Goal: Information Seeking & Learning: Learn about a topic

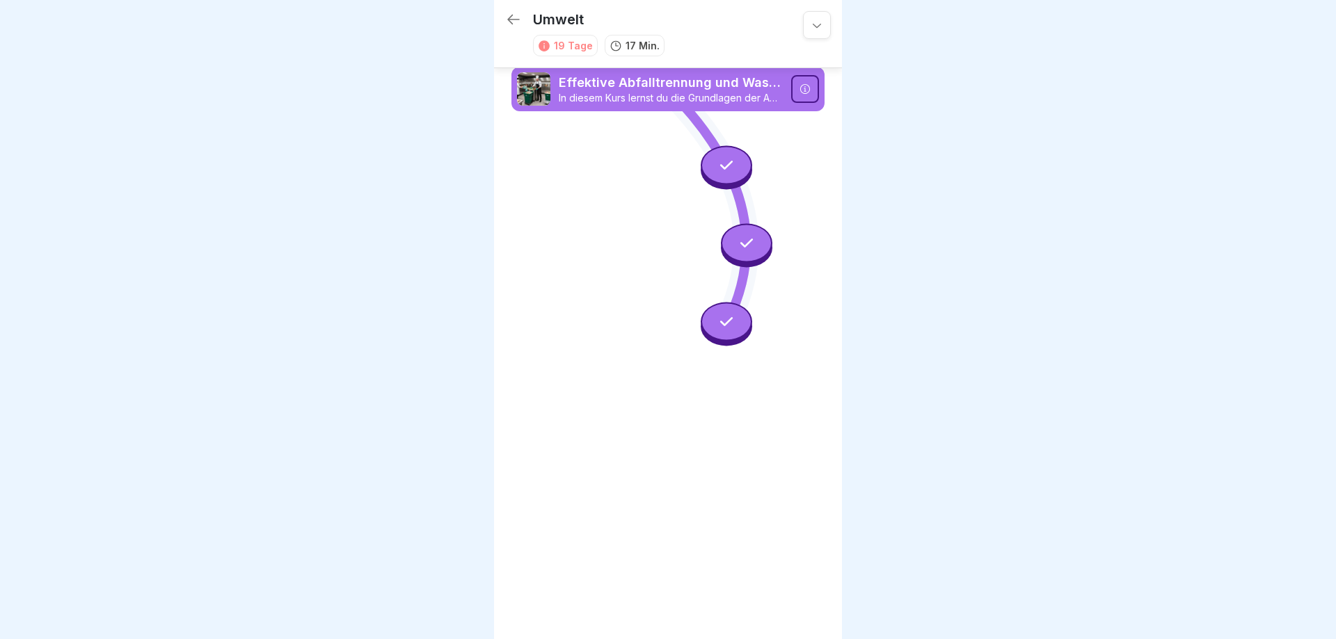
click at [509, 17] on icon at bounding box center [513, 20] width 13 height 10
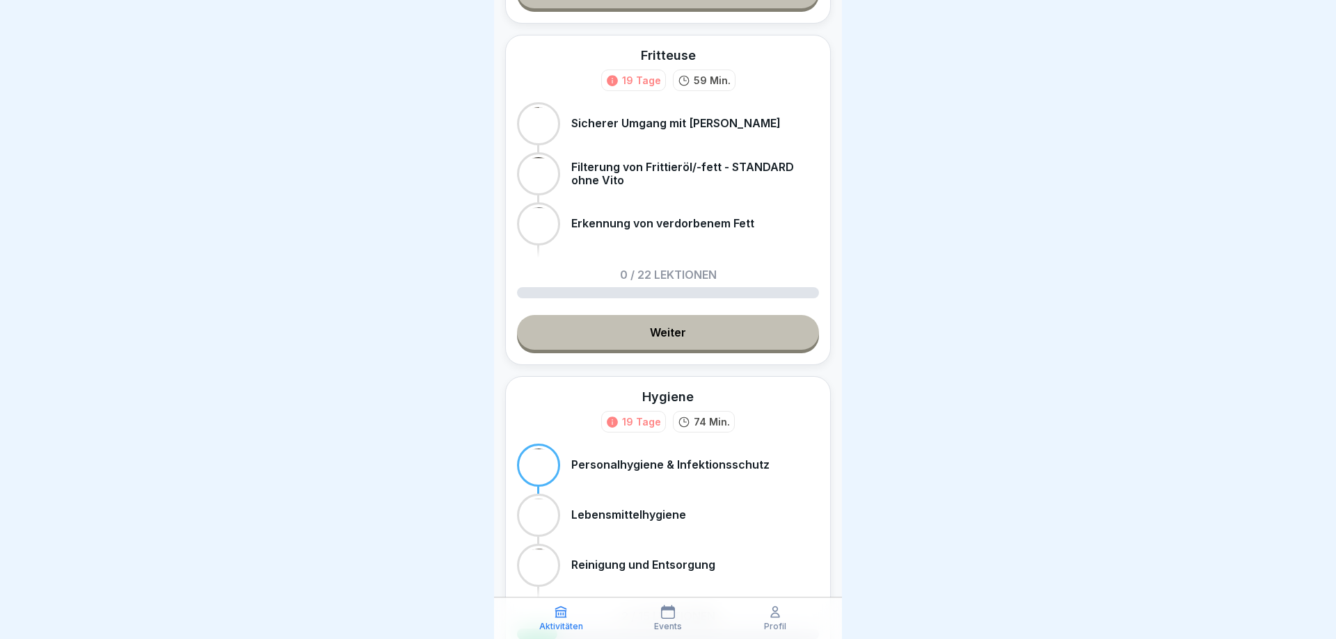
scroll to position [295, 0]
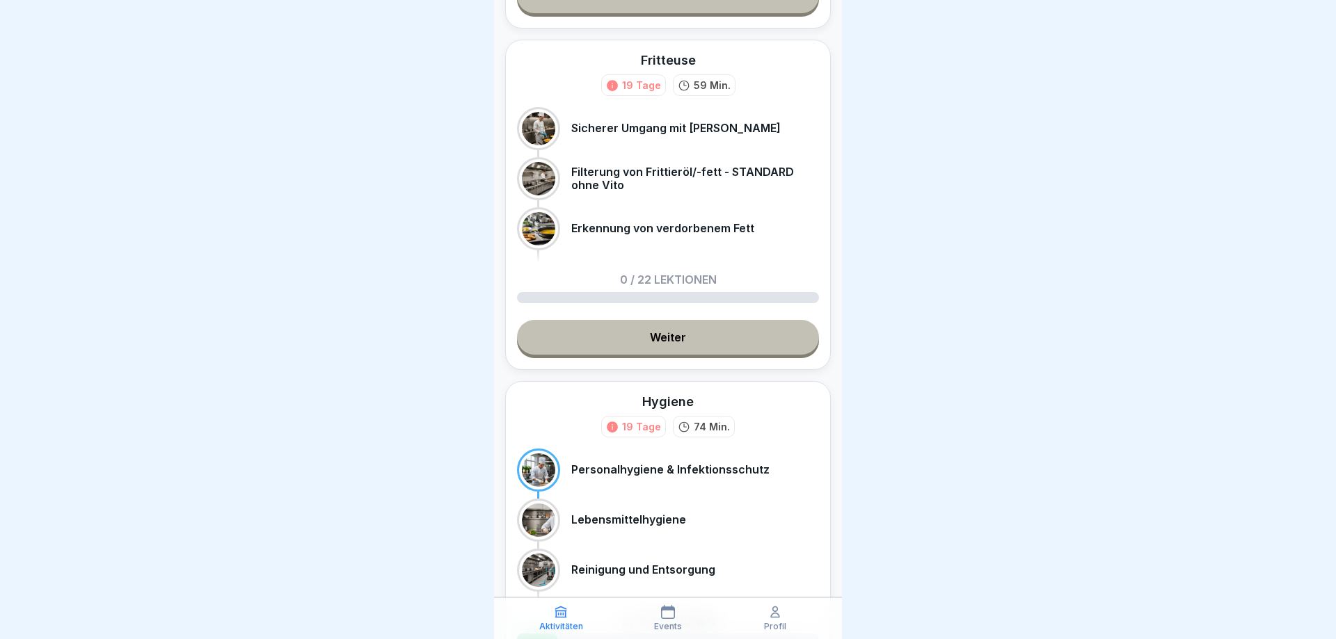
click at [661, 340] on link "Weiter" at bounding box center [668, 337] width 302 height 35
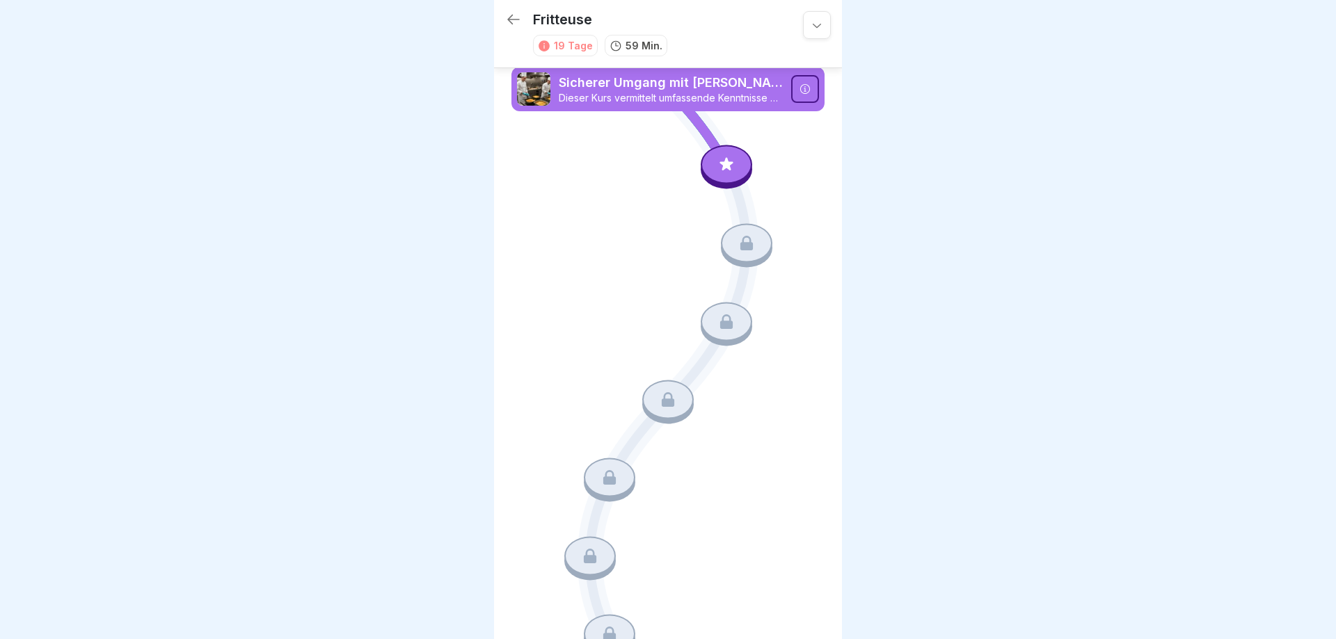
click at [725, 162] on icon at bounding box center [726, 165] width 18 height 18
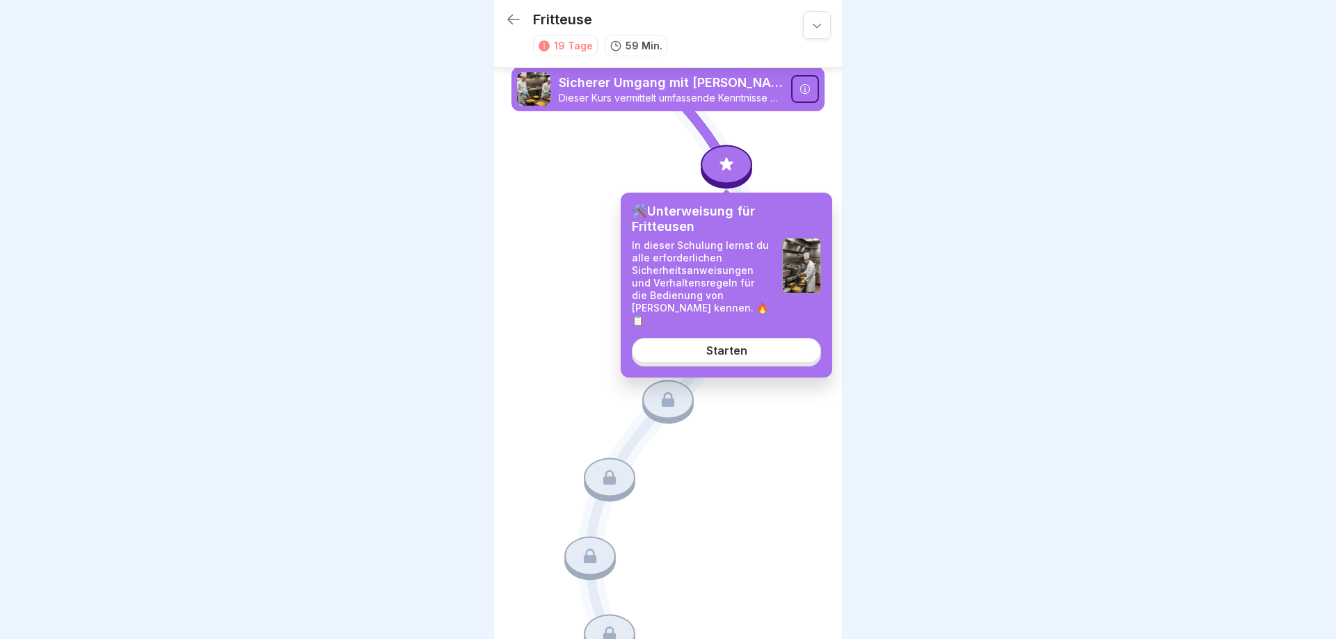
click at [723, 344] on div "Starten" at bounding box center [726, 350] width 41 height 13
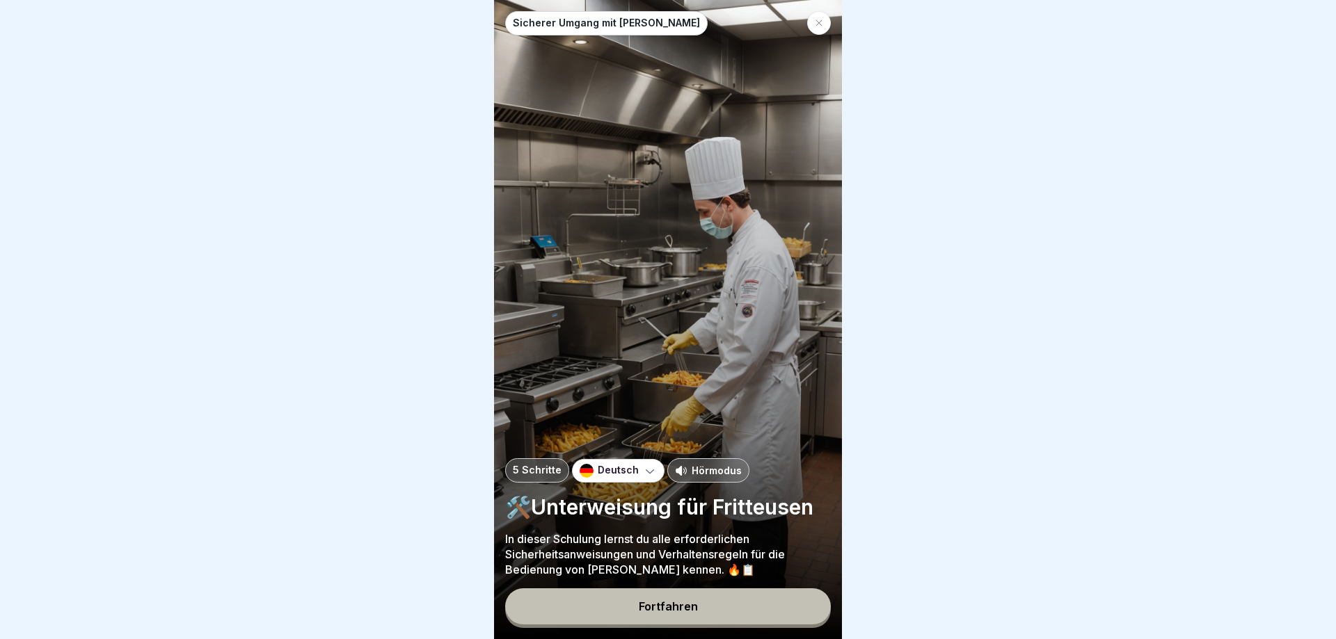
click at [697, 470] on p "Hörmodus" at bounding box center [716, 470] width 50 height 15
click at [698, 602] on button "Fortfahren" at bounding box center [668, 606] width 326 height 36
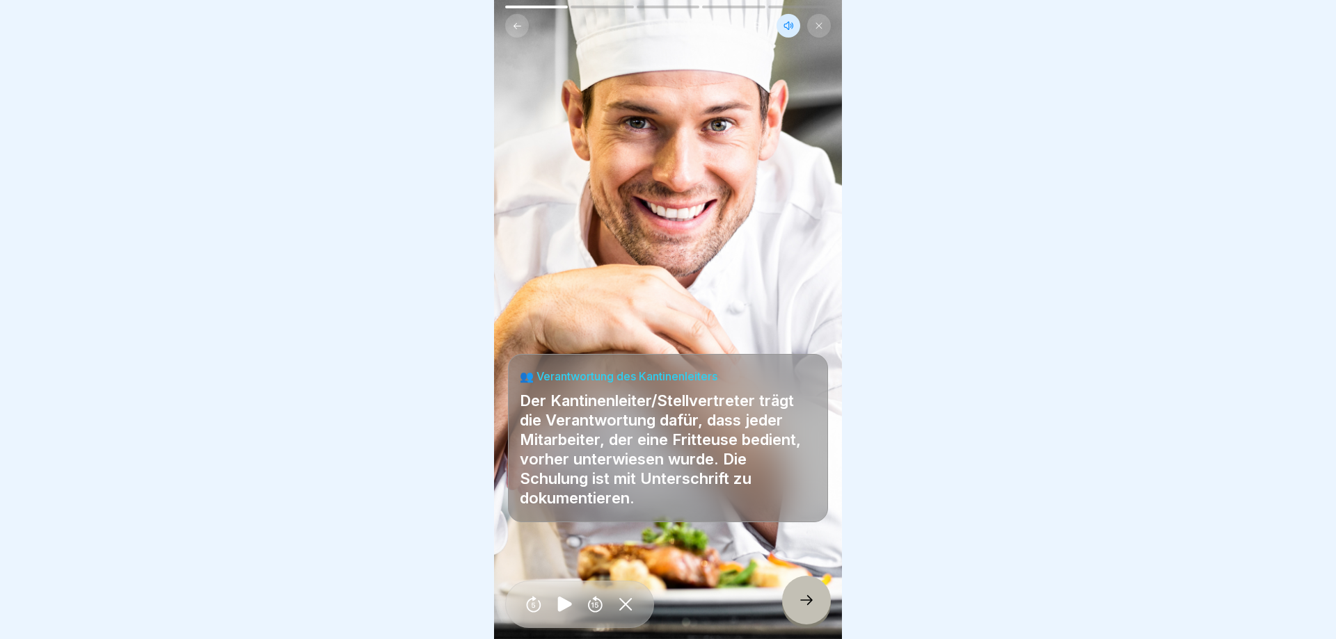
click at [799, 605] on icon at bounding box center [806, 600] width 17 height 17
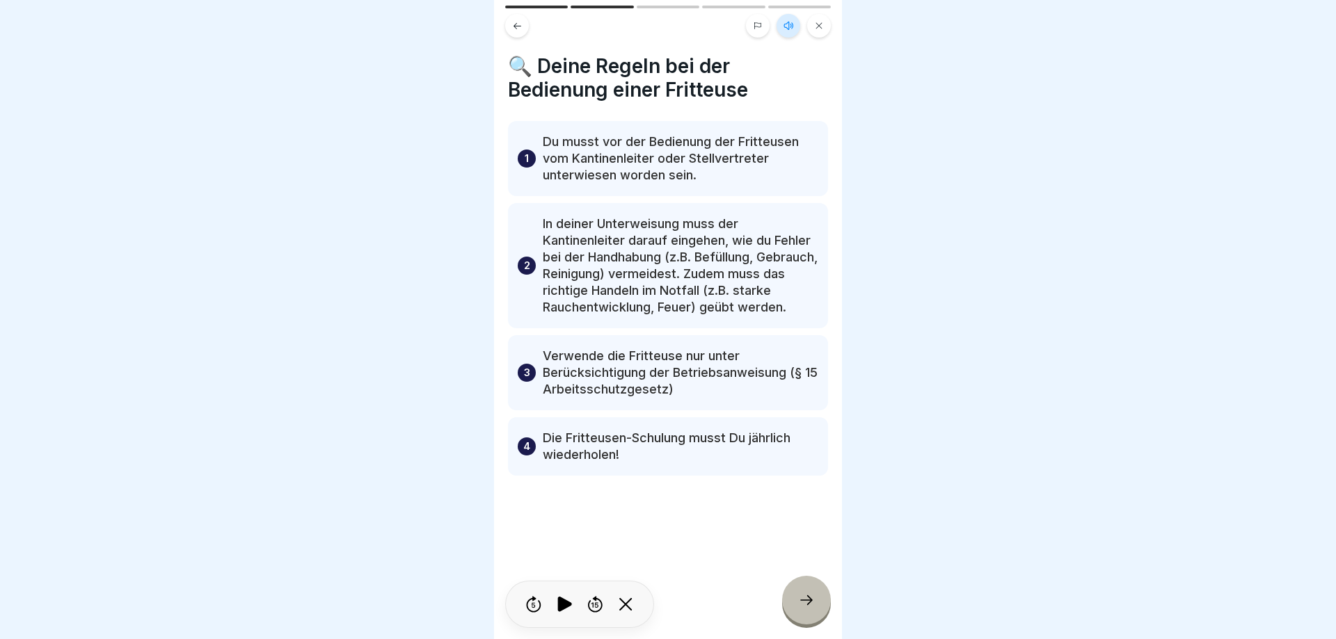
click at [797, 600] on div at bounding box center [806, 600] width 49 height 49
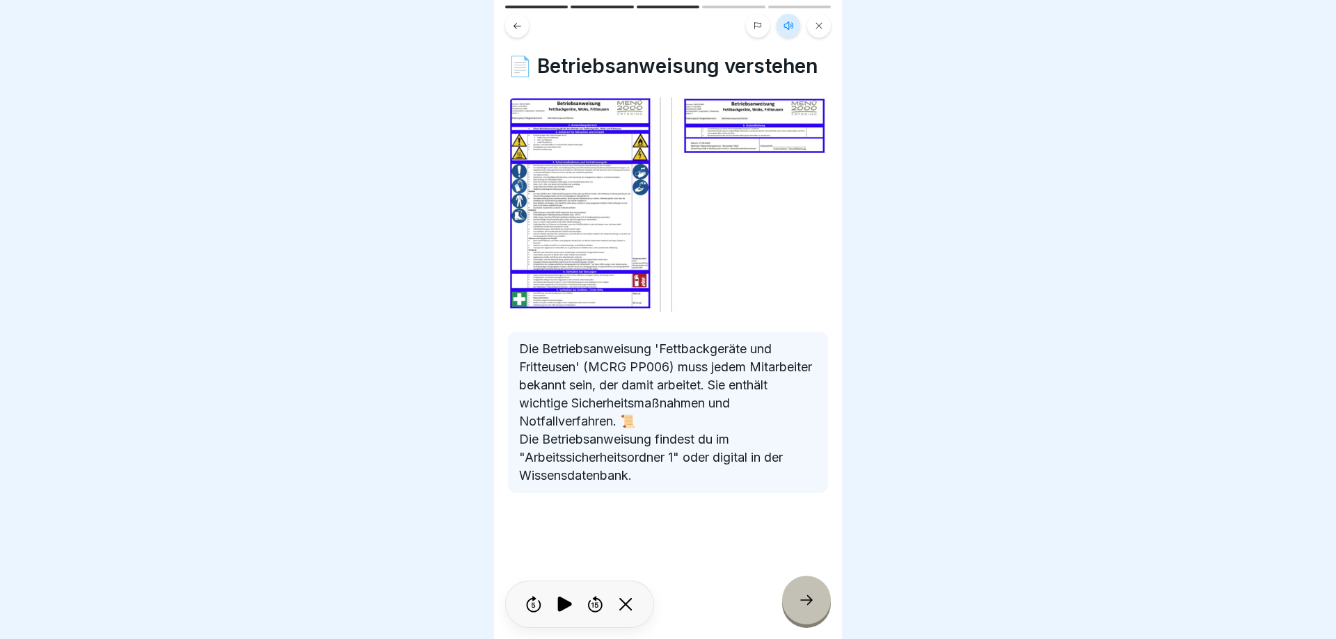
click at [810, 599] on icon at bounding box center [806, 600] width 17 height 17
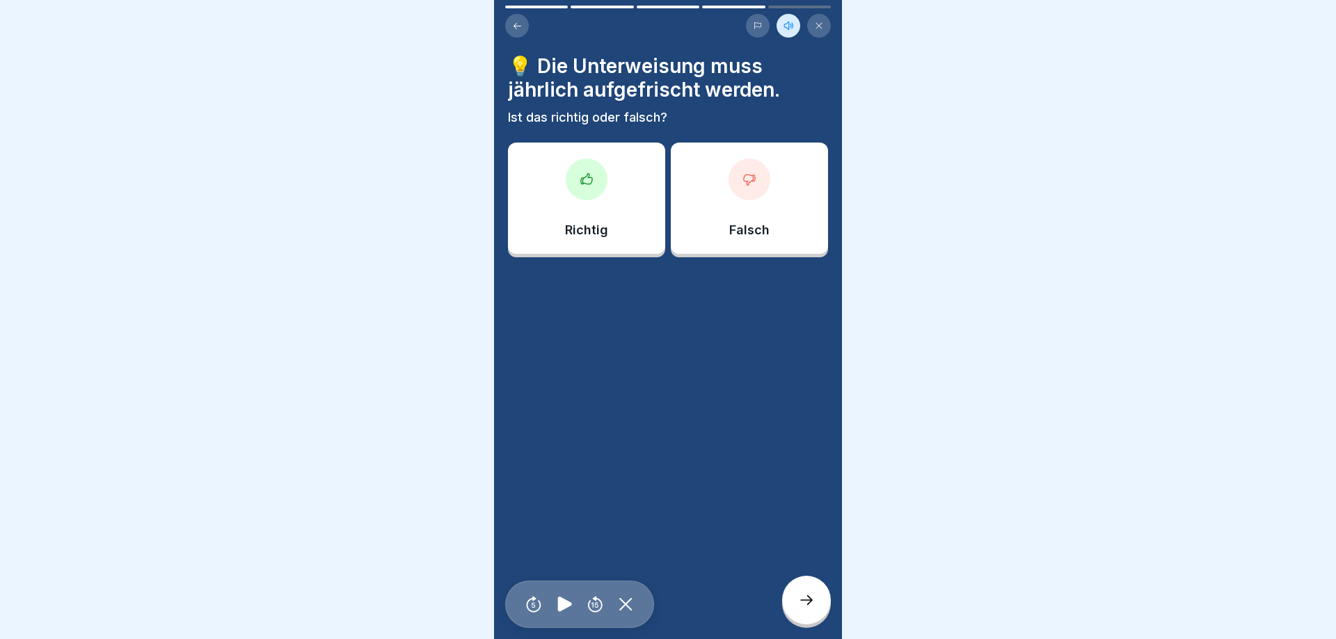
click at [559, 218] on div "Richtig" at bounding box center [586, 198] width 157 height 111
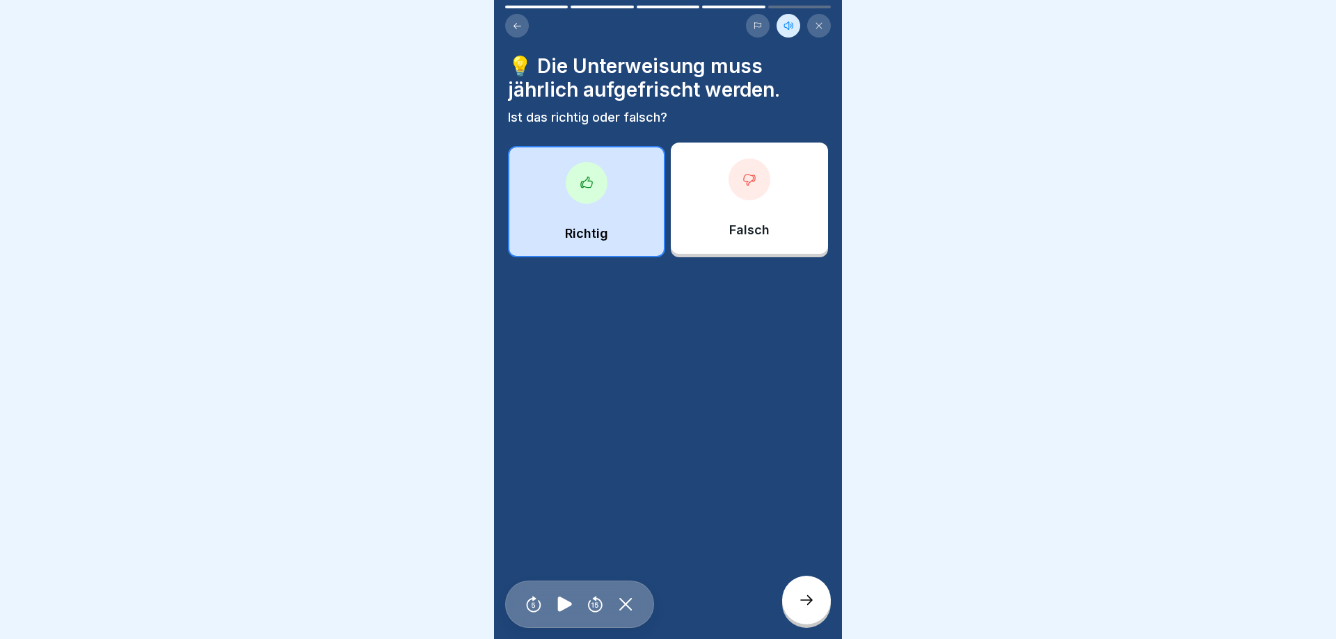
click at [803, 594] on icon at bounding box center [806, 600] width 17 height 17
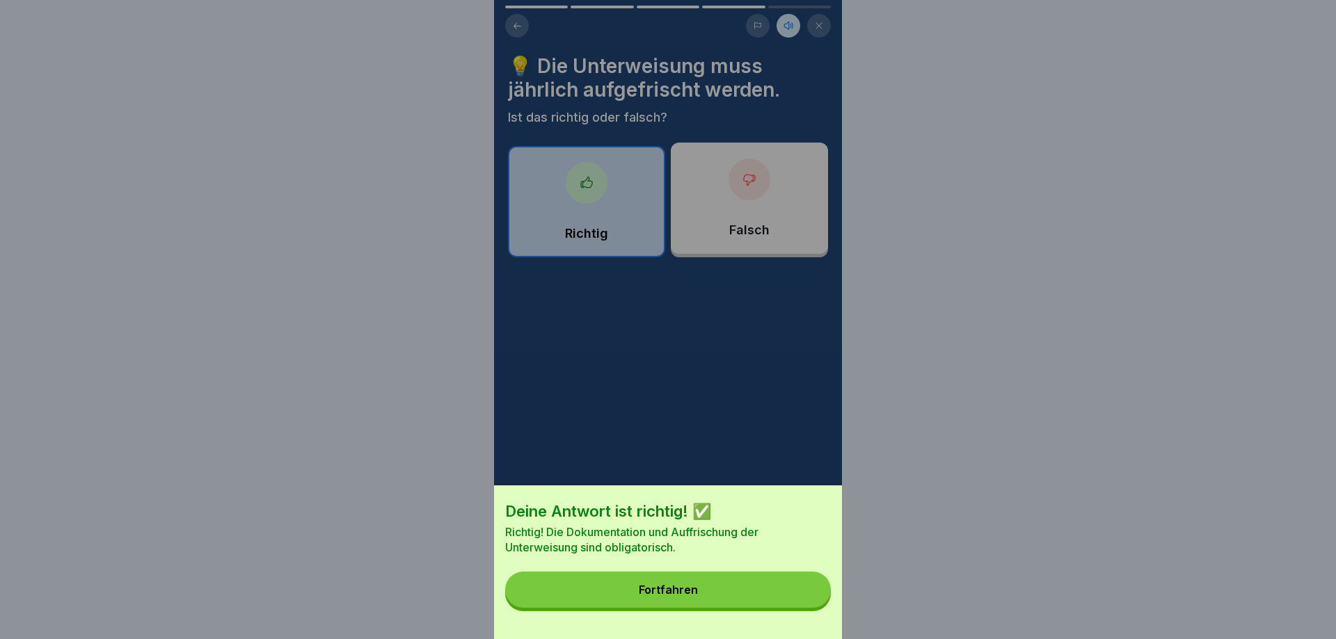
click at [785, 584] on button "Fortfahren" at bounding box center [668, 590] width 326 height 36
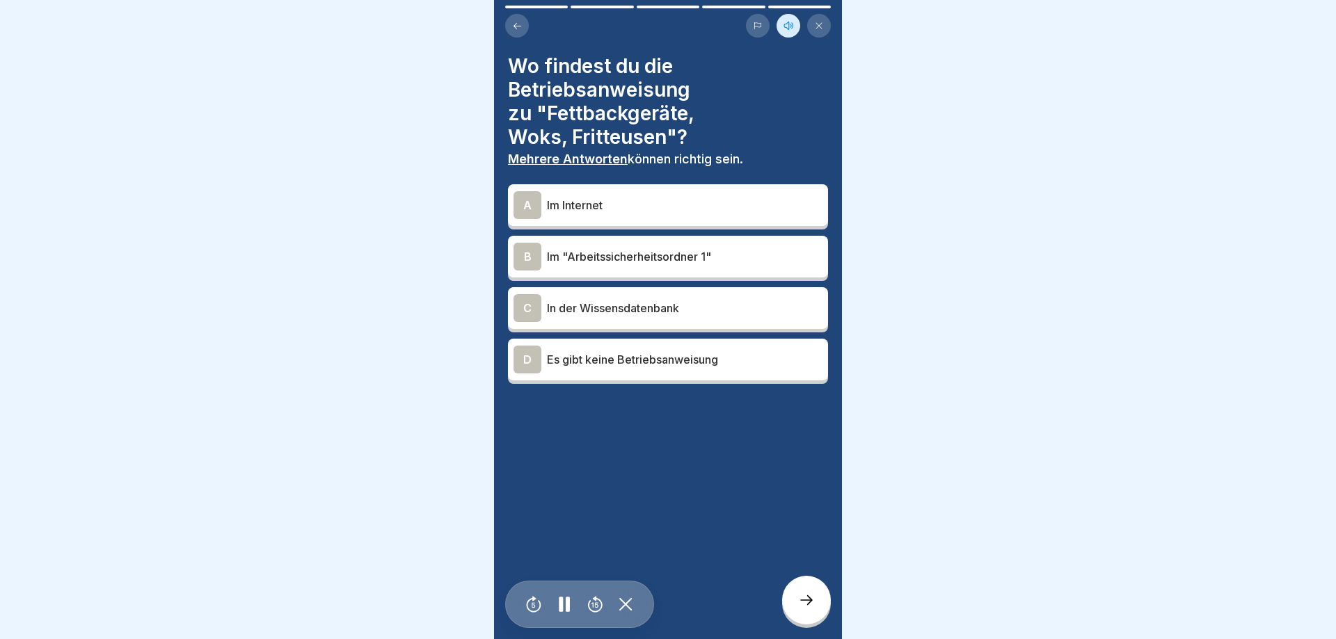
click at [639, 262] on p "Im "Arbeitssicherheitsordner 1"" at bounding box center [684, 256] width 275 height 17
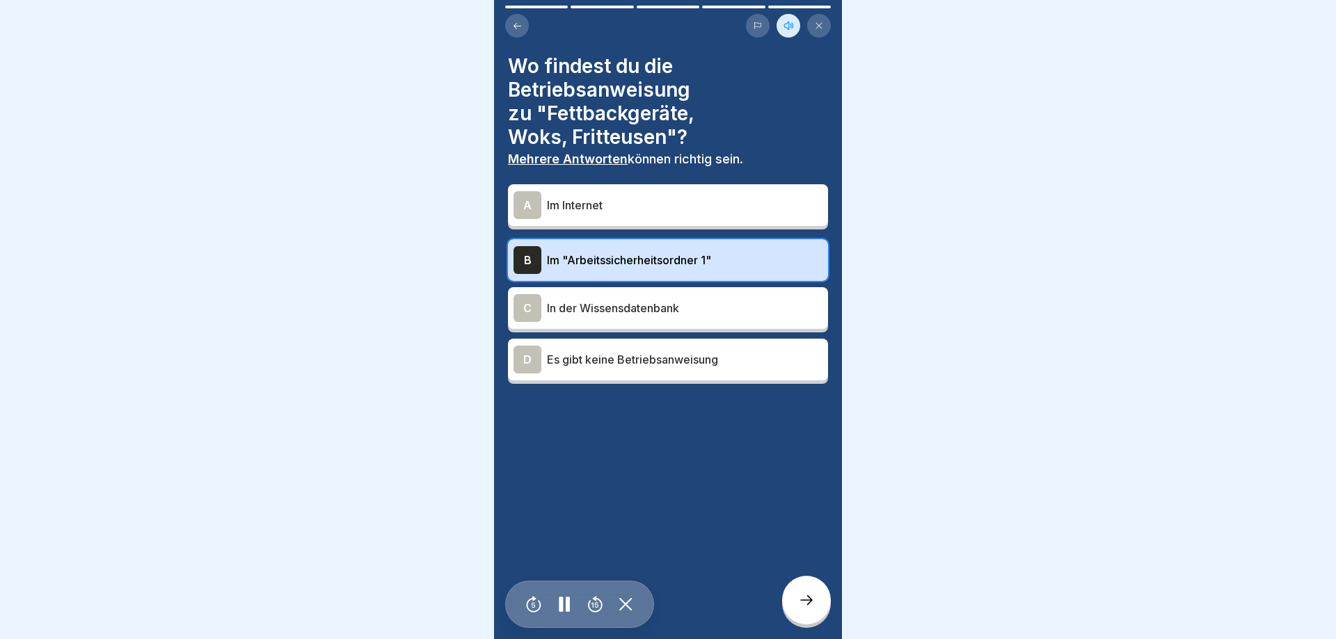
click at [641, 308] on p "In der Wissensdatenbank" at bounding box center [684, 308] width 275 height 17
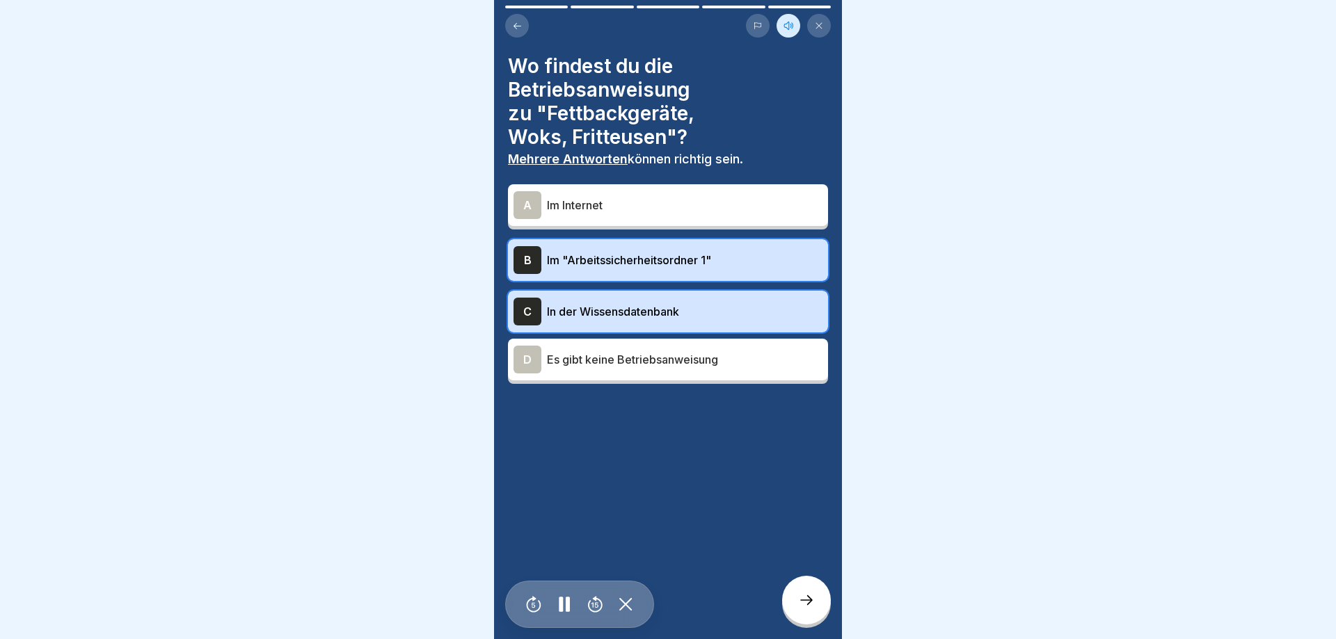
click at [798, 598] on icon at bounding box center [806, 600] width 17 height 17
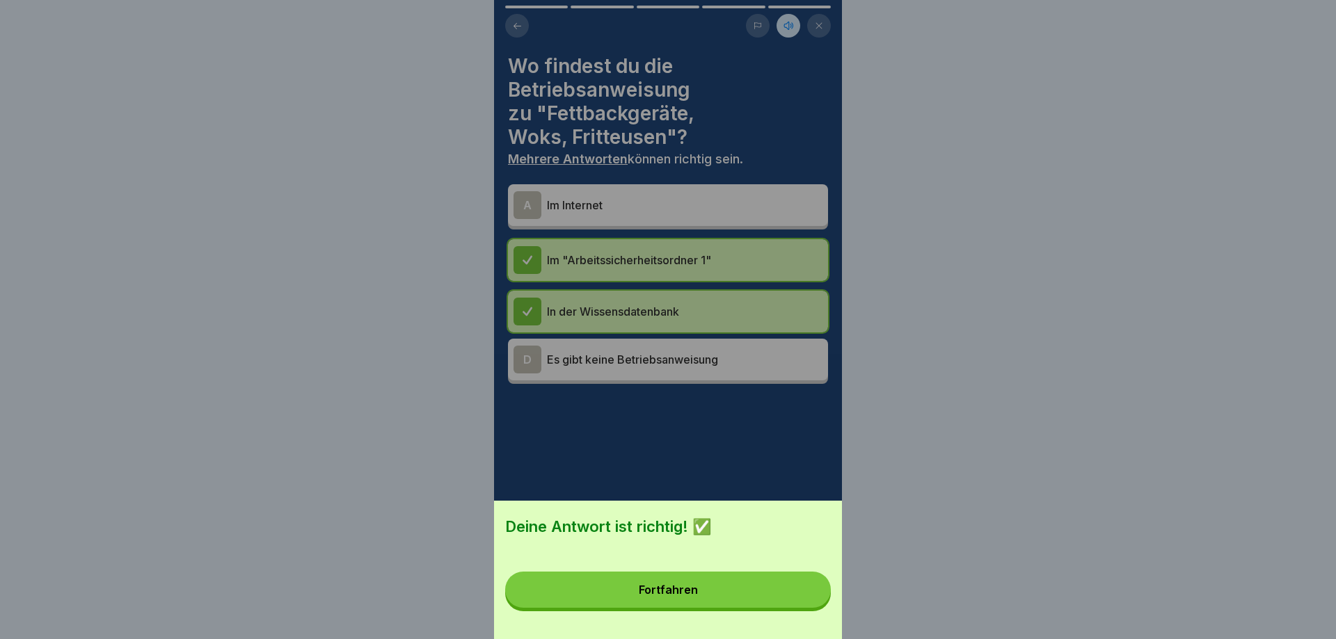
click at [798, 598] on button "Fortfahren" at bounding box center [668, 590] width 326 height 36
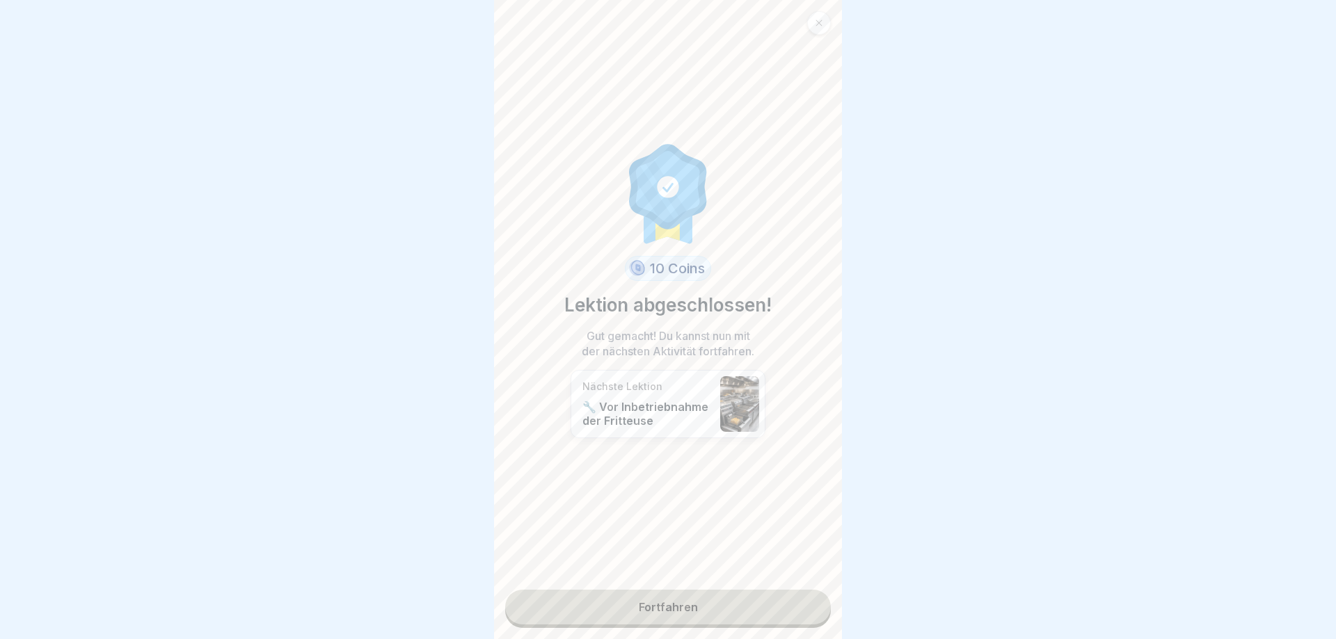
click at [676, 611] on link "Fortfahren" at bounding box center [668, 607] width 326 height 35
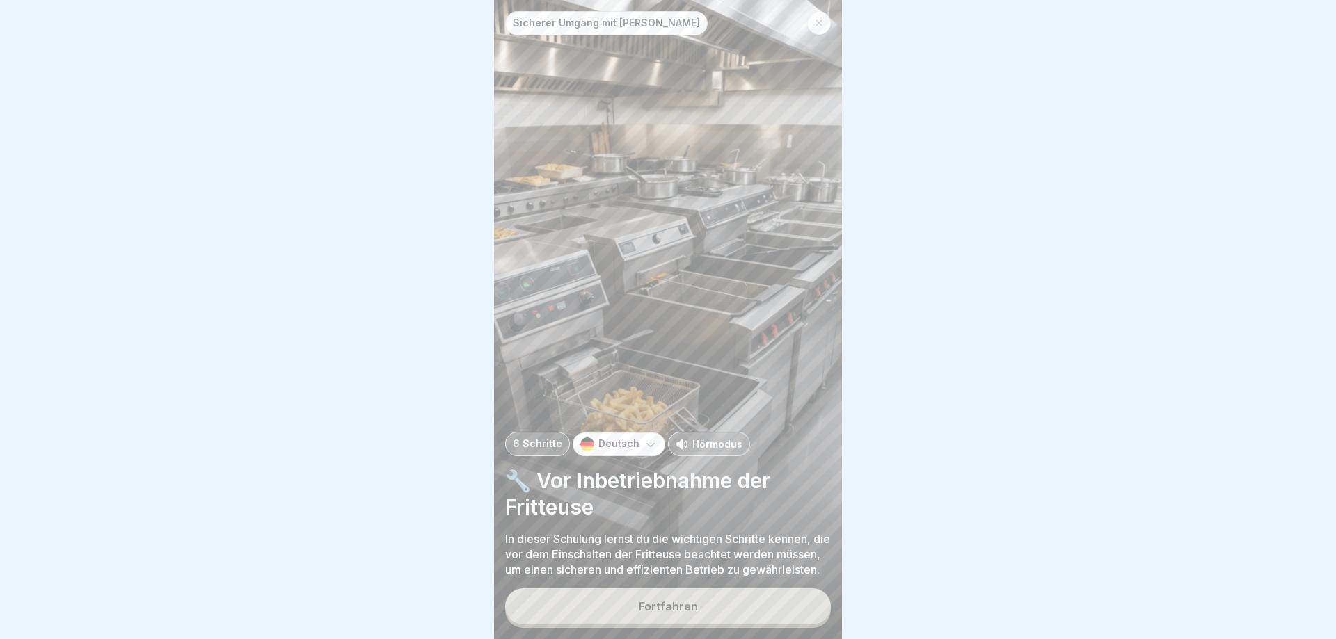
click at [699, 437] on p "Hörmodus" at bounding box center [717, 444] width 50 height 15
click at [694, 602] on div "Fortfahren" at bounding box center [668, 606] width 59 height 13
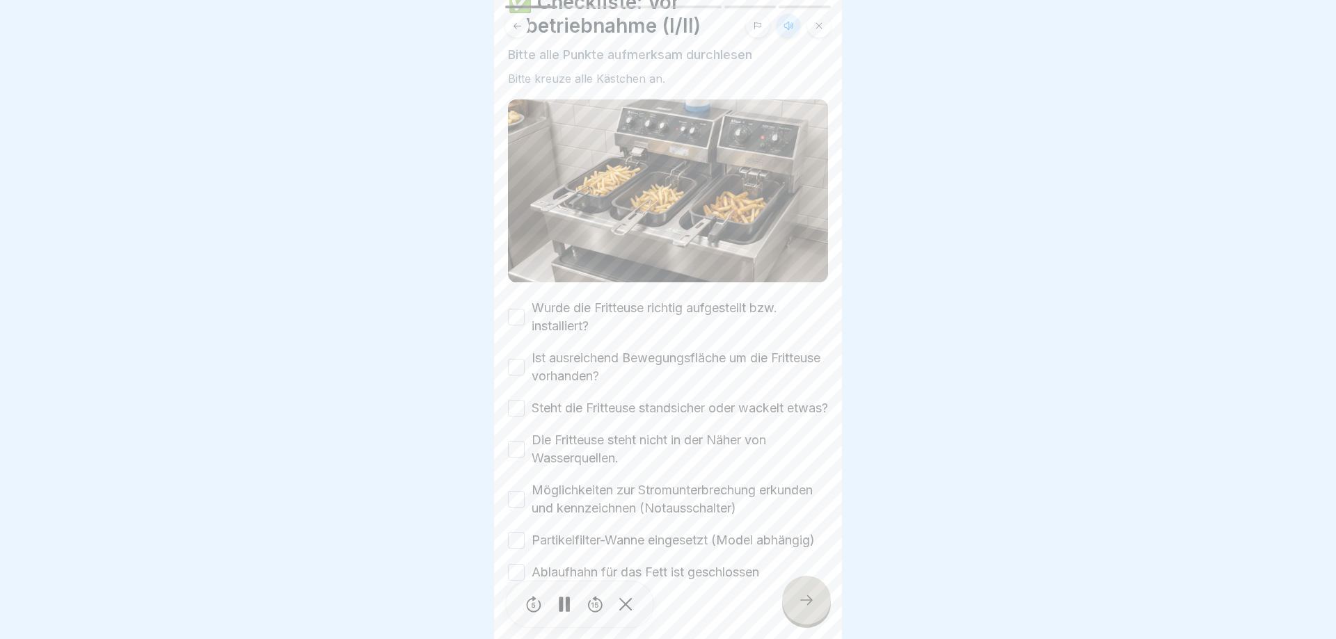
scroll to position [83, 0]
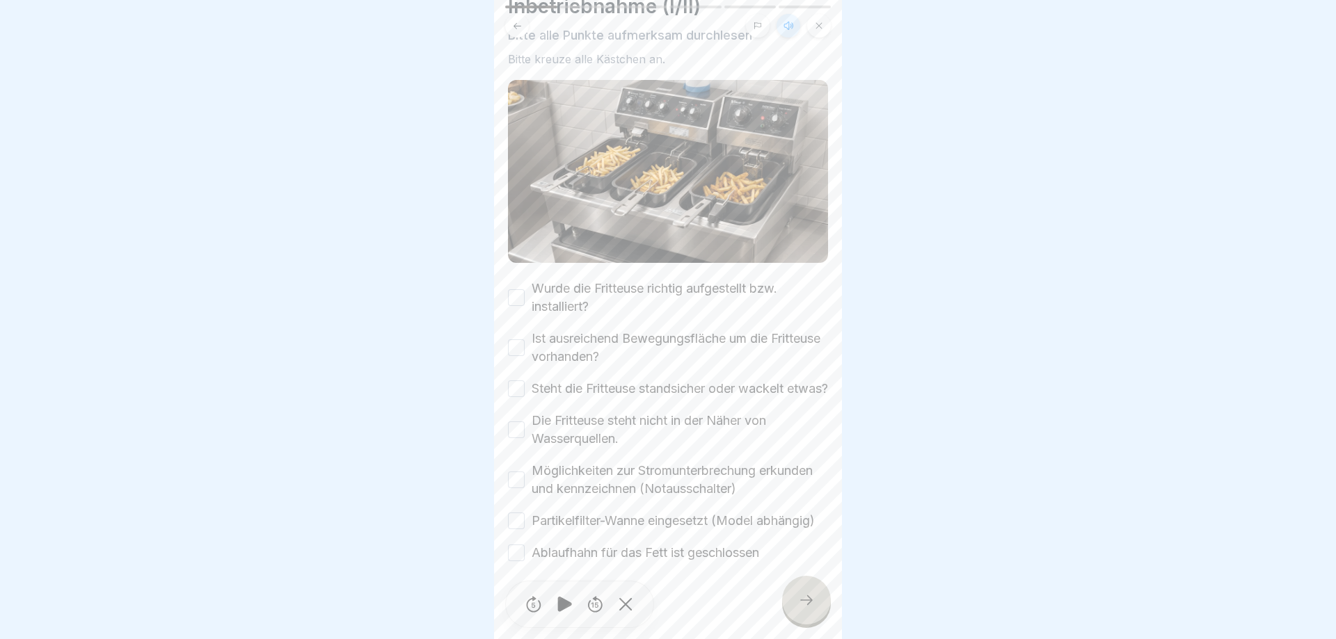
click at [513, 300] on button "Wurde die Fritteuse richtig aufgestellt bzw. installiert?" at bounding box center [516, 297] width 17 height 17
click at [517, 342] on button "Ist ausreichend Bewegungsfläche um die Fritteuse vorhanden?" at bounding box center [516, 347] width 17 height 17
click at [522, 392] on button "Steht die Fritteuse standsicher oder wackelt etwas?" at bounding box center [516, 388] width 17 height 17
click at [518, 298] on button "Wurde die Fritteuse richtig aufgestellt bzw. installiert?" at bounding box center [516, 297] width 17 height 17
click at [521, 354] on button "Ist ausreichend Bewegungsfläche um die Fritteuse vorhanden?" at bounding box center [516, 347] width 17 height 17
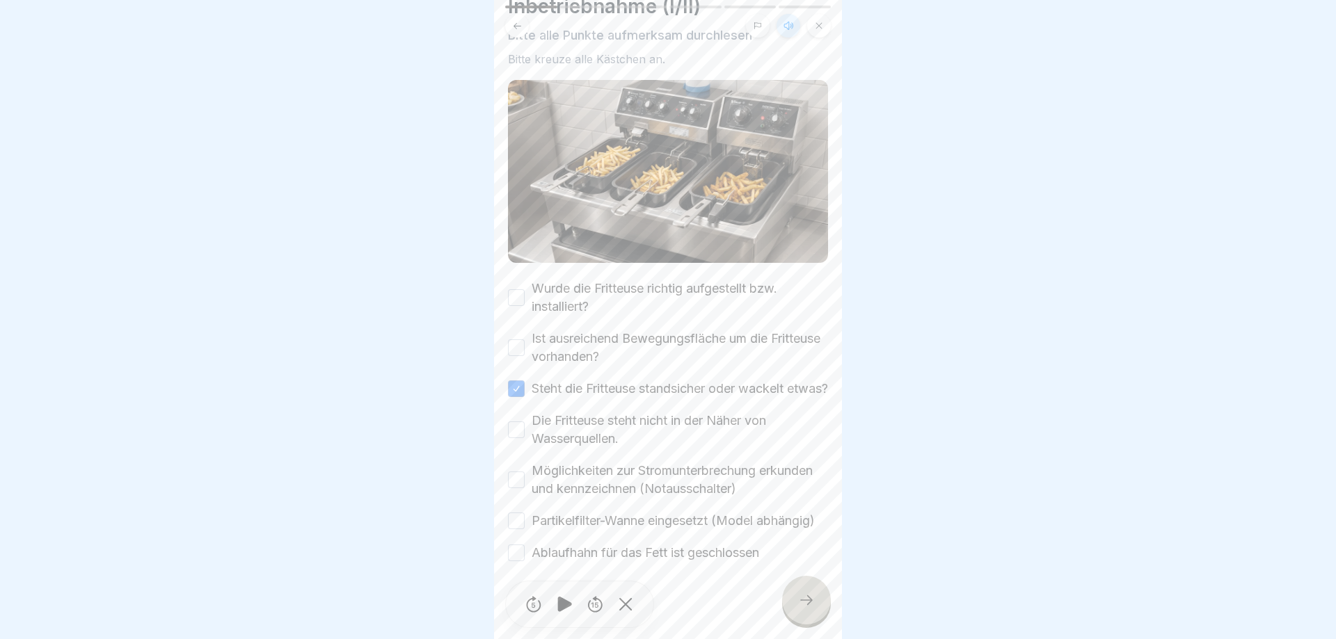
click at [522, 395] on button "Steht die Fritteuse standsicher oder wackelt etwas?" at bounding box center [516, 388] width 17 height 17
click at [806, 597] on icon at bounding box center [806, 600] width 17 height 17
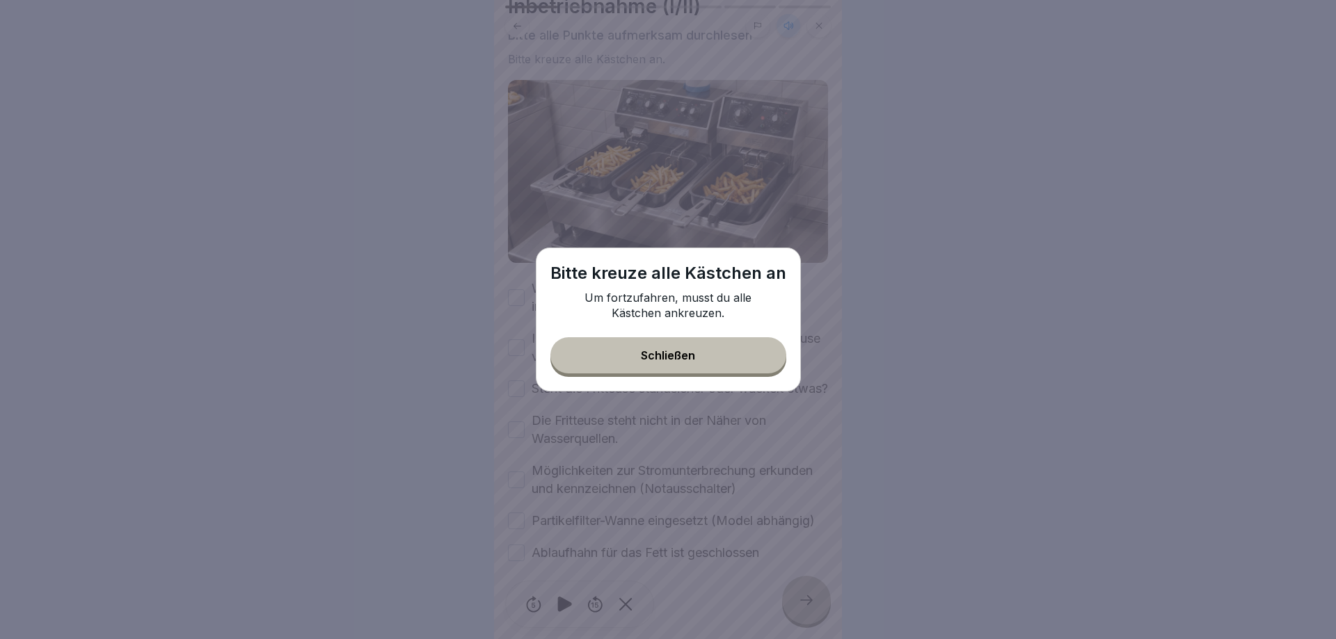
click at [664, 351] on div "Schließen" at bounding box center [668, 355] width 54 height 13
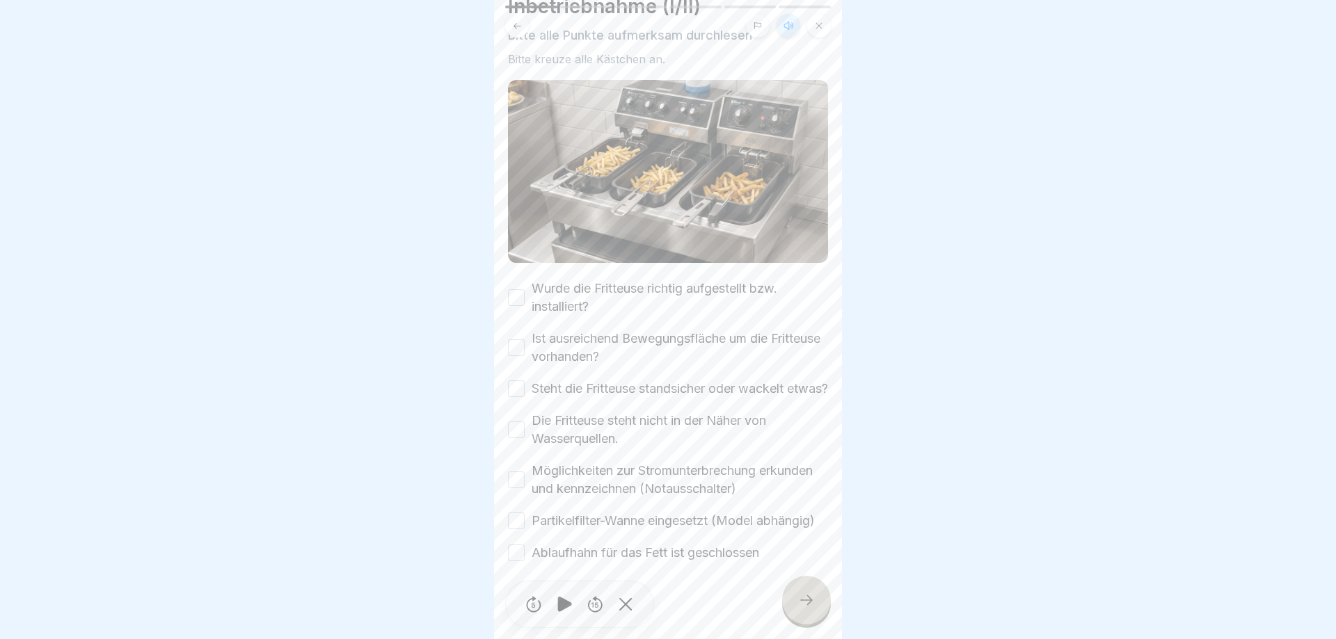
click at [522, 296] on button "Wurde die Fritteuse richtig aufgestellt bzw. installiert?" at bounding box center [516, 297] width 17 height 17
click at [517, 364] on div "Ist ausreichend Bewegungsfläche um die Fritteuse vorhanden?" at bounding box center [668, 348] width 320 height 36
click at [515, 344] on button "Ist ausreichend Bewegungsfläche um die Fritteuse vorhanden?" at bounding box center [516, 347] width 17 height 17
drag, startPoint x: 513, startPoint y: 397, endPoint x: 514, endPoint y: 408, distance: 10.5
click at [513, 397] on button "Steht die Fritteuse standsicher oder wackelt etwas?" at bounding box center [516, 388] width 17 height 17
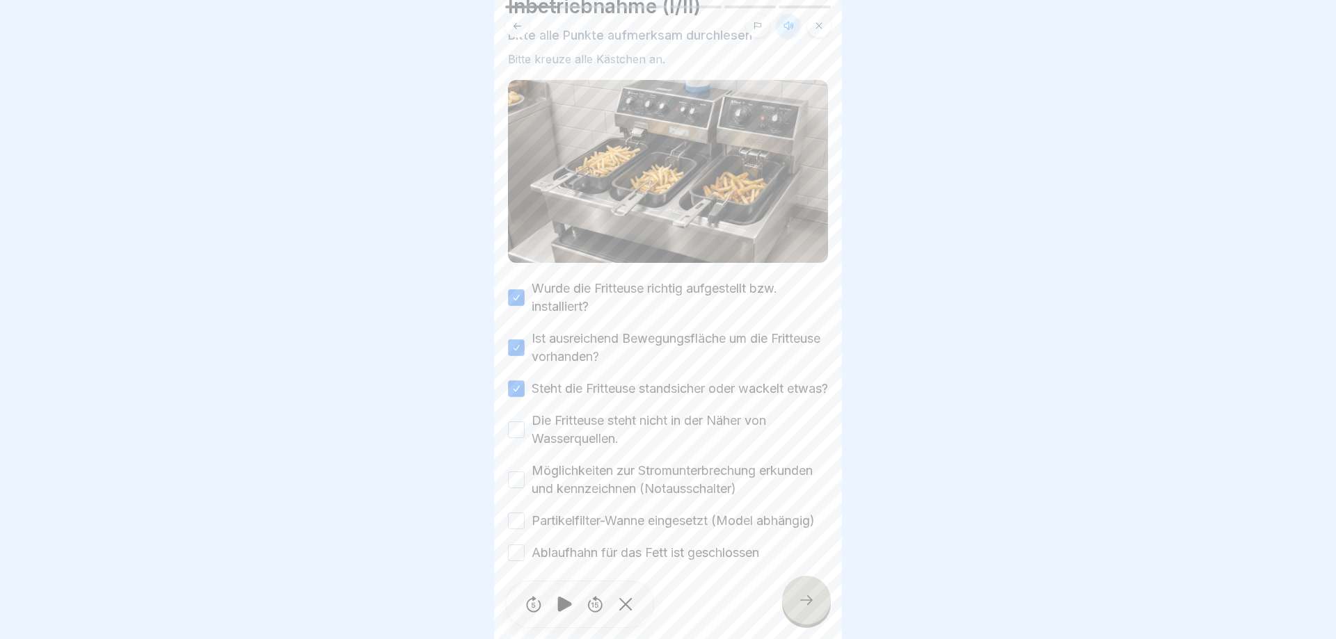
click at [518, 438] on button "Die Fritteuse steht nicht in der Näher von Wasserquellen." at bounding box center [516, 430] width 17 height 17
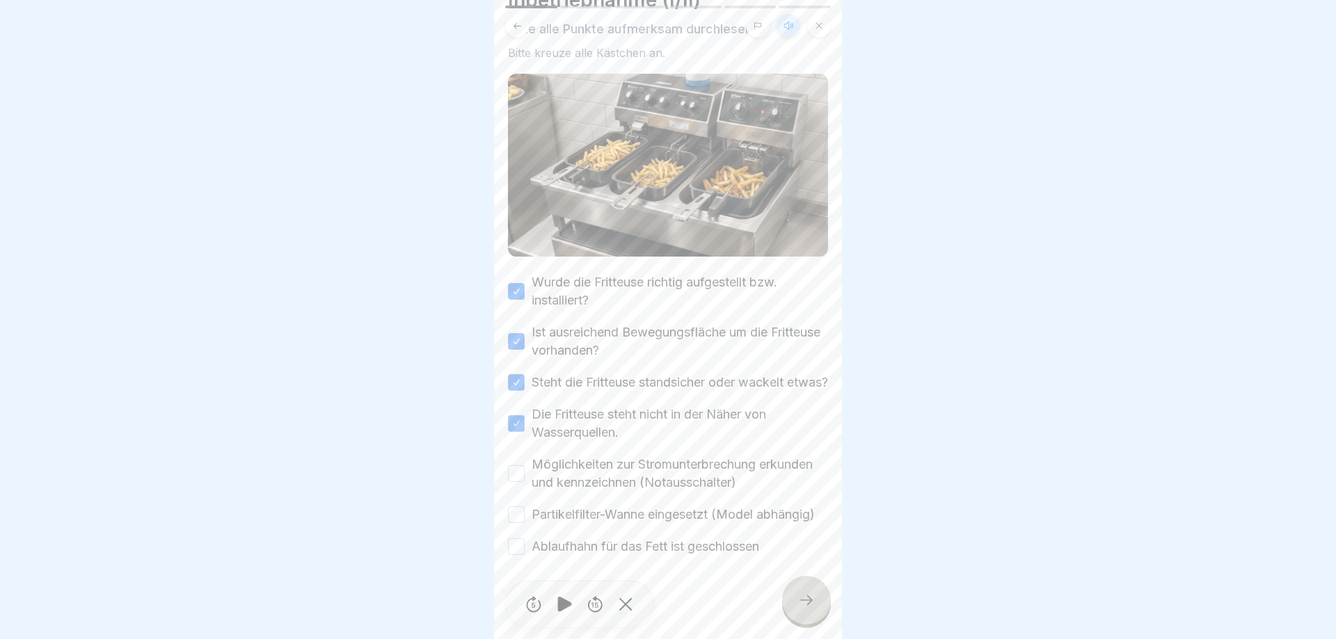
scroll to position [108, 0]
click at [511, 473] on button "Möglichkeiten zur Stromunterbrechung erkunden und kennzeichnen (Notausschalter)" at bounding box center [516, 473] width 17 height 17
click at [511, 511] on button "Partikelfilter-Wanne eingesetzt (Model abhängig)" at bounding box center [516, 514] width 17 height 17
drag, startPoint x: 511, startPoint y: 543, endPoint x: 531, endPoint y: 547, distance: 20.1
click at [512, 543] on button "Ablaufhahn für das Fett ist geschlossen" at bounding box center [516, 546] width 17 height 17
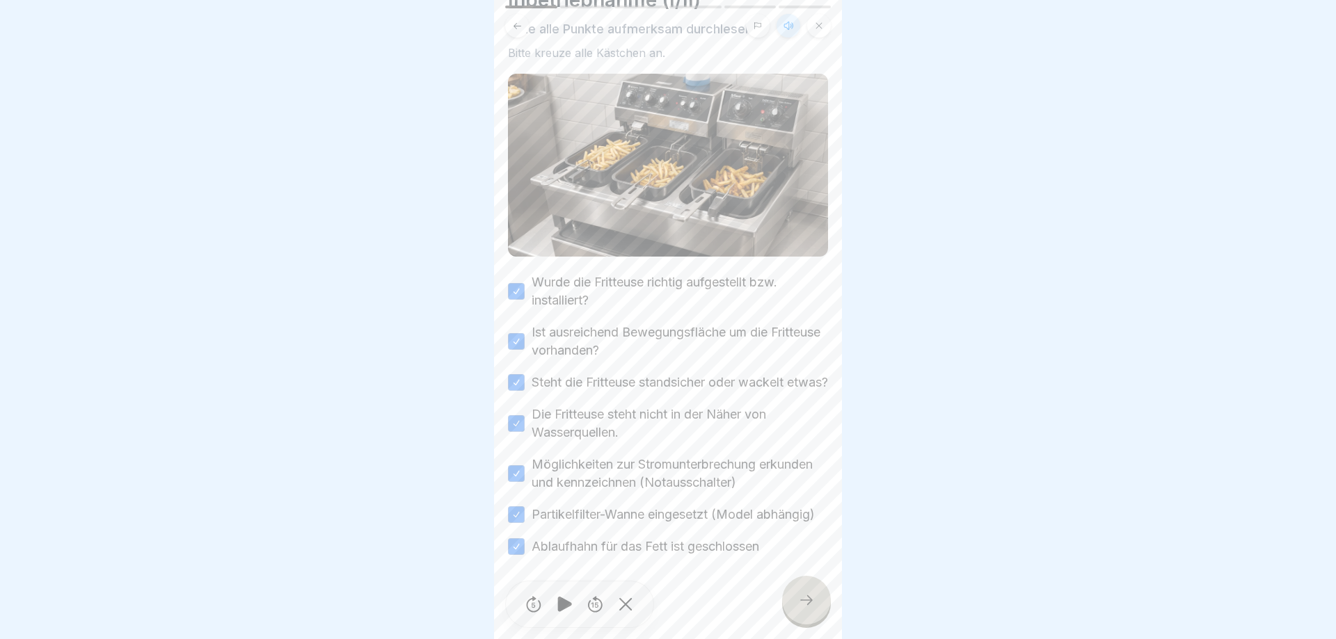
click at [813, 595] on icon at bounding box center [806, 600] width 17 height 17
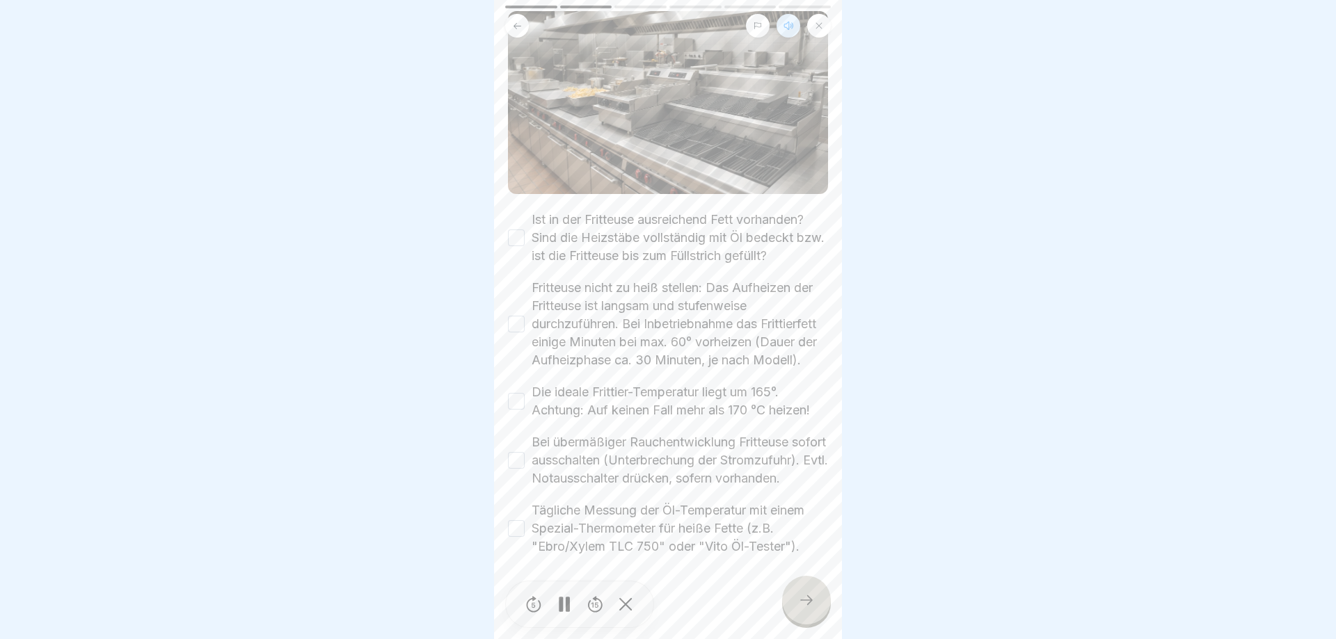
scroll to position [170, 0]
click at [519, 230] on button "Ist in der Fritteuse ausreichend Fett vorhanden? Sind die Heizstäbe vollständig…" at bounding box center [516, 238] width 17 height 17
click at [513, 316] on button "Fritteuse nicht zu heiß stellen: Das Aufheizen der Fritteuse ist langsam und st…" at bounding box center [516, 324] width 17 height 17
click at [517, 393] on button "Die ideale Frittier-Temperatur liegt um 165°. Achtung: Auf keinen Fall mehr als…" at bounding box center [516, 401] width 17 height 17
click at [519, 452] on button "Bei übermäßiger Rauchentwicklung Fritteuse sofort ausschalten (Unterbrechung de…" at bounding box center [516, 460] width 17 height 17
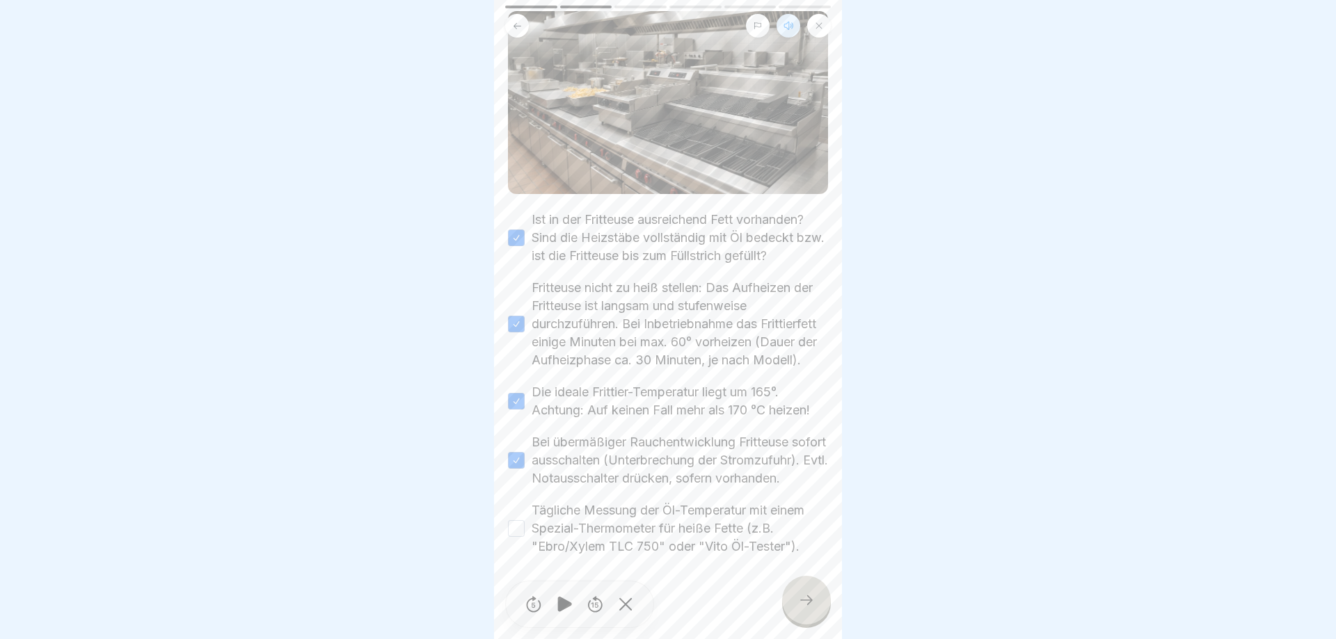
click at [519, 527] on button "Tägliche Messung der Öl-Temperatur mit einem Spezial-Thermometer für heiße Fett…" at bounding box center [516, 528] width 17 height 17
click at [813, 604] on icon at bounding box center [806, 600] width 17 height 17
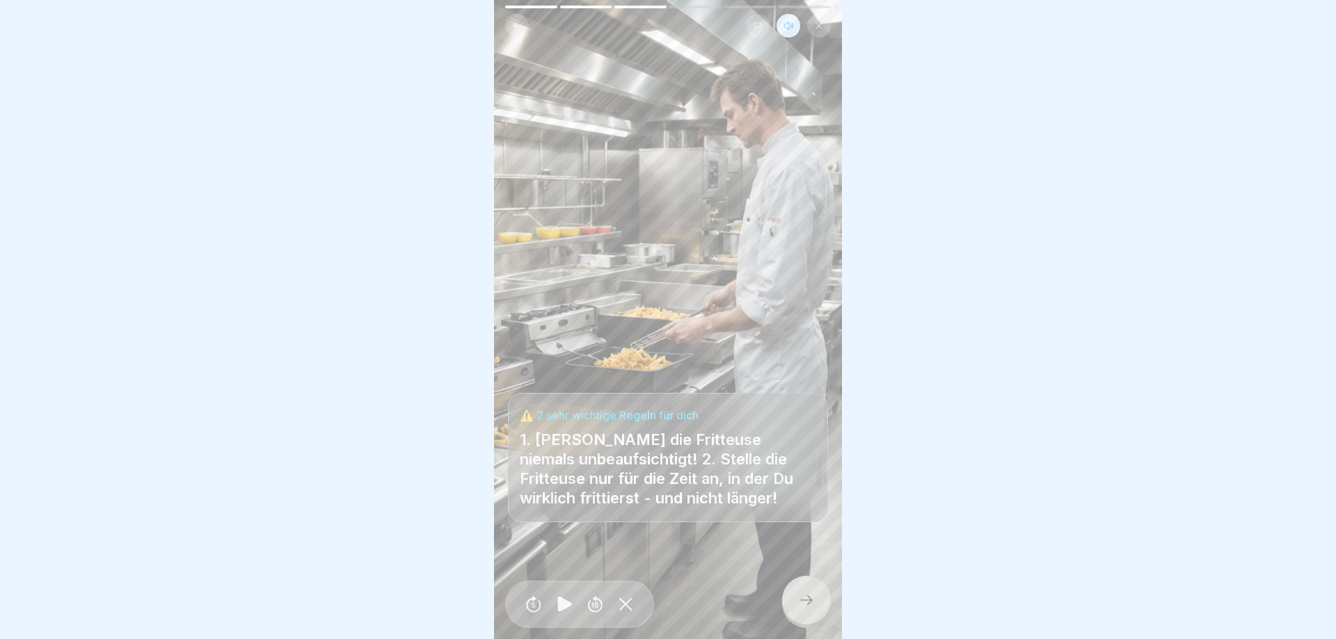
click at [806, 601] on icon at bounding box center [806, 600] width 17 height 17
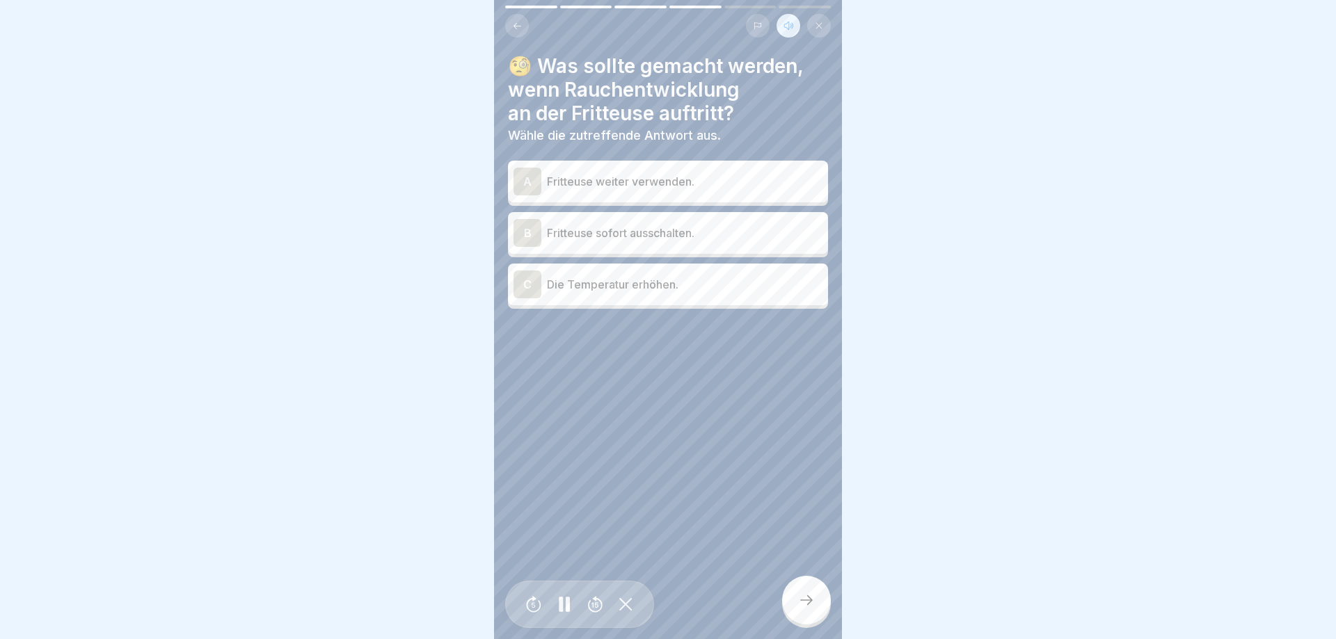
click at [569, 224] on div "B Fritteuse sofort ausschalten." at bounding box center [667, 233] width 309 height 28
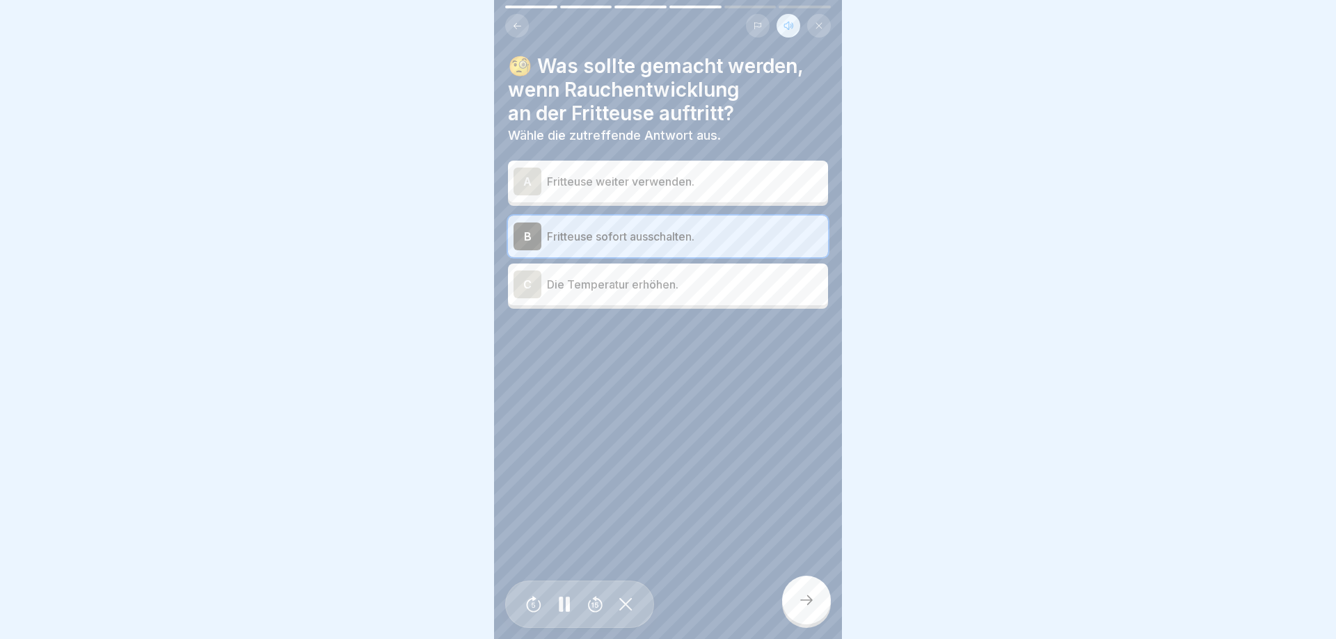
click at [796, 594] on div at bounding box center [806, 600] width 49 height 49
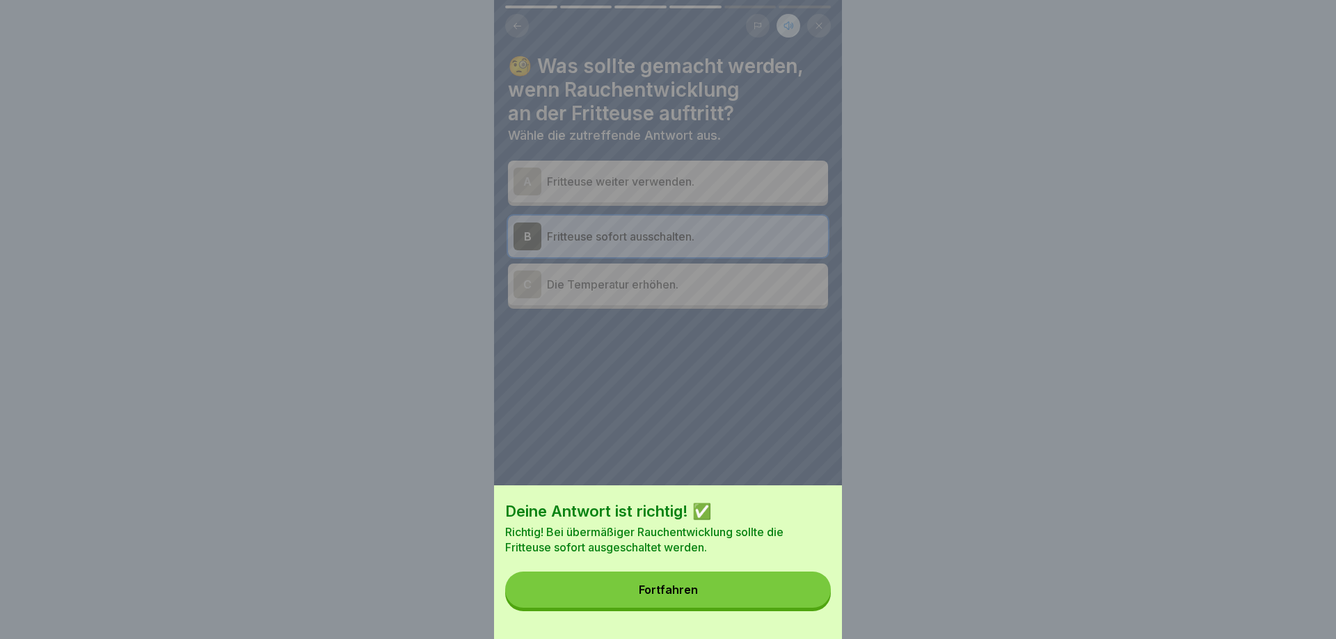
click at [796, 594] on button "Fortfahren" at bounding box center [668, 590] width 326 height 36
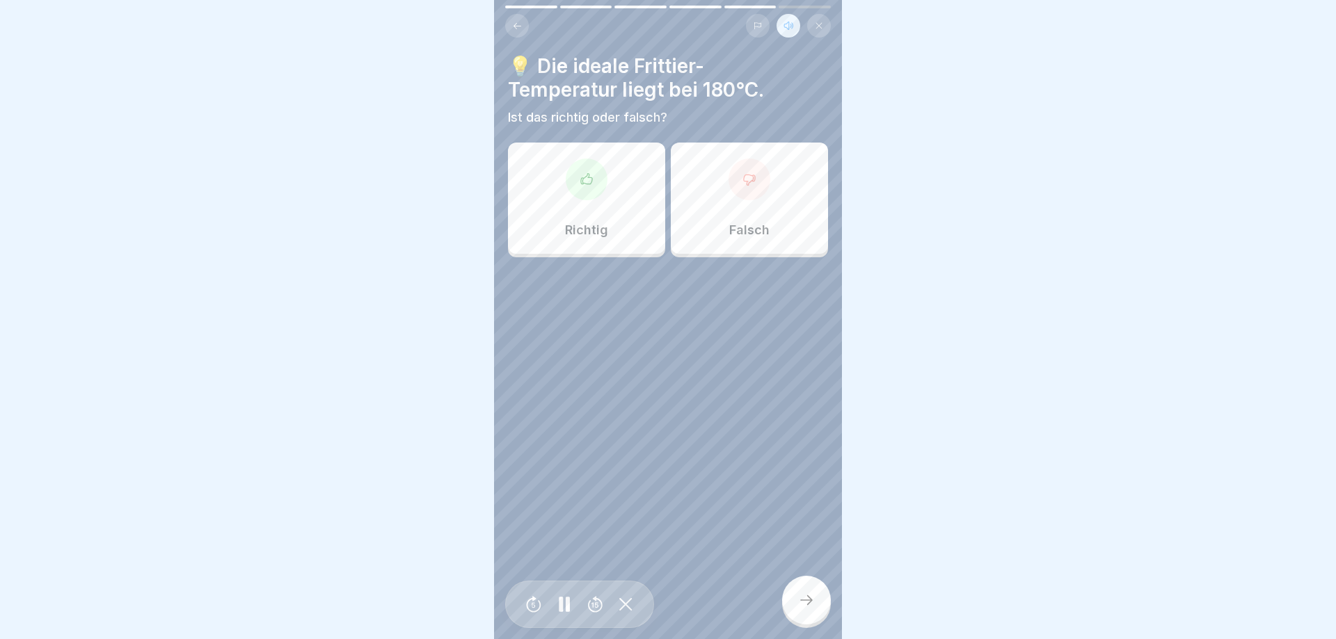
click at [772, 227] on div "Falsch" at bounding box center [749, 198] width 157 height 111
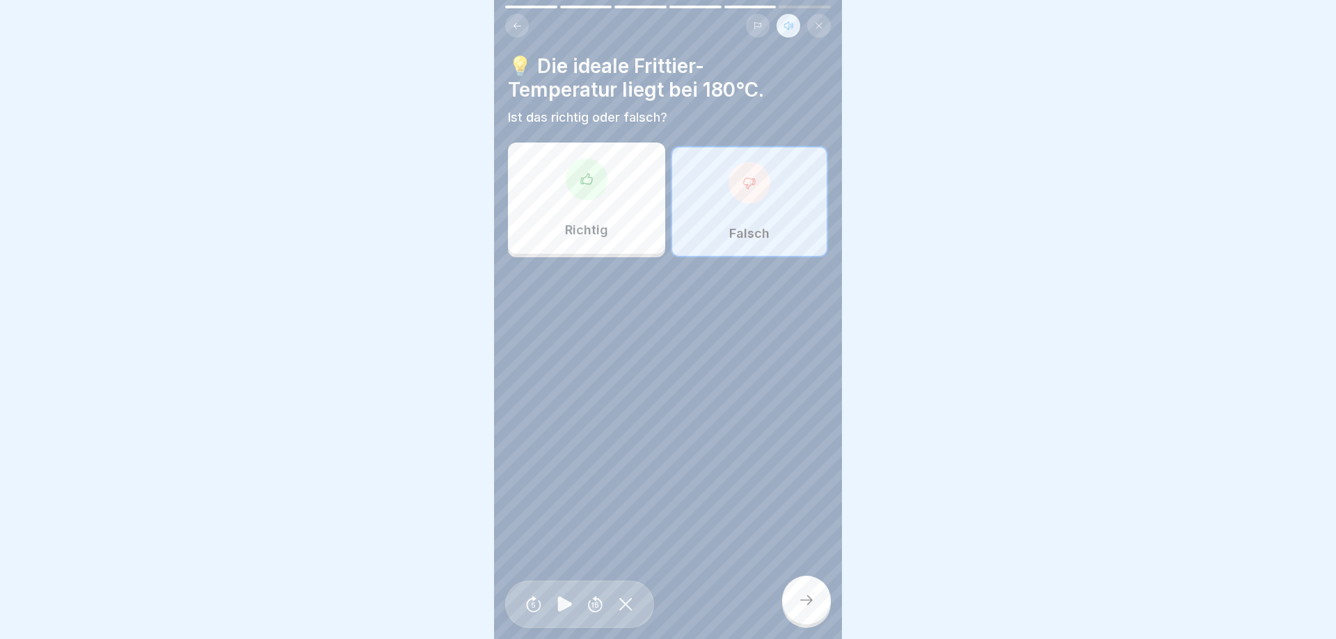
click at [796, 602] on div at bounding box center [806, 600] width 49 height 49
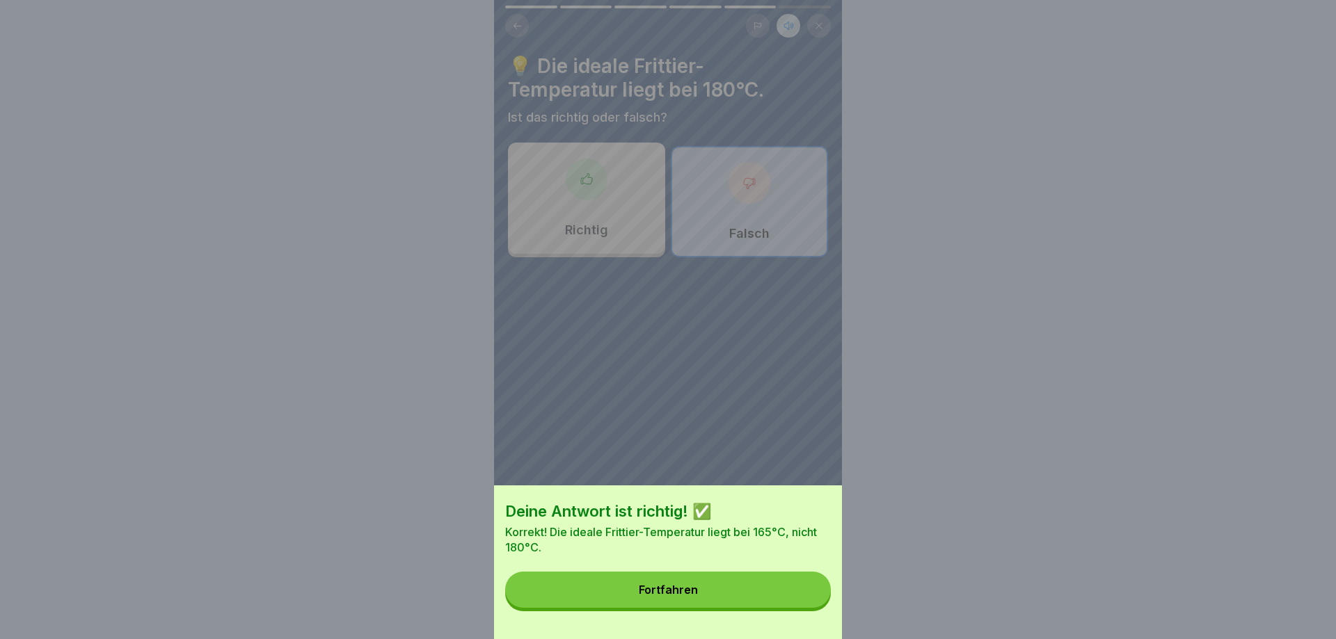
click at [796, 602] on button "Fortfahren" at bounding box center [668, 590] width 326 height 36
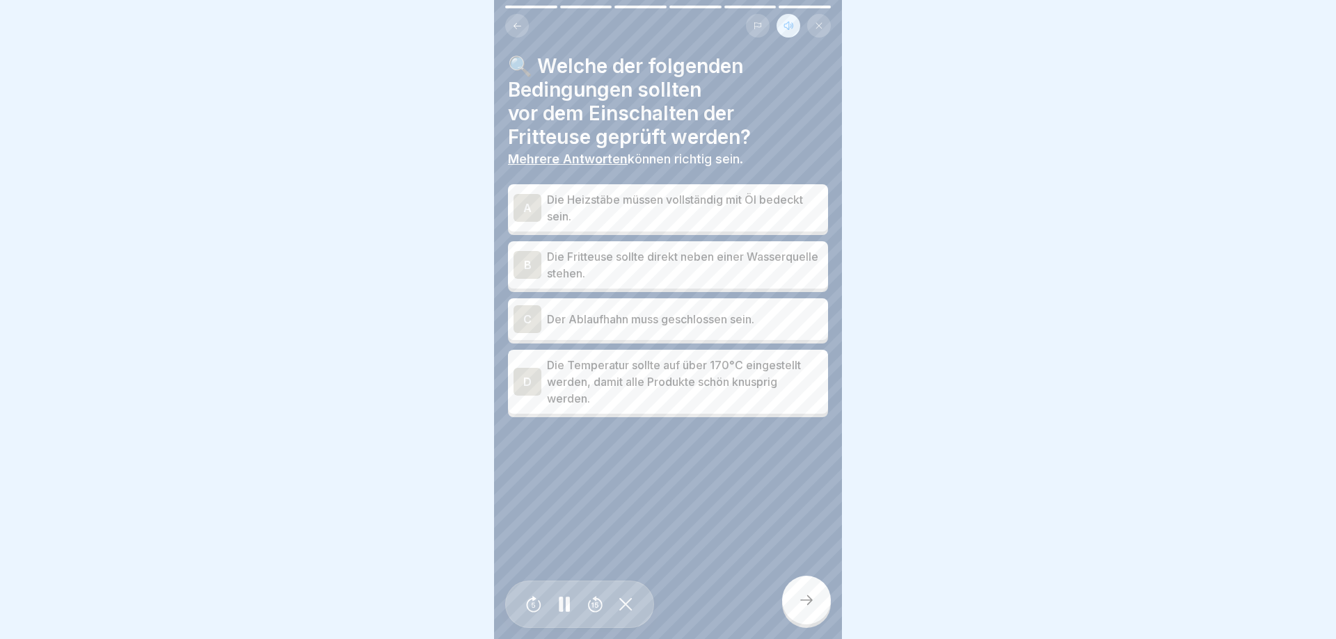
click at [678, 205] on p "Die Heizstäbe müssen vollständig mit Öl bedeckt sein." at bounding box center [684, 207] width 275 height 33
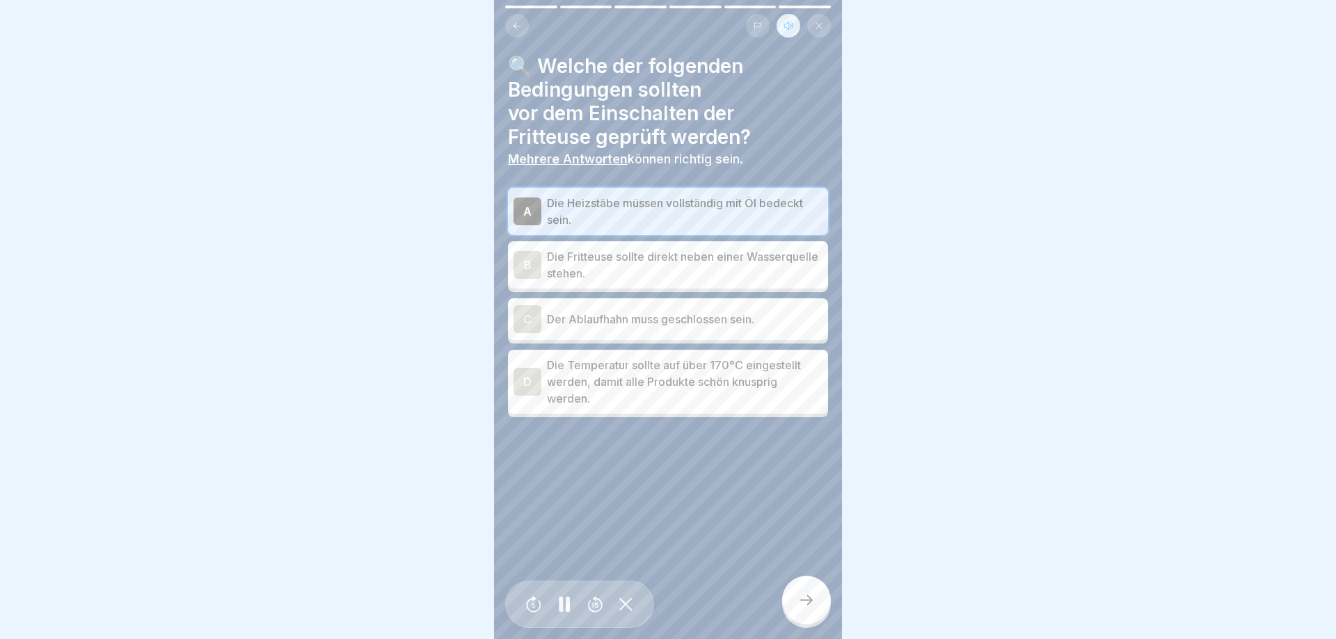
click at [655, 310] on div "C Der Ablaufhahn muss geschlossen sein." at bounding box center [667, 319] width 309 height 28
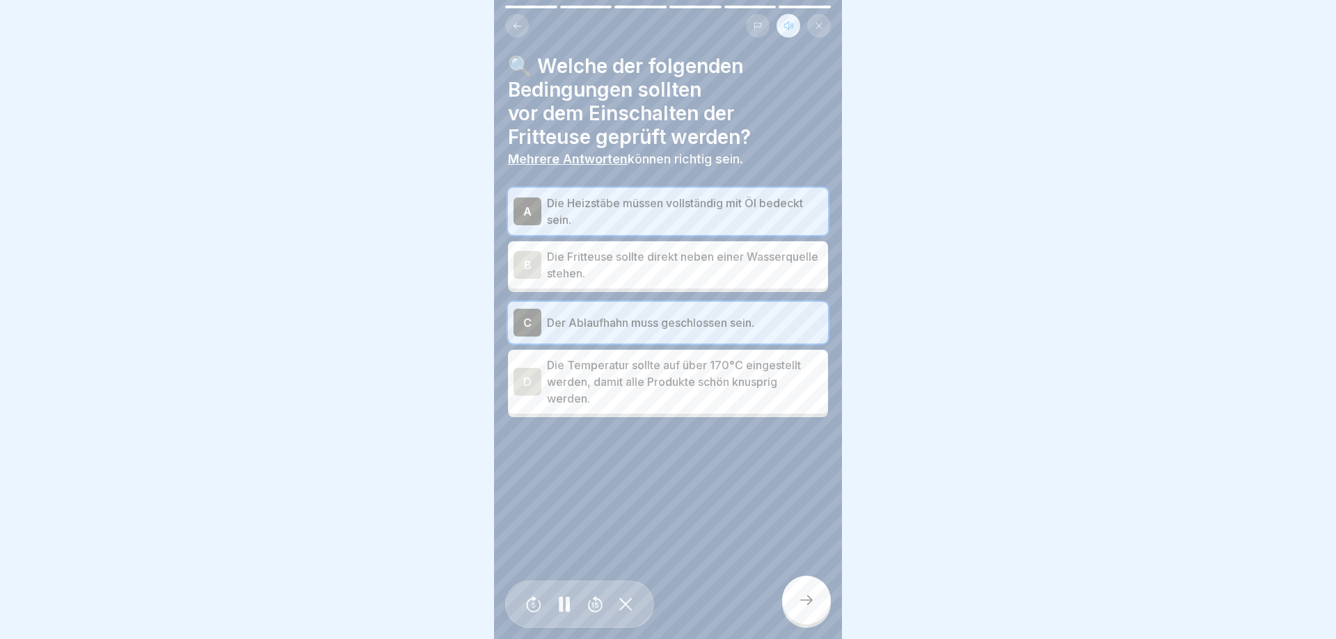
click at [812, 608] on icon at bounding box center [806, 600] width 17 height 17
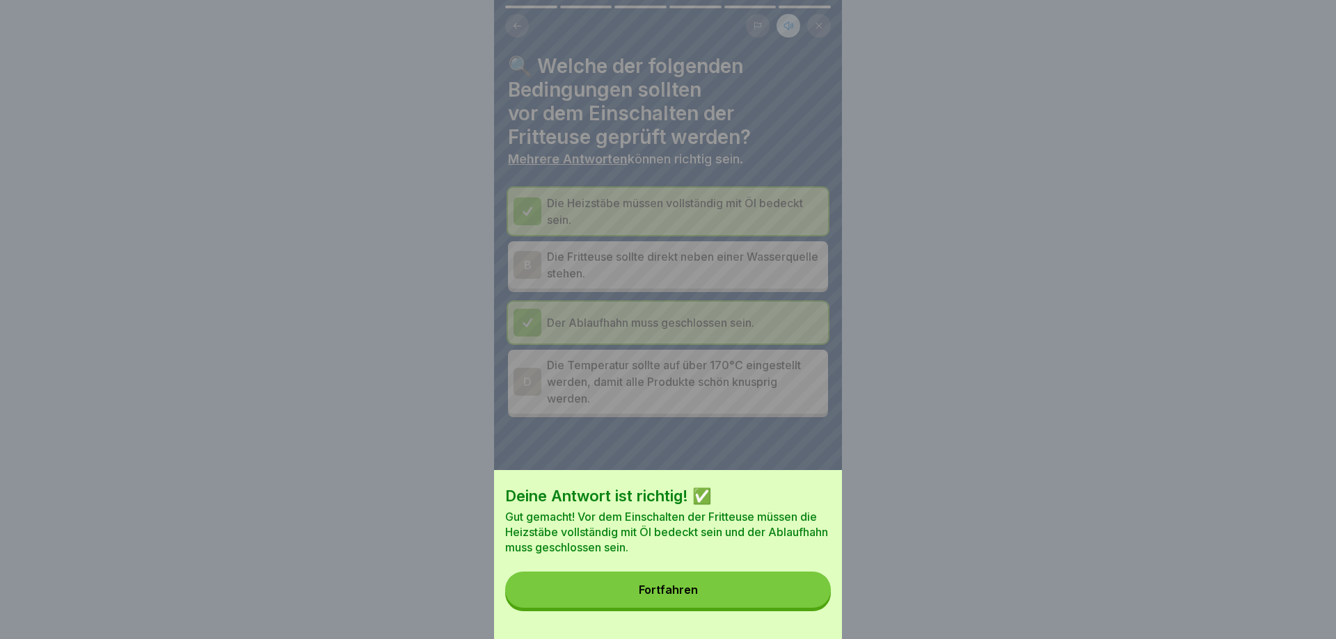
click at [802, 591] on button "Fortfahren" at bounding box center [668, 590] width 326 height 36
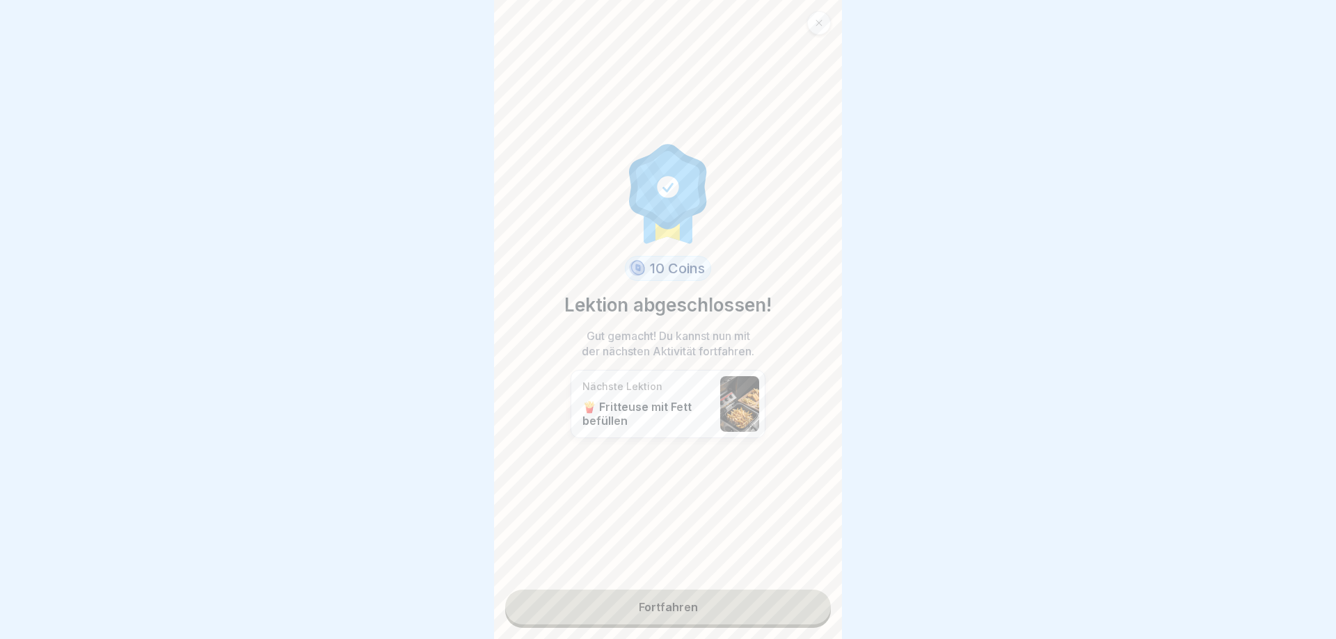
click at [692, 602] on link "Fortfahren" at bounding box center [668, 607] width 326 height 35
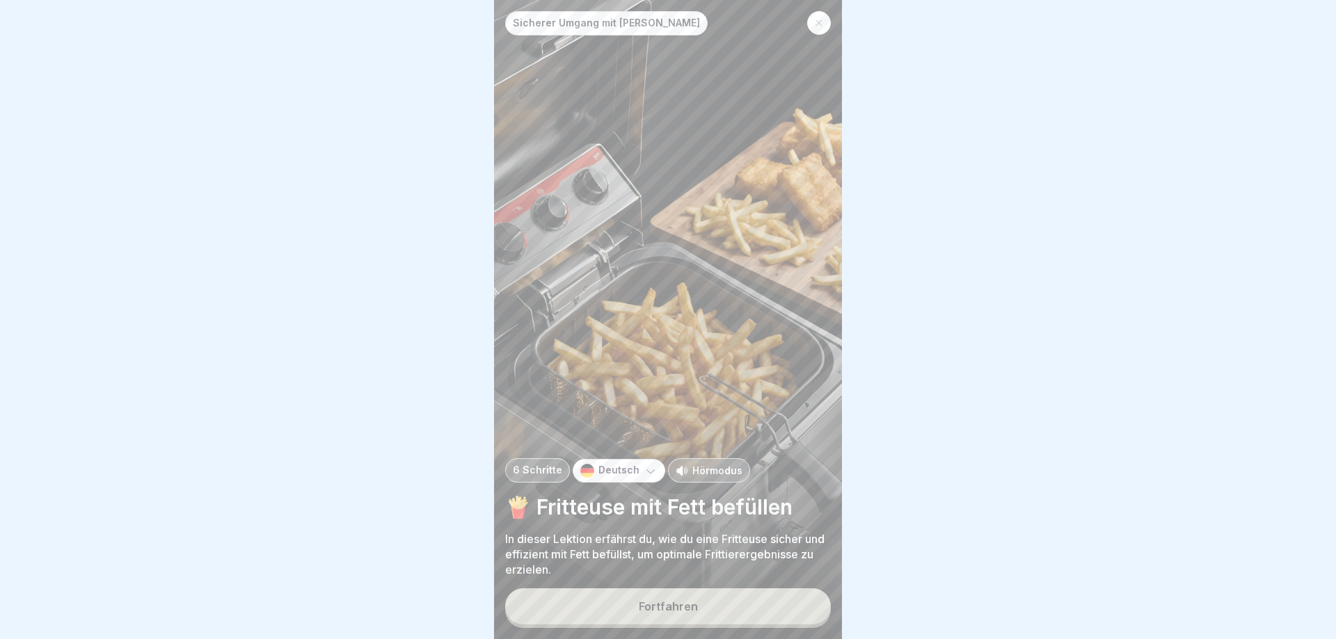
click at [728, 445] on div "Sicherer Umgang mit Fritteusen 6 Schritte Deutsch Hörmodus 🍟 Fritteuse mit Fett…" at bounding box center [668, 319] width 348 height 639
click at [719, 471] on p "Hörmodus" at bounding box center [717, 470] width 50 height 15
click at [714, 605] on button "Fortfahren" at bounding box center [668, 606] width 326 height 36
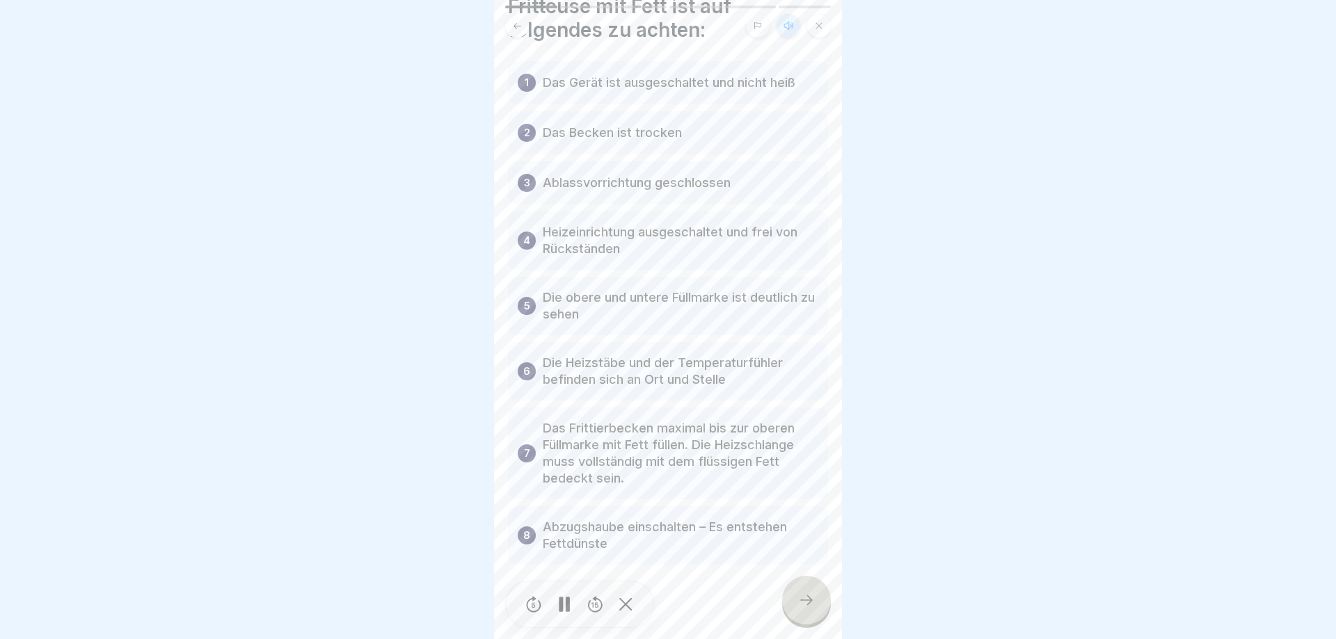
scroll to position [93, 0]
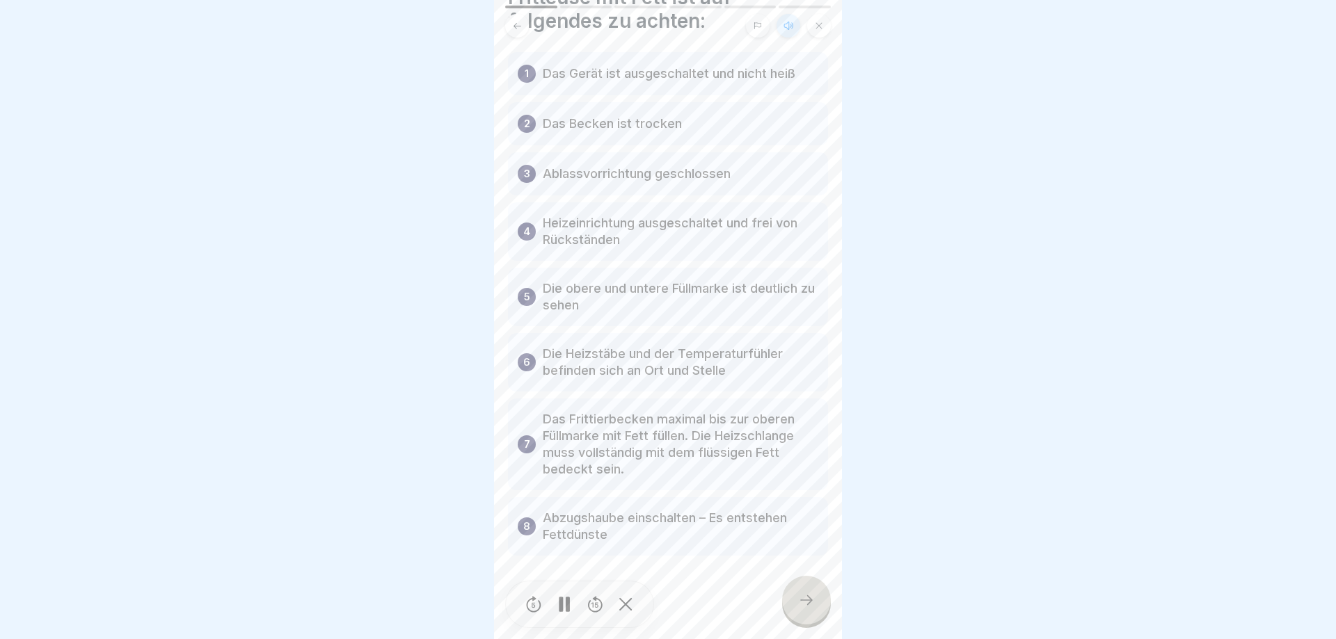
click at [807, 603] on icon at bounding box center [806, 600] width 17 height 17
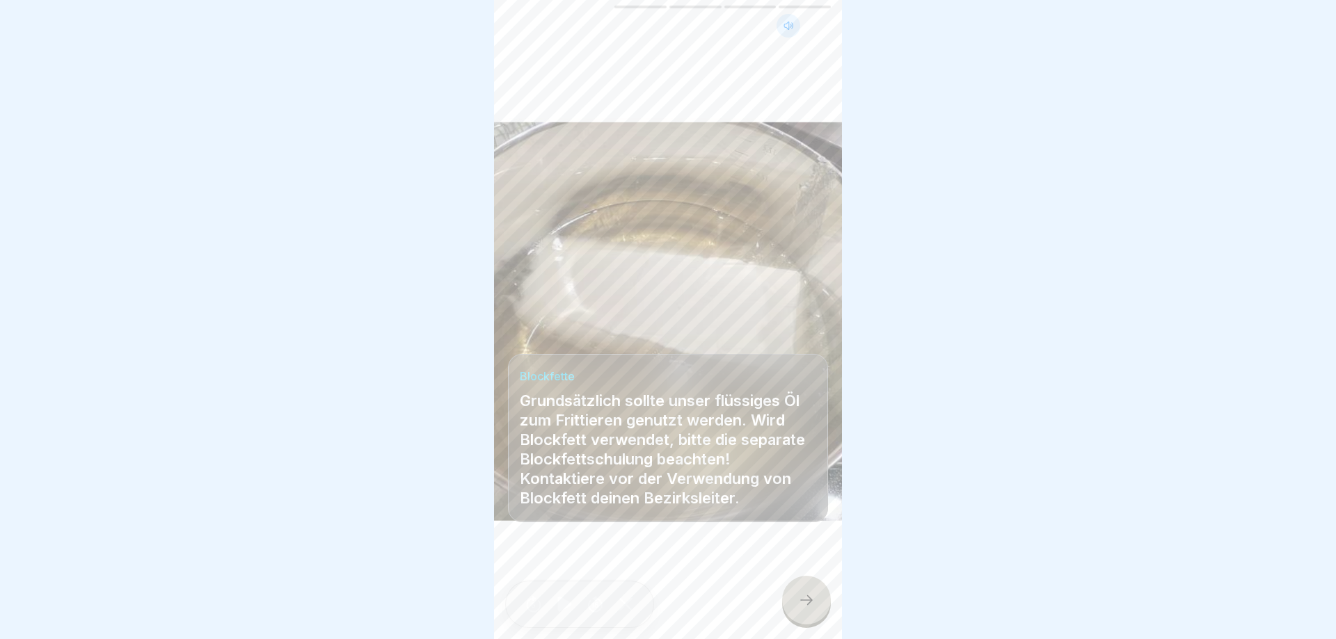
click at [806, 598] on icon at bounding box center [806, 600] width 17 height 17
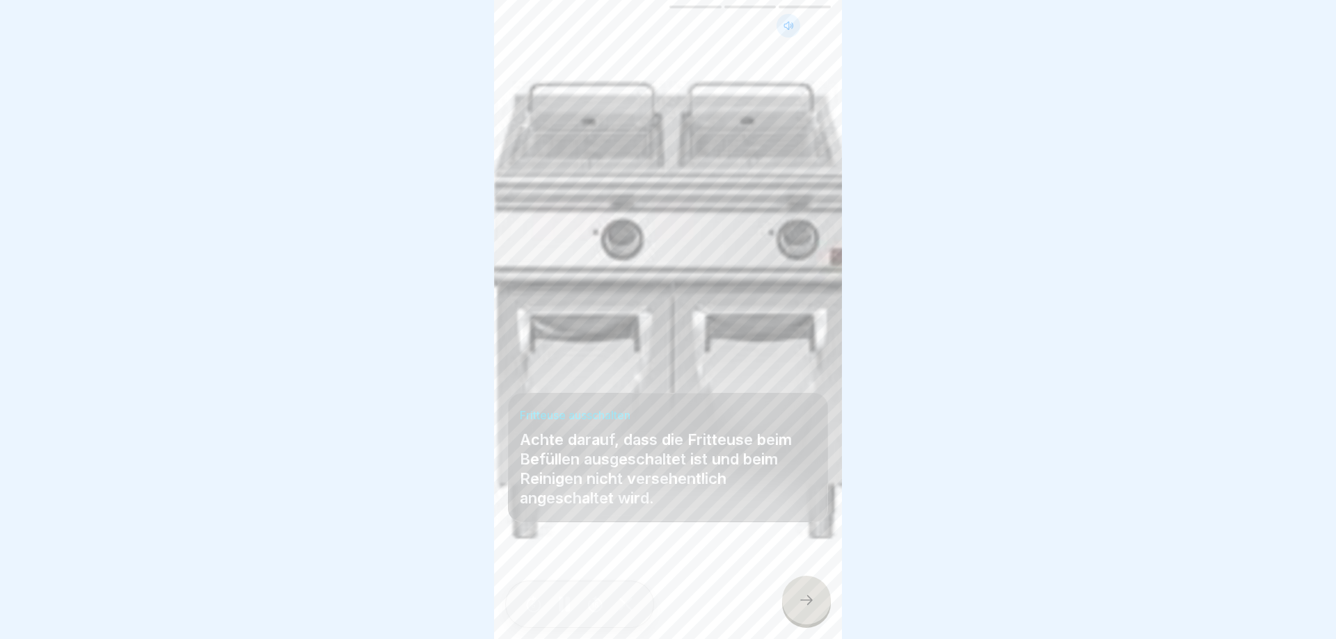
click at [806, 598] on icon at bounding box center [806, 600] width 17 height 17
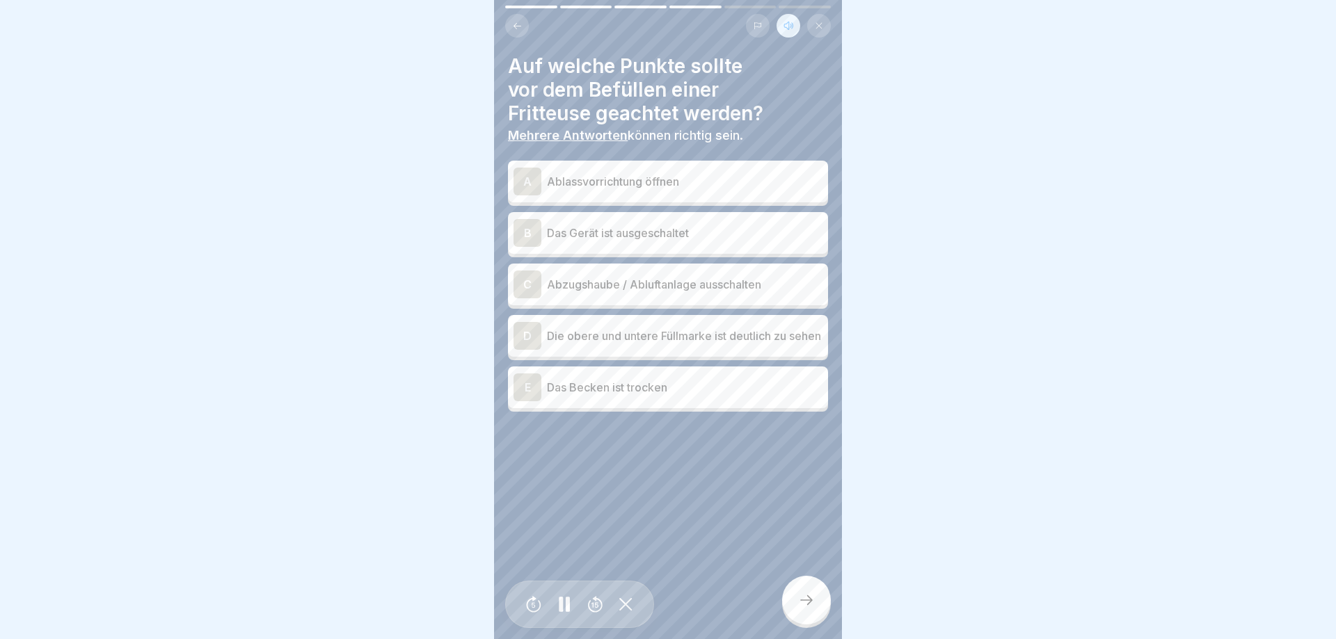
click at [630, 241] on p "Das Gerät ist ausgeschaltet" at bounding box center [684, 233] width 275 height 17
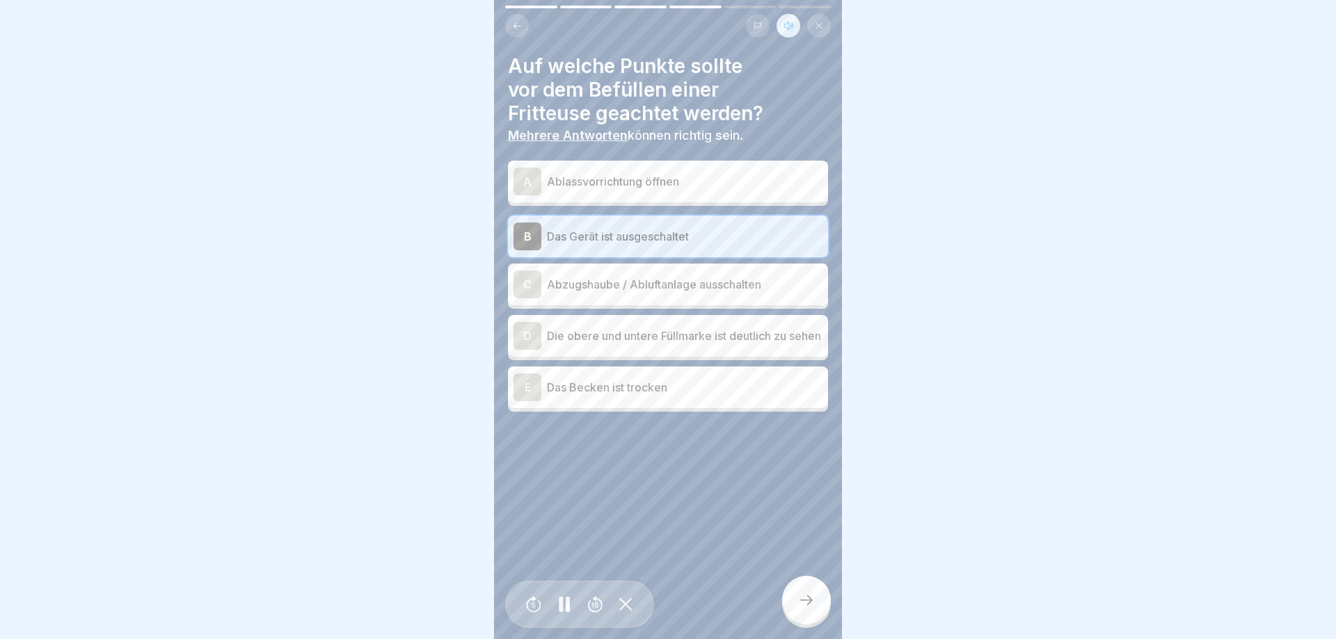
click at [630, 337] on p "Die obere und untere Füllmarke ist deutlich zu sehen" at bounding box center [684, 336] width 275 height 17
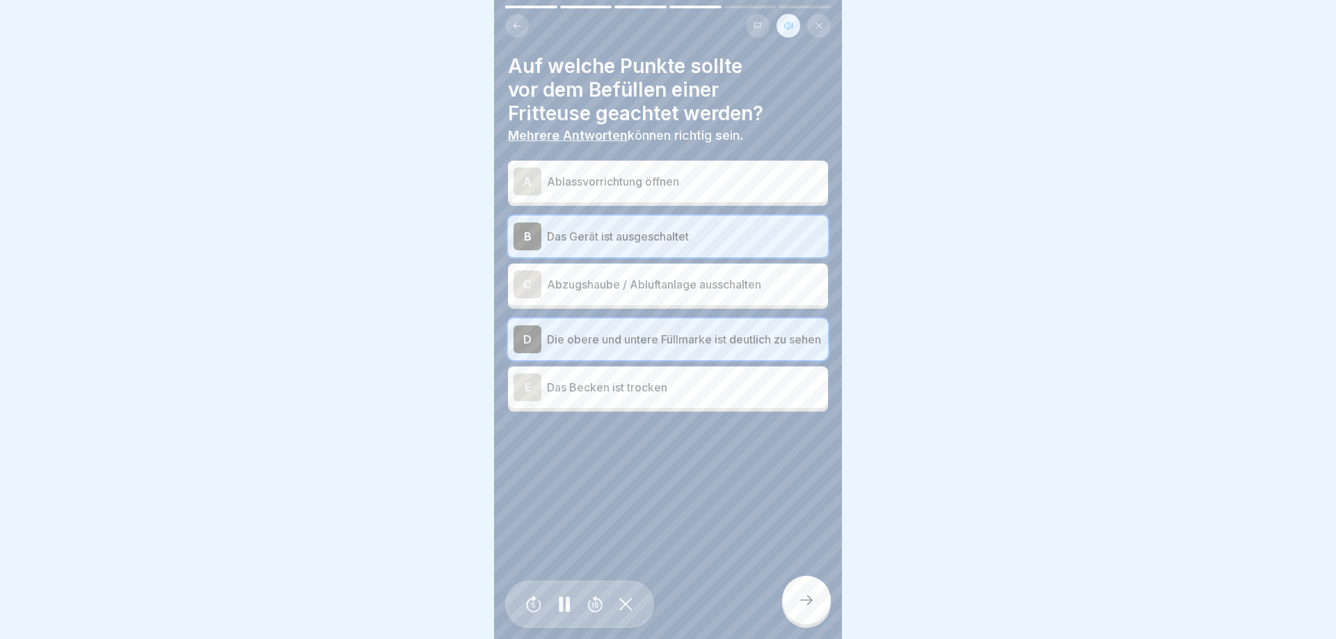
click at [628, 384] on div "E Das Becken ist trocken" at bounding box center [667, 388] width 309 height 28
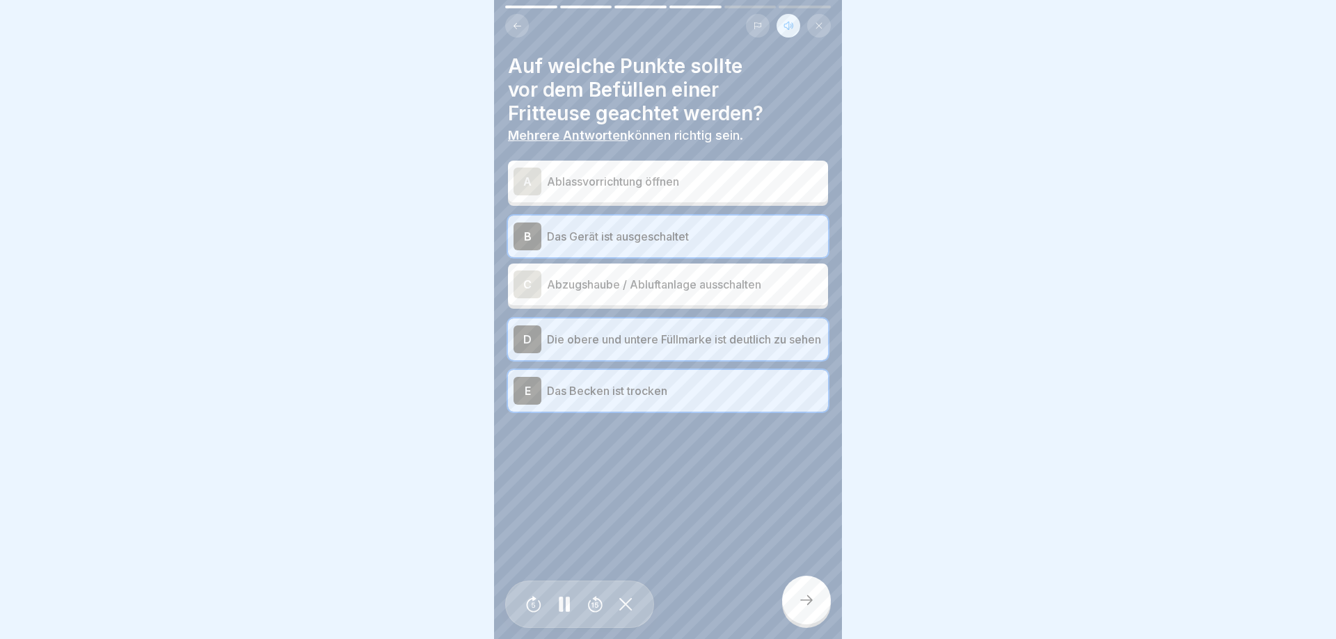
click at [803, 594] on icon at bounding box center [806, 600] width 17 height 17
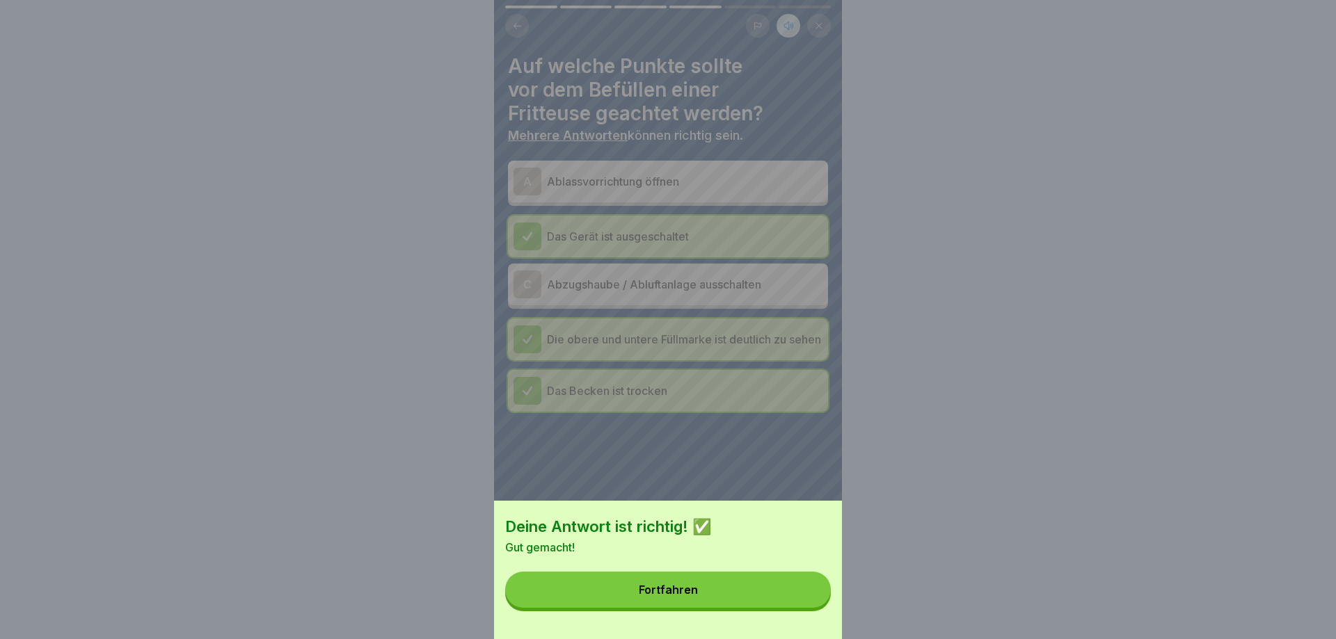
click at [801, 589] on button "Fortfahren" at bounding box center [668, 590] width 326 height 36
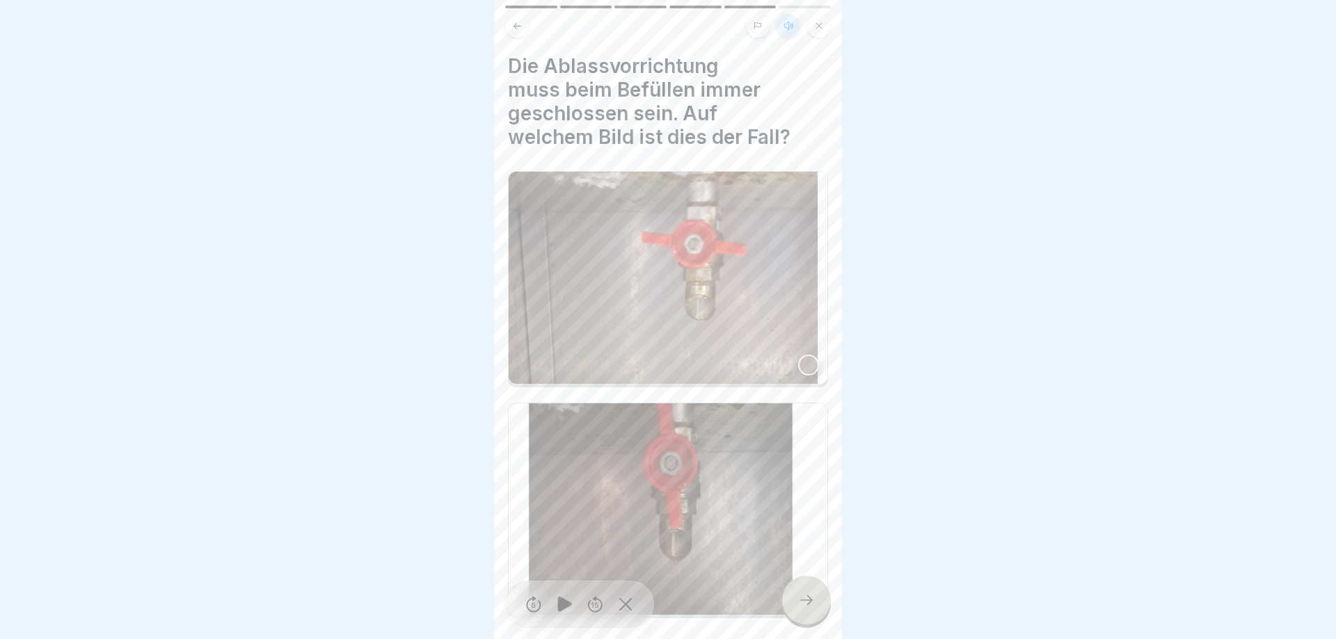
click at [808, 355] on div at bounding box center [808, 365] width 21 height 21
click at [799, 595] on icon at bounding box center [806, 600] width 17 height 17
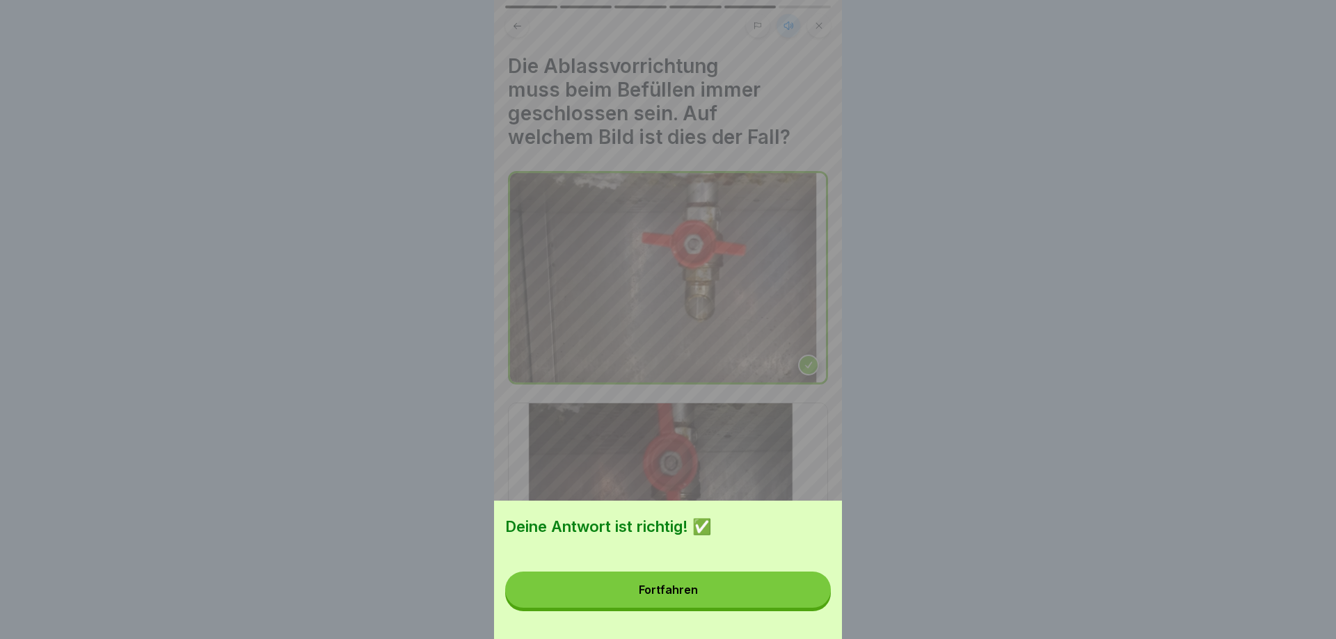
click at [799, 595] on button "Fortfahren" at bounding box center [668, 590] width 326 height 36
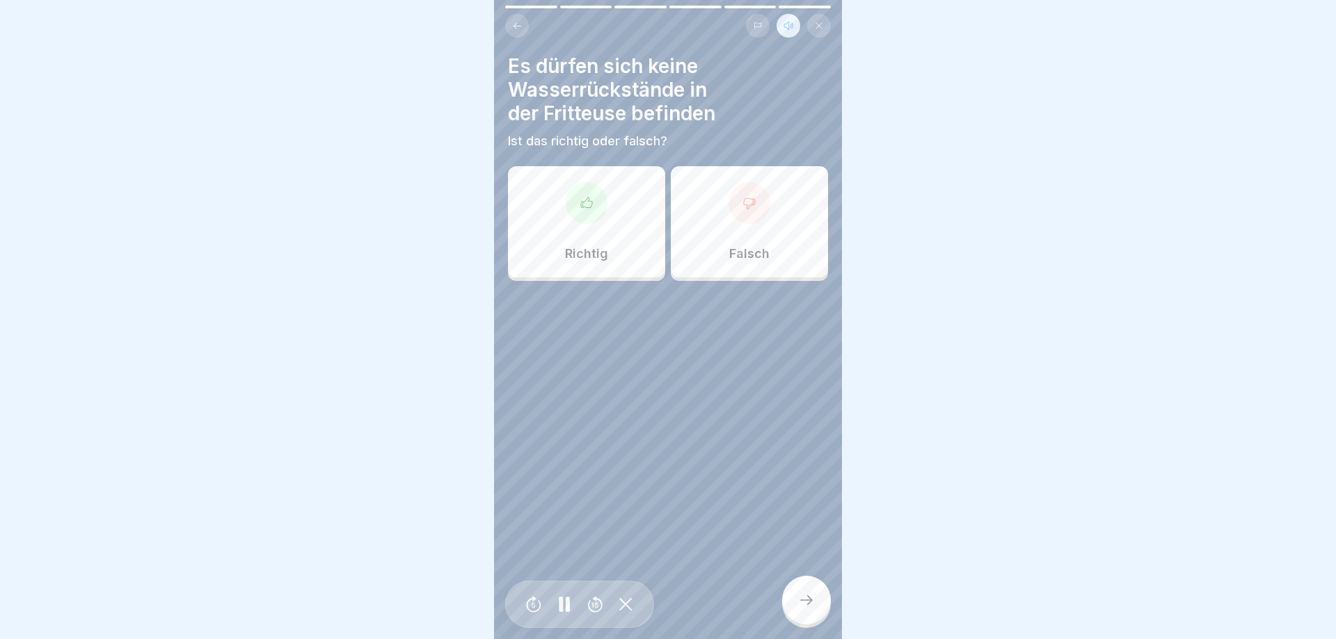
click at [524, 250] on div "Richtig" at bounding box center [586, 221] width 157 height 111
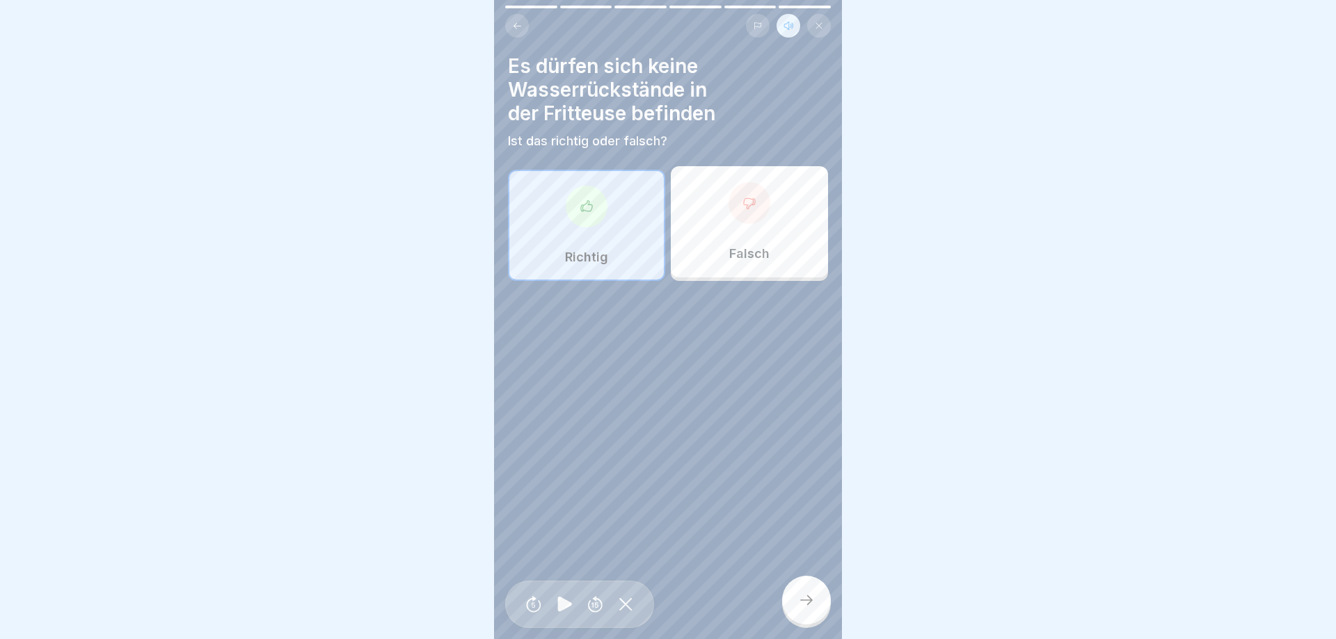
click at [793, 594] on div at bounding box center [806, 600] width 49 height 49
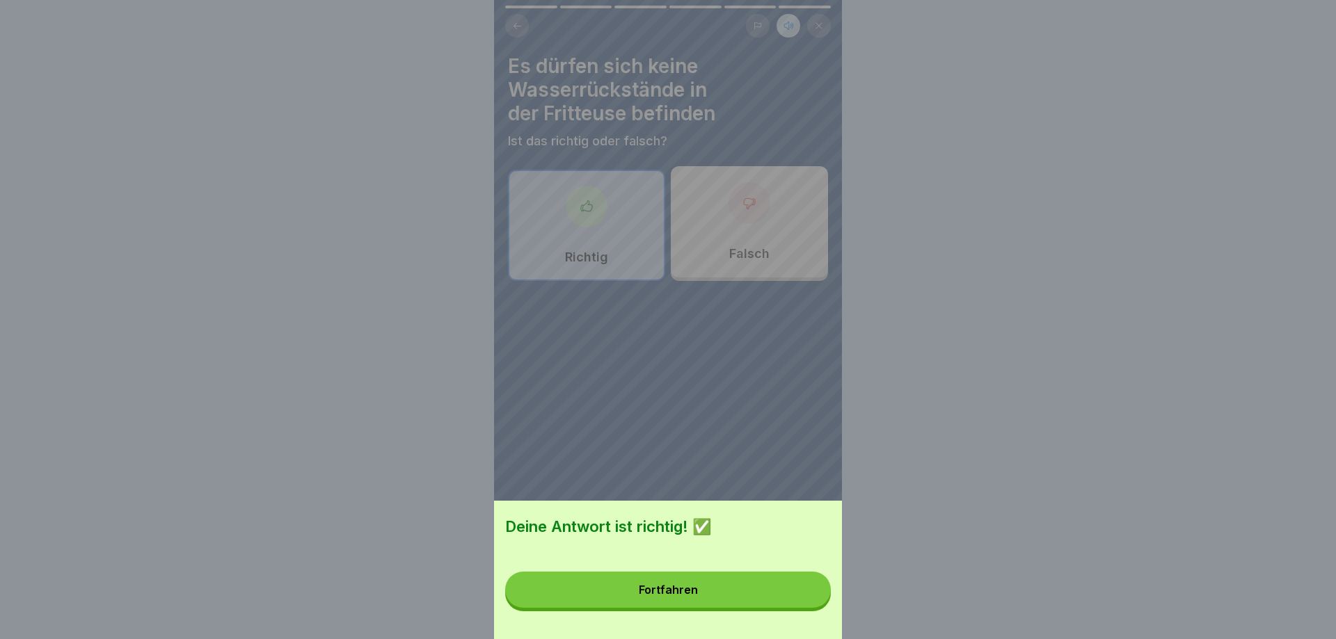
click at [790, 590] on button "Fortfahren" at bounding box center [668, 590] width 326 height 36
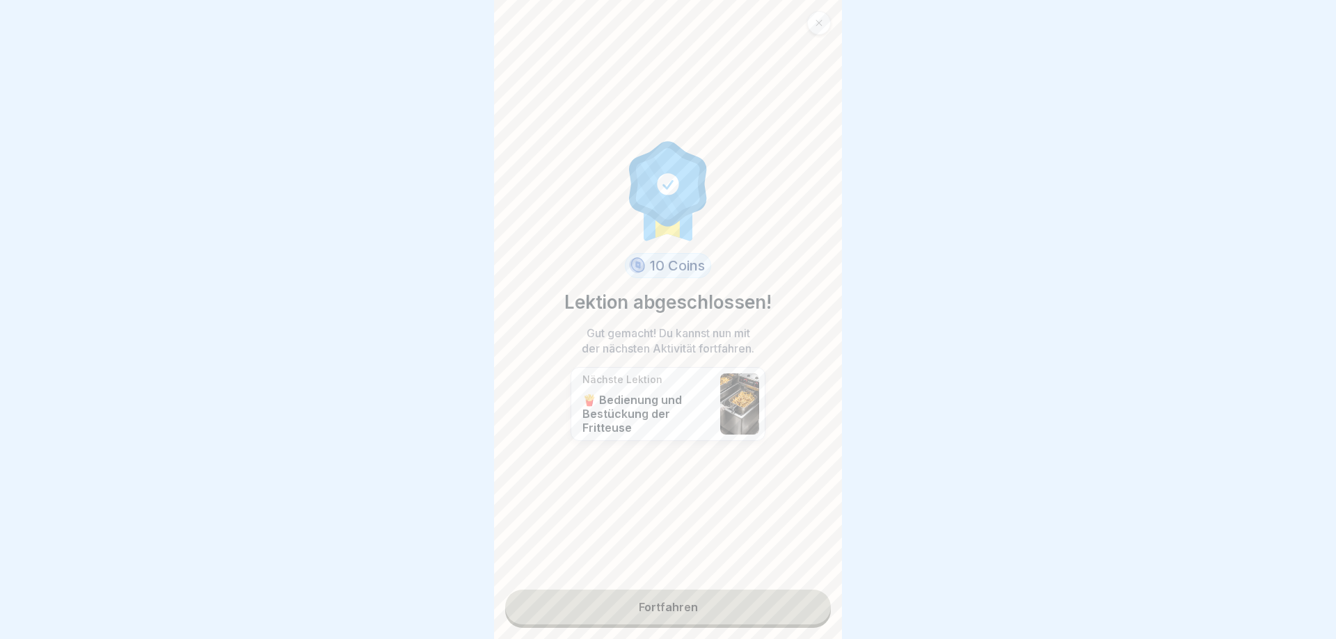
click at [707, 613] on link "Fortfahren" at bounding box center [668, 607] width 326 height 35
click at [655, 600] on link "Fortfahren" at bounding box center [668, 607] width 326 height 35
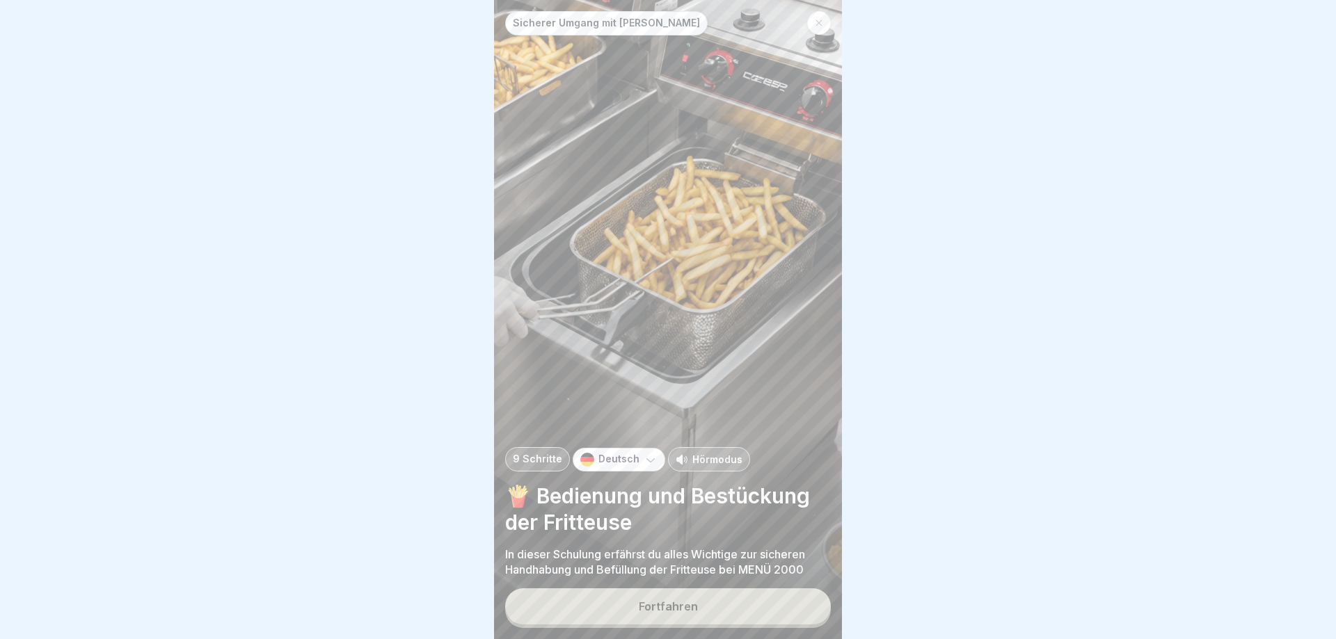
click at [698, 452] on p "Hörmodus" at bounding box center [717, 459] width 50 height 15
click at [698, 598] on button "Fortfahren" at bounding box center [668, 606] width 326 height 36
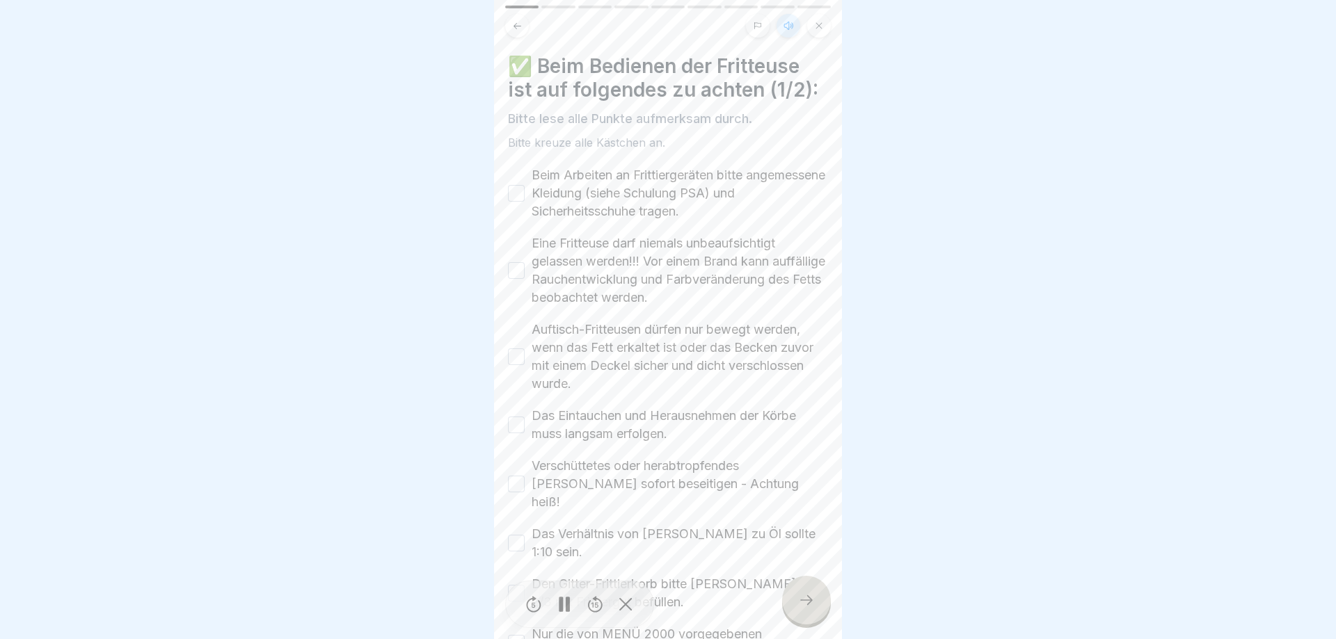
click at [515, 195] on button "Beim Arbeiten an Frittiergeräten bitte angemessene Kleidung (siehe Schulung PSA…" at bounding box center [516, 193] width 17 height 17
click at [512, 271] on button "Eine Fritteuse darf niemals unbeaufsichtigt gelassen werden!!! Vor einem Brand …" at bounding box center [516, 270] width 17 height 17
click at [513, 357] on button "Auftisch-Fritteusen dürfen nur bewegt werden, wenn das Fett erkaltet ist oder d…" at bounding box center [516, 356] width 17 height 17
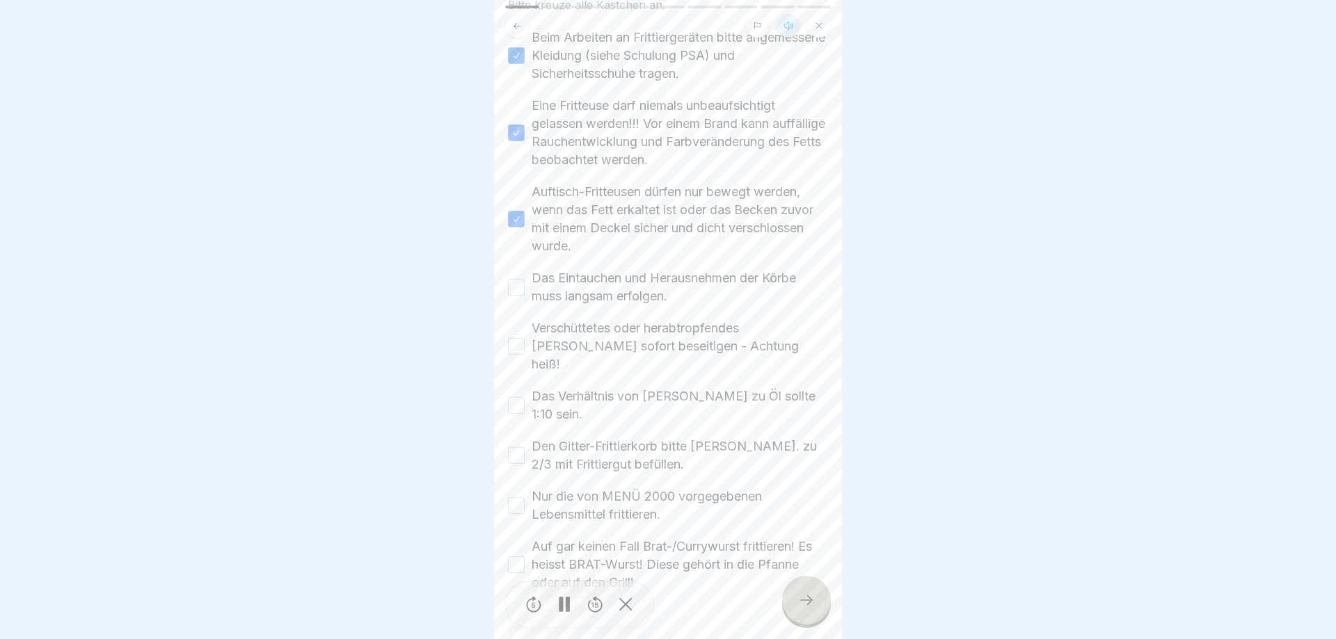
scroll to position [156, 0]
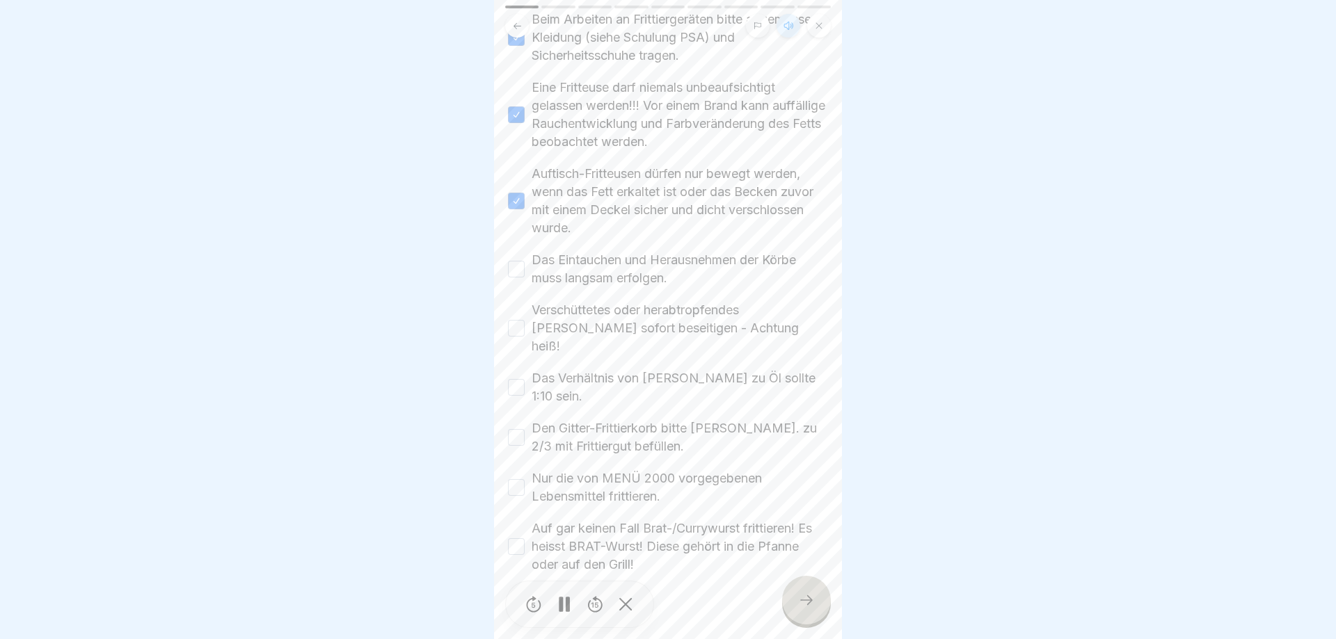
click at [514, 269] on button "Das Eintauchen und Herausnehmen der Körbe muss langsam erfolgen." at bounding box center [516, 269] width 17 height 17
click at [516, 320] on button "Verschüttetes oder herabtropfendes [PERSON_NAME] sofort beseitigen - Achtung he…" at bounding box center [516, 328] width 17 height 17
click at [519, 379] on button "Das Verhältnis von [PERSON_NAME] zu Öl sollte 1:10 sein." at bounding box center [516, 387] width 17 height 17
click at [517, 429] on button "Den Gitter-Frittierkorb bitte [PERSON_NAME]. zu 2/3 mit Frittiergut befüllen." at bounding box center [516, 437] width 17 height 17
click at [515, 479] on button "Nur die von MENÜ 2000 vorgegebenen Lebensmittel frittieren." at bounding box center [516, 487] width 17 height 17
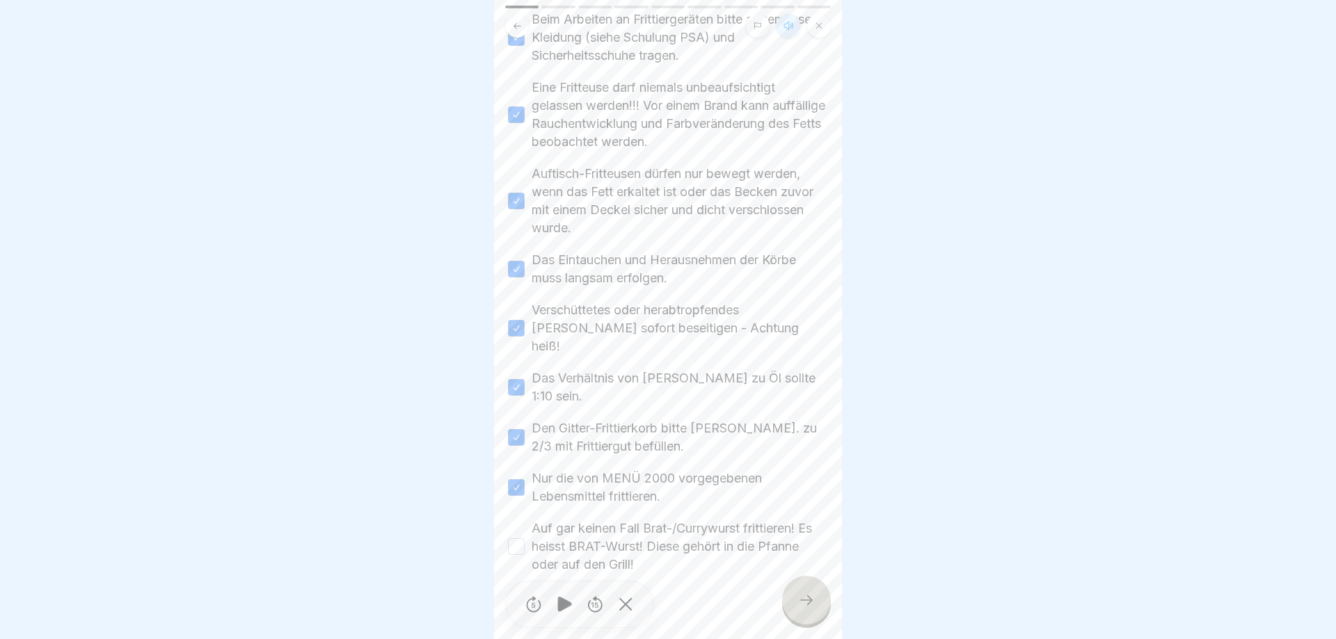
click at [511, 538] on button "Auf gar keinen Fall Brat-/Currywurst frittieren! Es heisst BRAT-Wurst! Diese ge…" at bounding box center [516, 546] width 17 height 17
click at [812, 597] on icon at bounding box center [806, 600] width 17 height 17
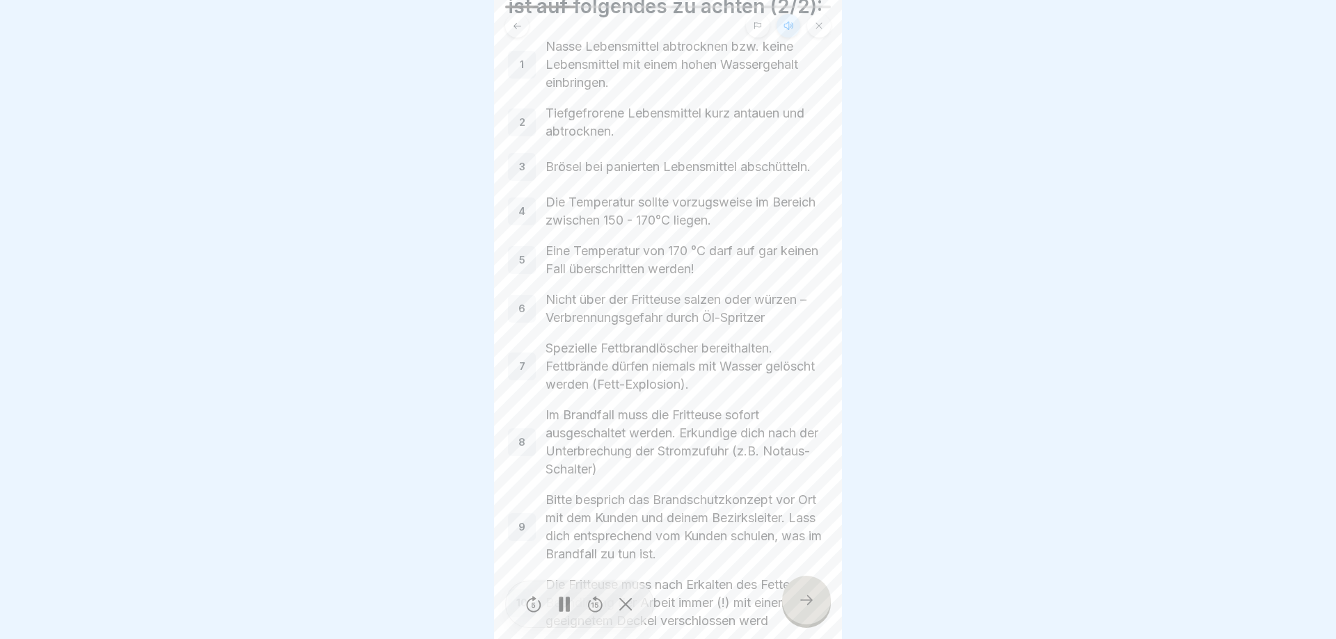
scroll to position [158, 0]
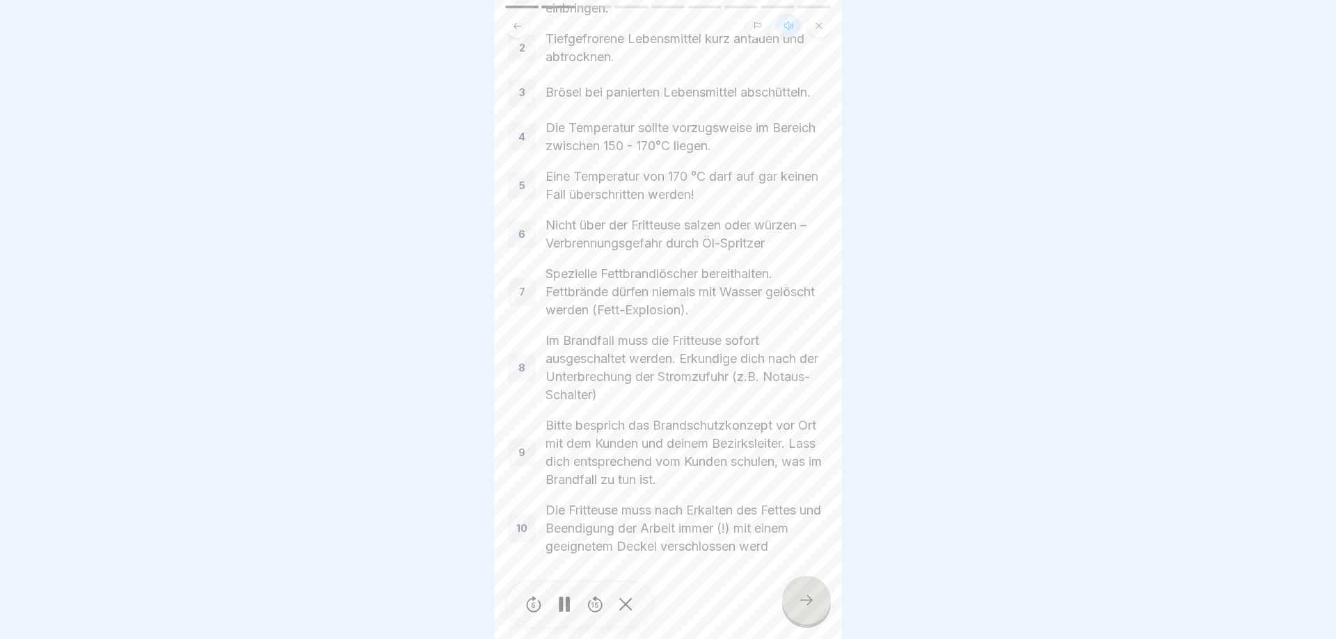
click at [793, 597] on div at bounding box center [806, 600] width 49 height 49
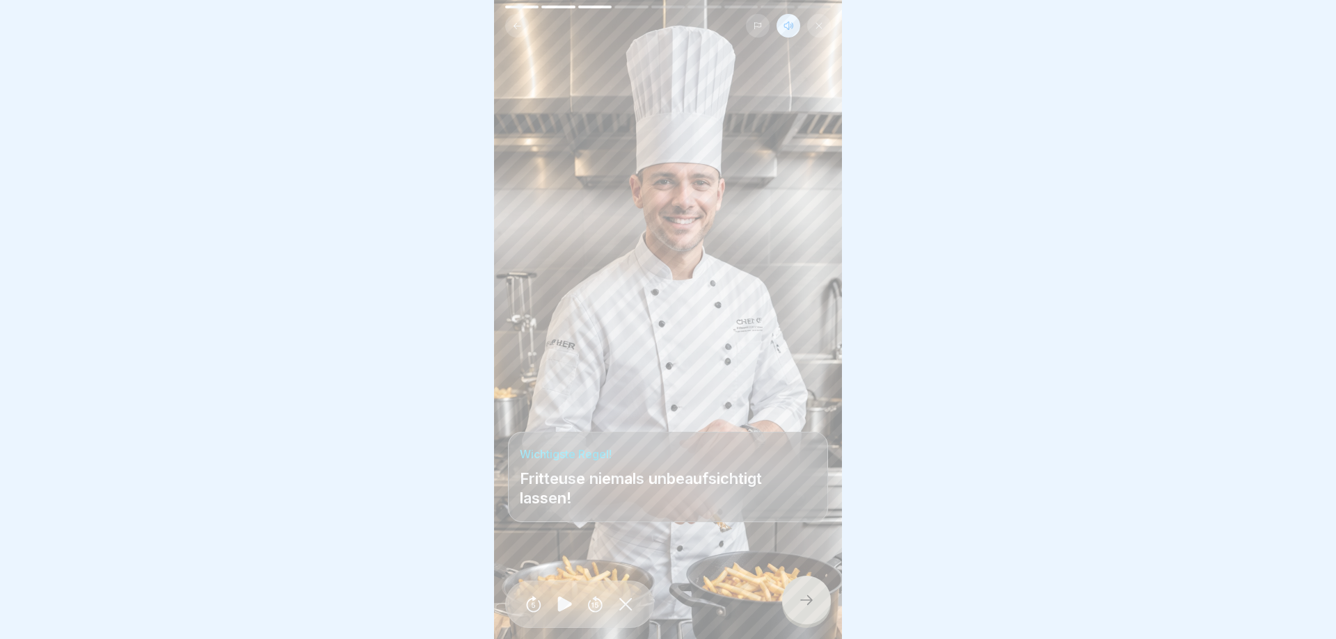
click at [801, 600] on icon at bounding box center [806, 600] width 17 height 17
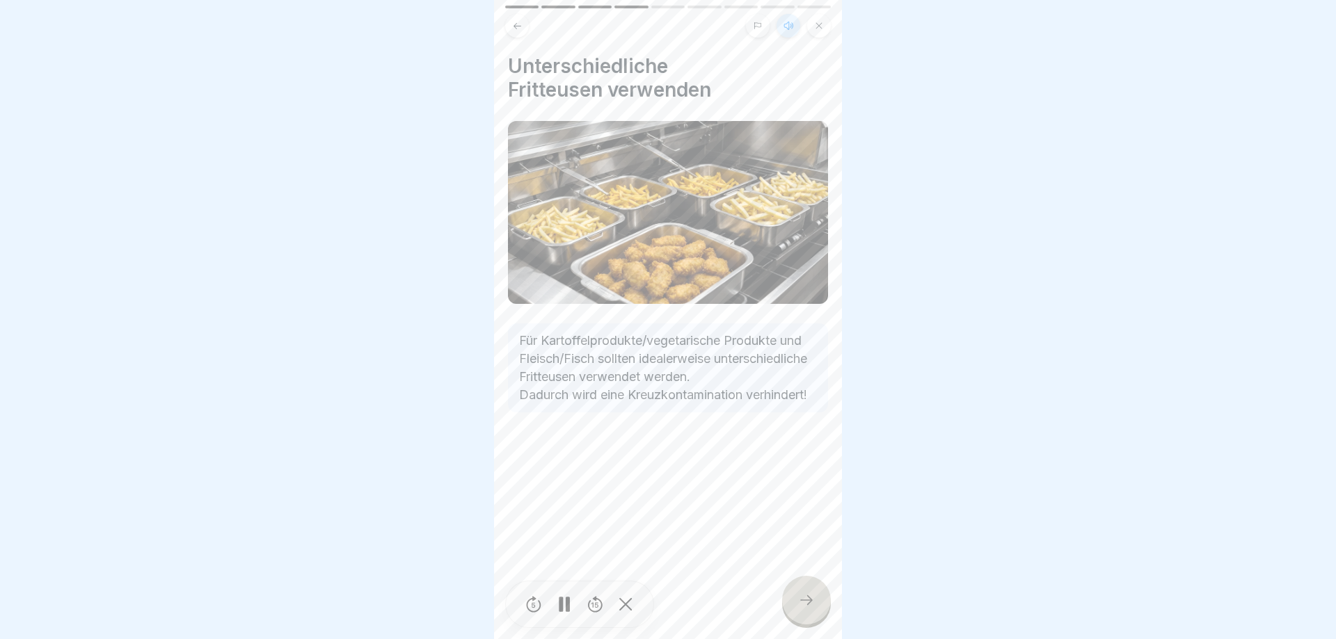
click at [802, 599] on icon at bounding box center [806, 600] width 17 height 17
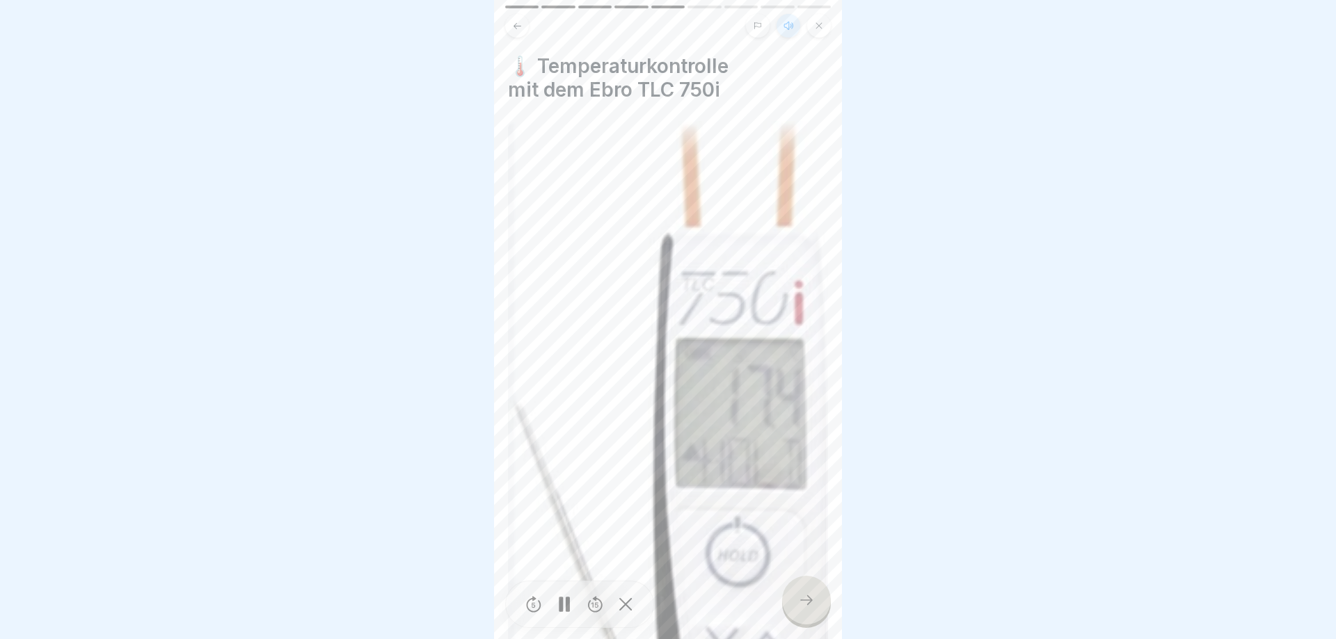
click at [802, 598] on icon at bounding box center [806, 600] width 17 height 17
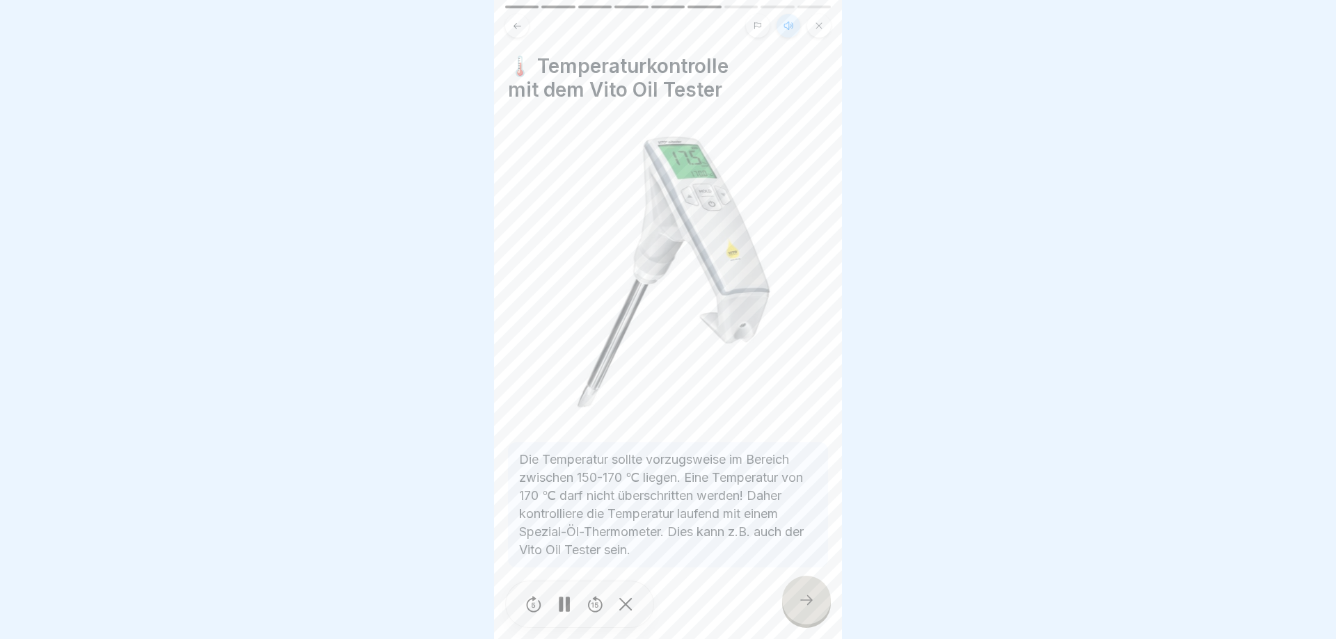
click at [817, 607] on div at bounding box center [806, 600] width 49 height 49
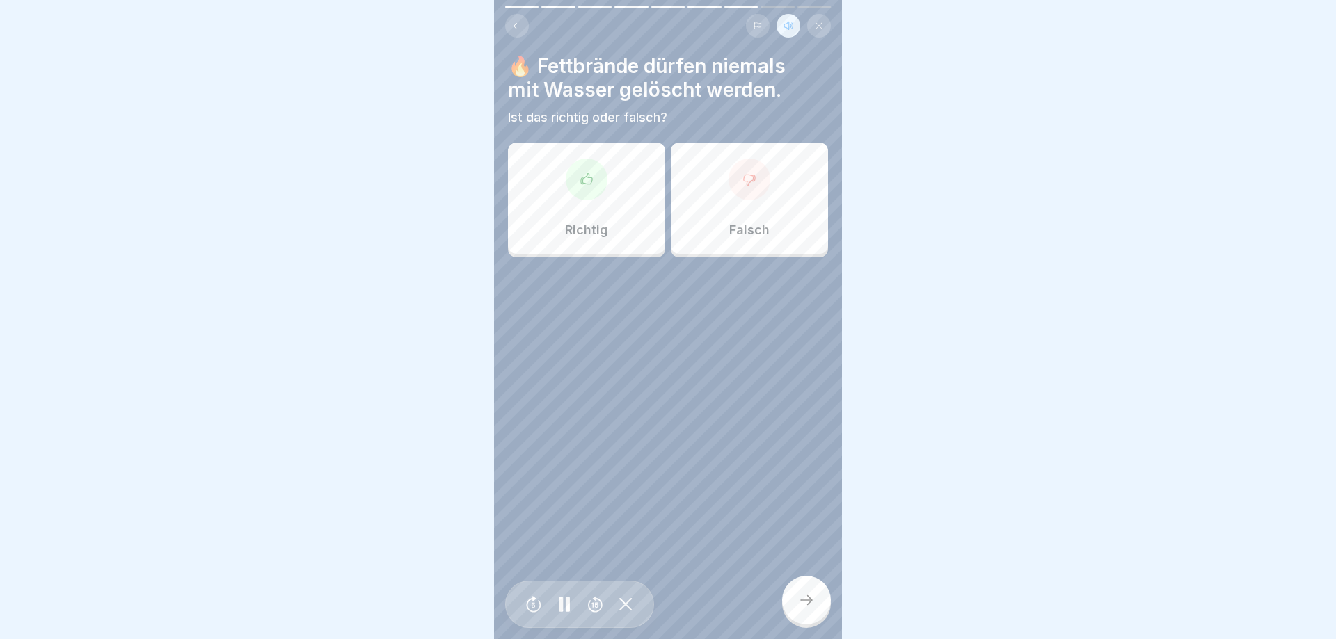
click at [593, 240] on div "Richtig" at bounding box center [586, 198] width 157 height 111
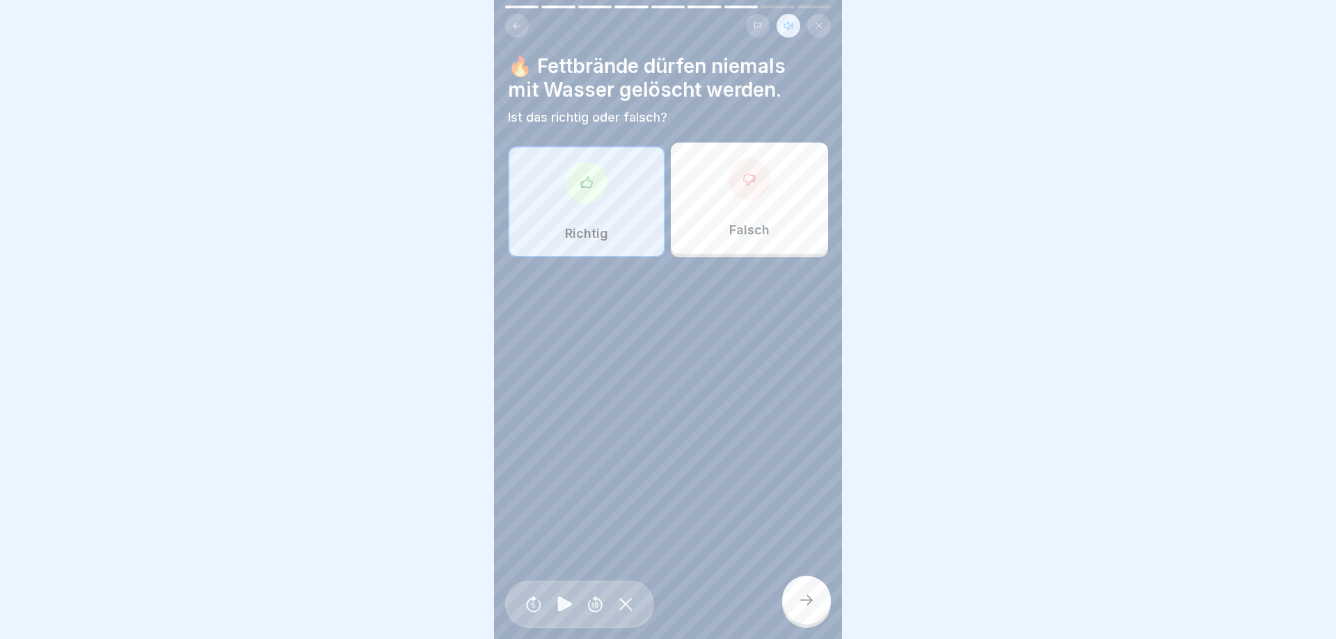
click at [809, 596] on icon at bounding box center [806, 600] width 17 height 17
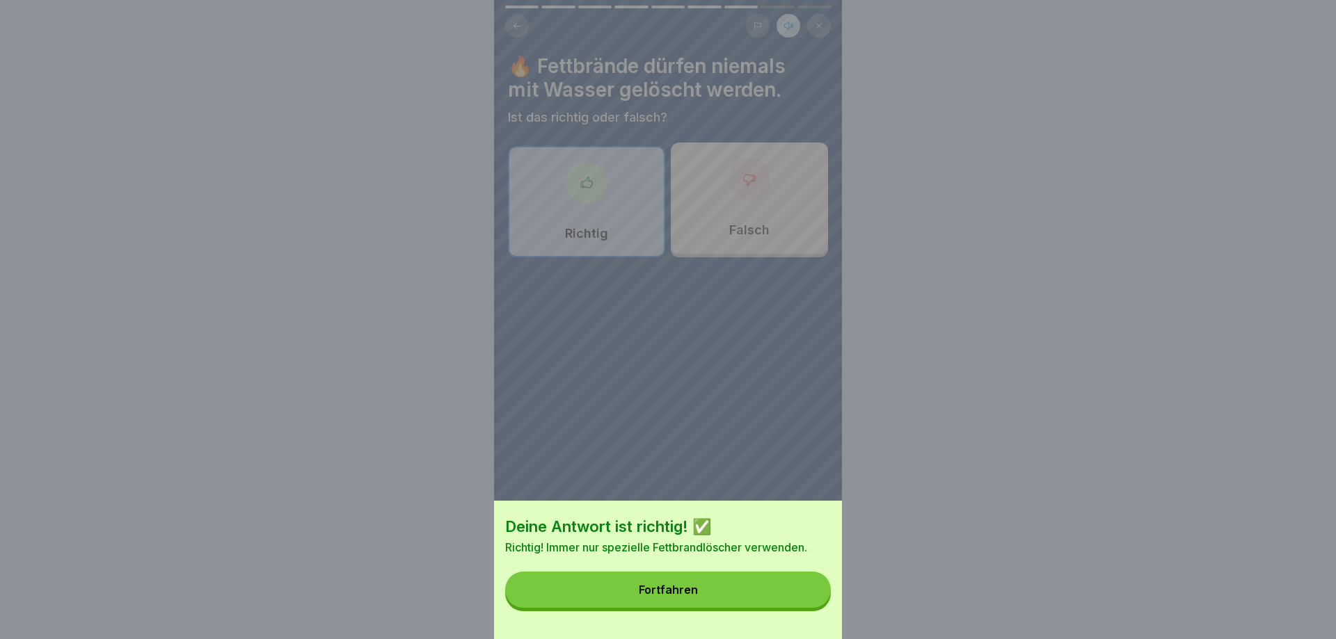
click at [808, 596] on button "Fortfahren" at bounding box center [668, 590] width 326 height 36
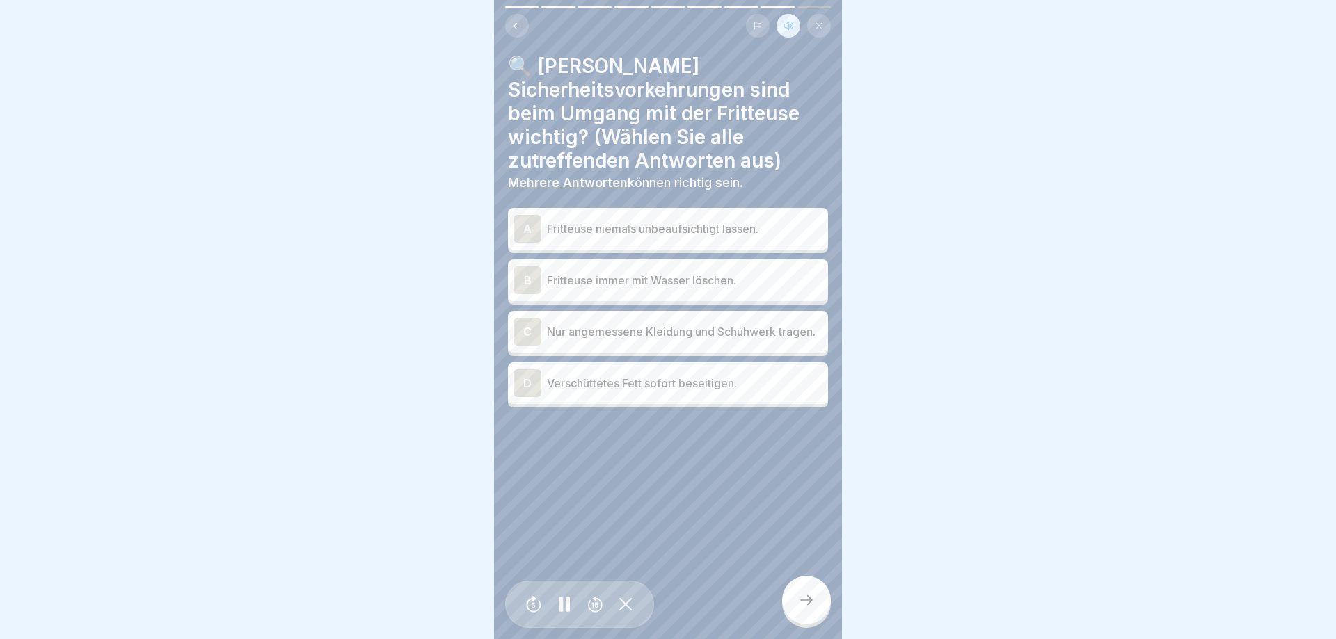
click at [665, 227] on p "Fritteuse niemals unbeaufsichtigt lassen." at bounding box center [684, 229] width 275 height 17
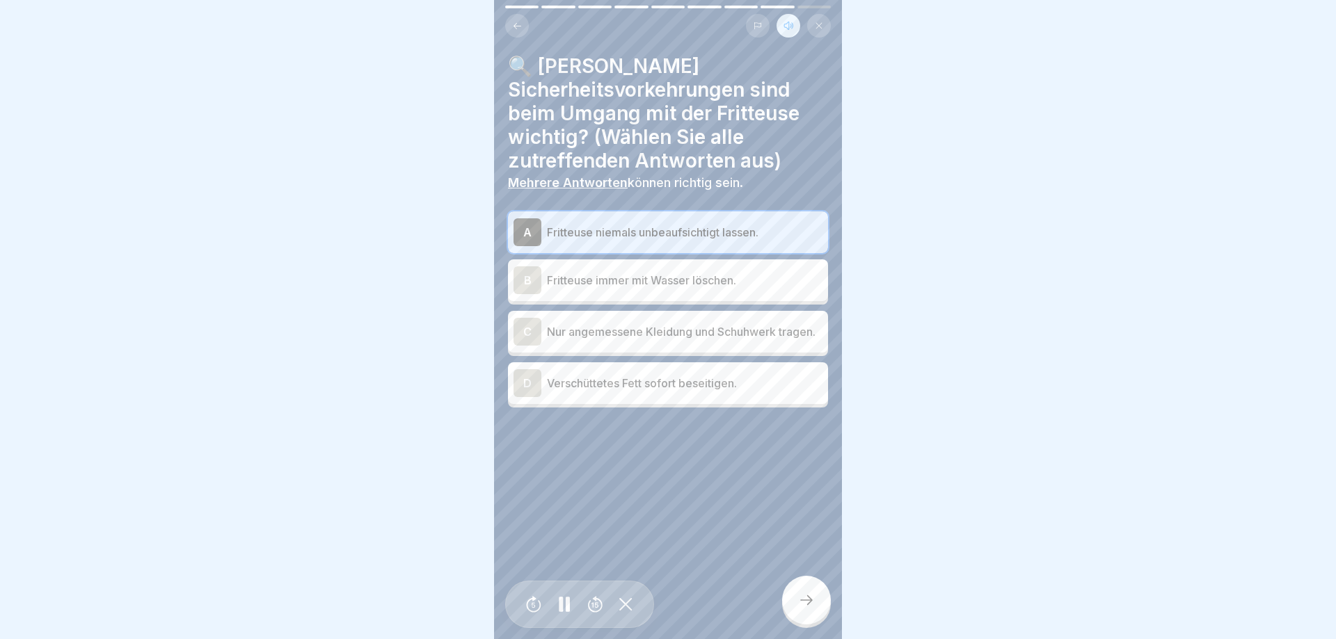
click at [679, 335] on p "Nur angemessene Kleidung und Schuhwerk tragen." at bounding box center [684, 331] width 275 height 17
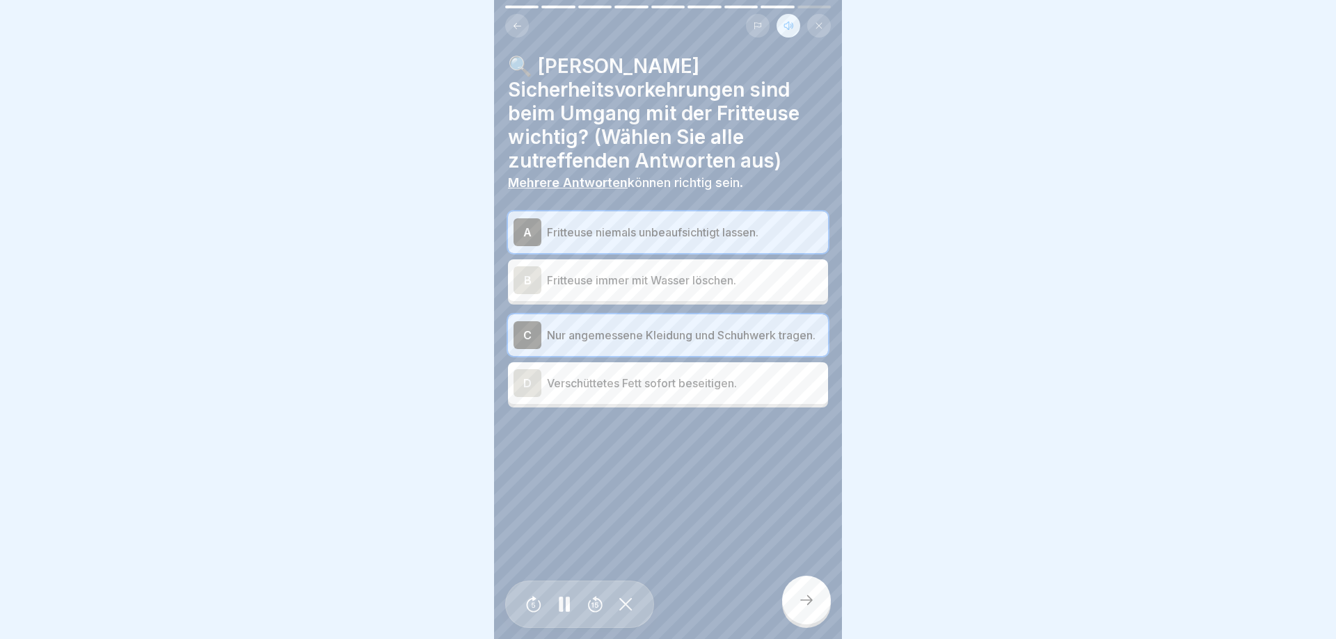
click at [634, 390] on p "Verschüttetes Fett sofort beseitigen." at bounding box center [684, 383] width 275 height 17
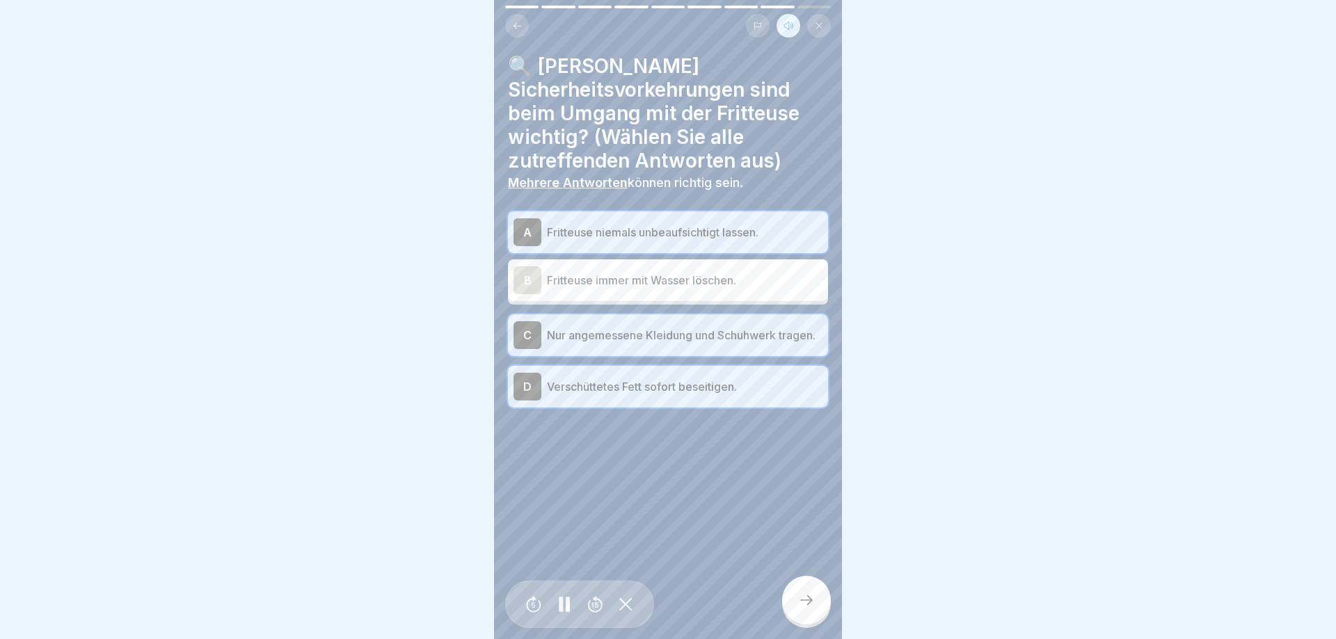
click at [801, 605] on icon at bounding box center [806, 600] width 17 height 17
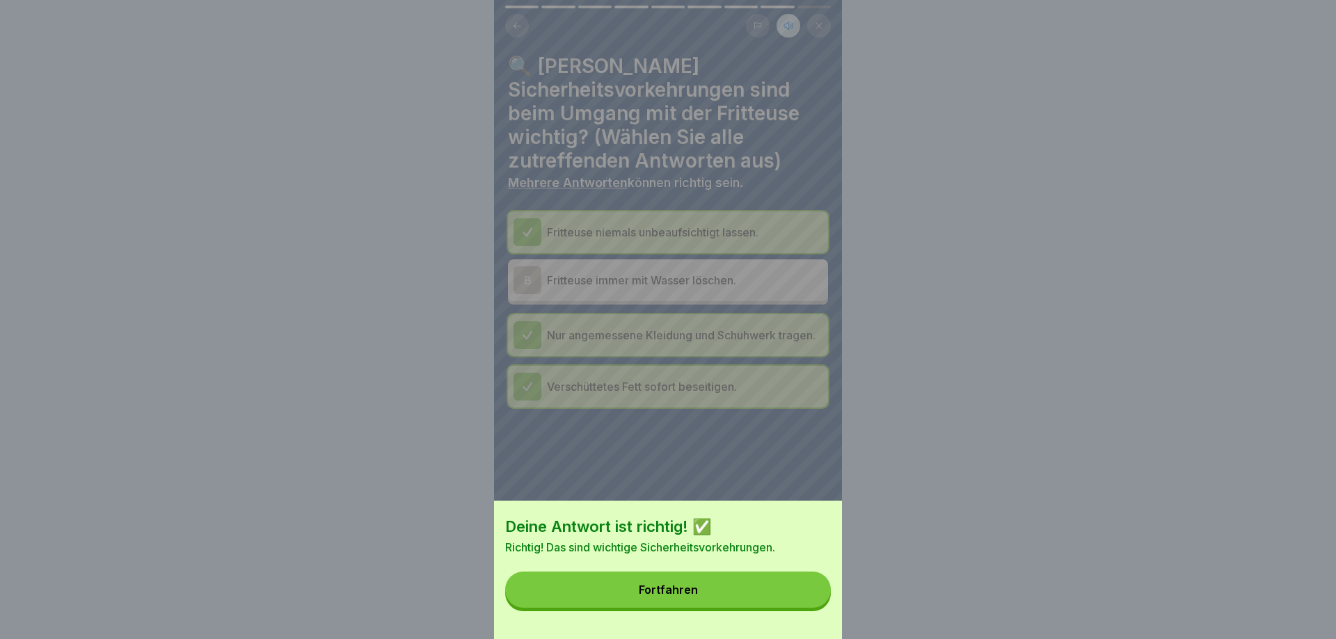
click at [799, 604] on button "Fortfahren" at bounding box center [668, 590] width 326 height 36
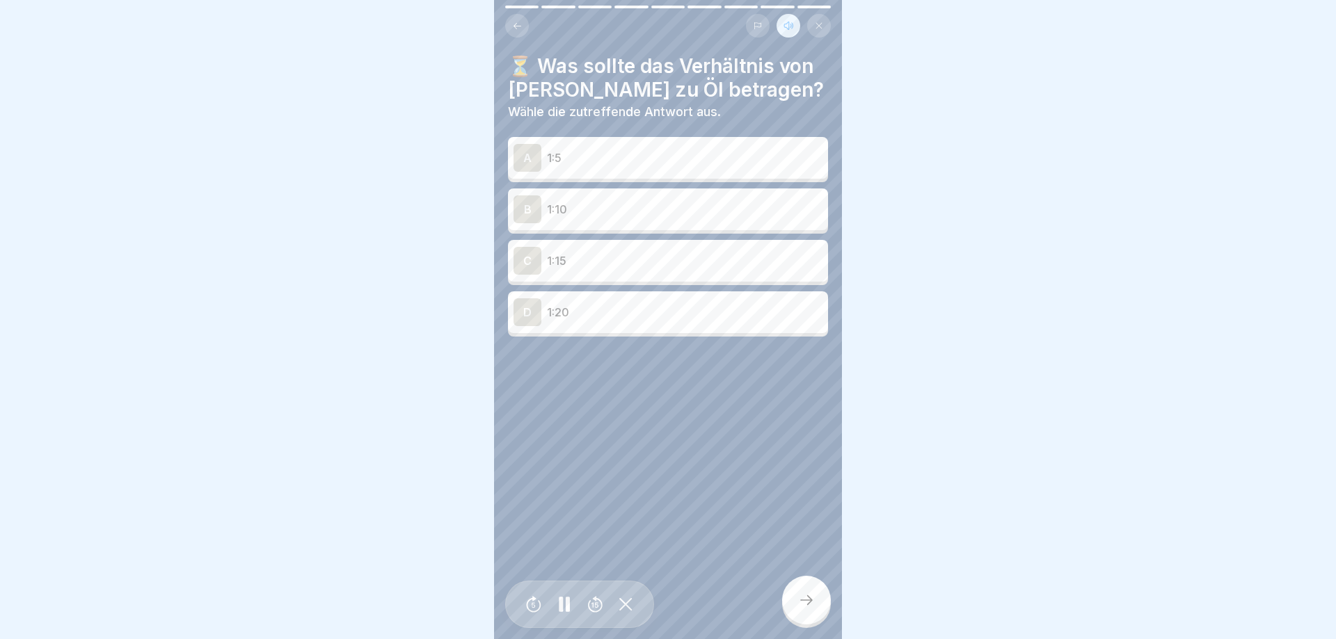
click at [624, 214] on p "1:10" at bounding box center [684, 209] width 275 height 17
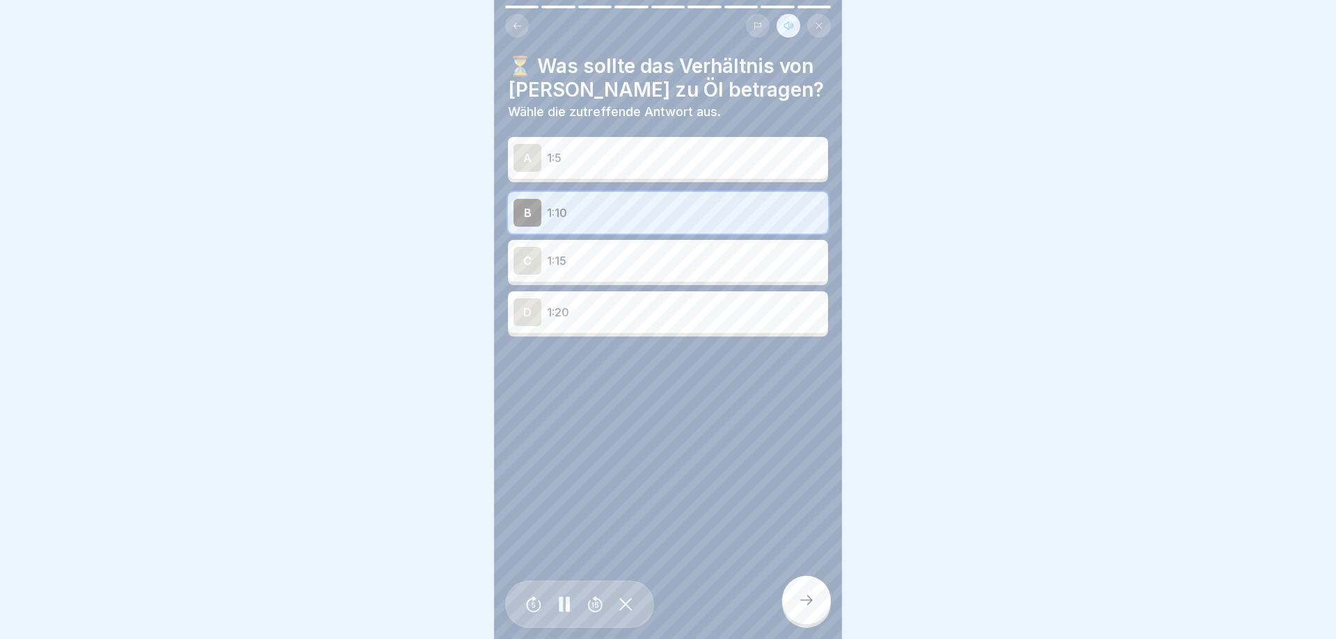
click at [799, 598] on icon at bounding box center [806, 600] width 17 height 17
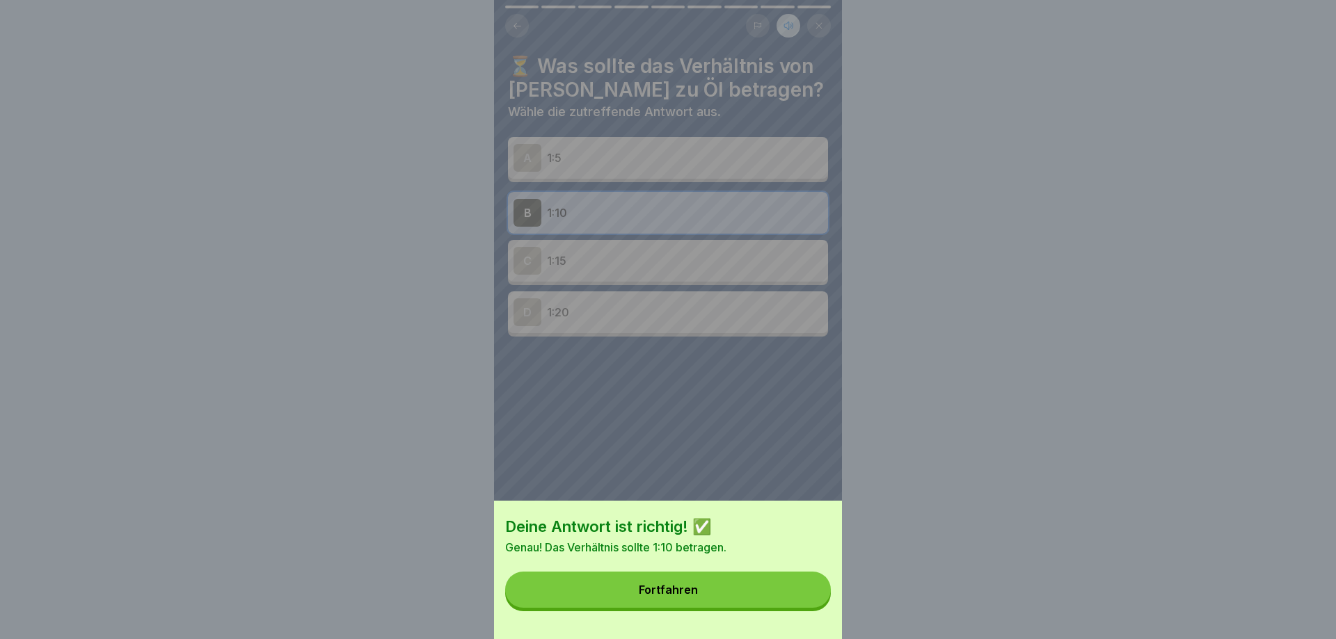
click at [799, 593] on button "Fortfahren" at bounding box center [668, 590] width 326 height 36
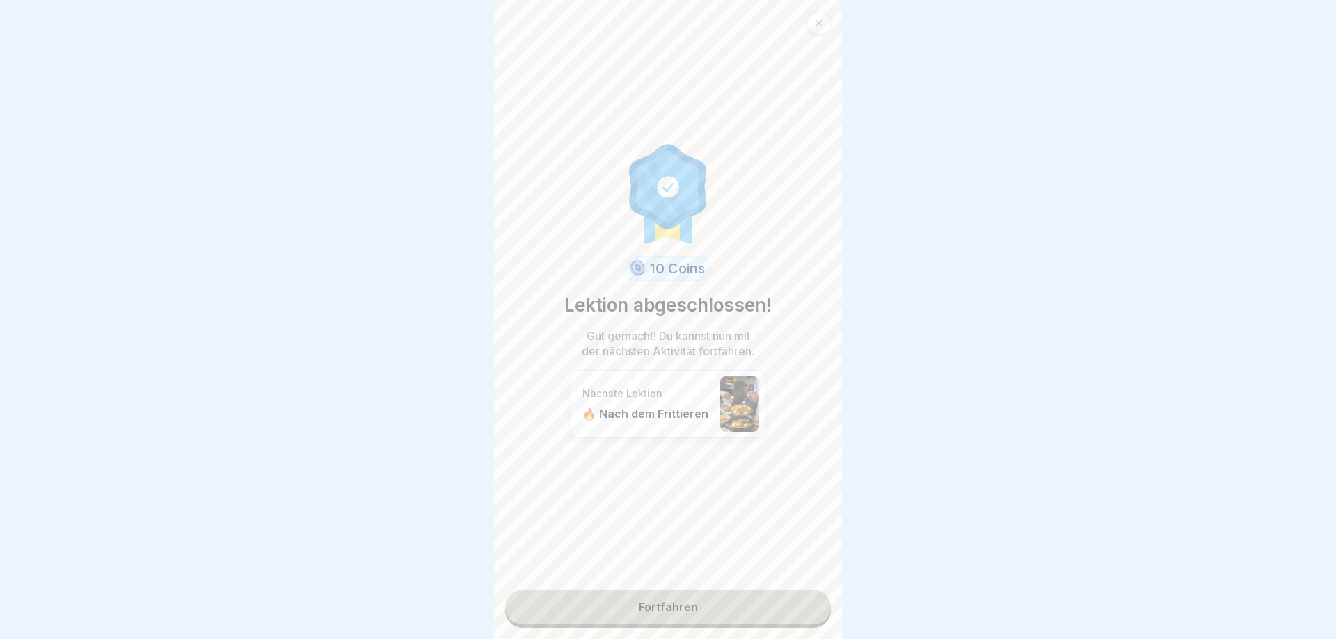
click at [706, 594] on link "Fortfahren" at bounding box center [668, 607] width 326 height 35
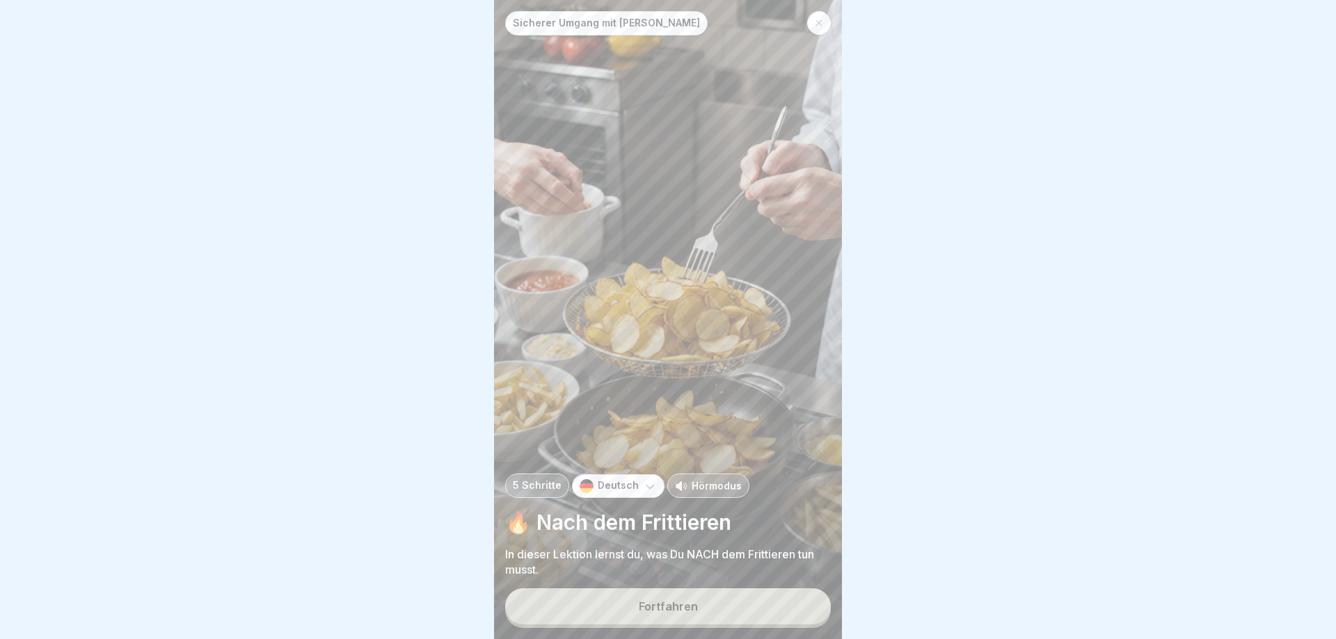
click at [705, 486] on p "Hörmodus" at bounding box center [716, 486] width 50 height 15
click at [705, 610] on button "Fortfahren" at bounding box center [668, 606] width 326 height 36
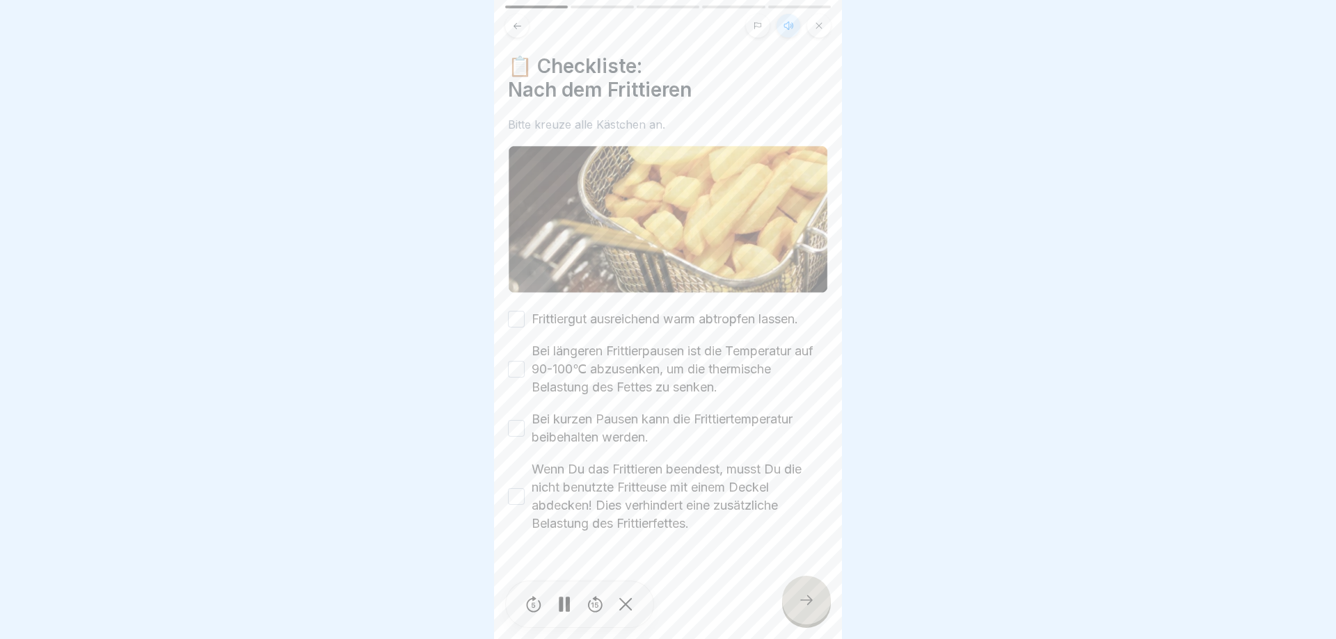
click at [514, 323] on button "Frittiergut ausreichend warm abtropfen lassen." at bounding box center [516, 319] width 17 height 17
click at [513, 374] on button "Bei längeren Frittierpausen ist die Temperatur auf 90-100℃ abzusenken, um die t…" at bounding box center [516, 369] width 17 height 17
click at [511, 428] on button "Bei kurzen Pausen kann die Frittiertemperatur beibehalten werden." at bounding box center [516, 428] width 17 height 17
click at [513, 499] on button "Wenn Du das Frittieren beendest, musst Du die nicht benutzte Fritteuse mit eine…" at bounding box center [516, 496] width 17 height 17
click at [810, 595] on icon at bounding box center [806, 600] width 17 height 17
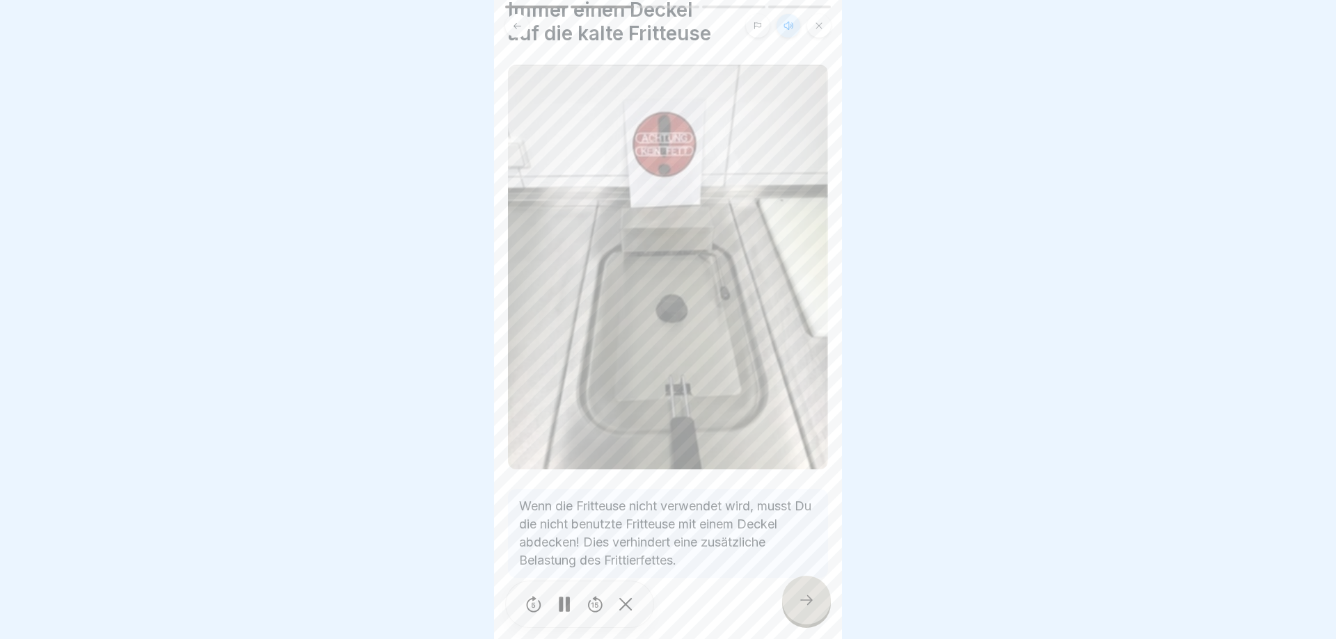
scroll to position [79, 0]
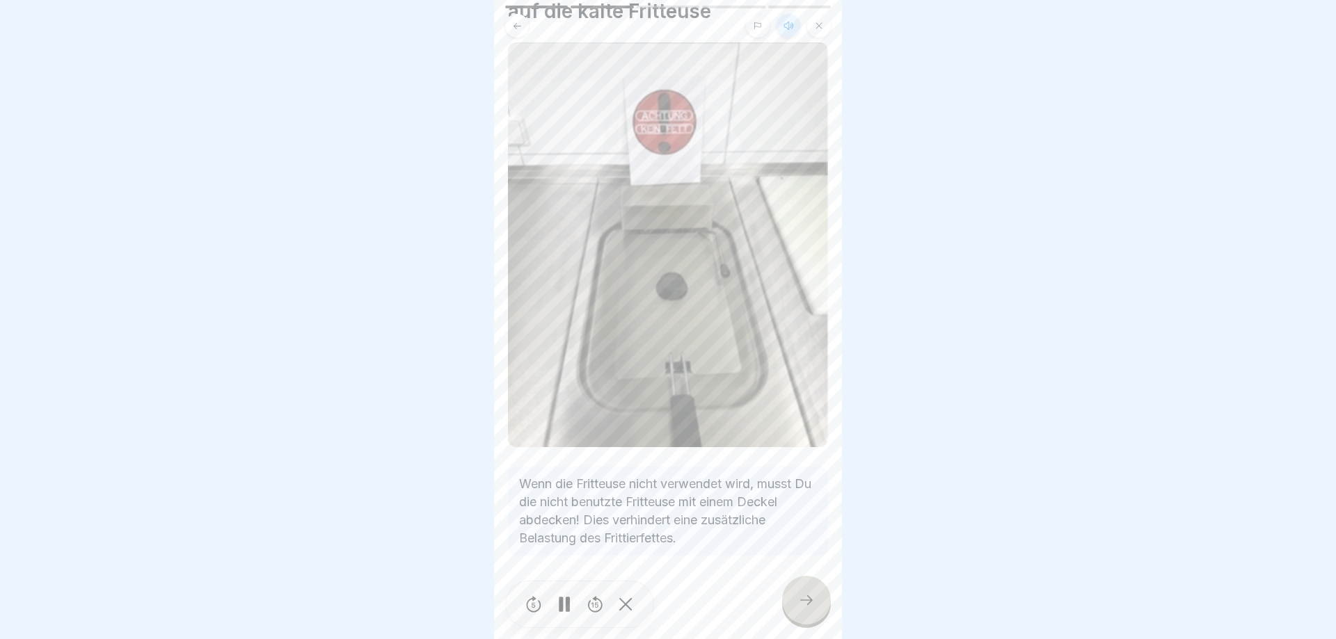
click at [799, 600] on icon at bounding box center [806, 600] width 17 height 17
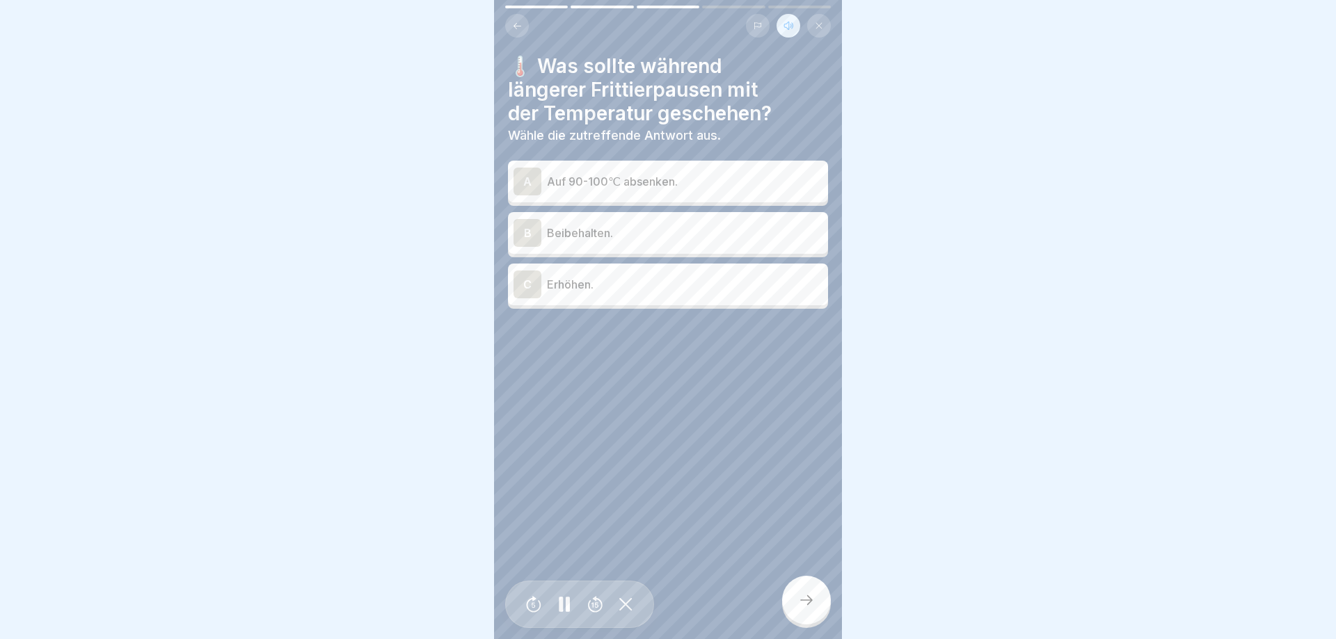
click at [610, 189] on p "Auf 90-100℃ absenken." at bounding box center [684, 181] width 275 height 17
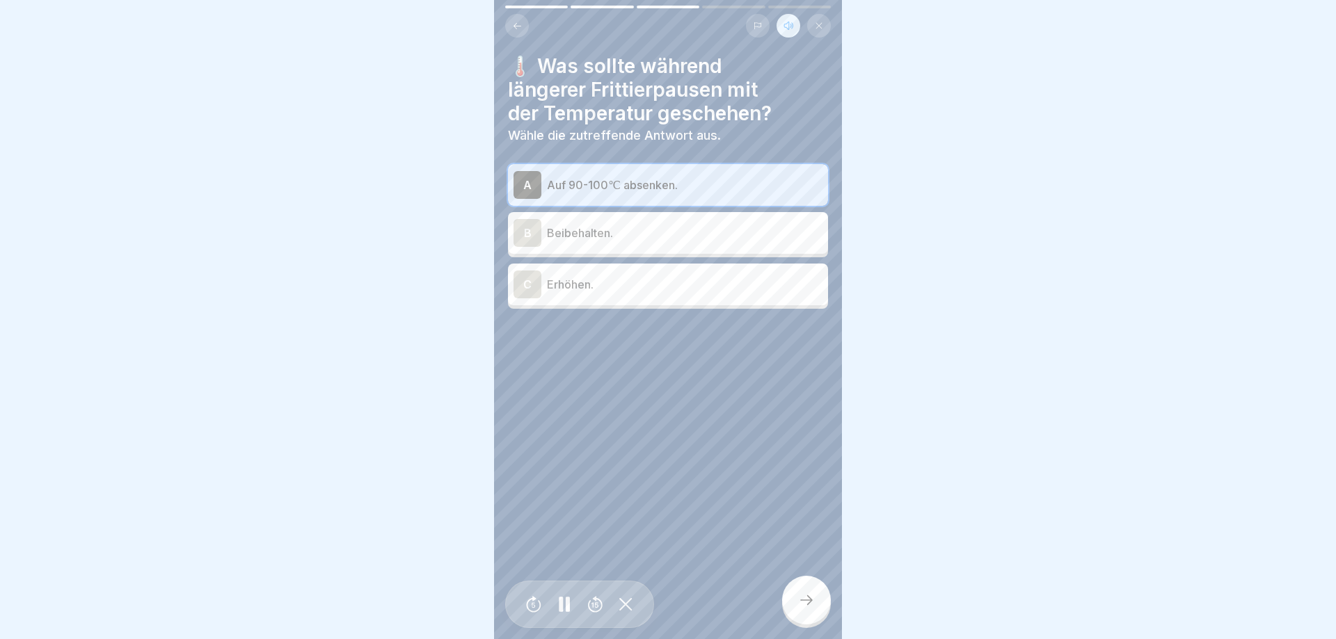
click at [813, 595] on icon at bounding box center [806, 600] width 17 height 17
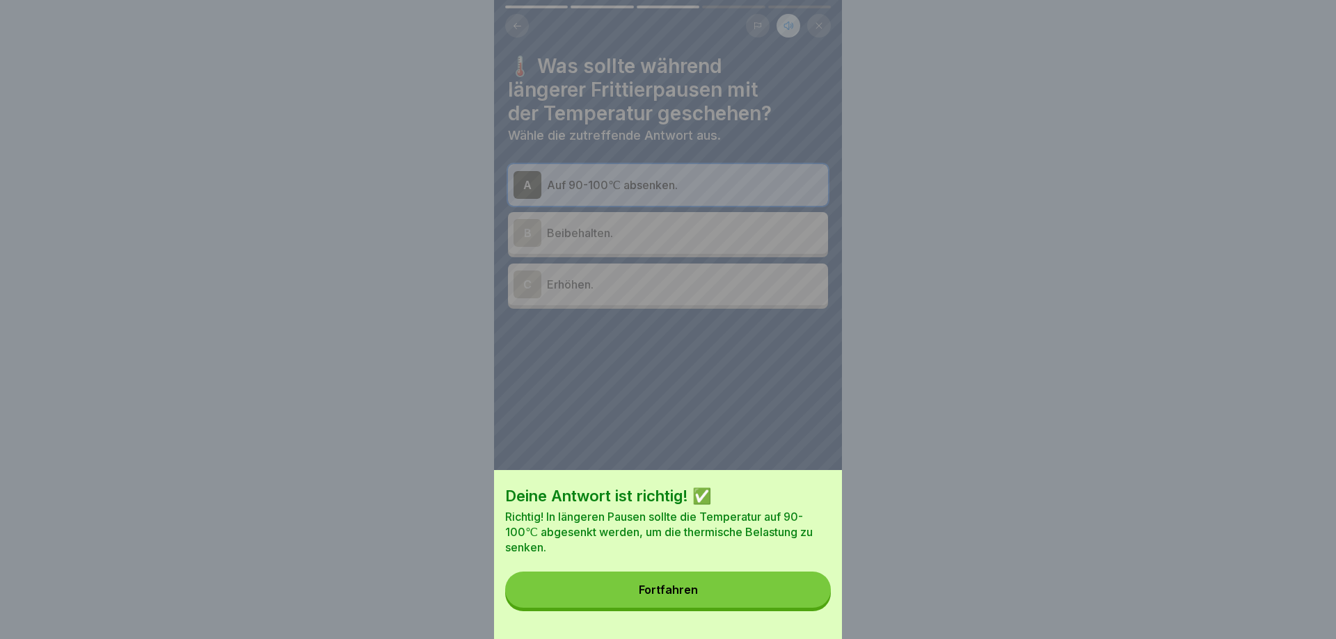
click at [812, 593] on button "Fortfahren" at bounding box center [668, 590] width 326 height 36
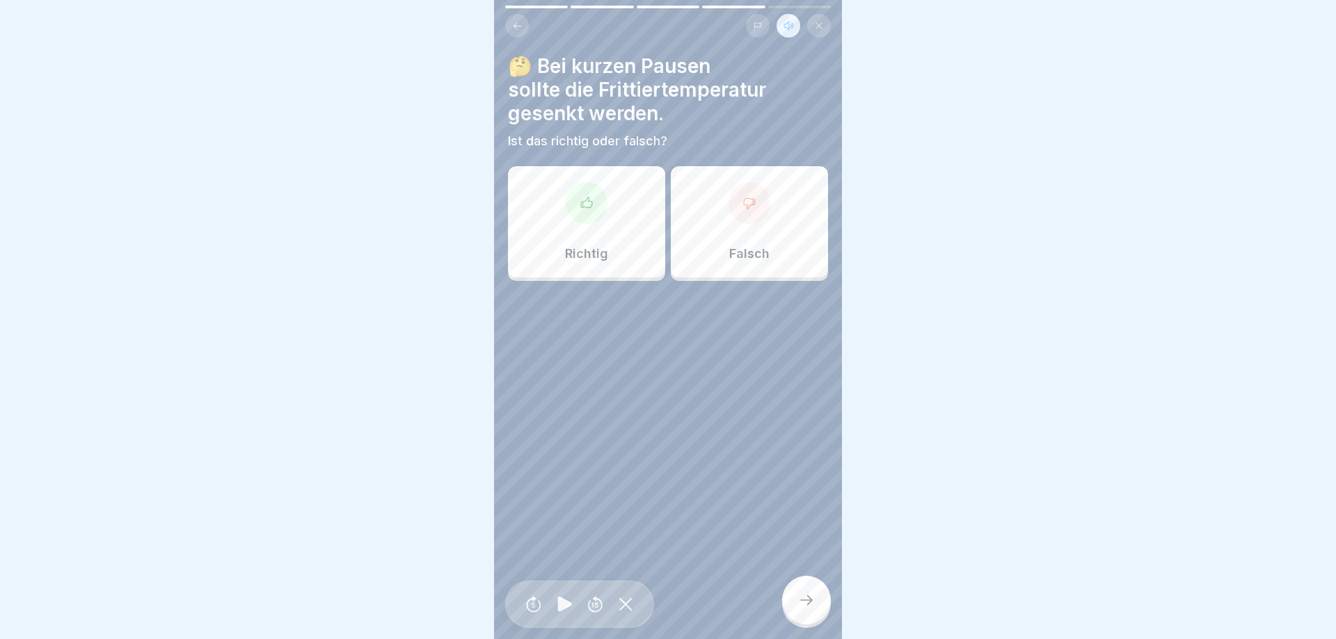
click at [728, 254] on div "Falsch" at bounding box center [749, 221] width 157 height 111
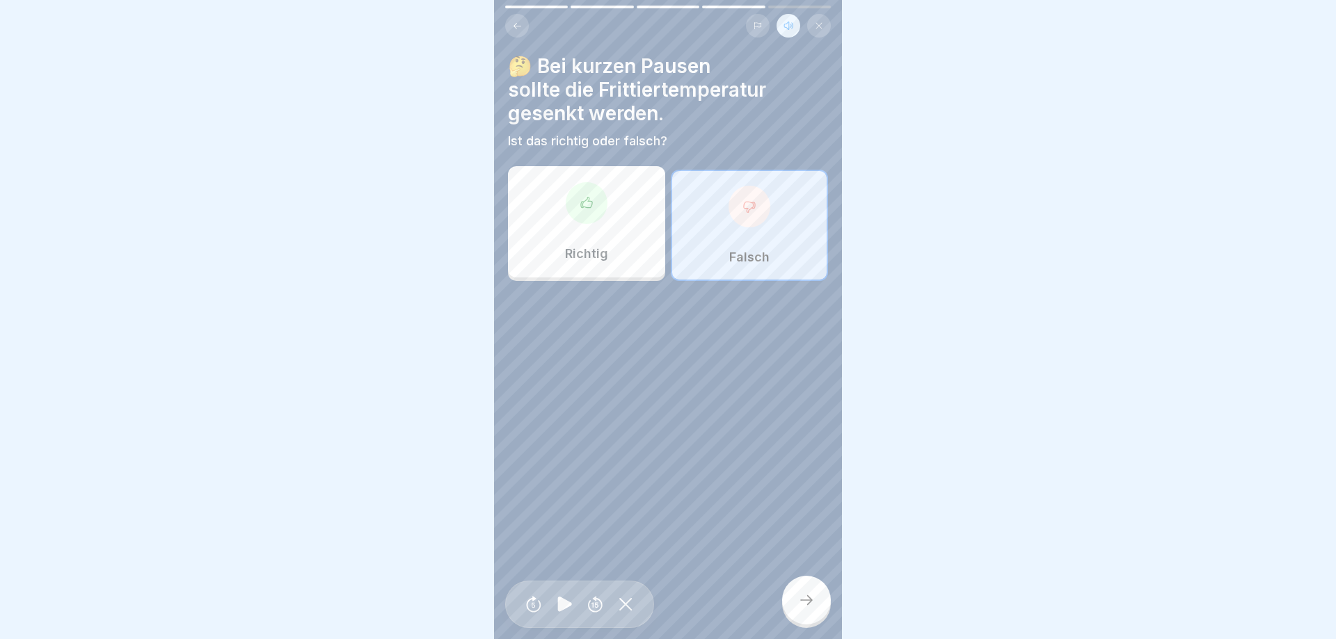
click at [799, 596] on icon at bounding box center [806, 600] width 17 height 17
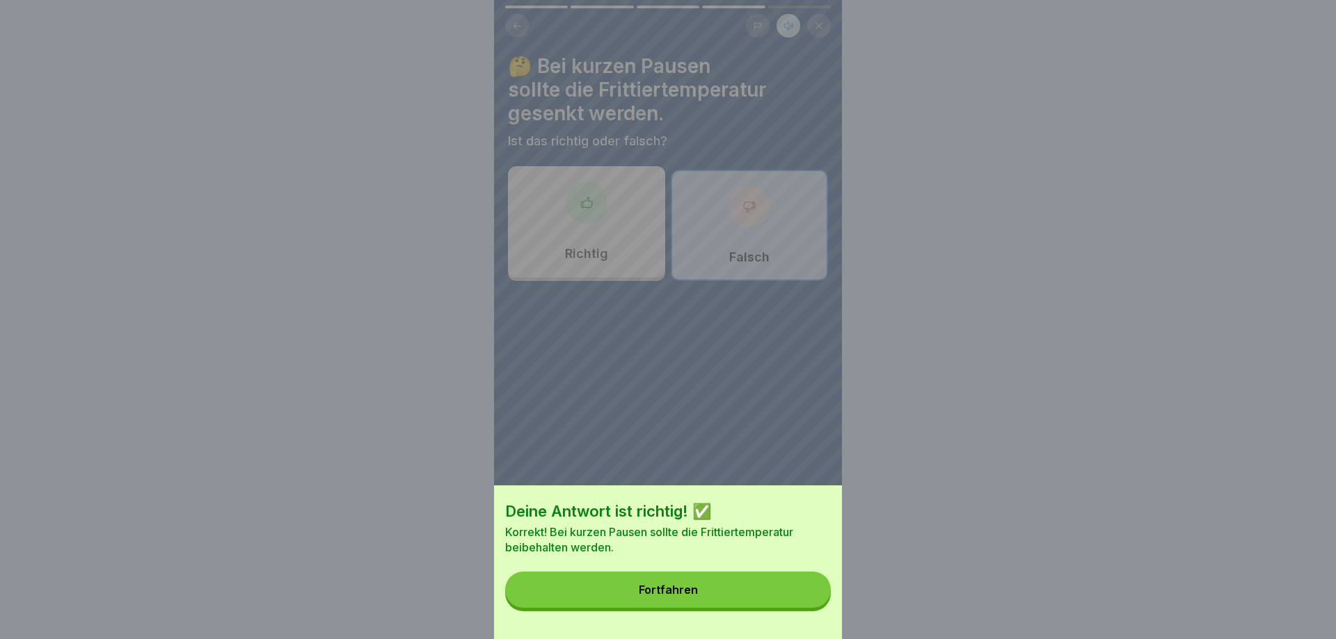
click at [799, 593] on button "Fortfahren" at bounding box center [668, 590] width 326 height 36
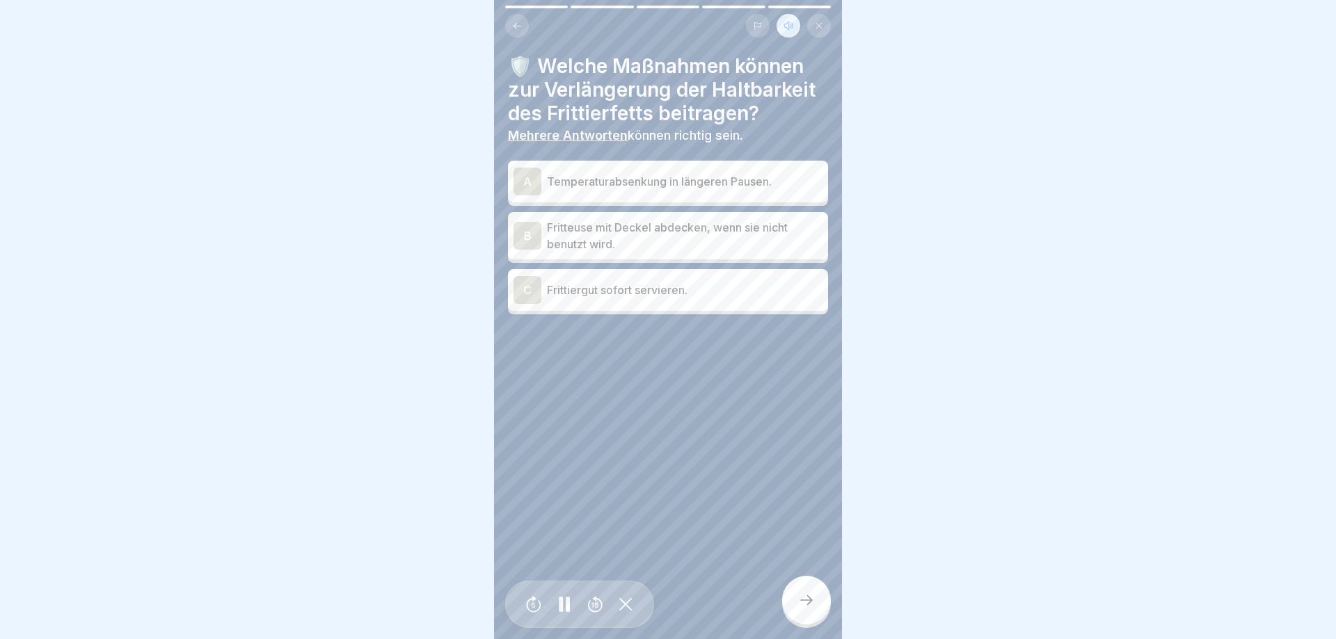
click at [664, 184] on p "Temperaturabsenkung in längeren Pausen." at bounding box center [684, 181] width 275 height 17
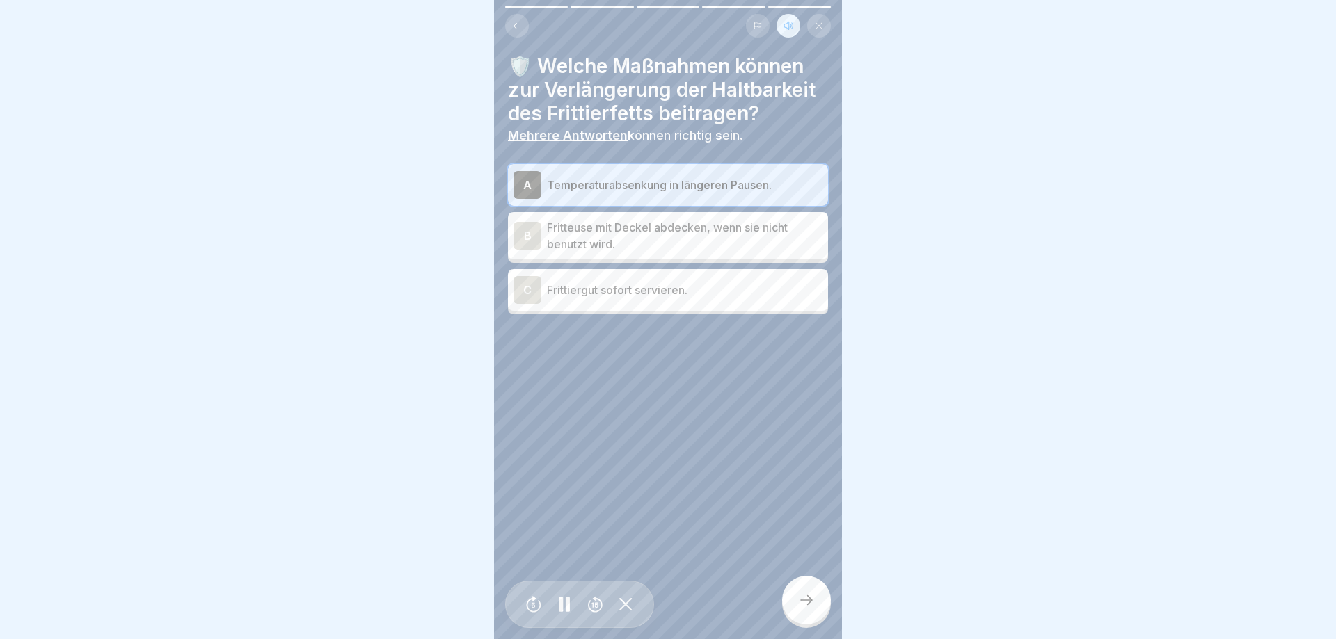
click at [667, 240] on p "Fritteuse mit Deckel abdecken, wenn sie nicht benutzt wird." at bounding box center [684, 235] width 275 height 33
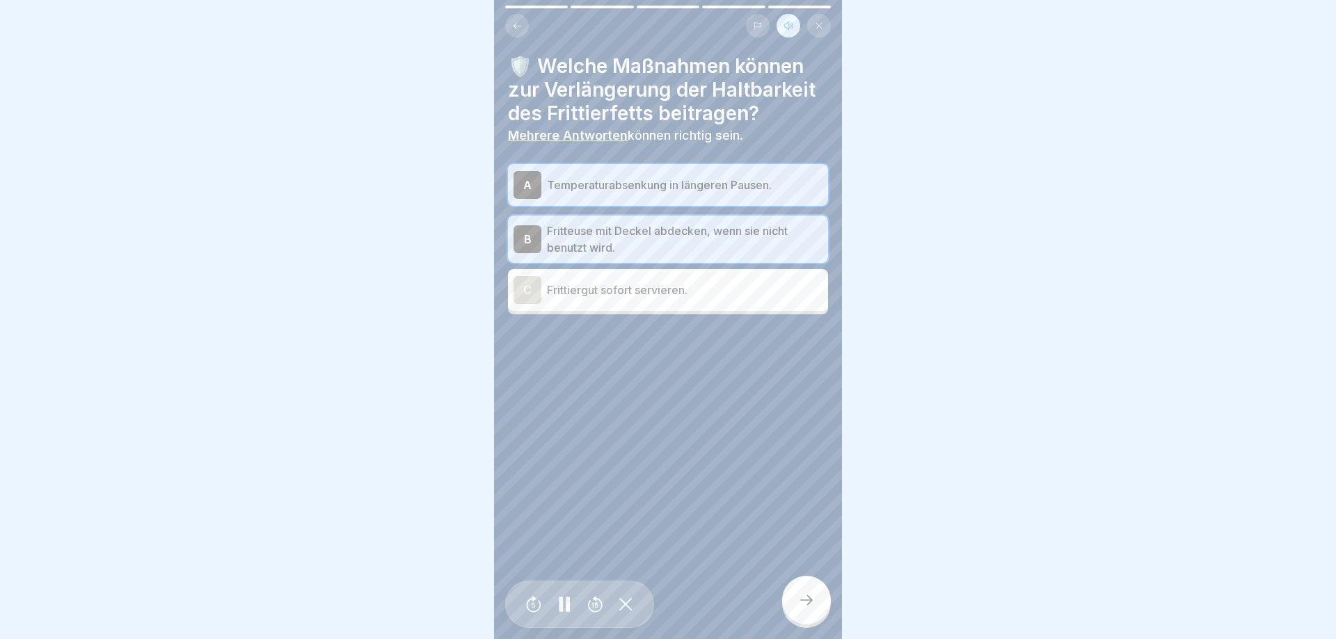
click at [802, 602] on icon at bounding box center [806, 600] width 17 height 17
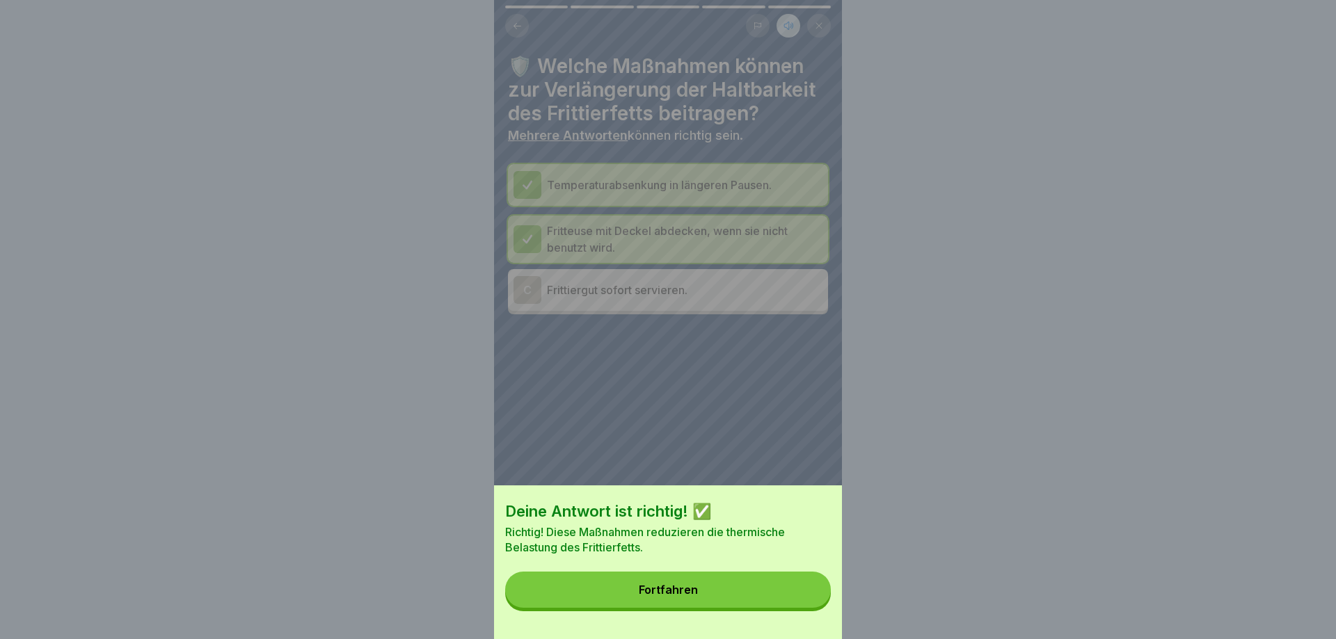
click at [802, 600] on button "Fortfahren" at bounding box center [668, 590] width 326 height 36
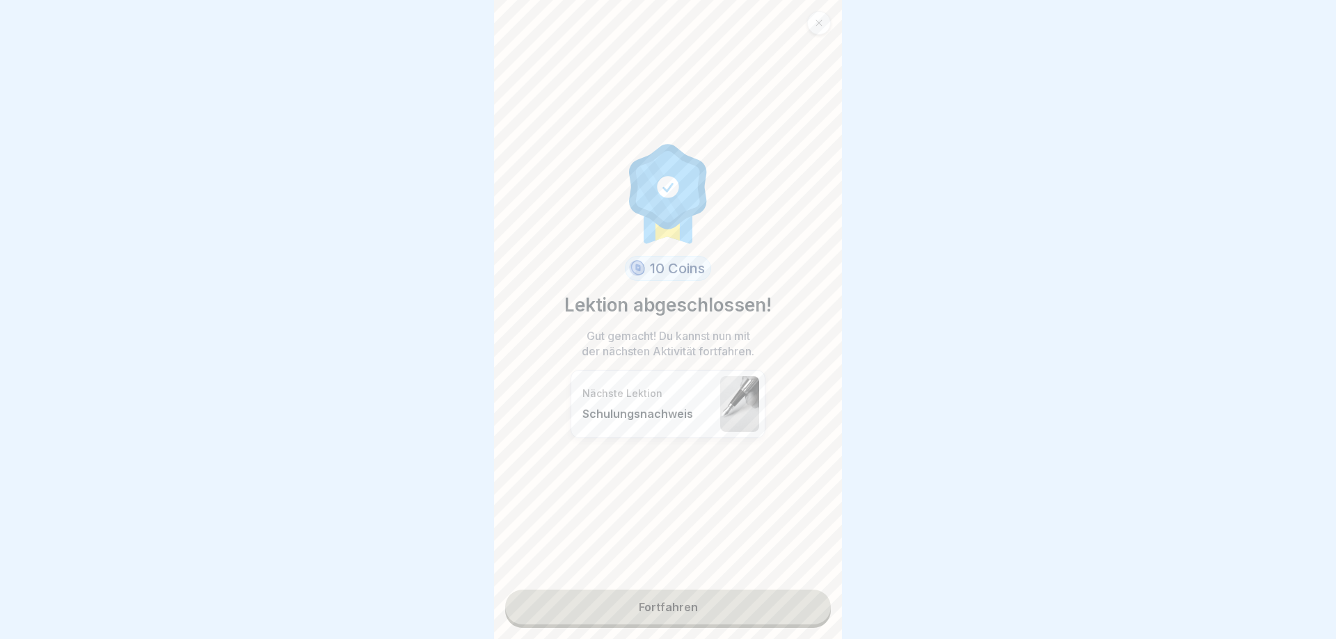
click at [728, 607] on link "Fortfahren" at bounding box center [668, 607] width 326 height 35
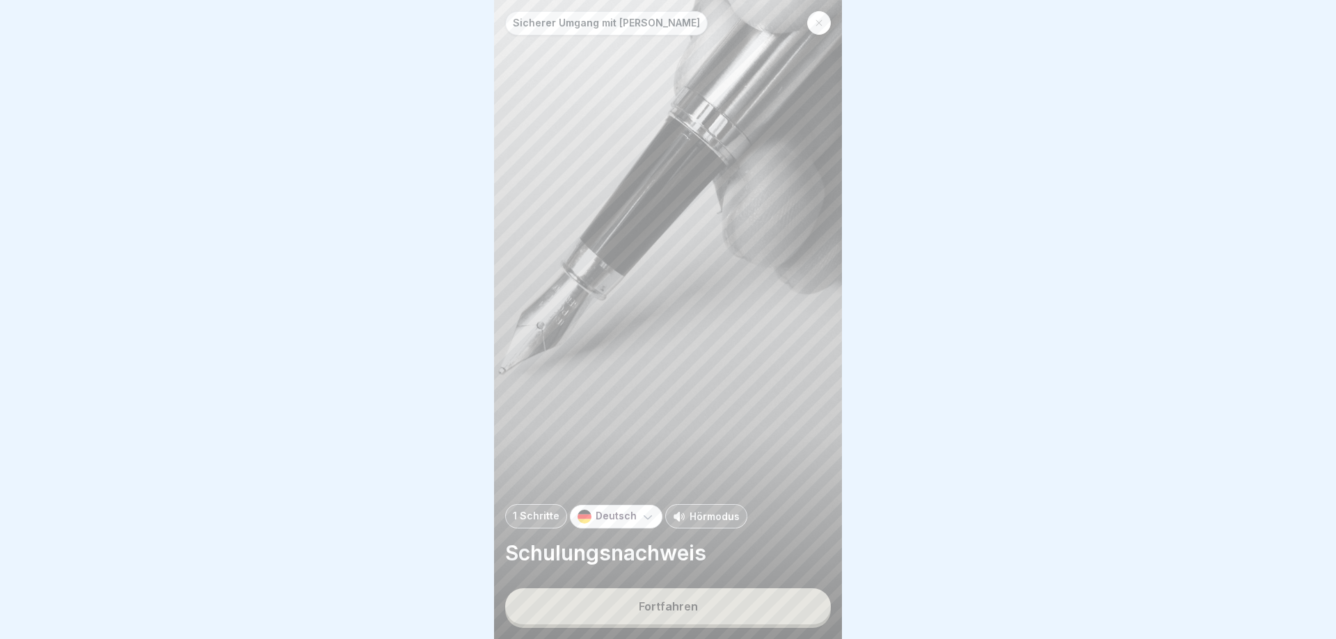
click at [698, 508] on div "Hörmodus" at bounding box center [706, 516] width 82 height 24
click at [692, 598] on button "Fortfahren" at bounding box center [668, 606] width 326 height 36
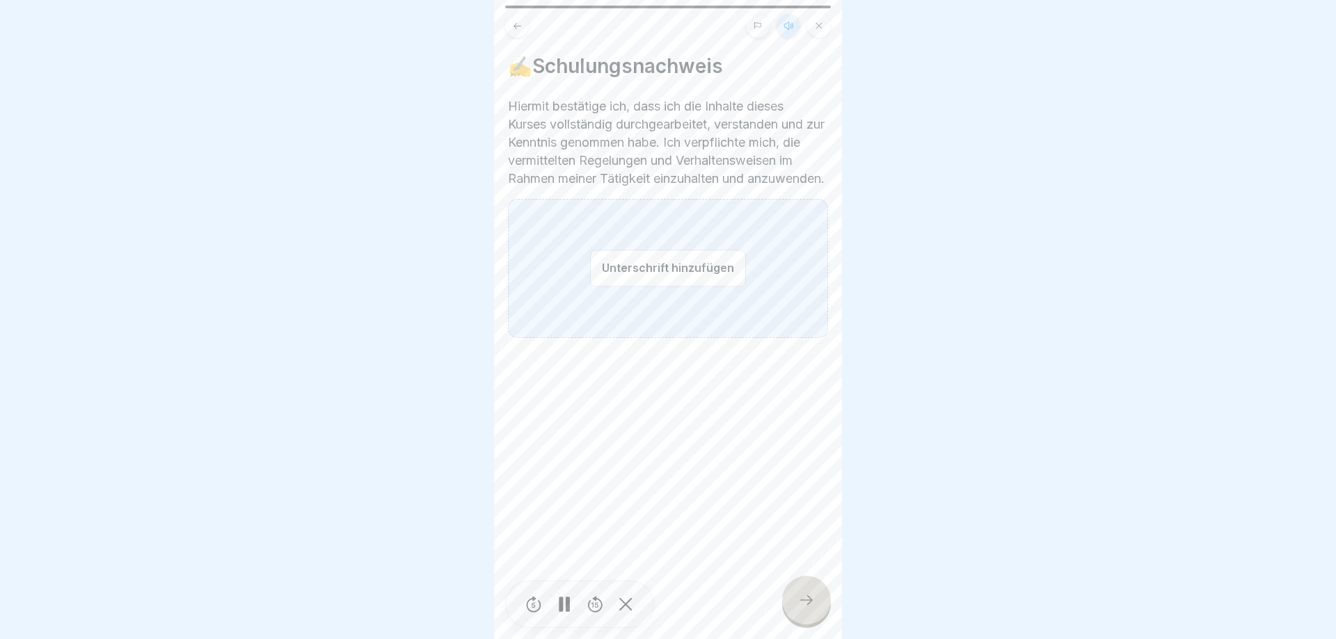
click at [622, 284] on button "Unterschrift hinzufügen" at bounding box center [668, 268] width 156 height 37
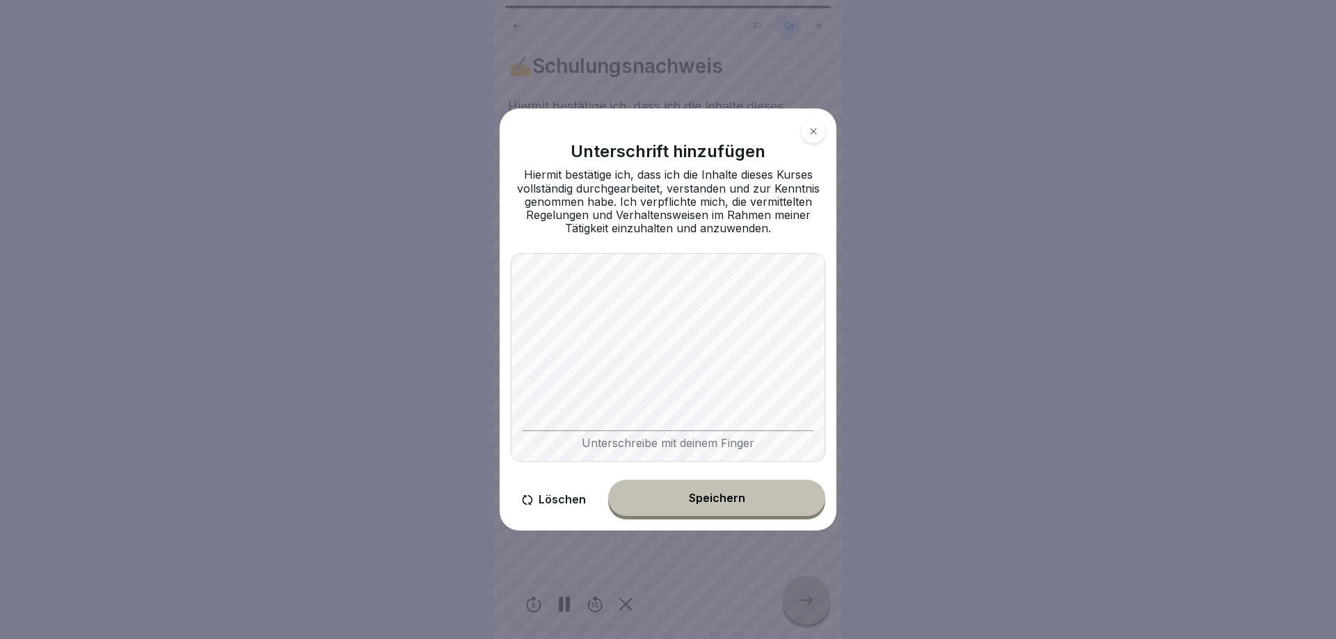
click at [726, 506] on button "Speichern" at bounding box center [716, 498] width 217 height 36
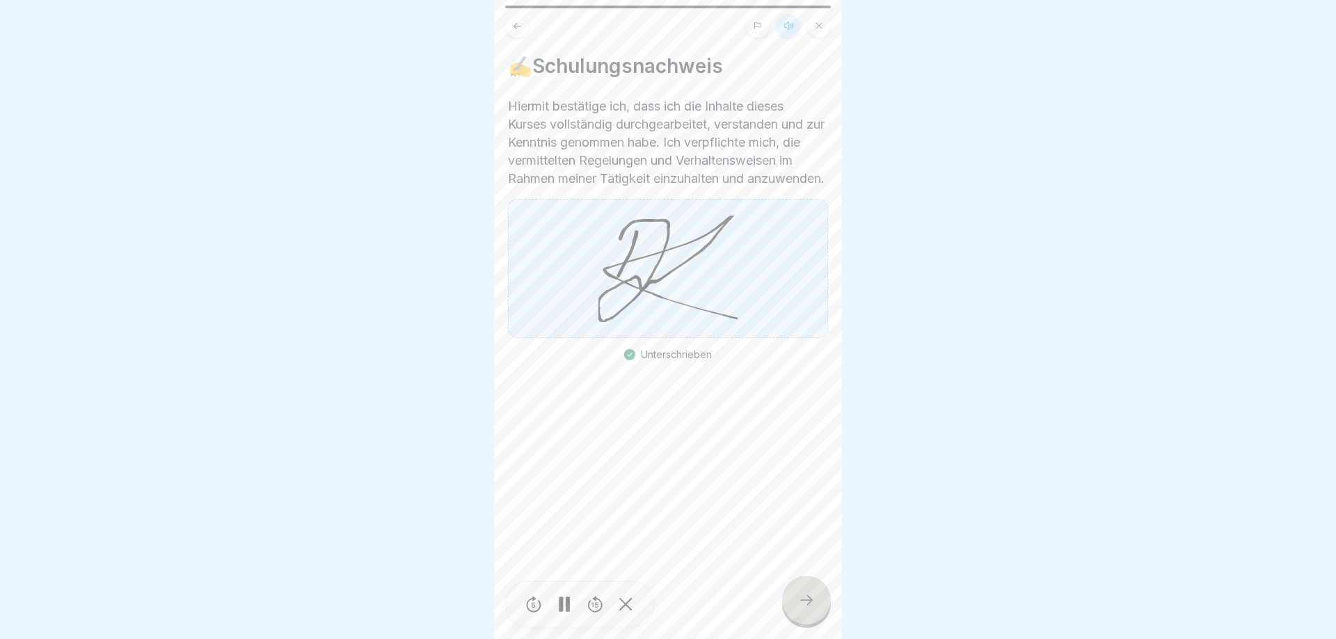
click at [802, 593] on div at bounding box center [806, 600] width 49 height 49
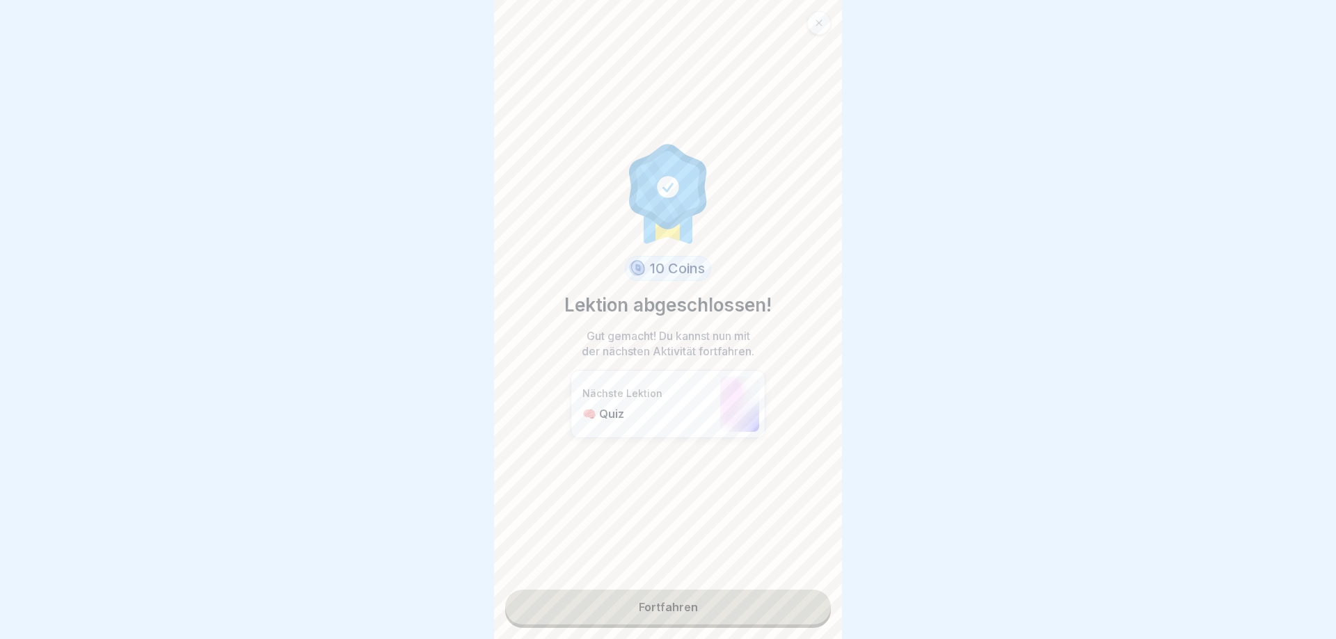
click at [684, 594] on link "Fortfahren" at bounding box center [668, 607] width 326 height 35
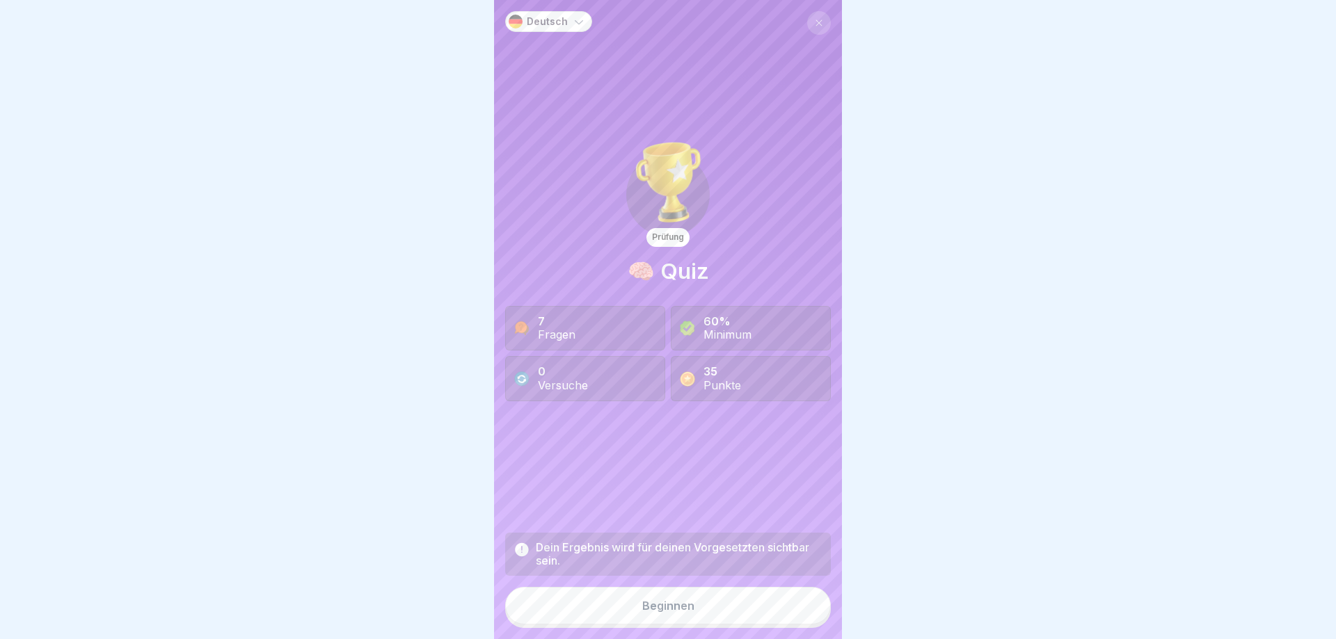
click at [665, 613] on button "Beginnen" at bounding box center [668, 606] width 326 height 38
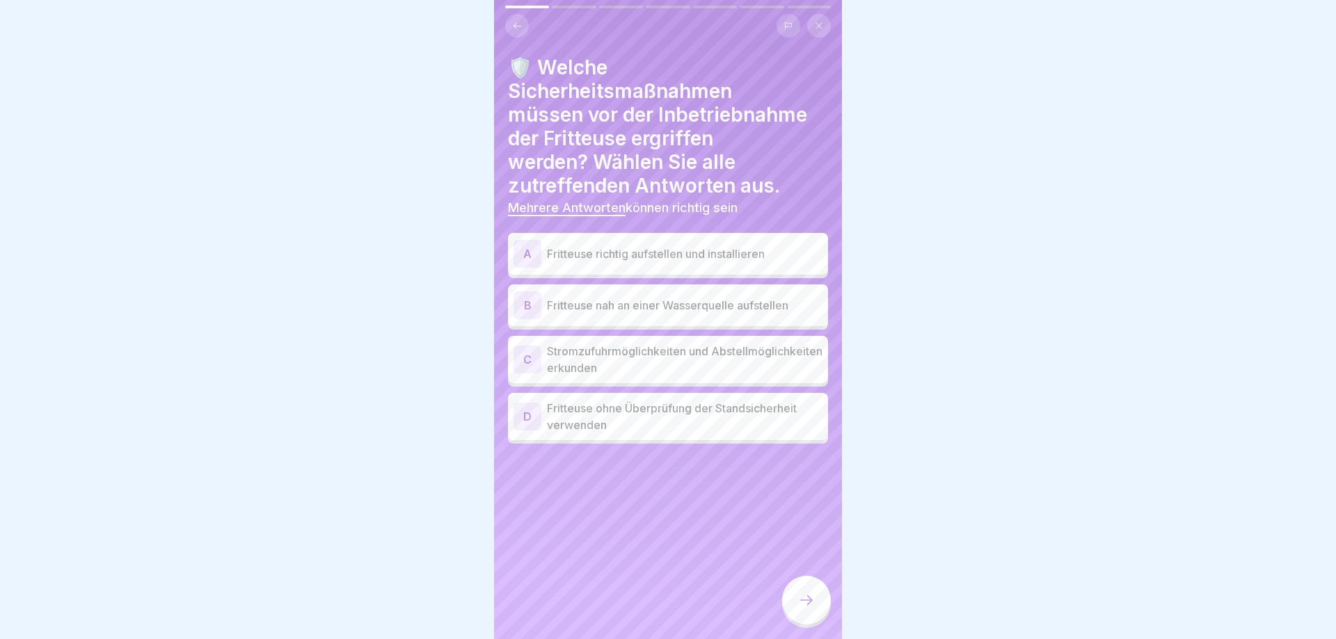
click at [634, 351] on p "Stromzufuhrmöglichkeiten und Abstellmöglichkeiten erkunden" at bounding box center [684, 359] width 275 height 33
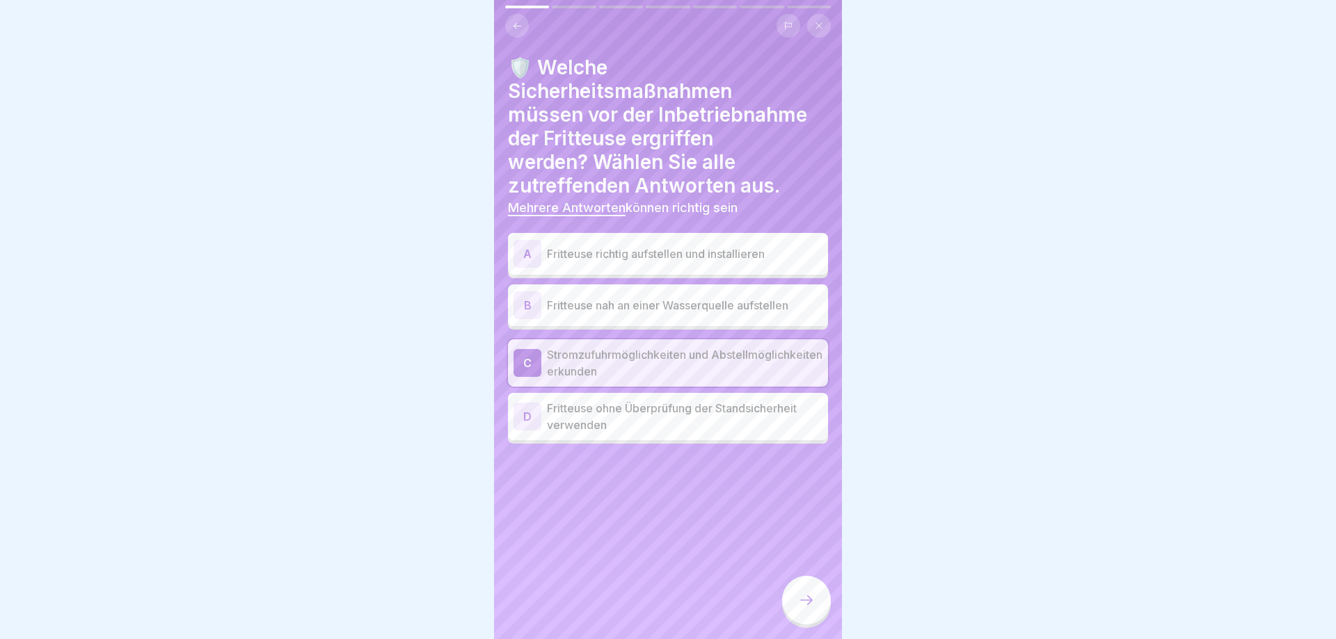
click at [655, 250] on p "Fritteuse richtig aufstellen und installieren" at bounding box center [684, 254] width 275 height 17
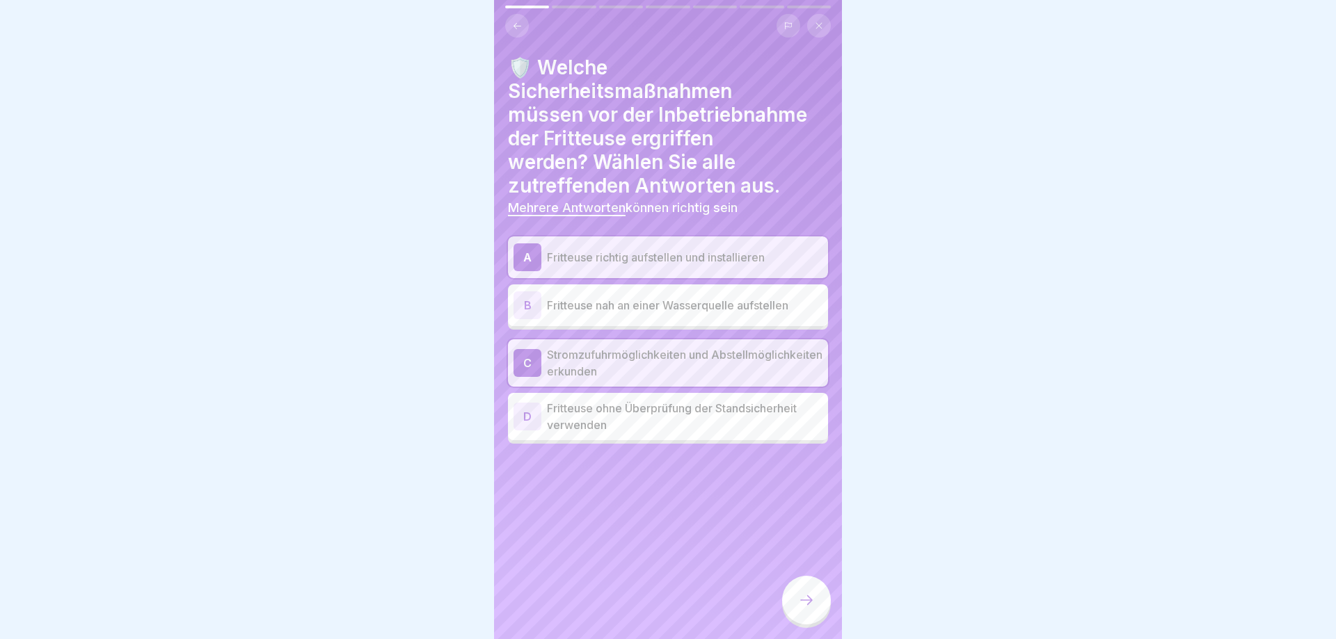
click at [800, 599] on icon at bounding box center [806, 600] width 17 height 17
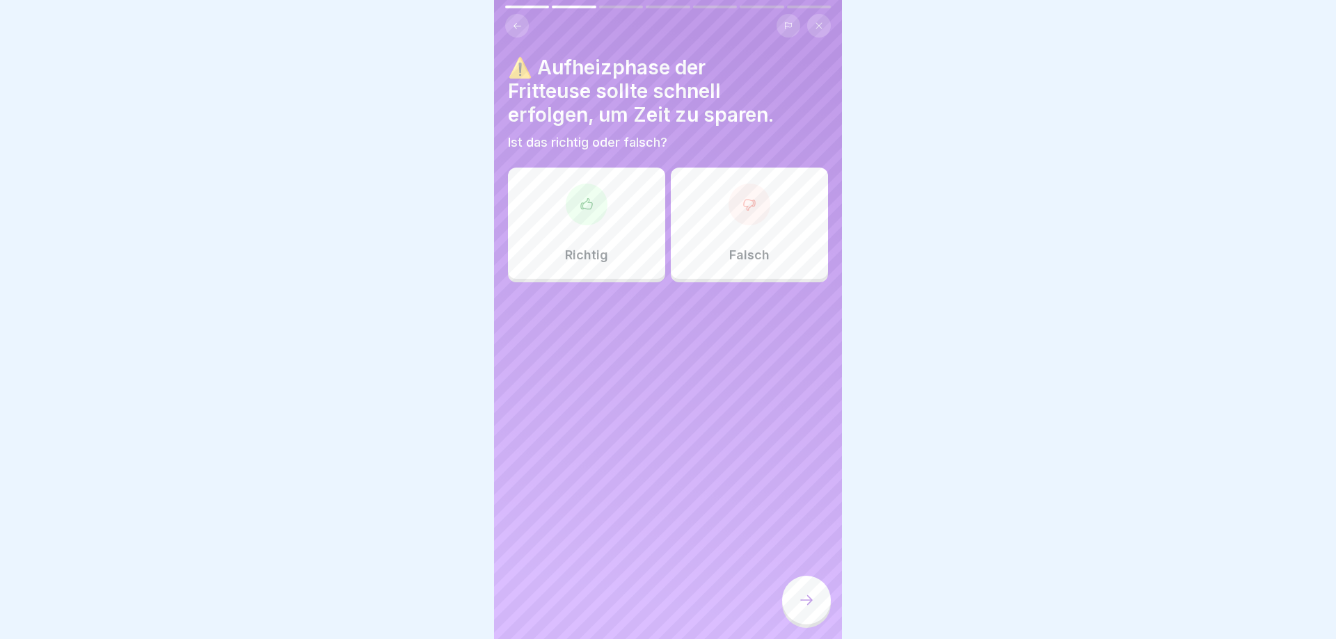
click at [769, 256] on div "Falsch" at bounding box center [749, 223] width 157 height 111
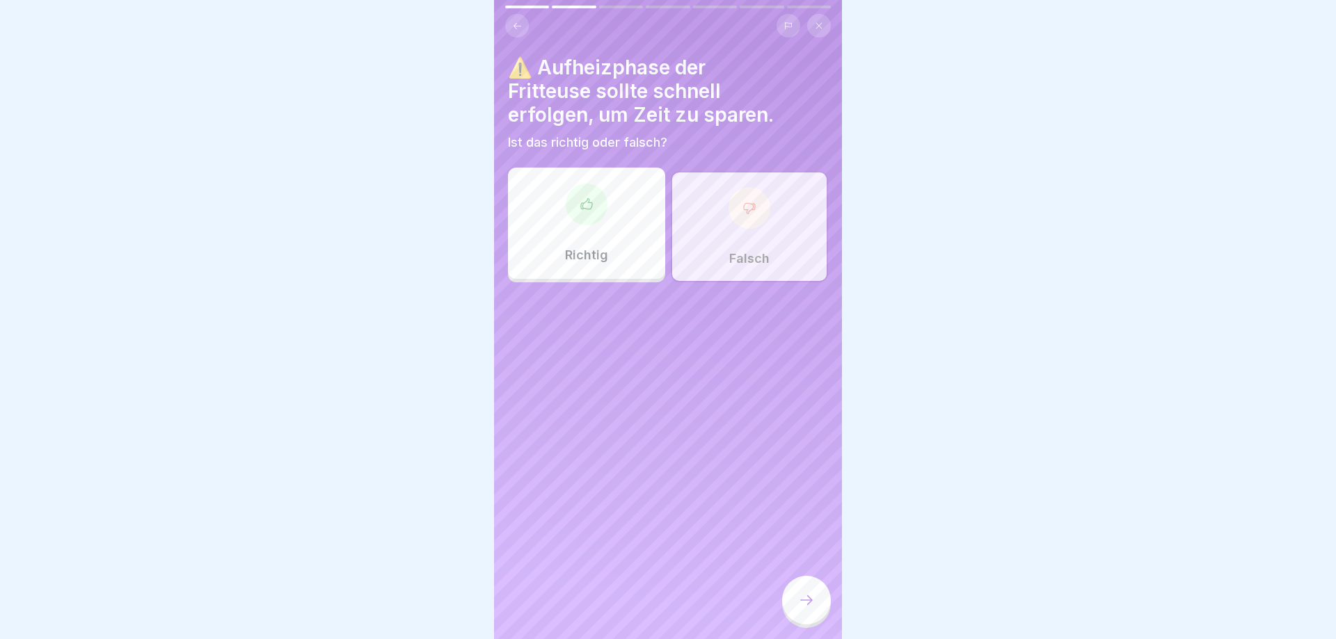
click at [804, 593] on div at bounding box center [806, 600] width 49 height 49
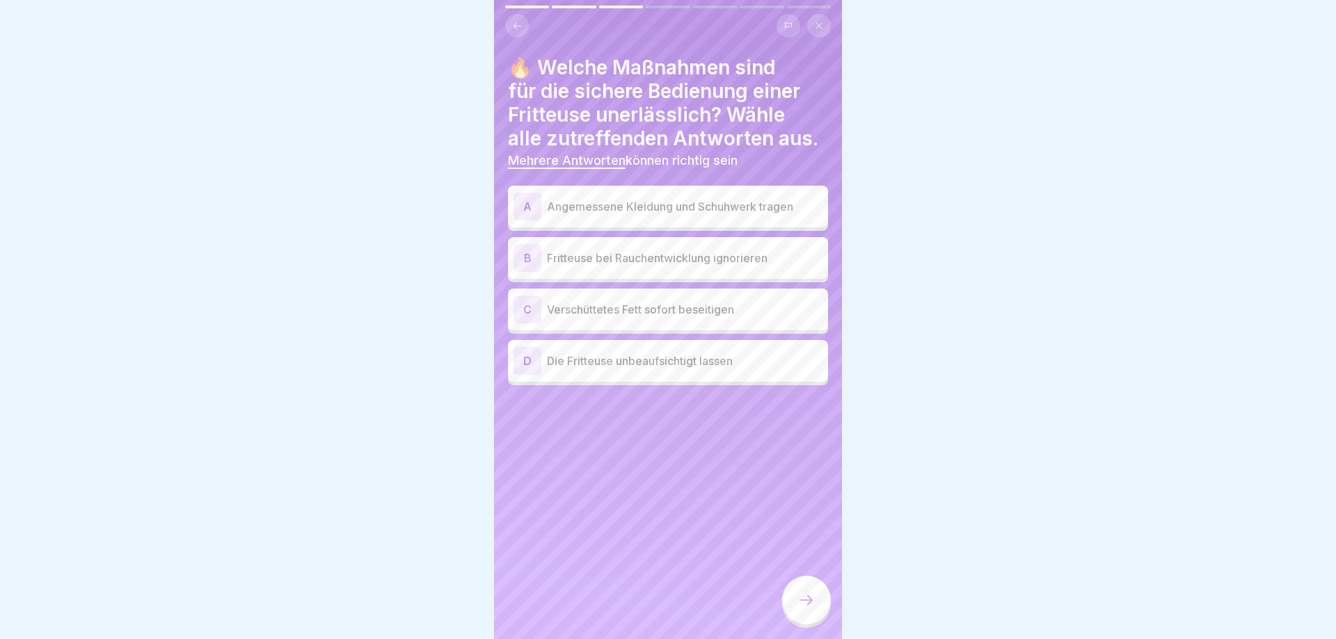
click at [643, 198] on p "Angemessene Kleidung und Schuhwerk tragen" at bounding box center [684, 206] width 275 height 17
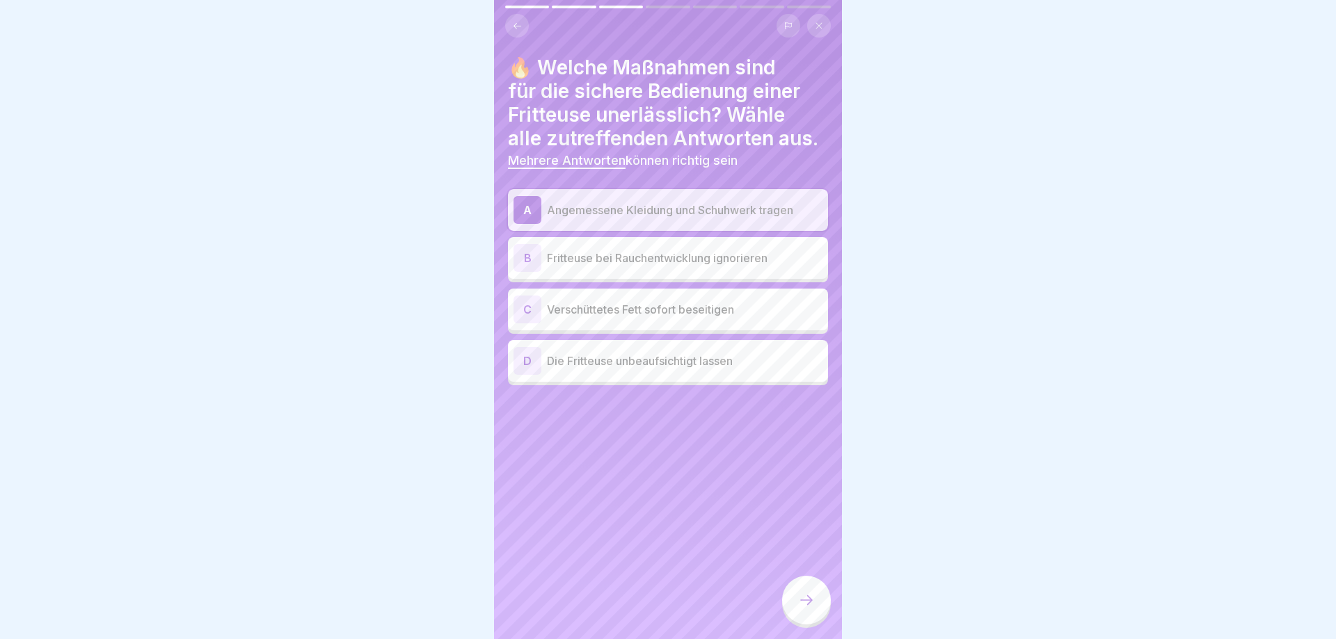
click at [642, 303] on p "Verschüttetes Fett sofort beseitigen" at bounding box center [684, 309] width 275 height 17
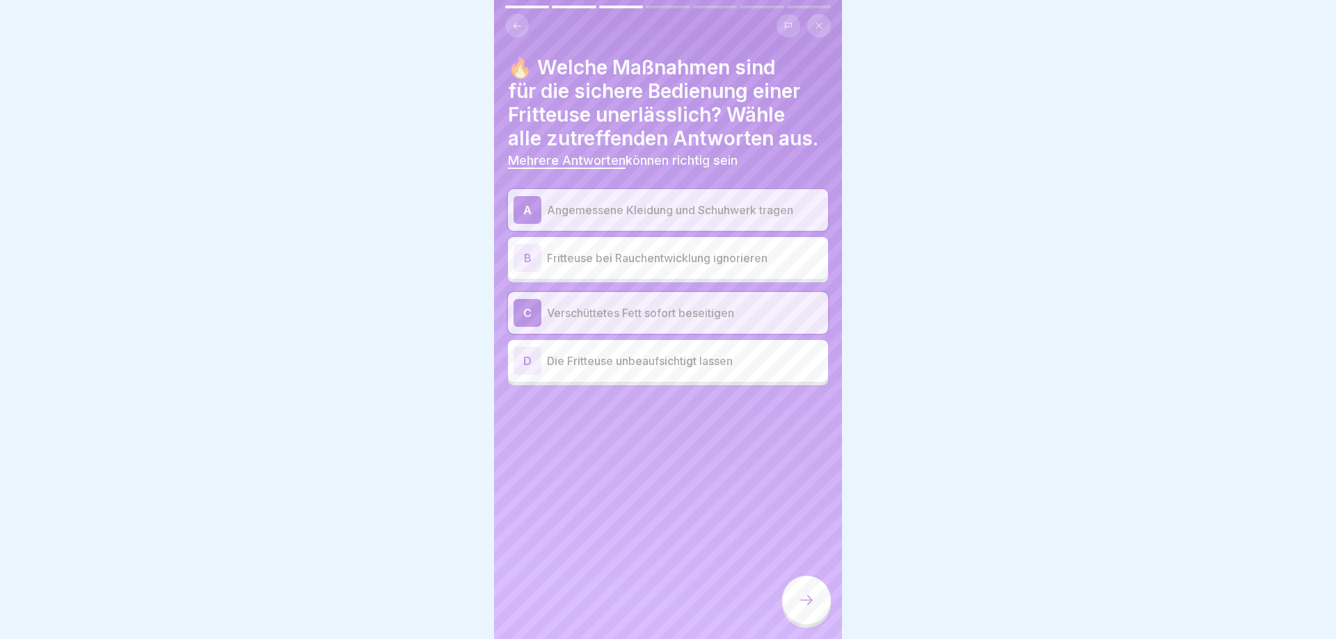
click at [815, 600] on div at bounding box center [806, 600] width 49 height 49
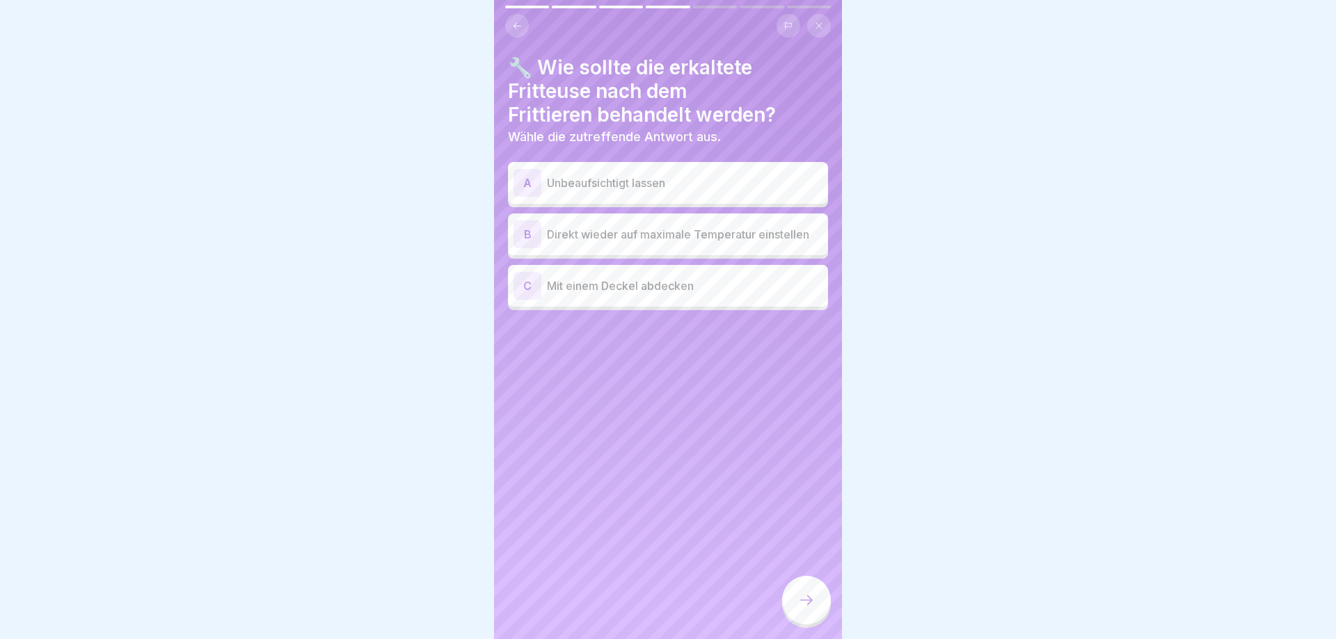
click at [616, 296] on div "C Mit einem Deckel abdecken" at bounding box center [667, 286] width 309 height 28
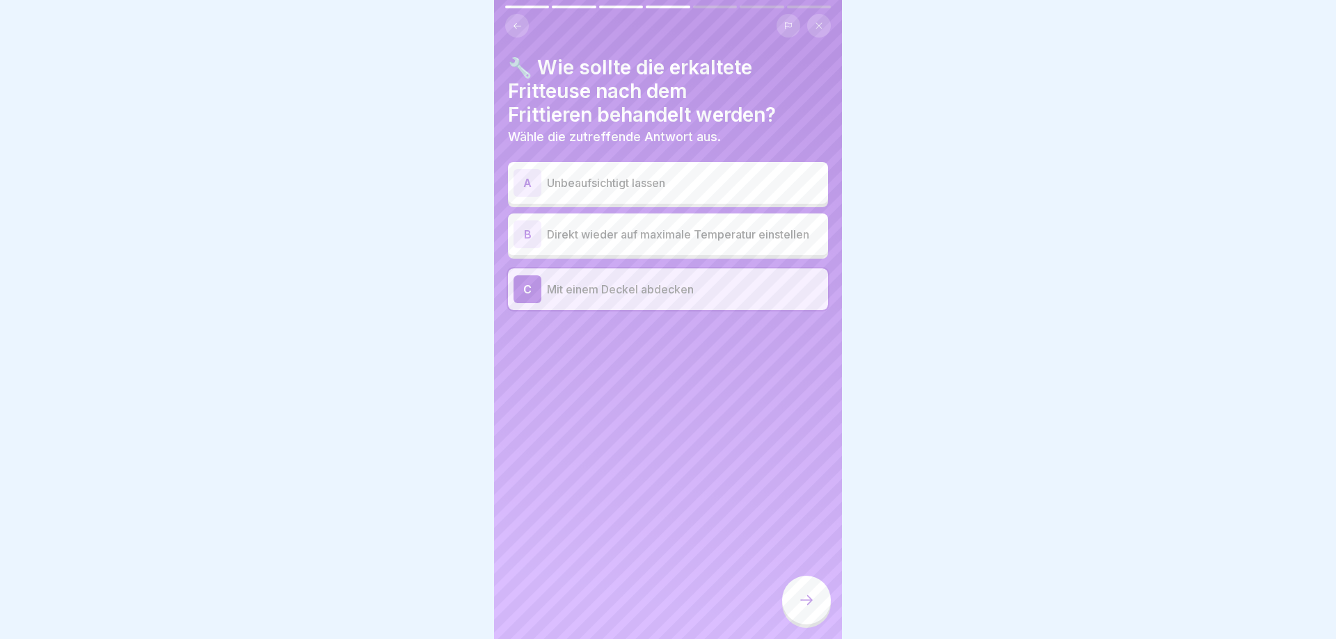
click at [812, 600] on icon at bounding box center [806, 600] width 17 height 17
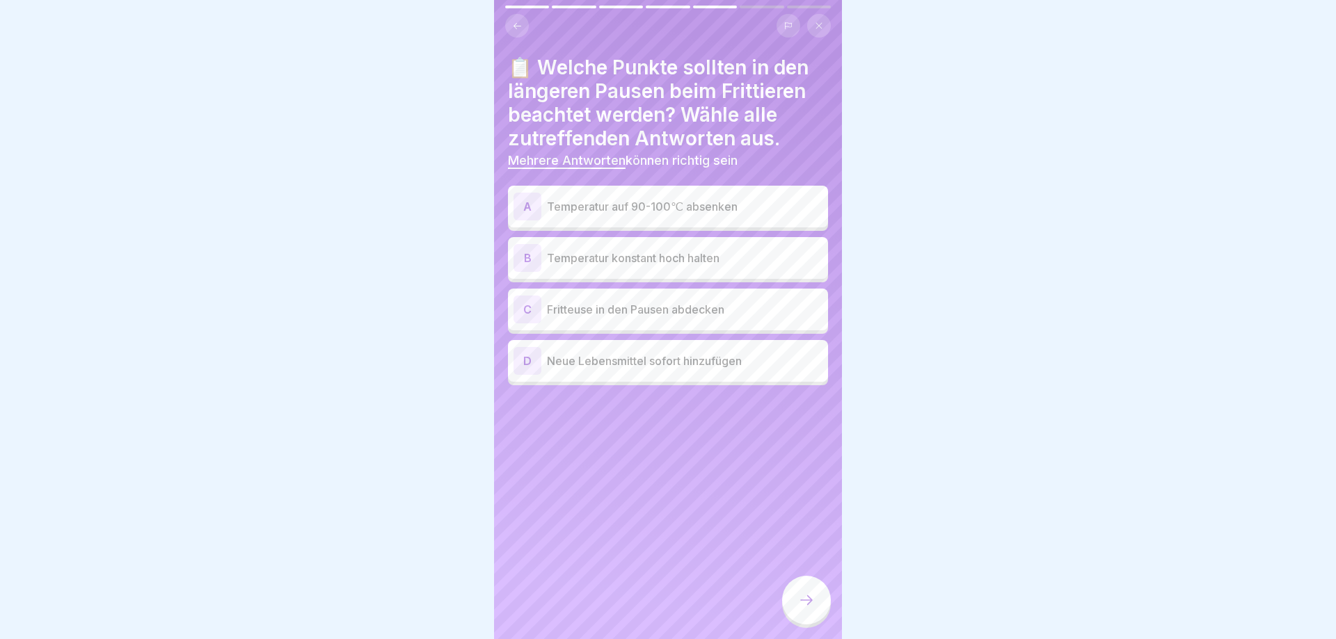
click at [613, 211] on p "Temperatur auf 90-100℃ absenken" at bounding box center [684, 206] width 275 height 17
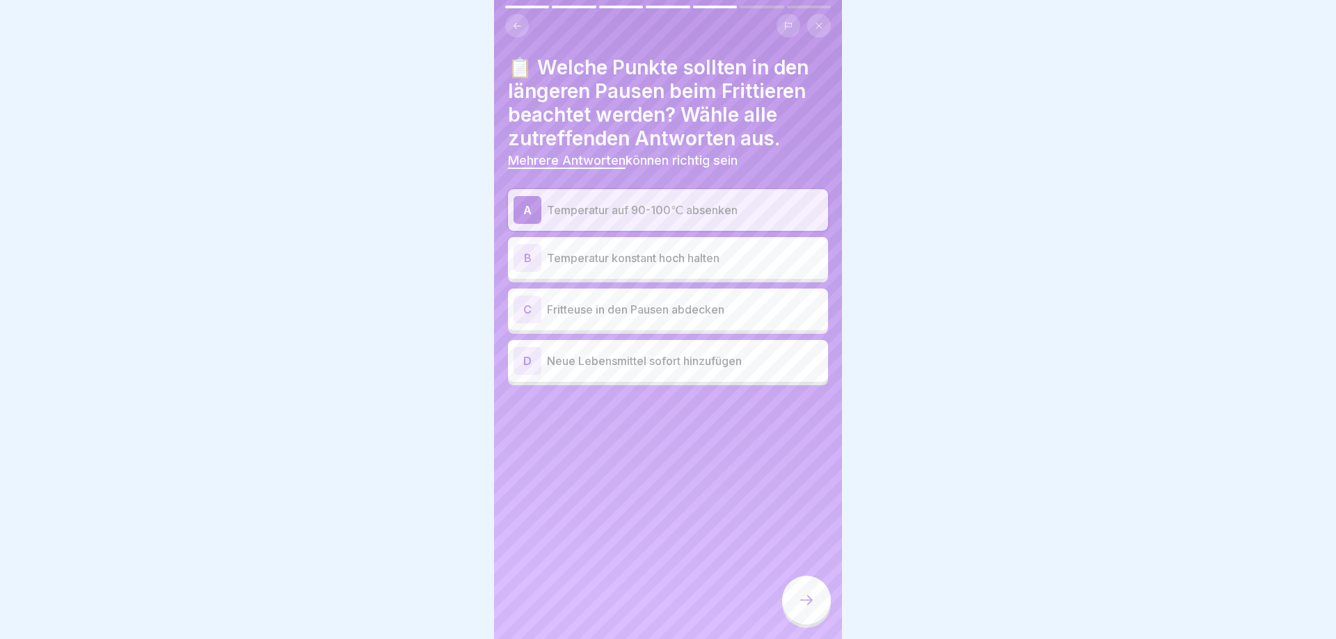
click at [616, 310] on p "Fritteuse in den Pausen abdecken" at bounding box center [684, 309] width 275 height 17
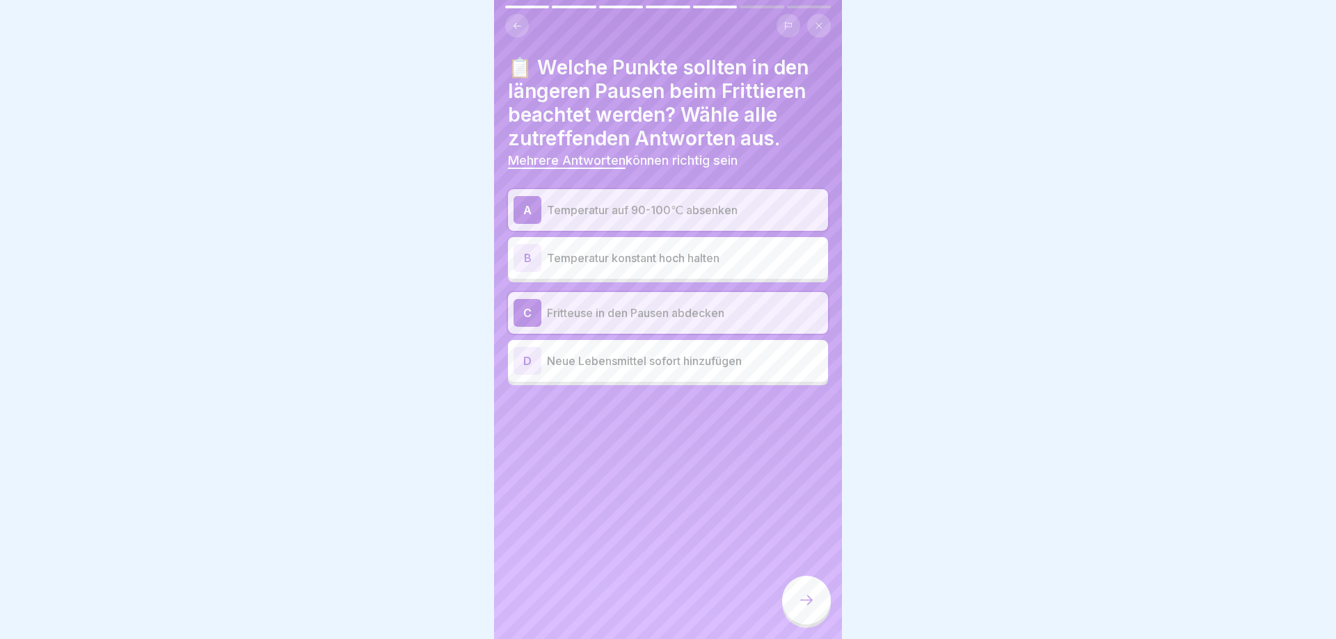
click at [805, 600] on icon at bounding box center [806, 600] width 17 height 17
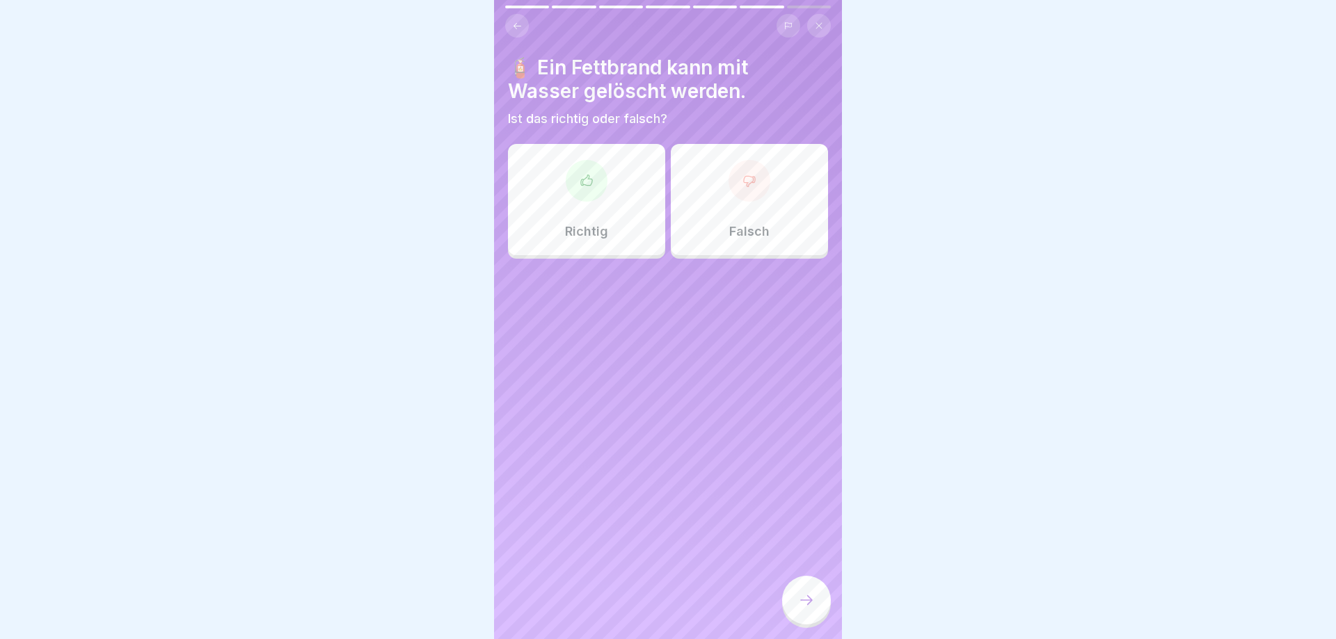
click at [759, 241] on div "Falsch" at bounding box center [749, 199] width 157 height 111
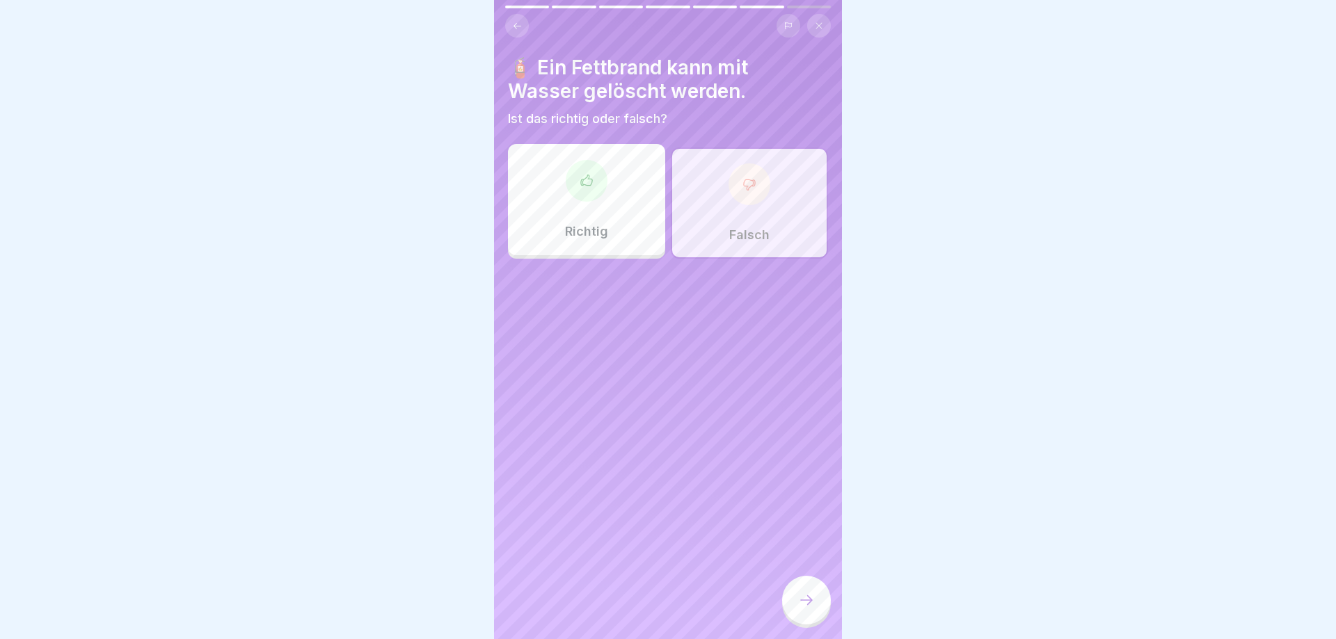
click at [792, 600] on div at bounding box center [806, 600] width 49 height 49
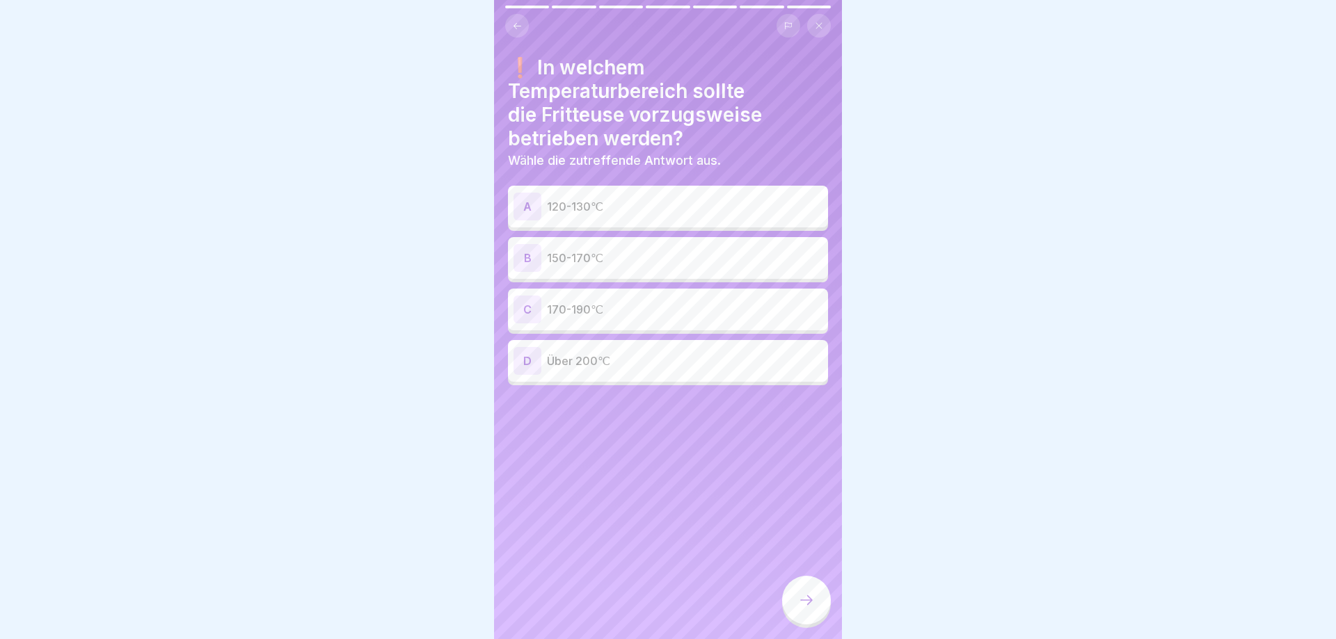
click at [588, 249] on div "B 150-170℃" at bounding box center [667, 258] width 309 height 28
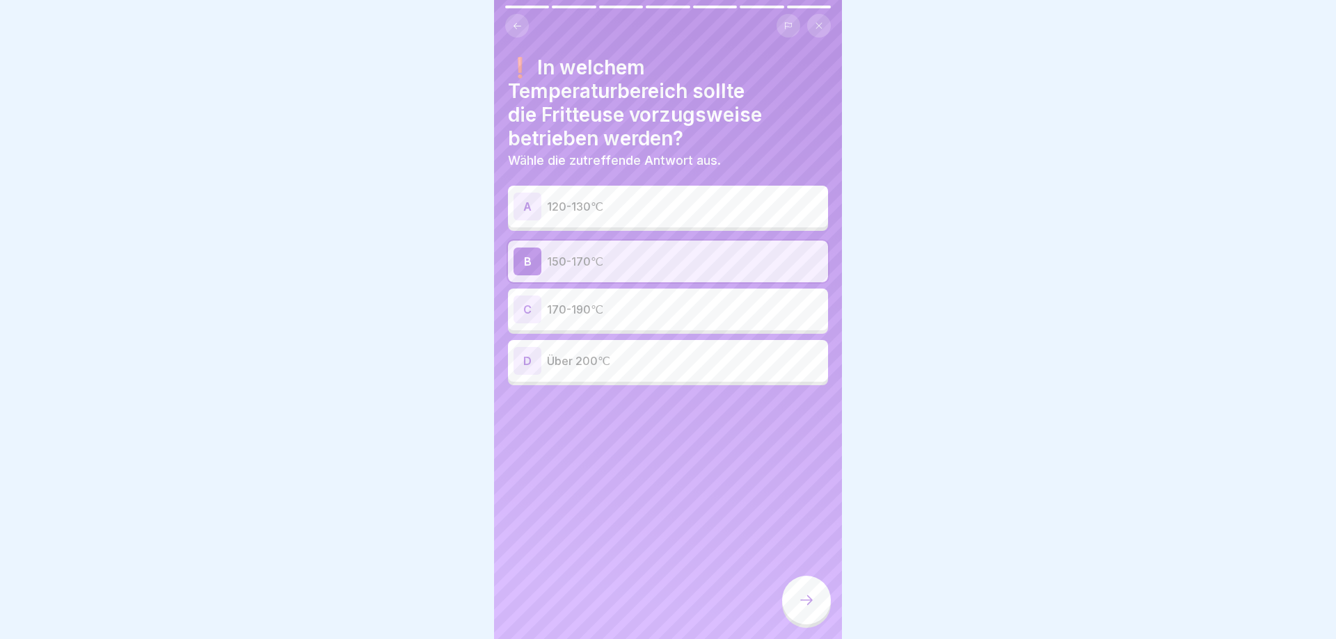
click at [801, 598] on icon at bounding box center [806, 600] width 17 height 17
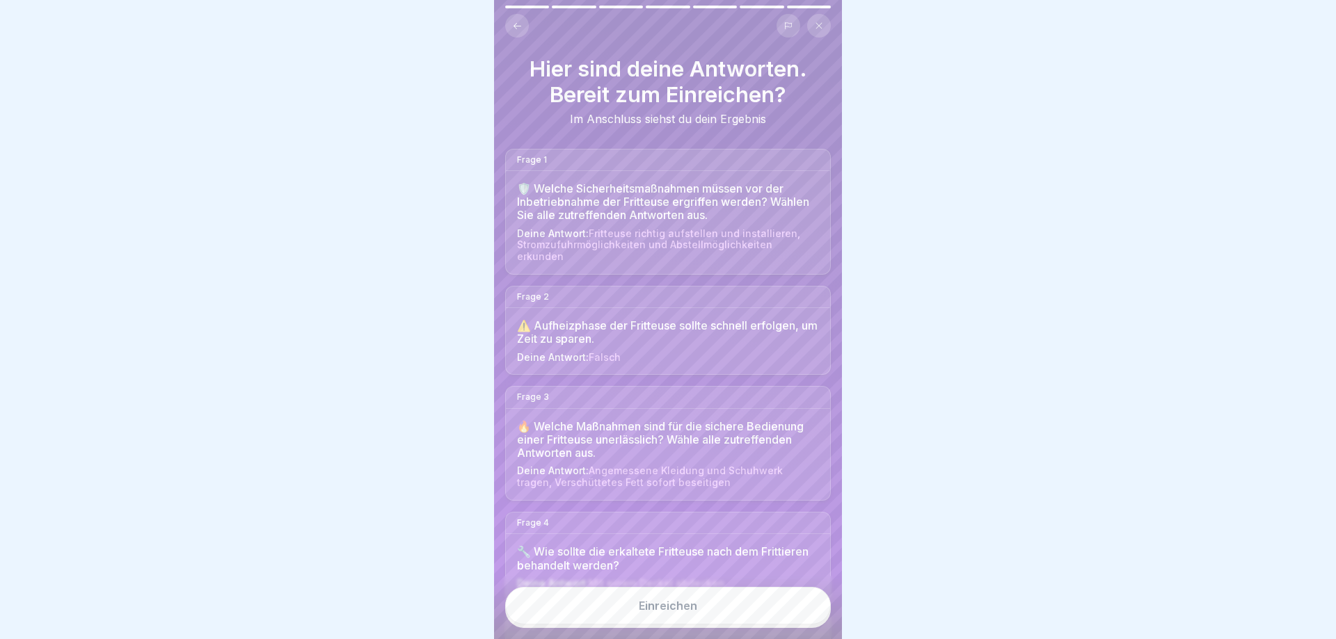
click at [680, 612] on div "Einreichen" at bounding box center [668, 606] width 58 height 13
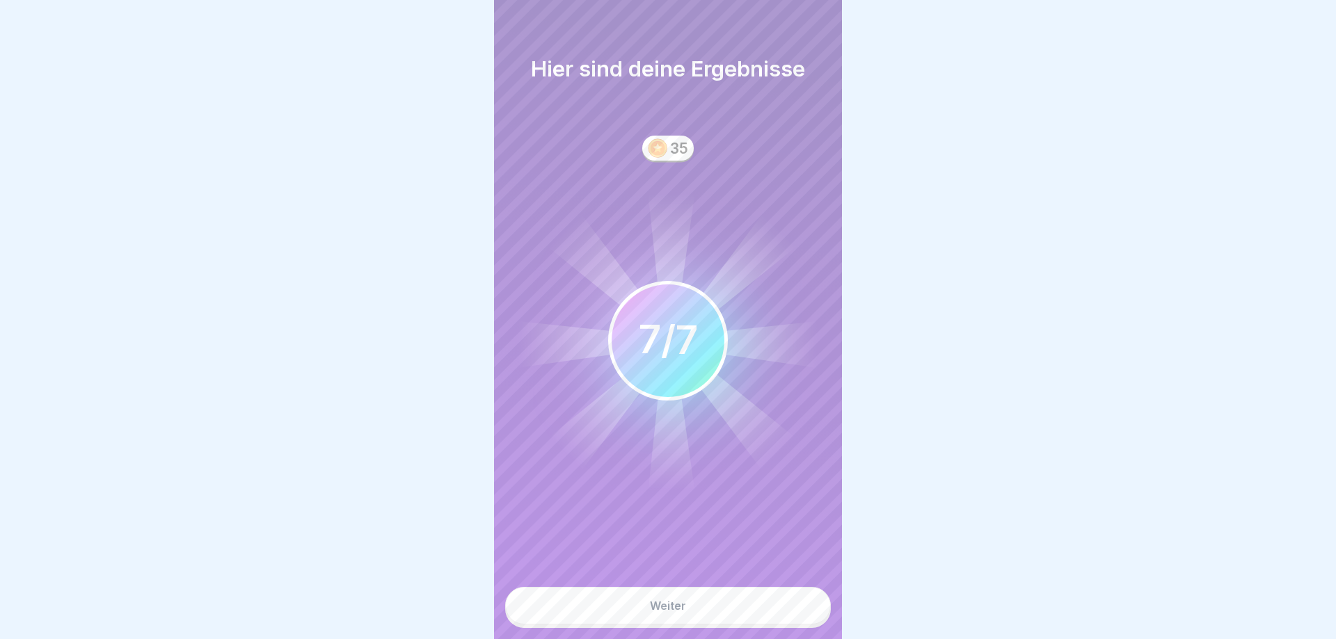
click at [680, 612] on div "Weiter" at bounding box center [668, 606] width 36 height 13
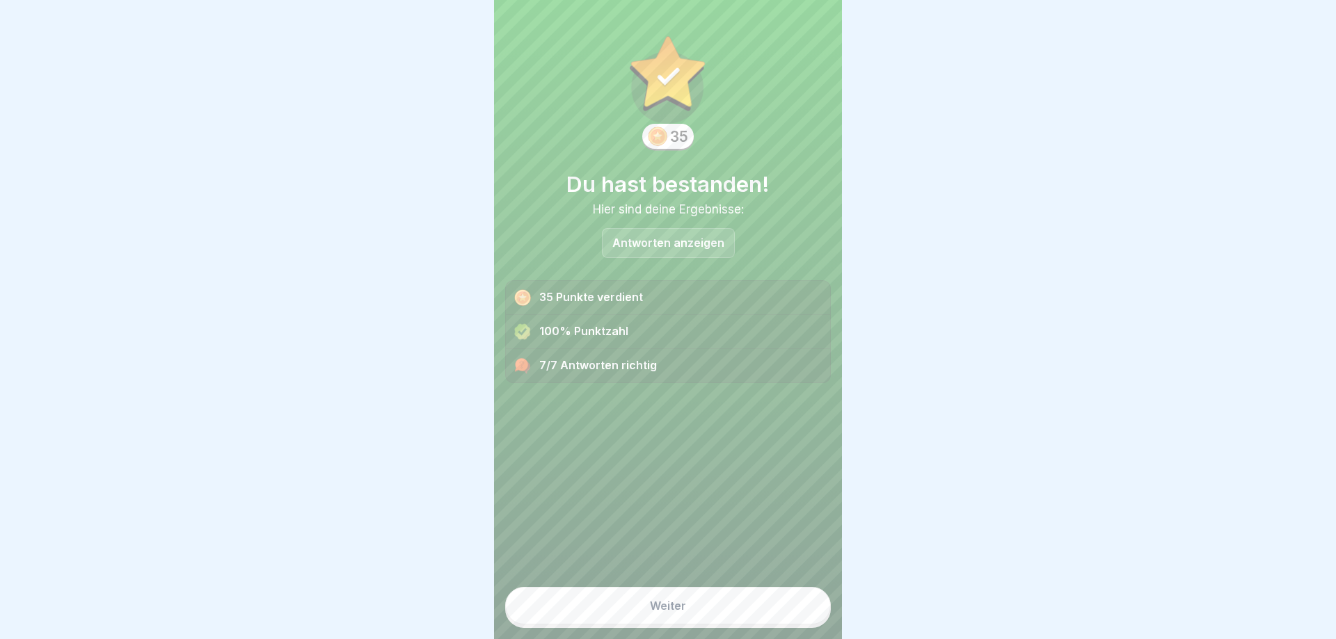
click at [680, 612] on div "Weiter" at bounding box center [668, 606] width 36 height 13
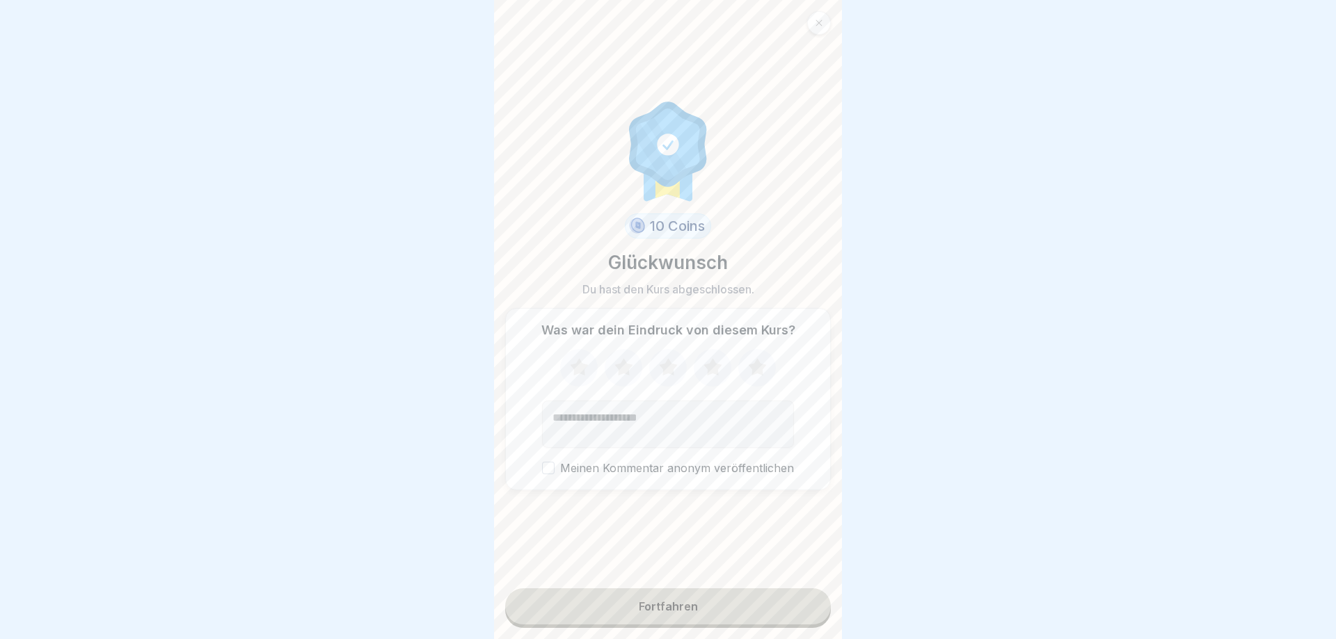
click at [680, 612] on div "Fortfahren" at bounding box center [668, 606] width 59 height 13
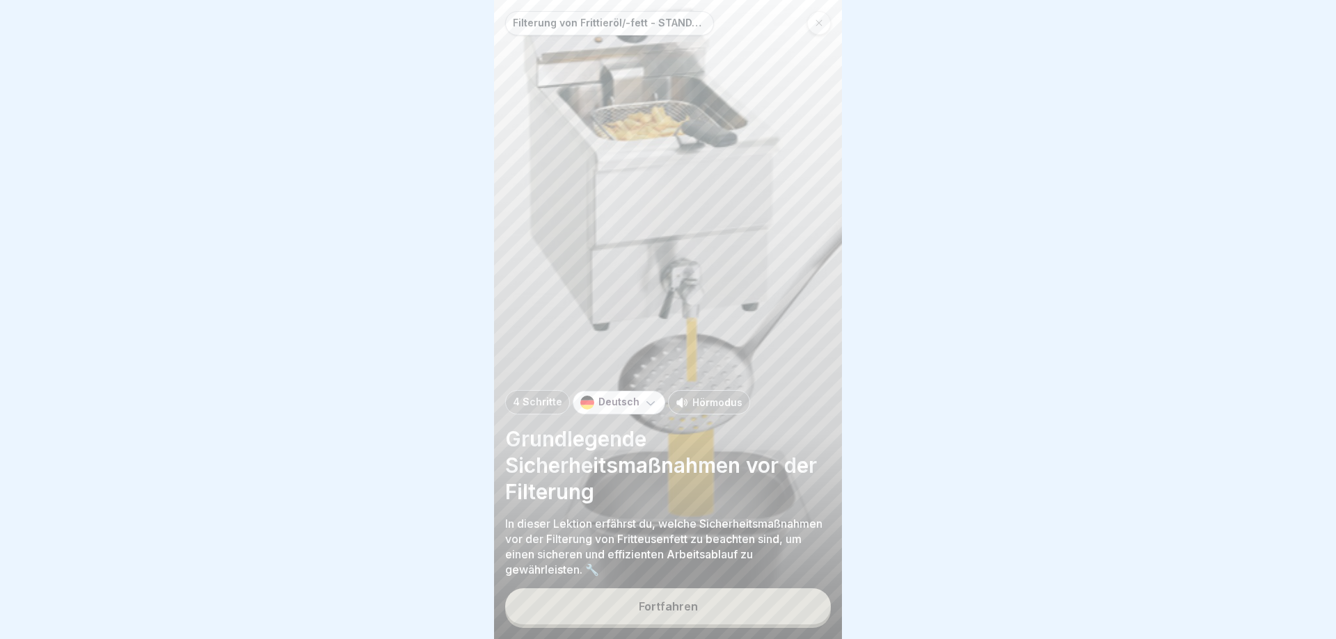
click at [713, 400] on p "Hörmodus" at bounding box center [717, 402] width 50 height 15
click at [707, 611] on button "Fortfahren" at bounding box center [668, 606] width 326 height 36
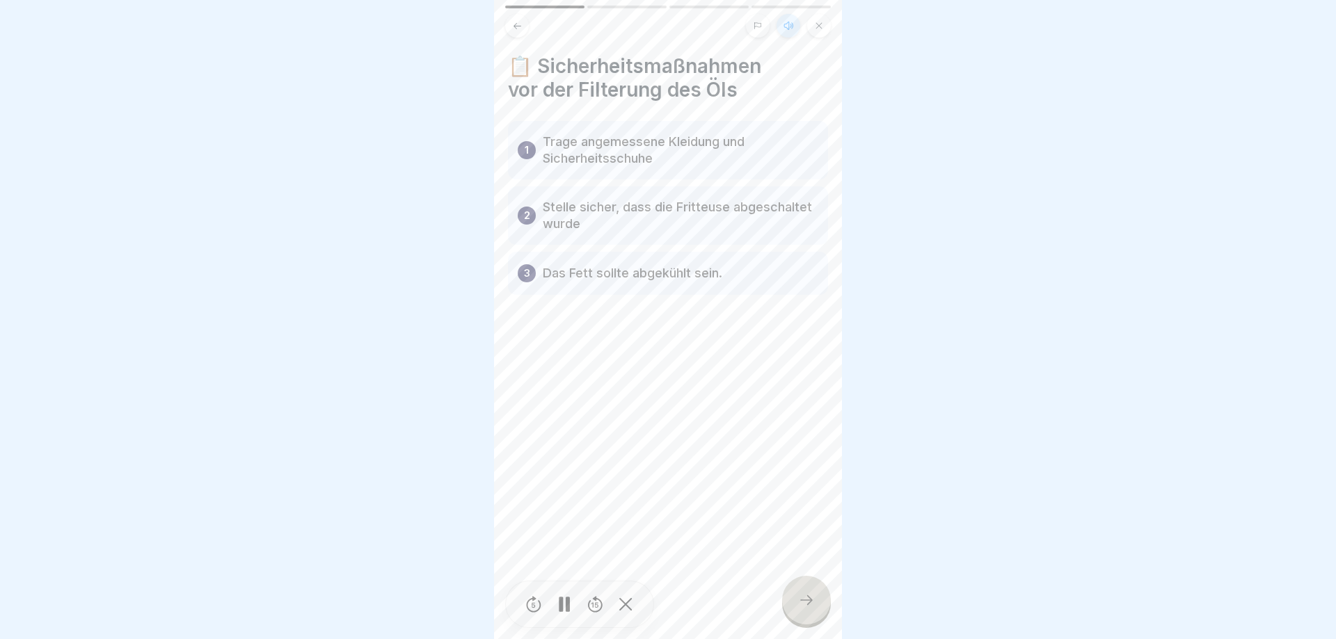
click at [801, 602] on icon at bounding box center [806, 600] width 17 height 17
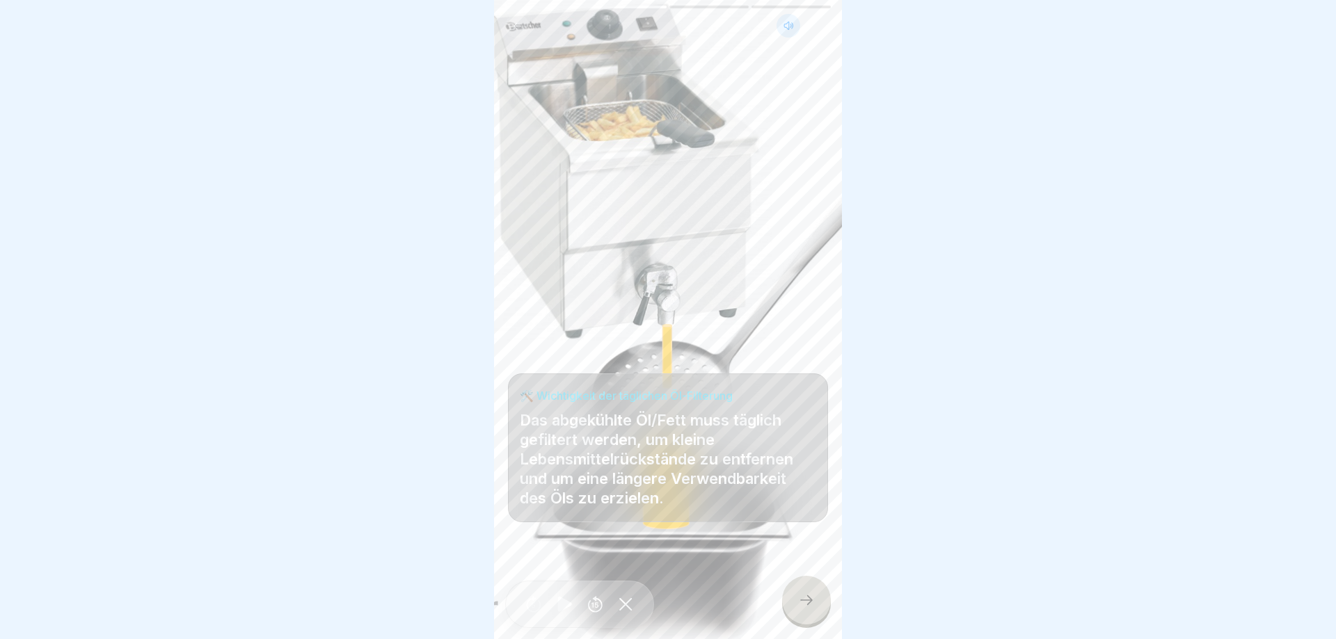
click at [801, 602] on icon at bounding box center [806, 600] width 17 height 17
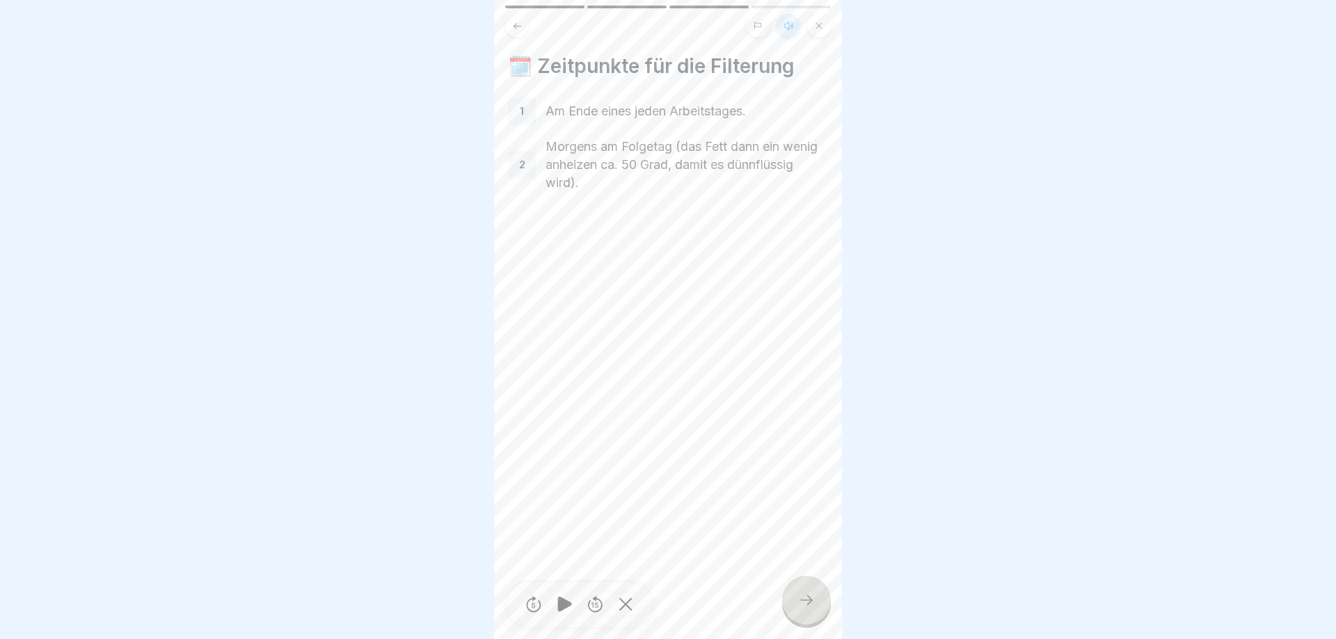
click at [801, 602] on icon at bounding box center [806, 600] width 17 height 17
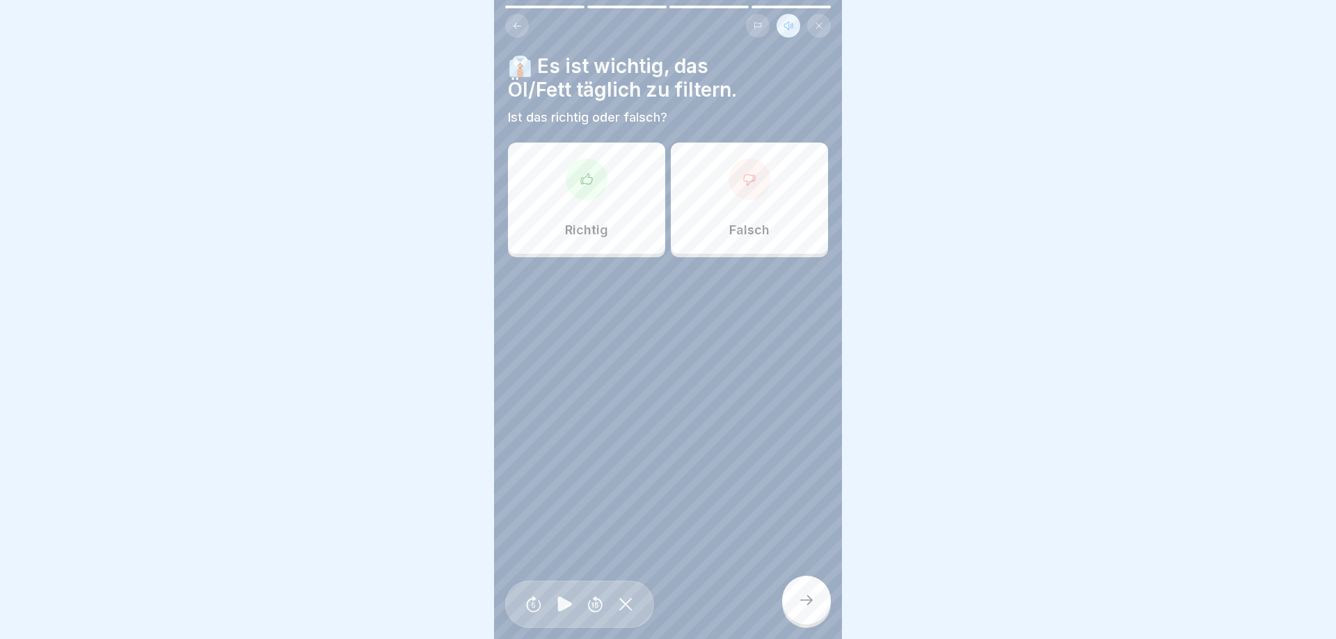
click at [556, 237] on div "Richtig" at bounding box center [586, 198] width 157 height 111
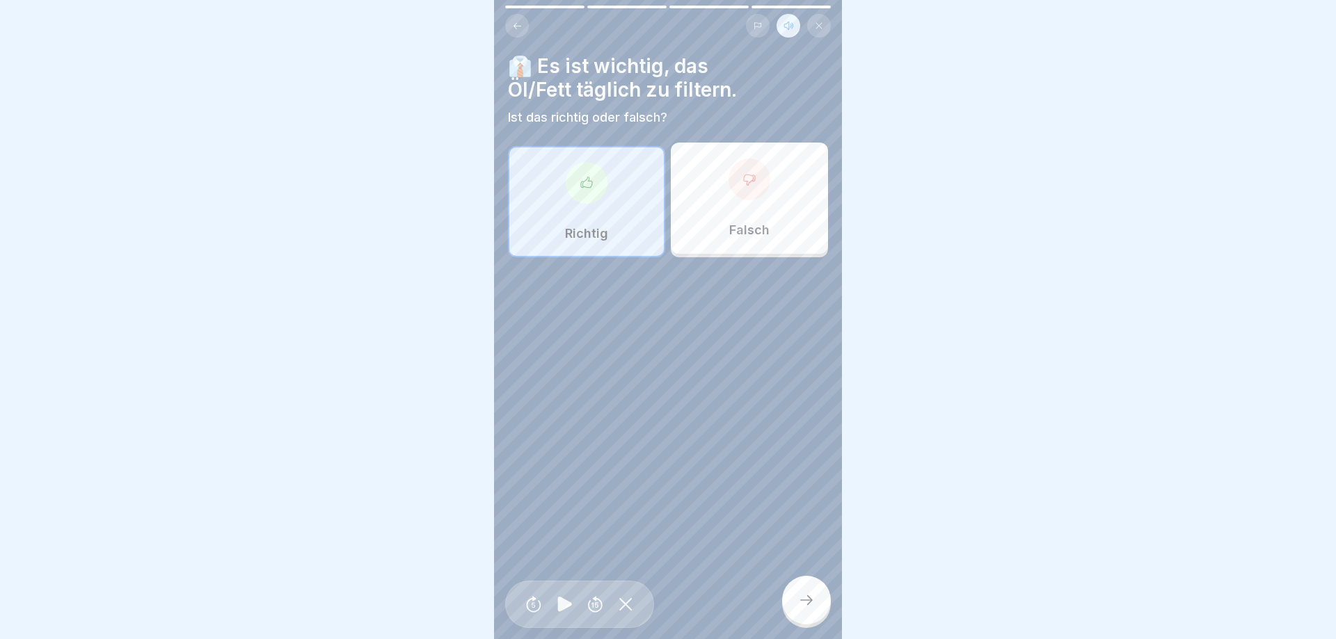
click at [823, 603] on div at bounding box center [806, 600] width 49 height 49
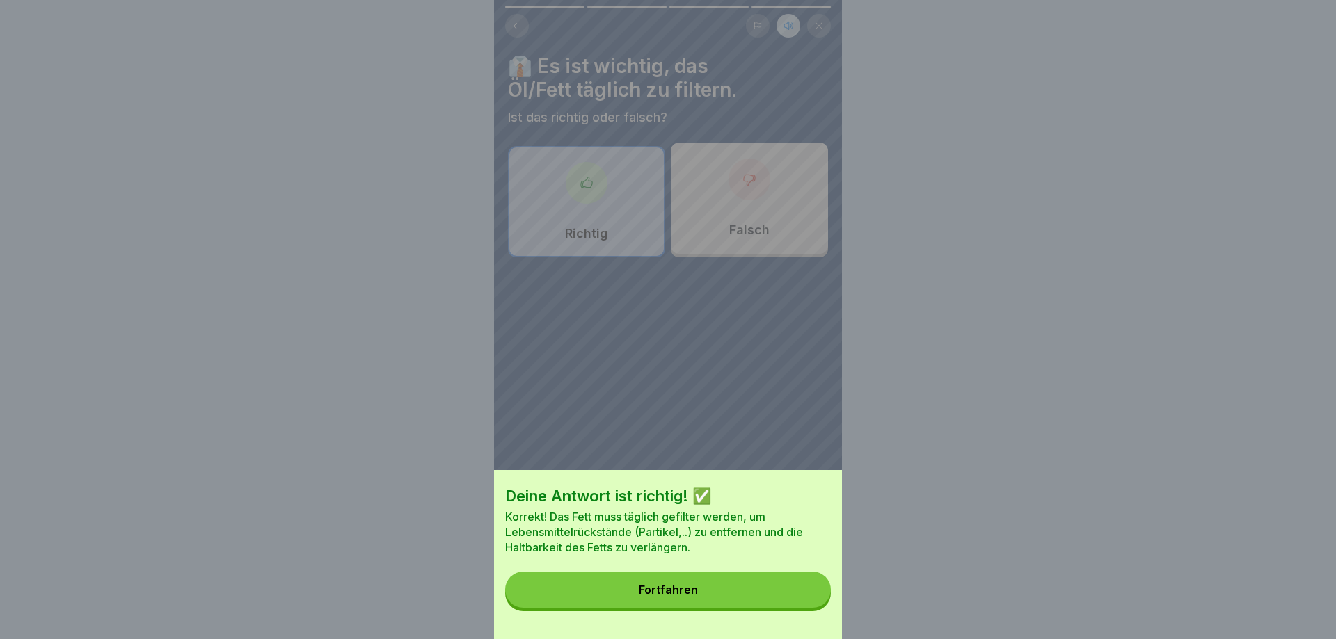
click at [822, 604] on button "Fortfahren" at bounding box center [668, 590] width 326 height 36
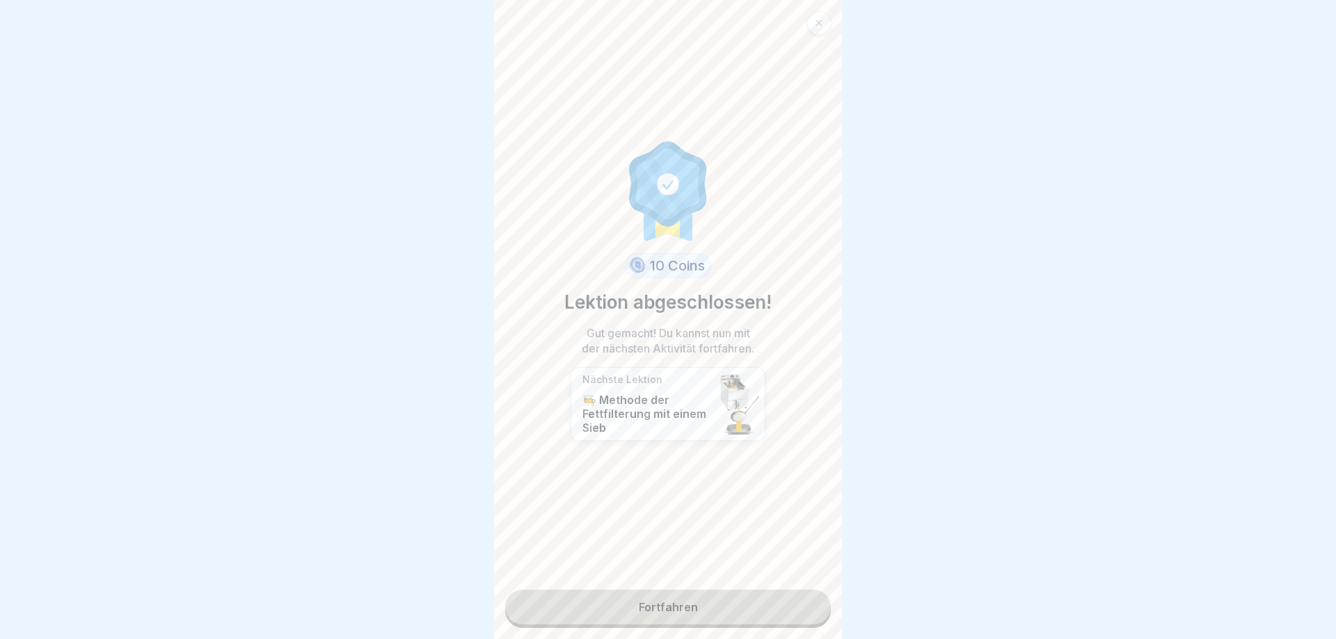
click at [799, 611] on link "Fortfahren" at bounding box center [668, 607] width 326 height 35
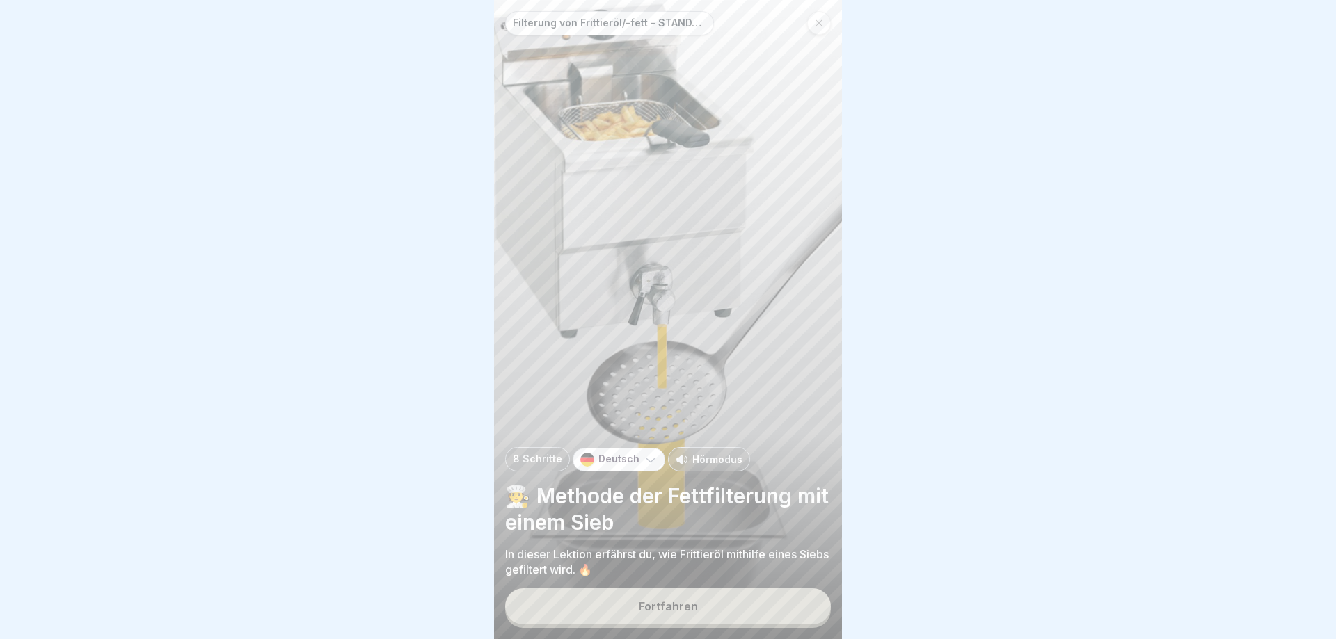
click at [692, 467] on div "Hörmodus" at bounding box center [709, 459] width 82 height 24
click at [695, 609] on div "Fortfahren" at bounding box center [668, 606] width 59 height 13
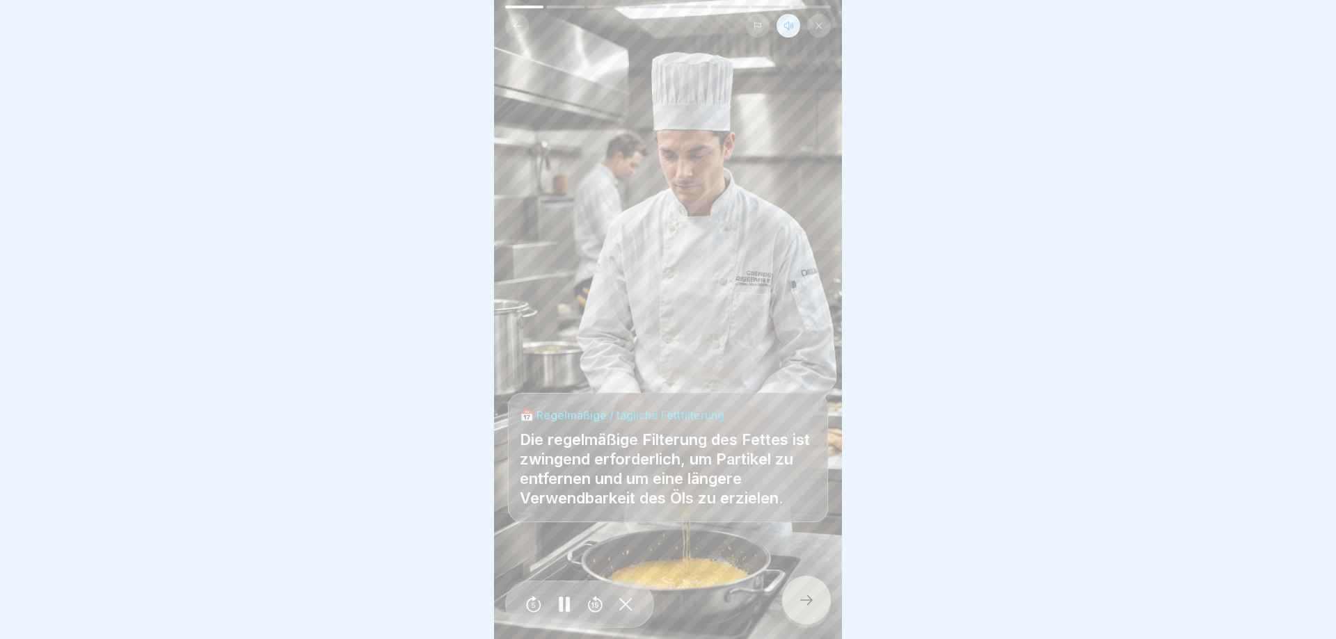
click at [792, 607] on div at bounding box center [806, 600] width 49 height 49
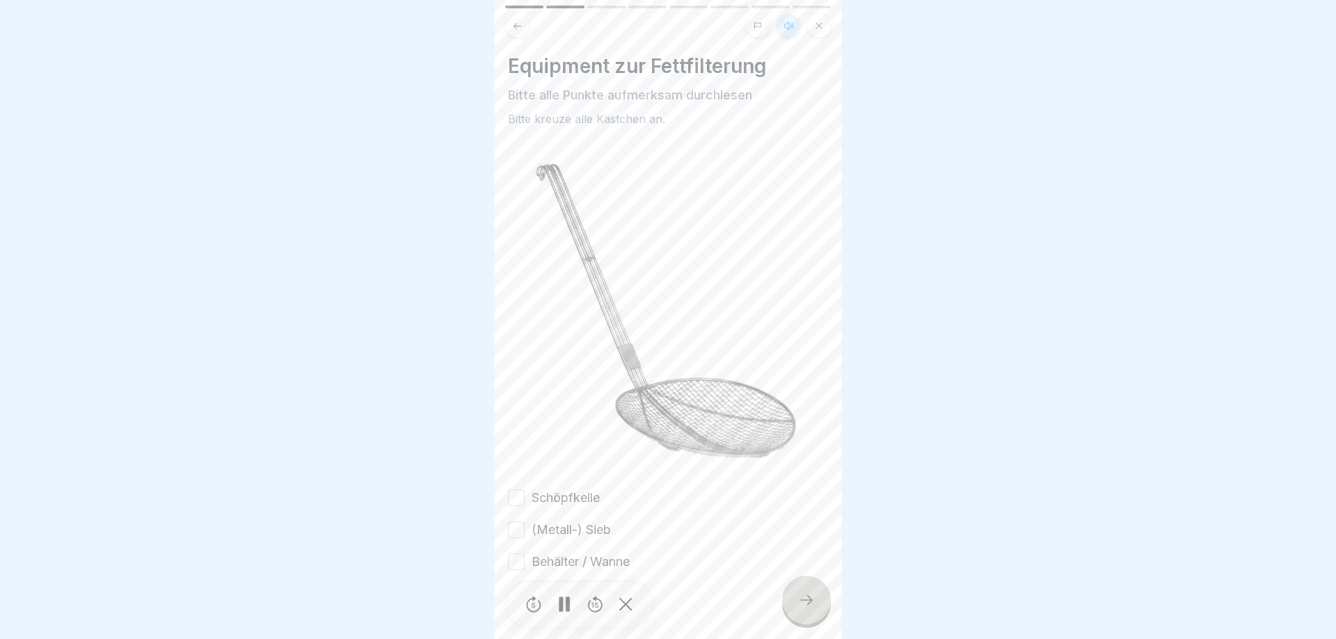
click at [513, 504] on button "Schöpfkelle" at bounding box center [516, 498] width 17 height 17
click at [520, 533] on button "(Metall-) Sieb" at bounding box center [516, 530] width 17 height 17
click at [516, 561] on button "Behälter / Wanne" at bounding box center [516, 562] width 17 height 17
click at [796, 598] on div at bounding box center [806, 600] width 49 height 49
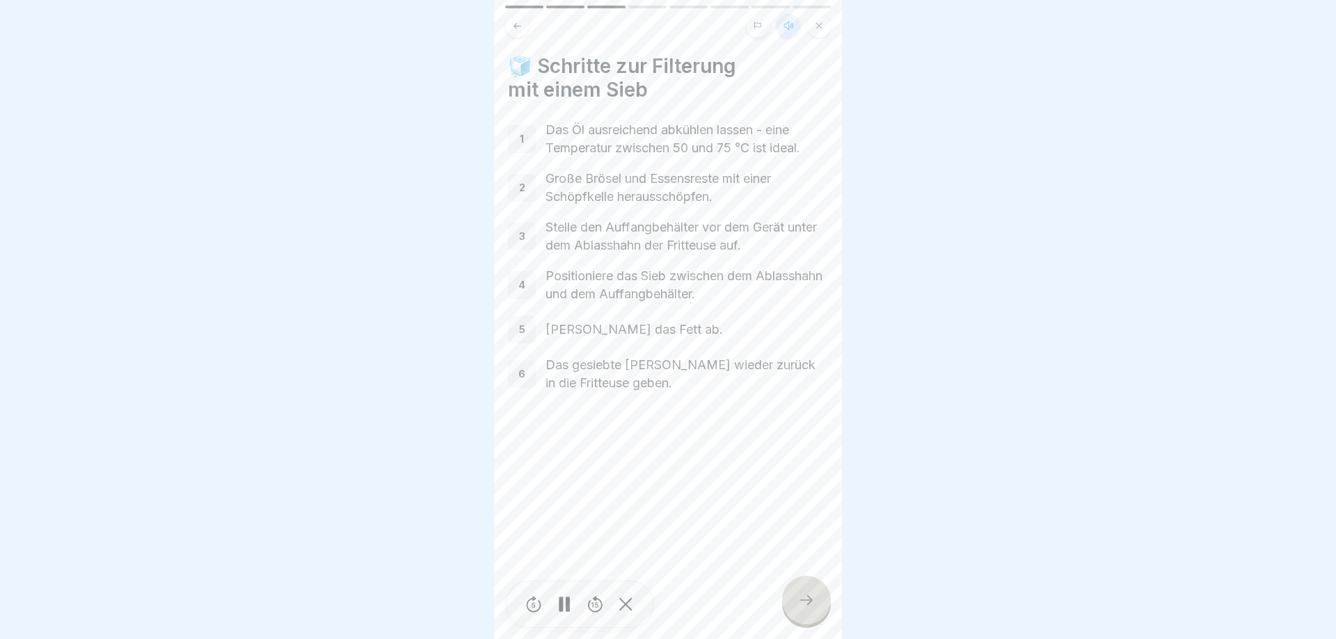
click at [796, 599] on div at bounding box center [806, 600] width 49 height 49
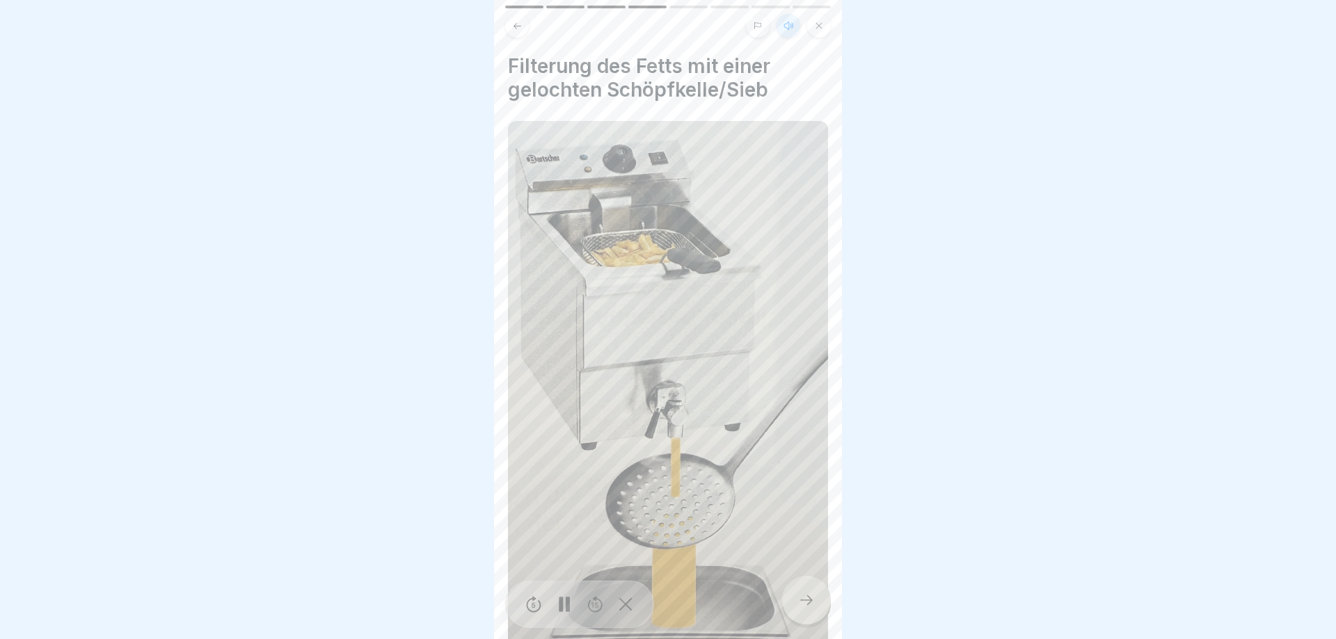
click at [806, 606] on icon at bounding box center [806, 600] width 17 height 17
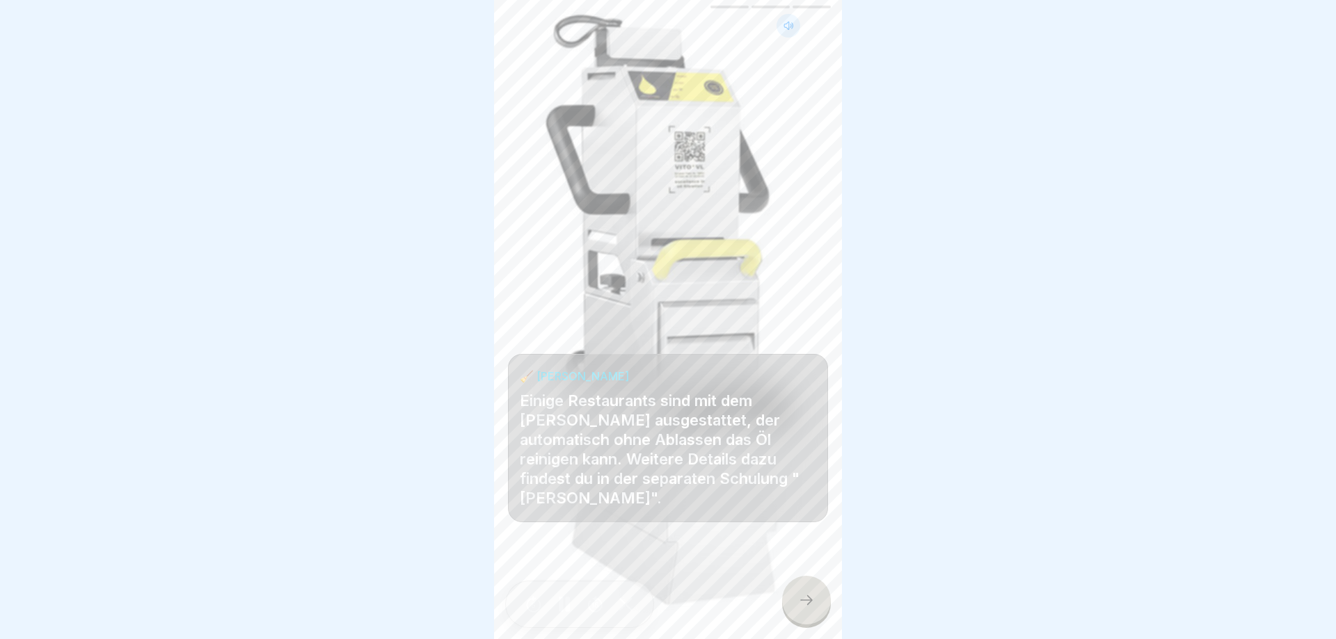
click at [810, 607] on icon at bounding box center [806, 600] width 17 height 17
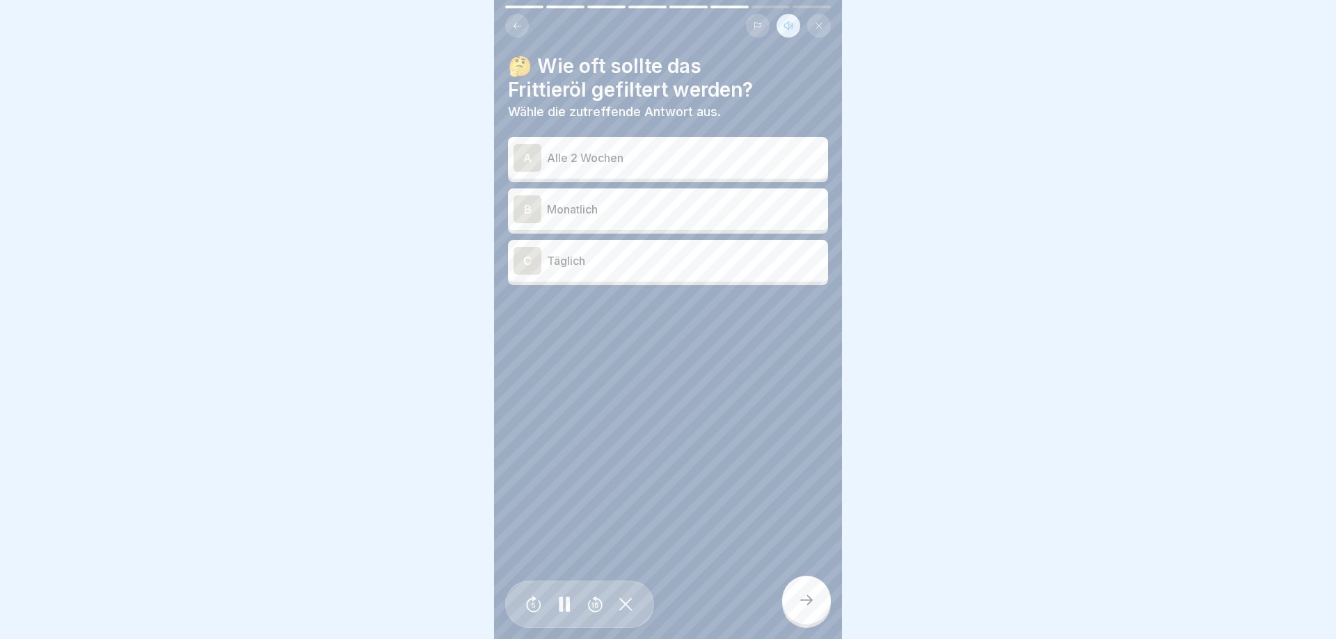
click at [600, 269] on div "C Täglich" at bounding box center [667, 261] width 309 height 28
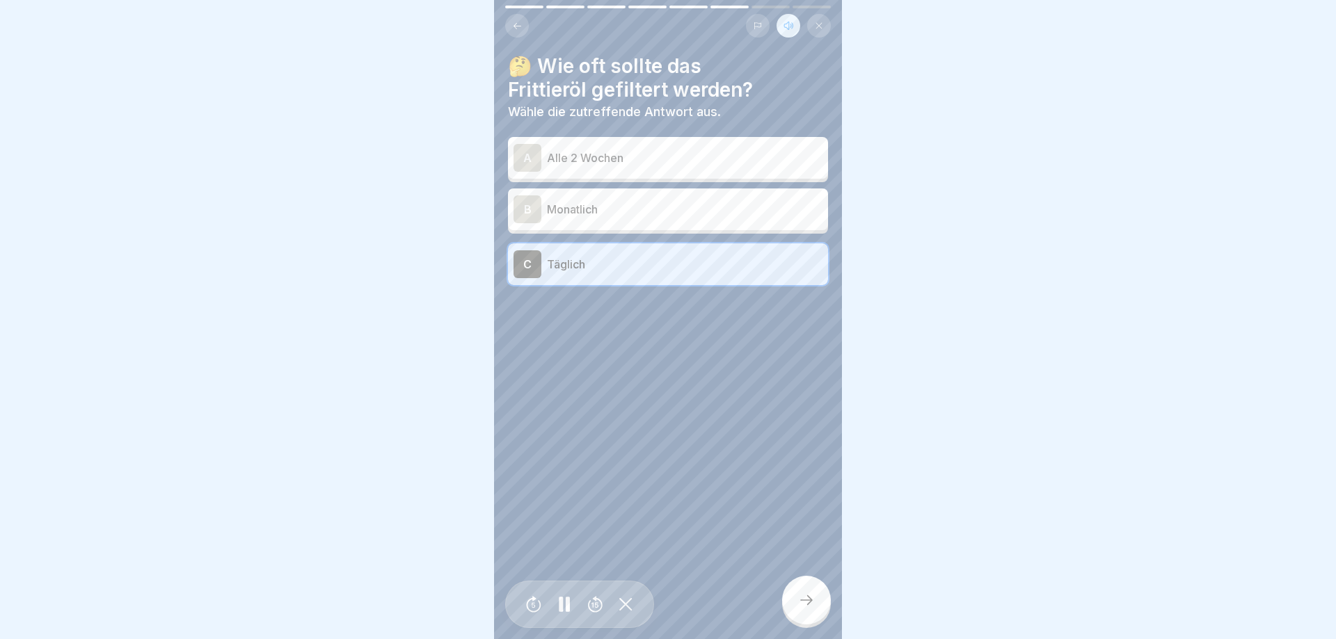
click at [802, 590] on div at bounding box center [806, 600] width 49 height 49
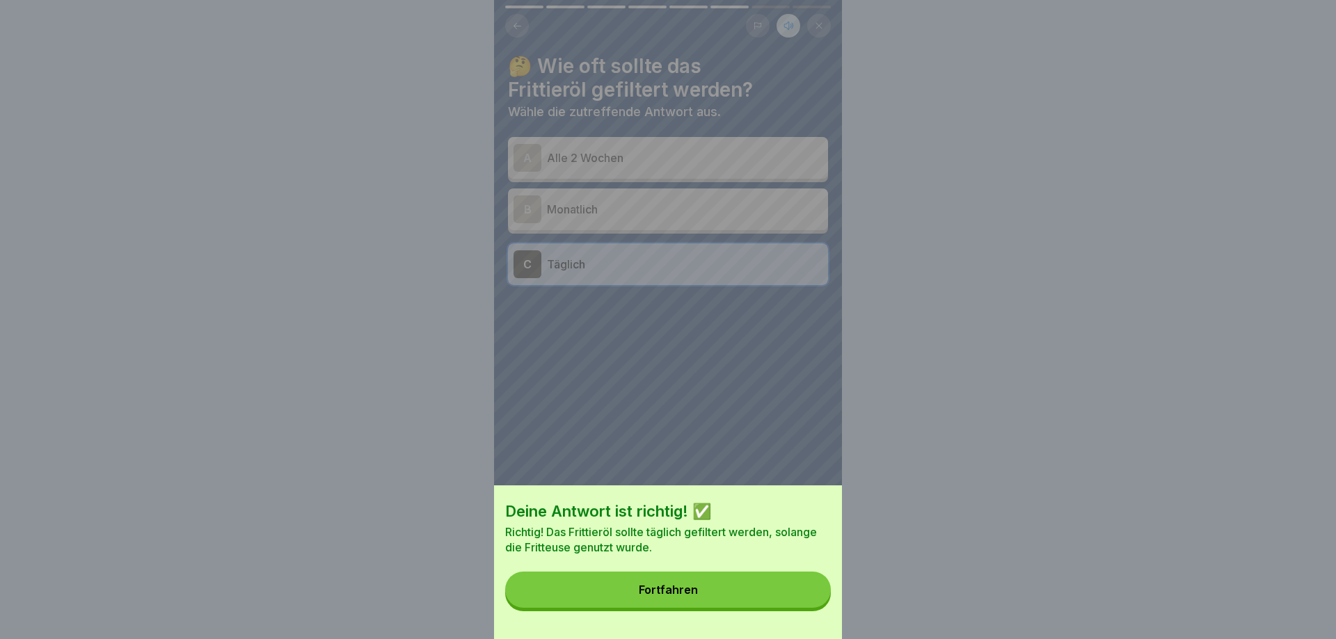
click at [802, 588] on button "Fortfahren" at bounding box center [668, 590] width 326 height 36
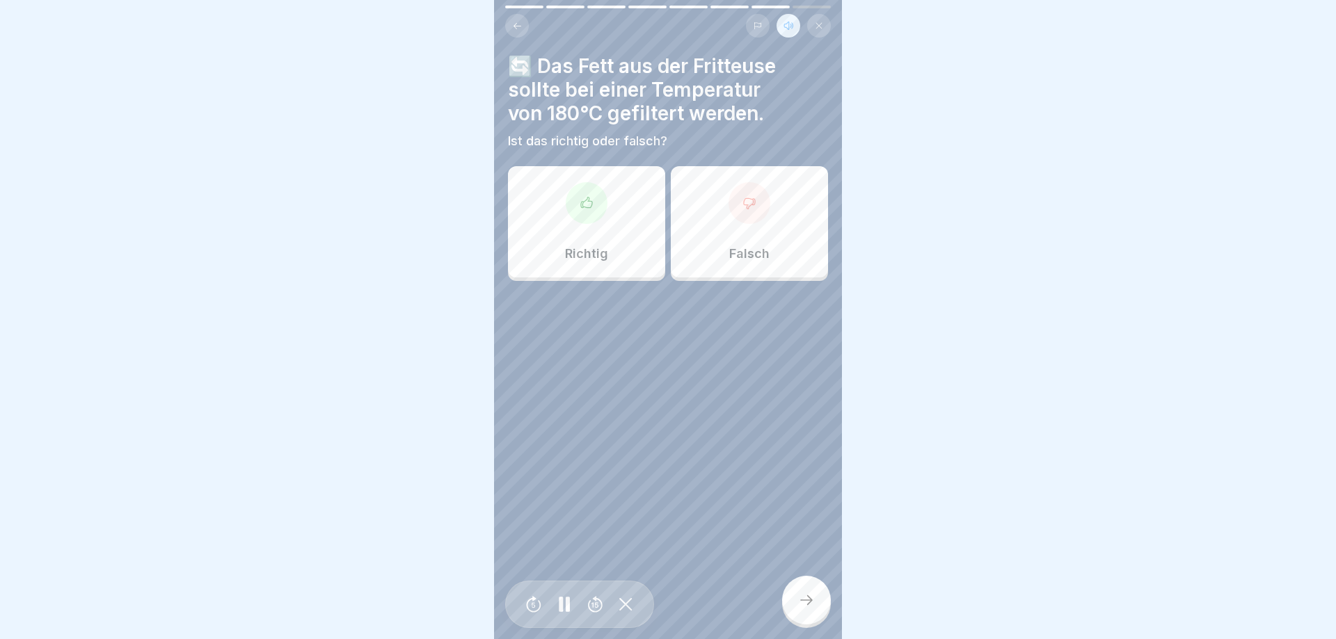
click at [796, 259] on div "Falsch" at bounding box center [749, 221] width 157 height 111
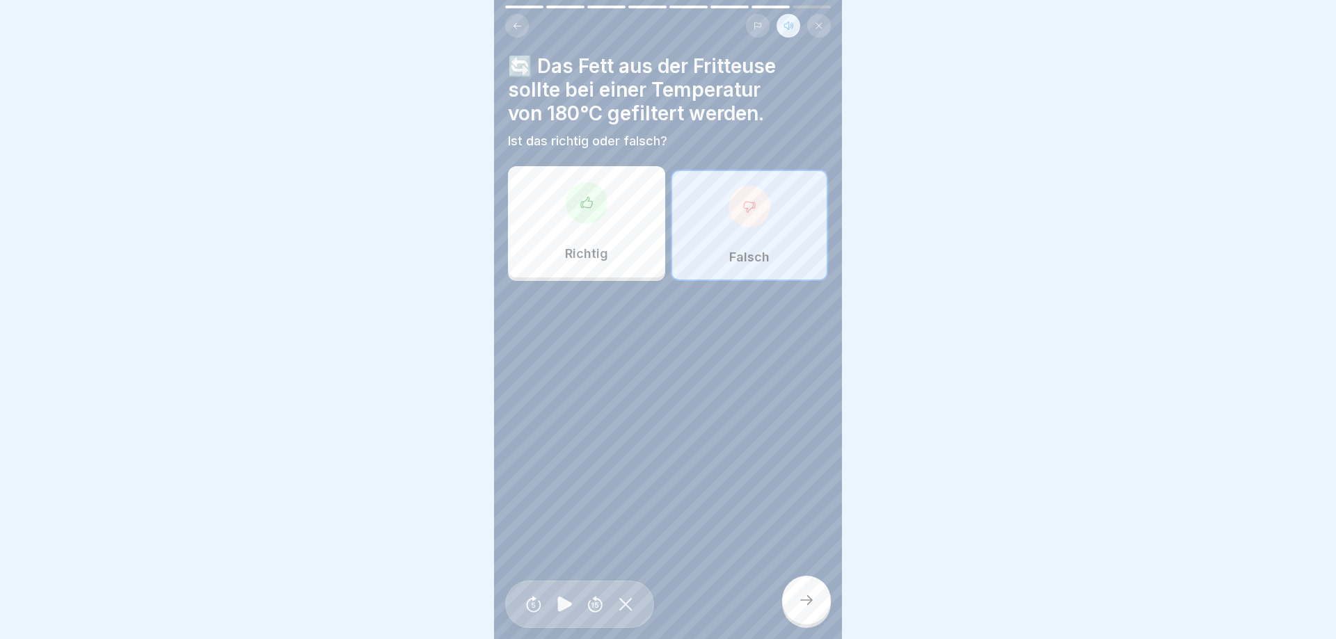
click at [803, 590] on div at bounding box center [806, 600] width 49 height 49
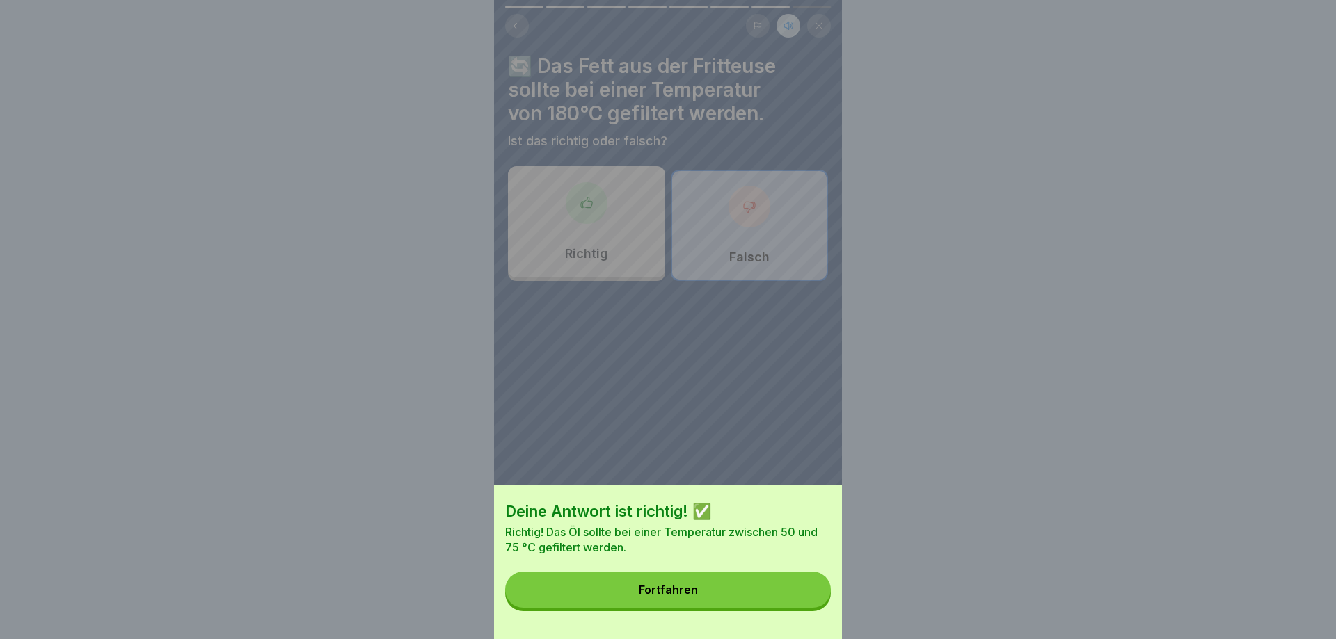
click at [803, 590] on button "Fortfahren" at bounding box center [668, 590] width 326 height 36
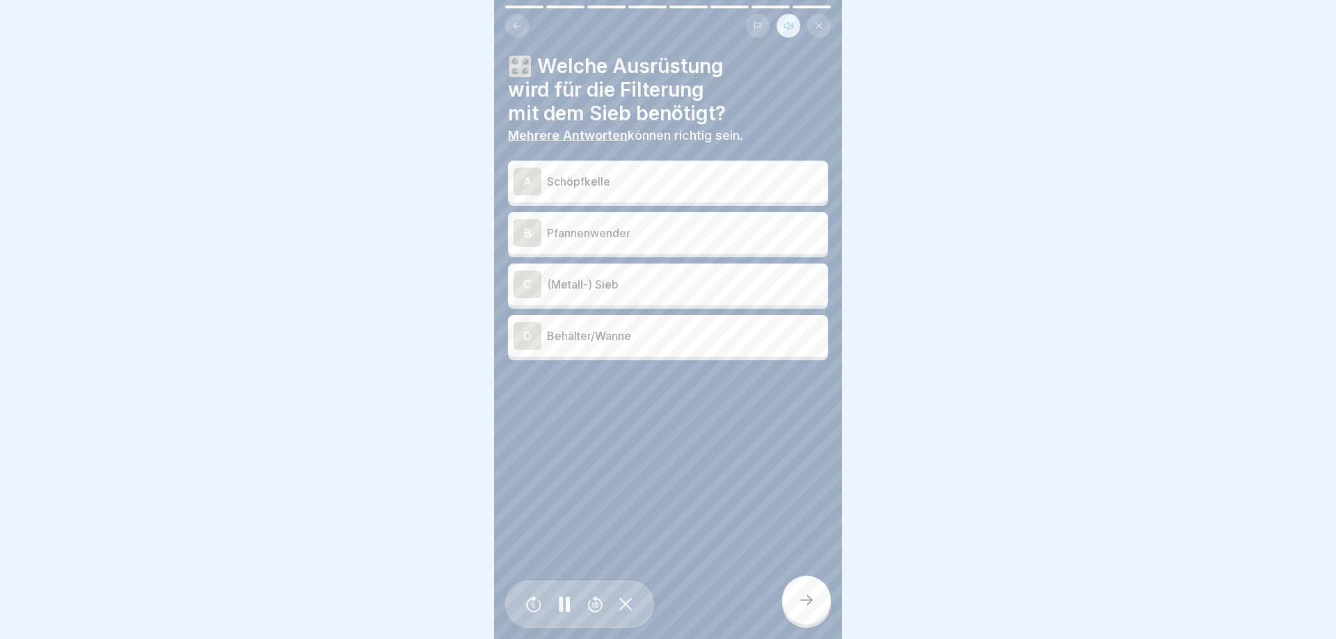
click at [636, 193] on div "A Schöpfkelle" at bounding box center [667, 182] width 309 height 28
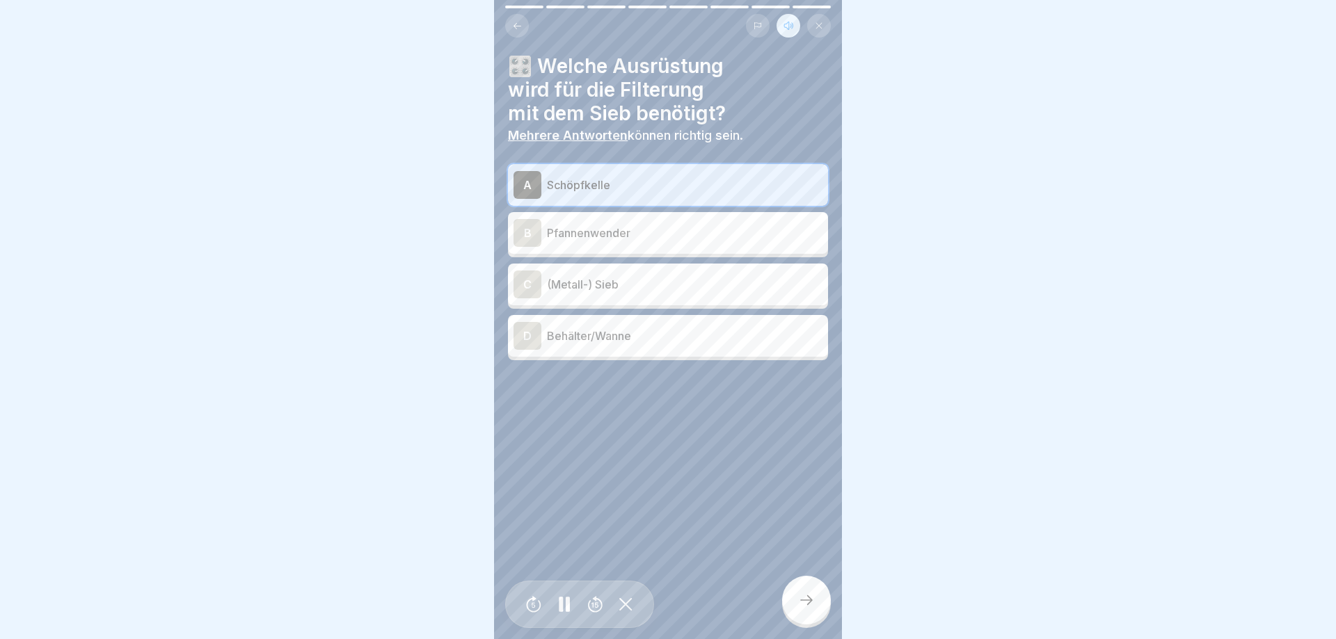
click at [641, 282] on p "(Metall-) Sieb" at bounding box center [684, 284] width 275 height 17
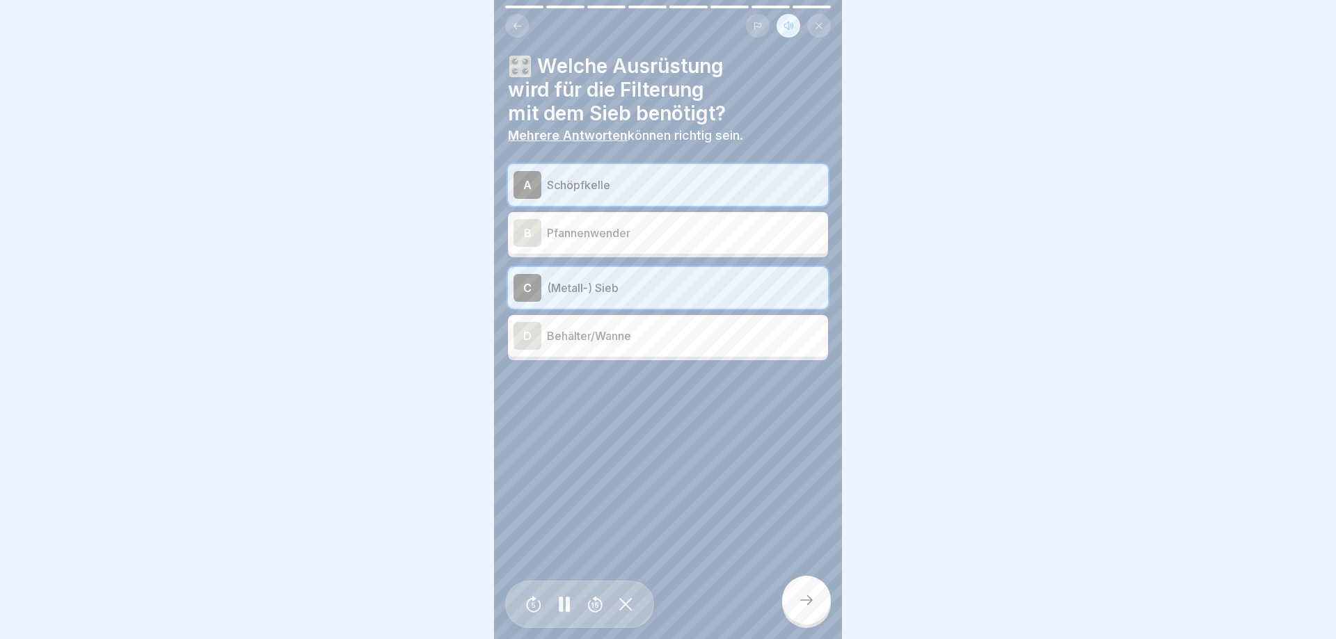
click at [645, 343] on p "Behälter/Wanne" at bounding box center [684, 336] width 275 height 17
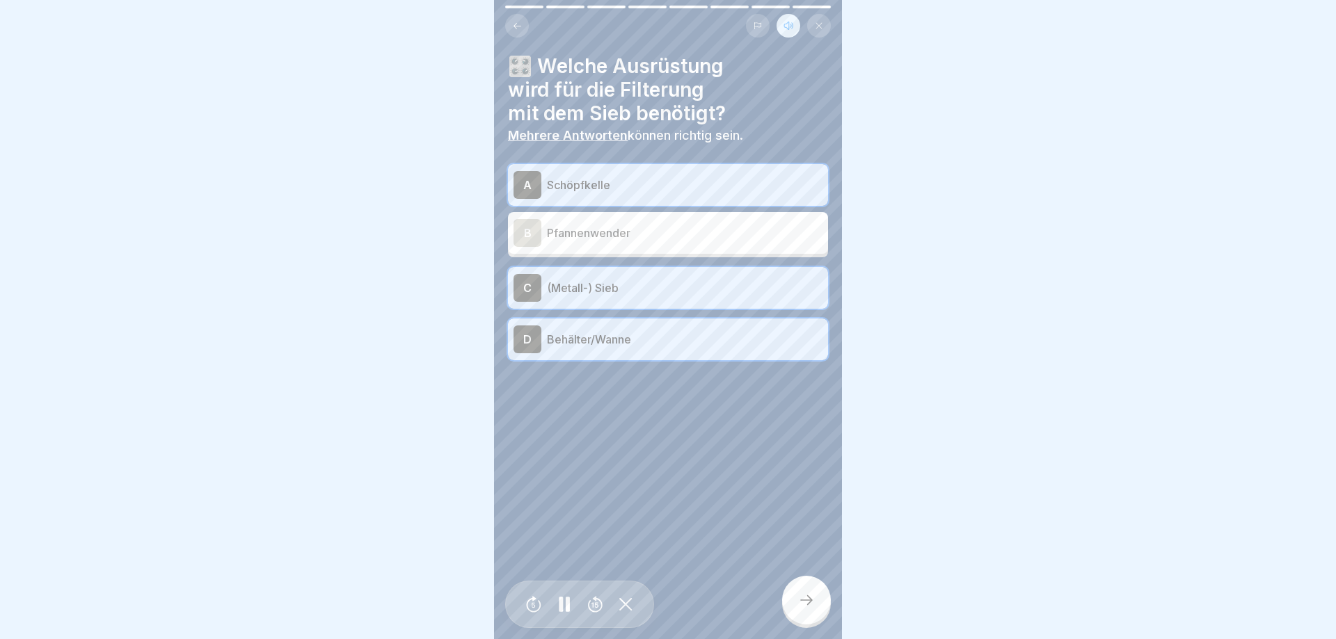
click at [800, 597] on icon at bounding box center [806, 600] width 17 height 17
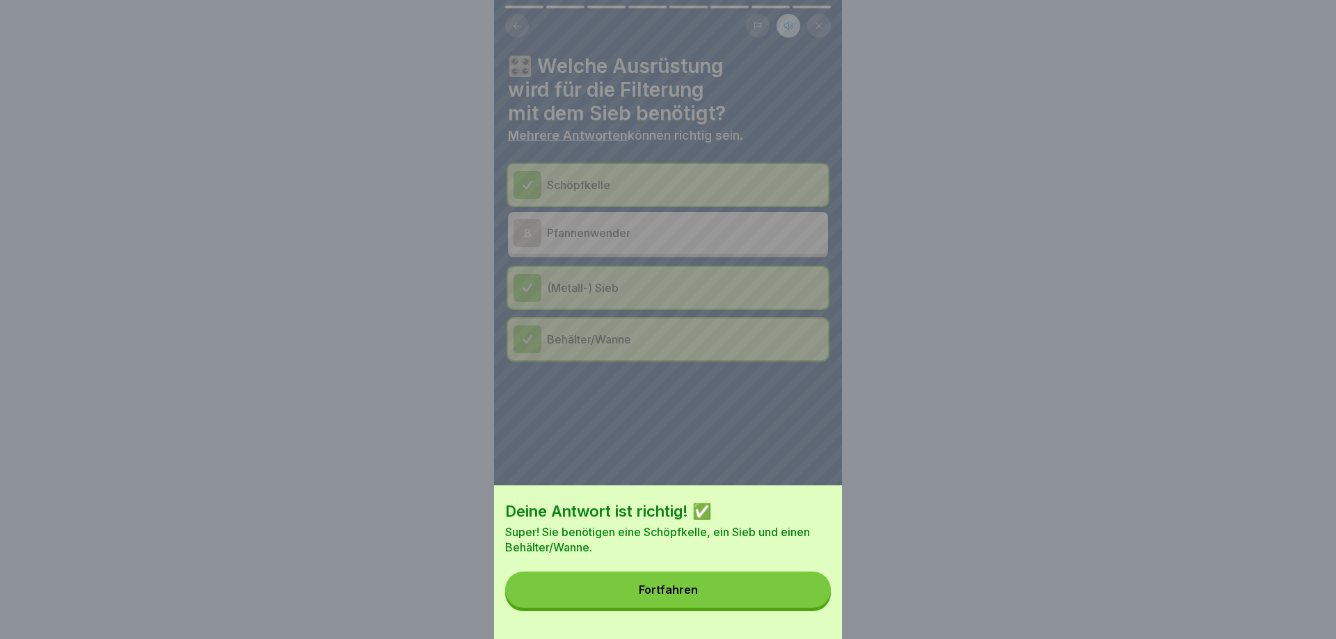
click at [799, 591] on button "Fortfahren" at bounding box center [668, 590] width 326 height 36
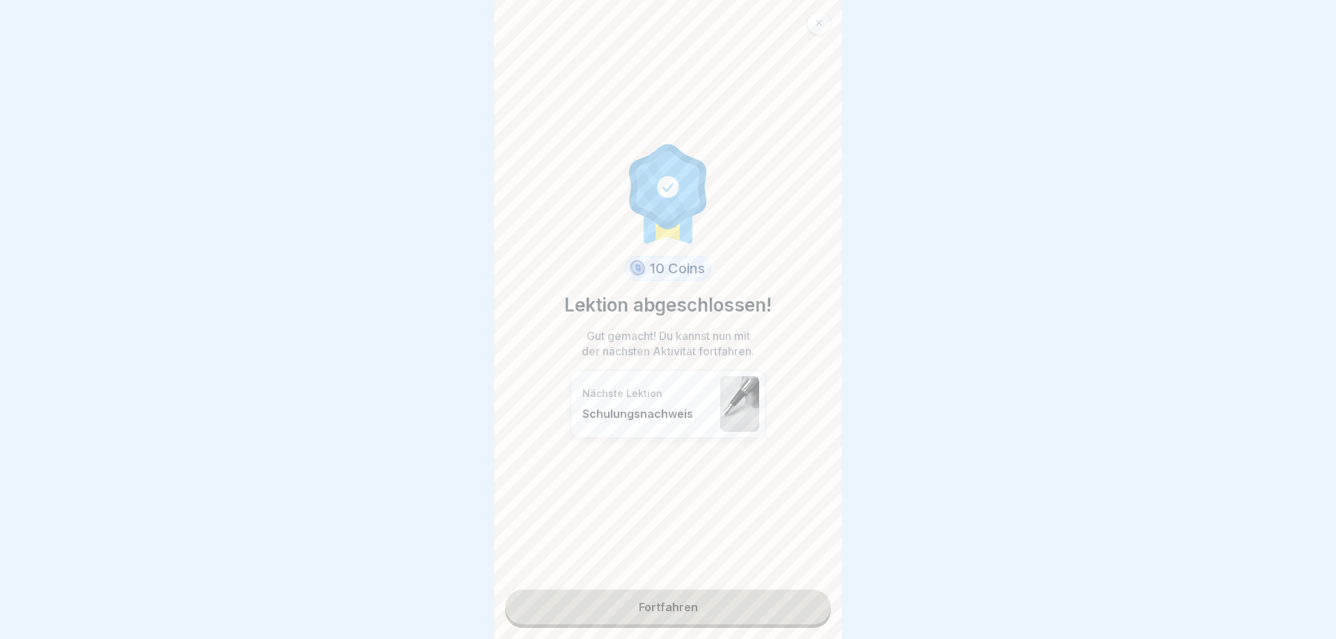
click at [728, 606] on link "Fortfahren" at bounding box center [668, 607] width 326 height 35
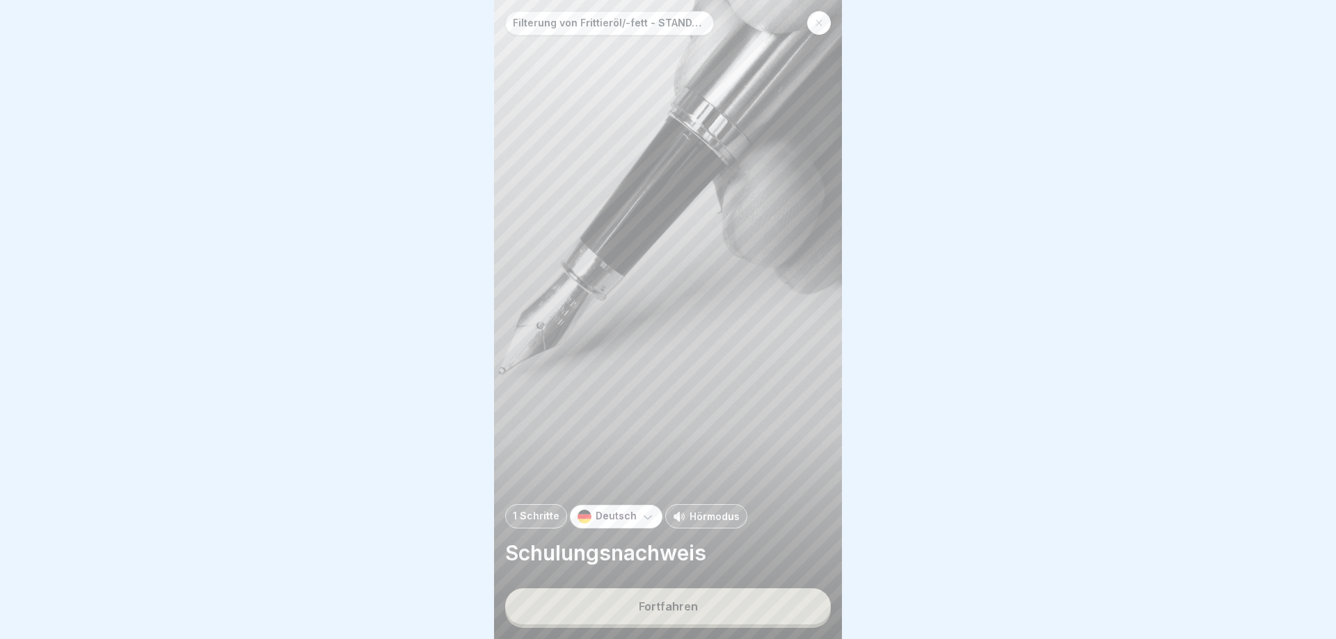
click at [694, 513] on p "Hörmodus" at bounding box center [714, 516] width 50 height 15
click at [691, 604] on div "Fortfahren" at bounding box center [668, 606] width 59 height 13
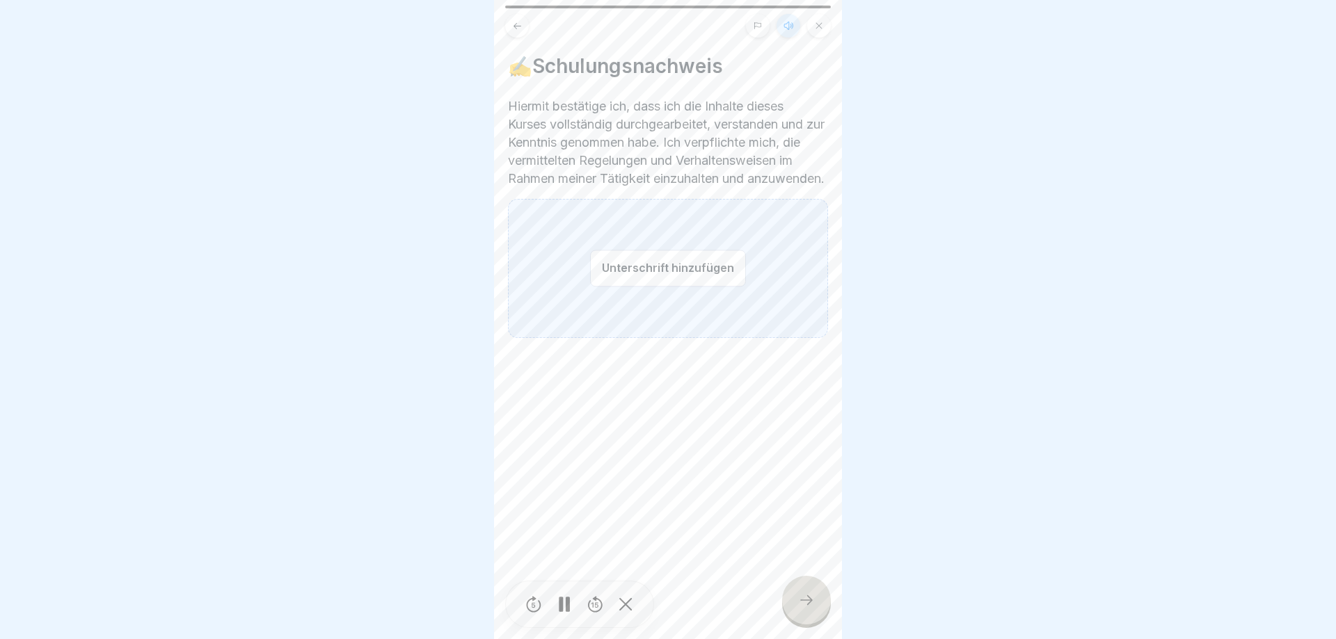
click at [643, 287] on button "Unterschrift hinzufügen" at bounding box center [668, 268] width 156 height 37
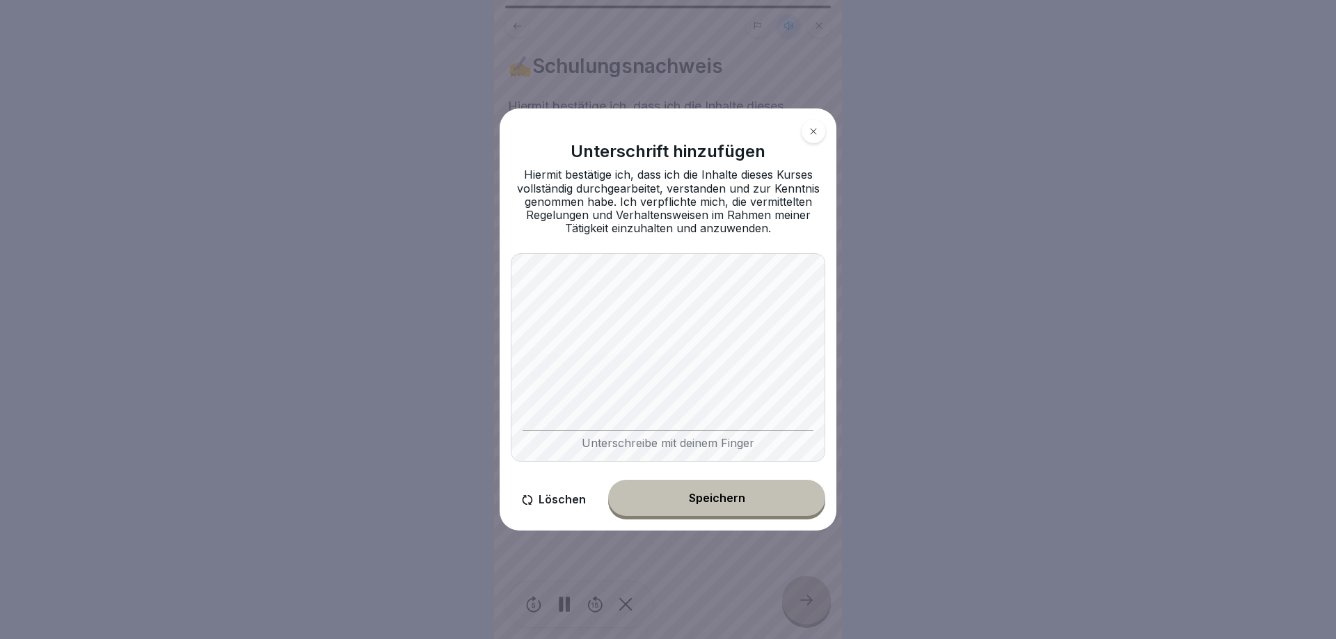
click at [832, 350] on div "Unterschrift hinzufügen Hiermit bestätige ich, dass ich die Inhalte dieses Kurs…" at bounding box center [667, 320] width 337 height 423
click at [724, 503] on div "Speichern" at bounding box center [717, 498] width 56 height 13
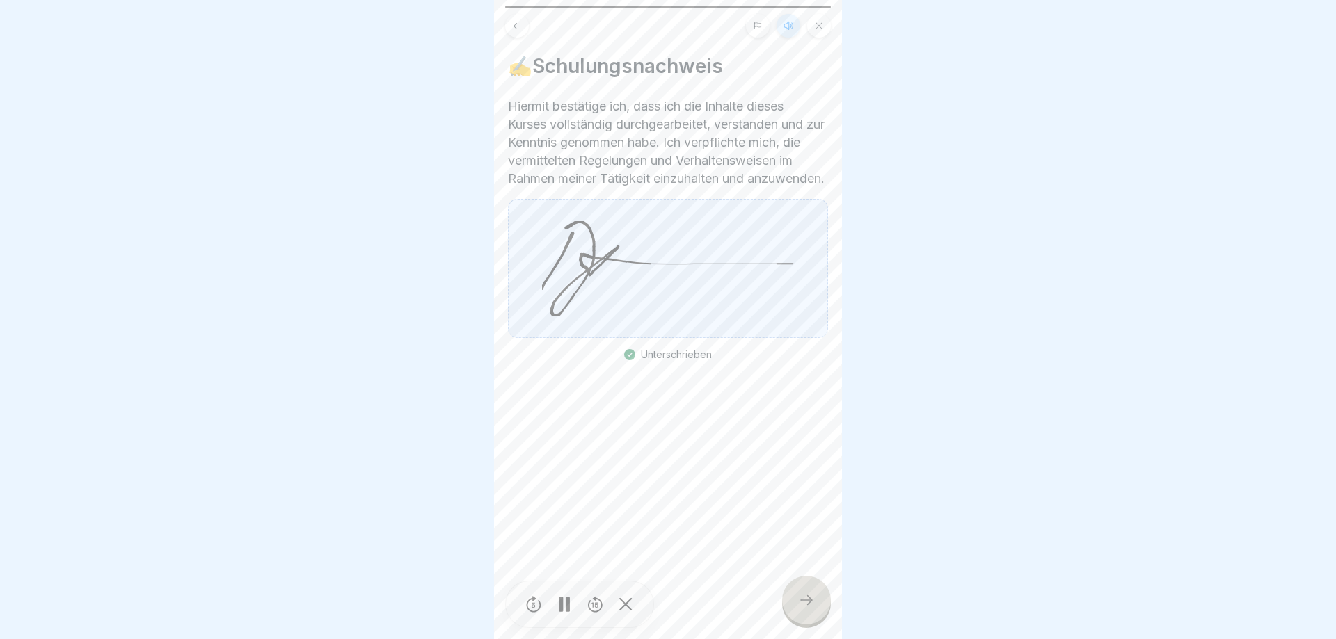
click at [802, 600] on icon at bounding box center [806, 600] width 17 height 17
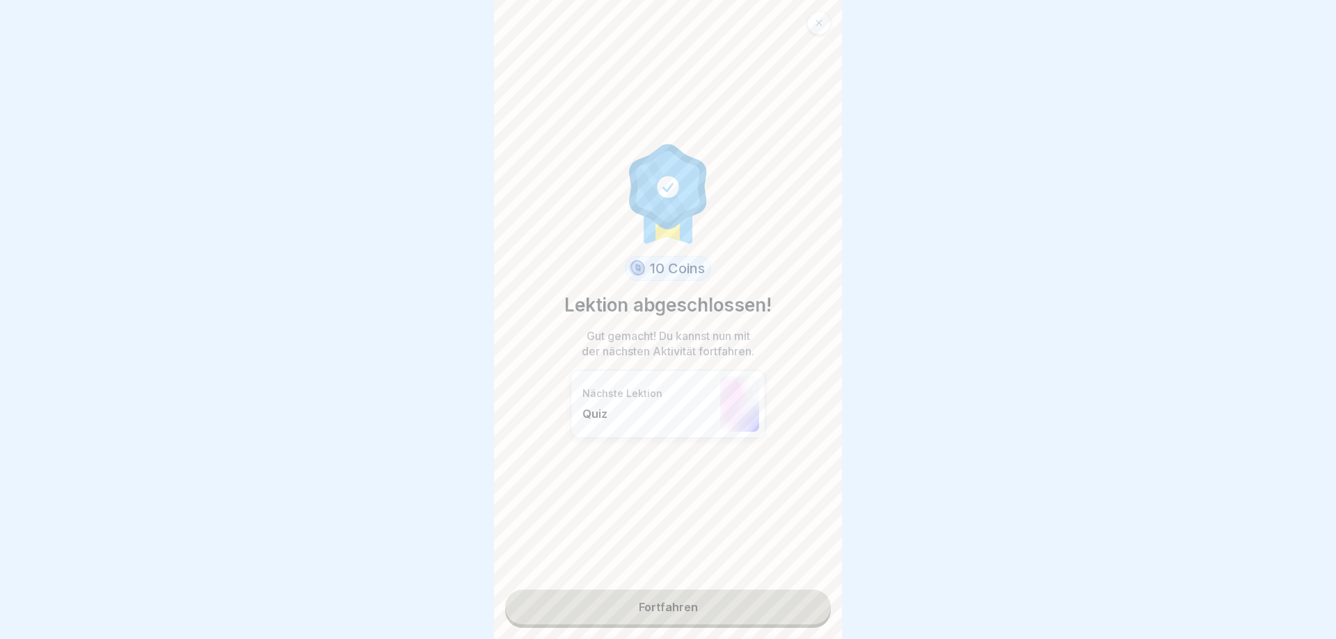
click at [707, 611] on link "Fortfahren" at bounding box center [668, 607] width 326 height 35
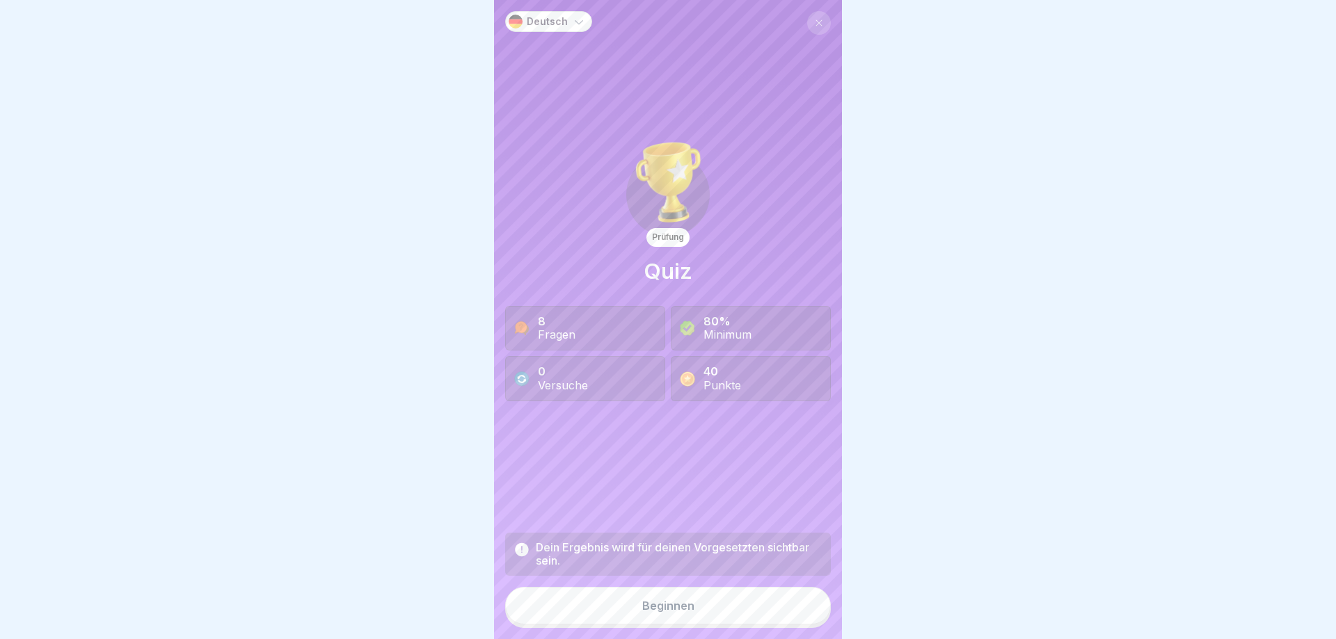
click at [706, 610] on button "Beginnen" at bounding box center [668, 606] width 326 height 38
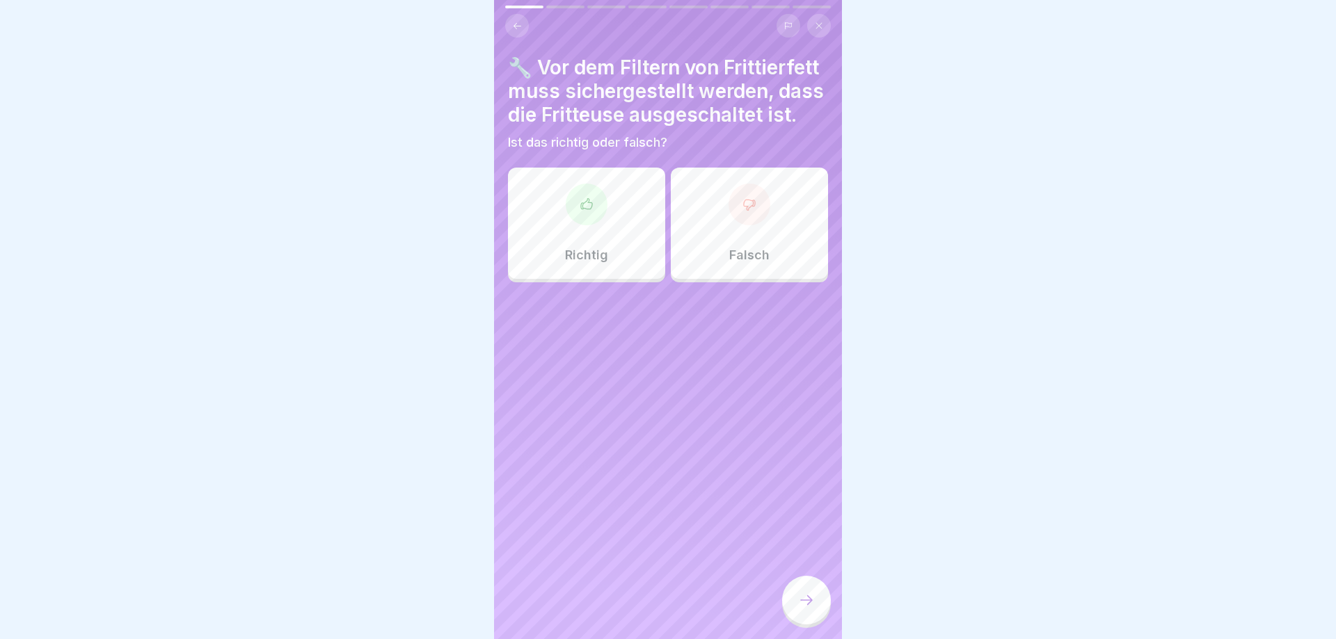
click at [579, 246] on div "Richtig" at bounding box center [586, 223] width 157 height 111
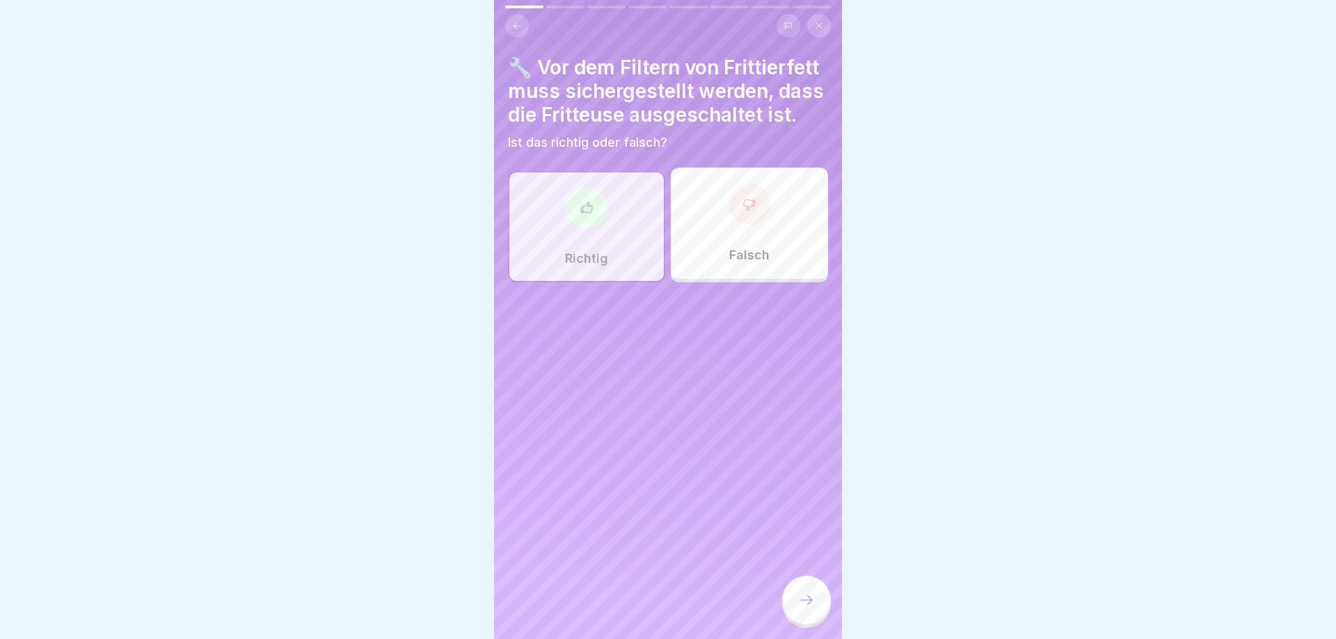
click at [792, 602] on div at bounding box center [806, 600] width 49 height 49
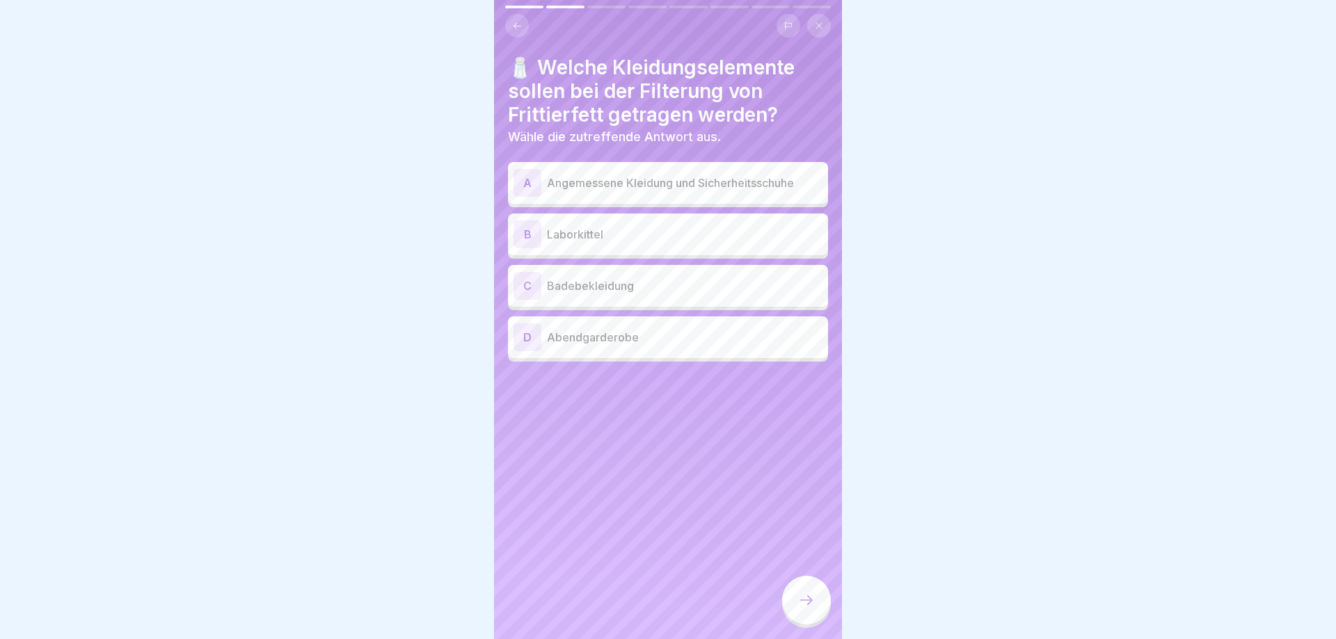
click at [653, 189] on p "Angemessene Kleidung und Sicherheitsschuhe" at bounding box center [684, 183] width 275 height 17
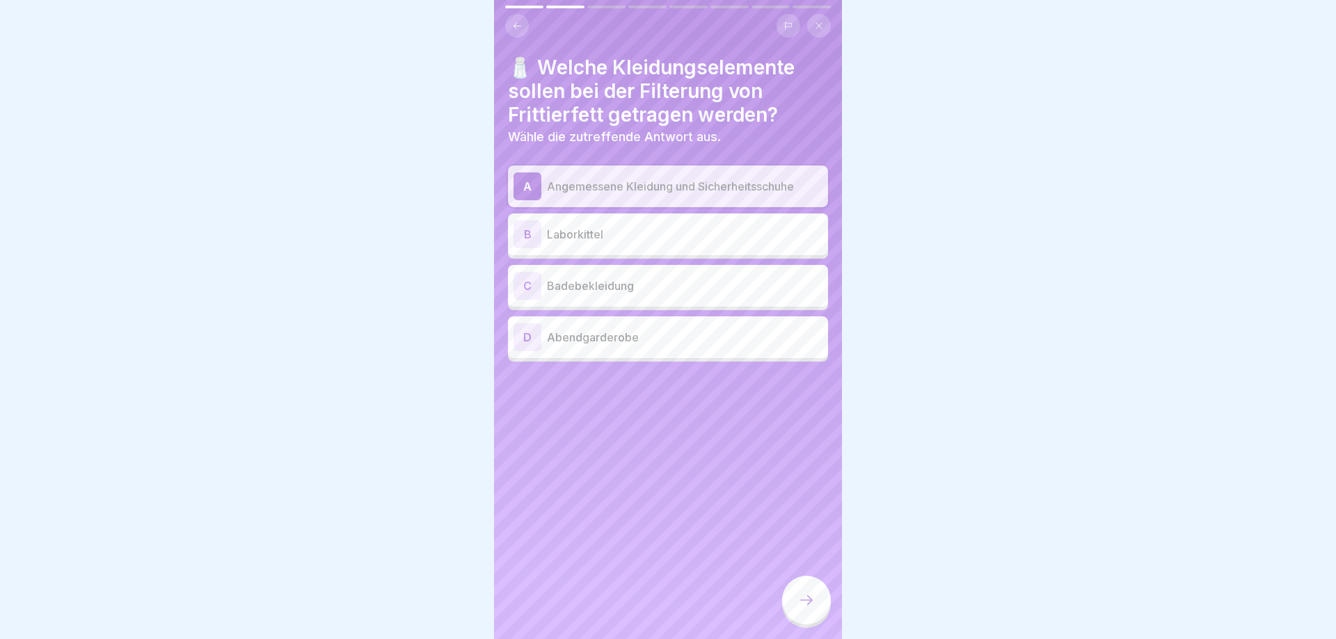
click at [797, 595] on div at bounding box center [806, 600] width 49 height 49
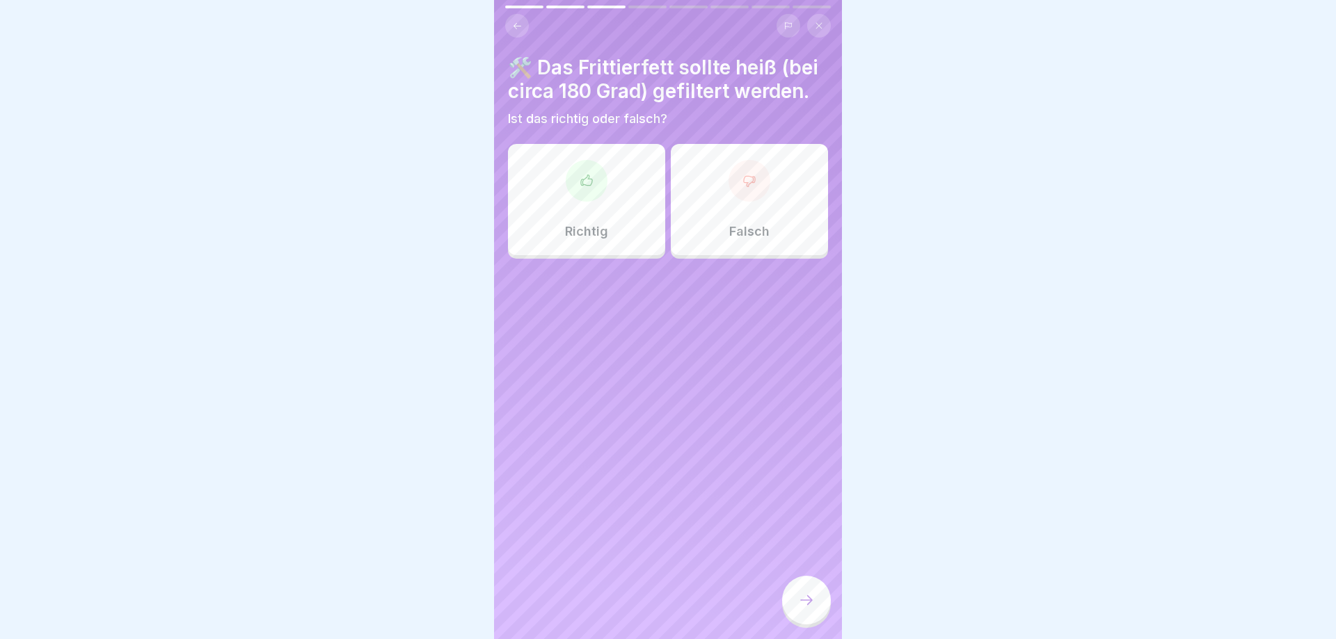
click at [781, 221] on div "Falsch" at bounding box center [749, 199] width 157 height 111
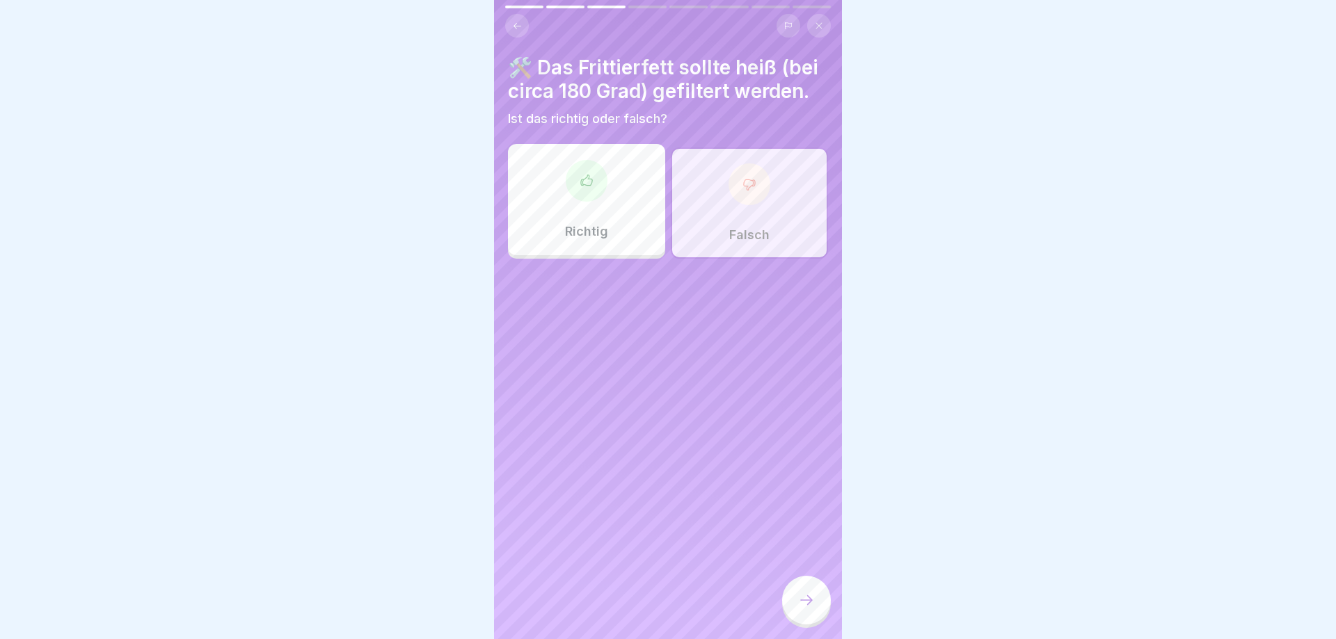
click at [810, 598] on icon at bounding box center [806, 600] width 17 height 17
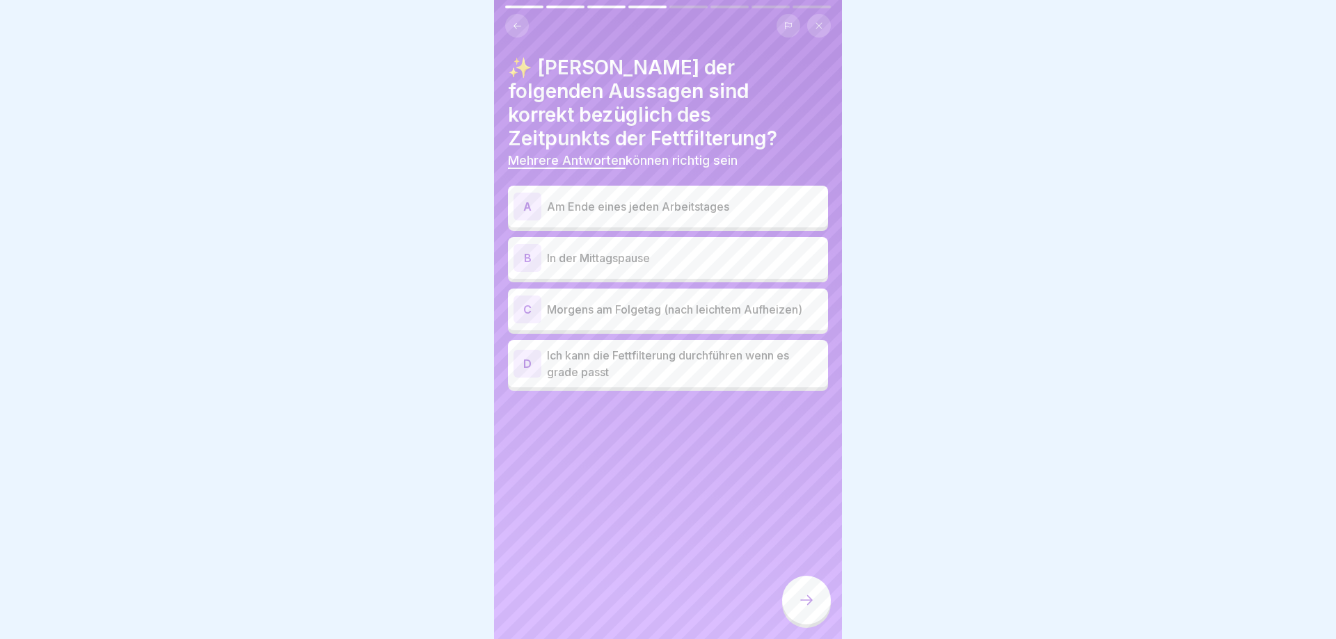
click at [623, 198] on p "Am Ende eines jeden Arbeitstages" at bounding box center [684, 206] width 275 height 17
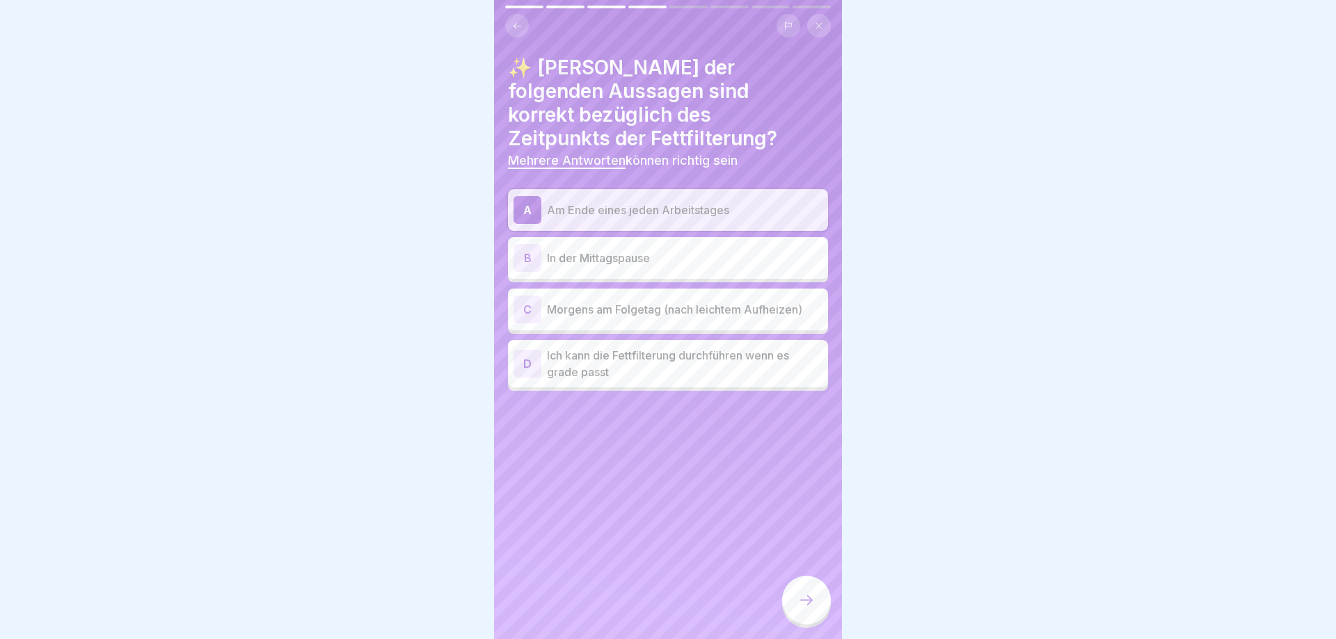
click at [594, 301] on p "Morgens am Folgetag (nach leichtem Aufheizen)" at bounding box center [684, 309] width 275 height 17
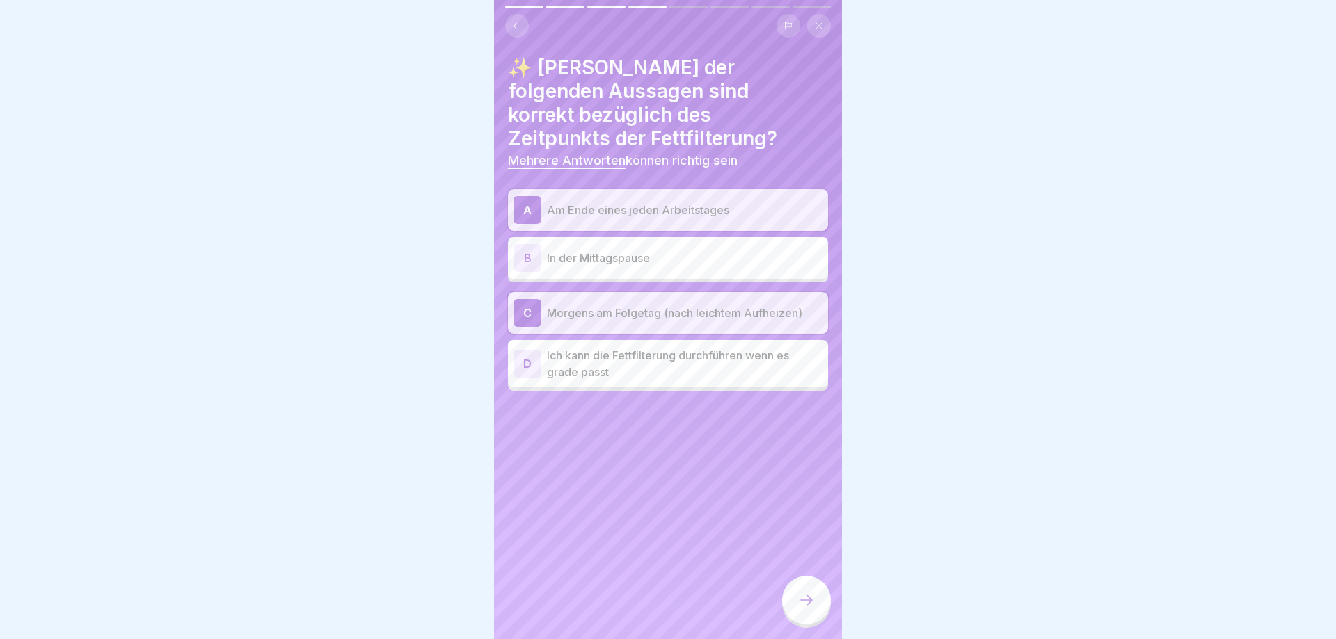
click at [801, 590] on div at bounding box center [806, 600] width 49 height 49
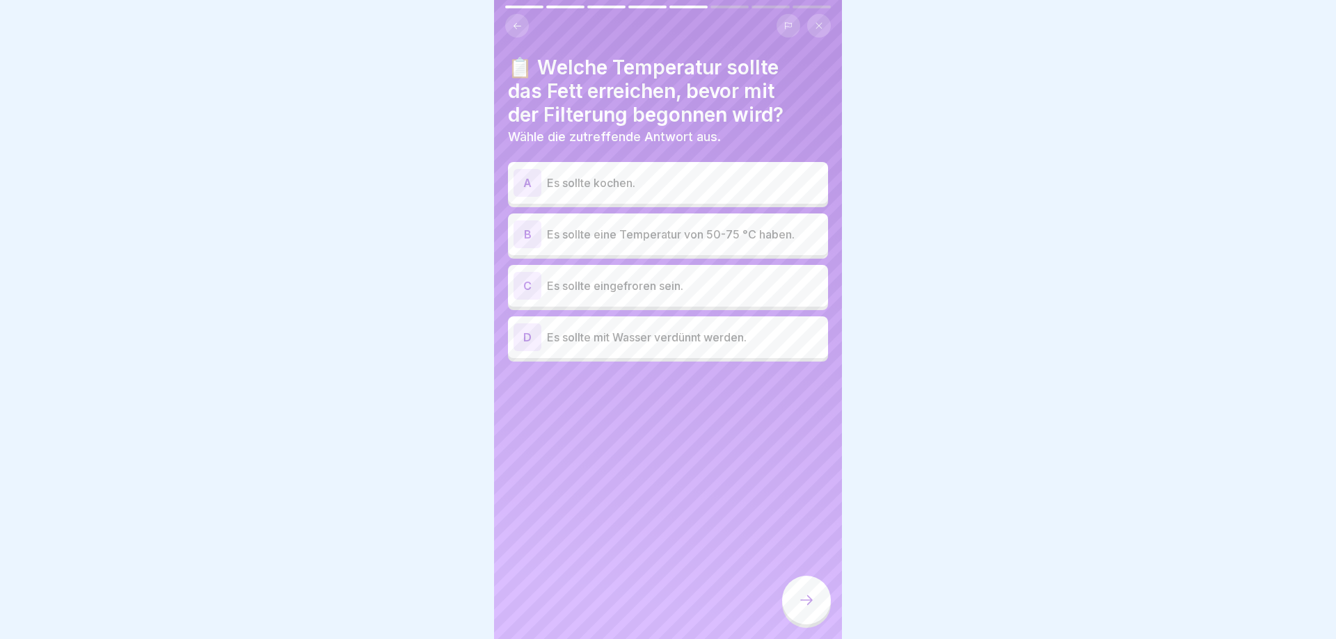
click at [673, 233] on p "Es sollte eine Temperatur von 50-75 °C haben." at bounding box center [684, 234] width 275 height 17
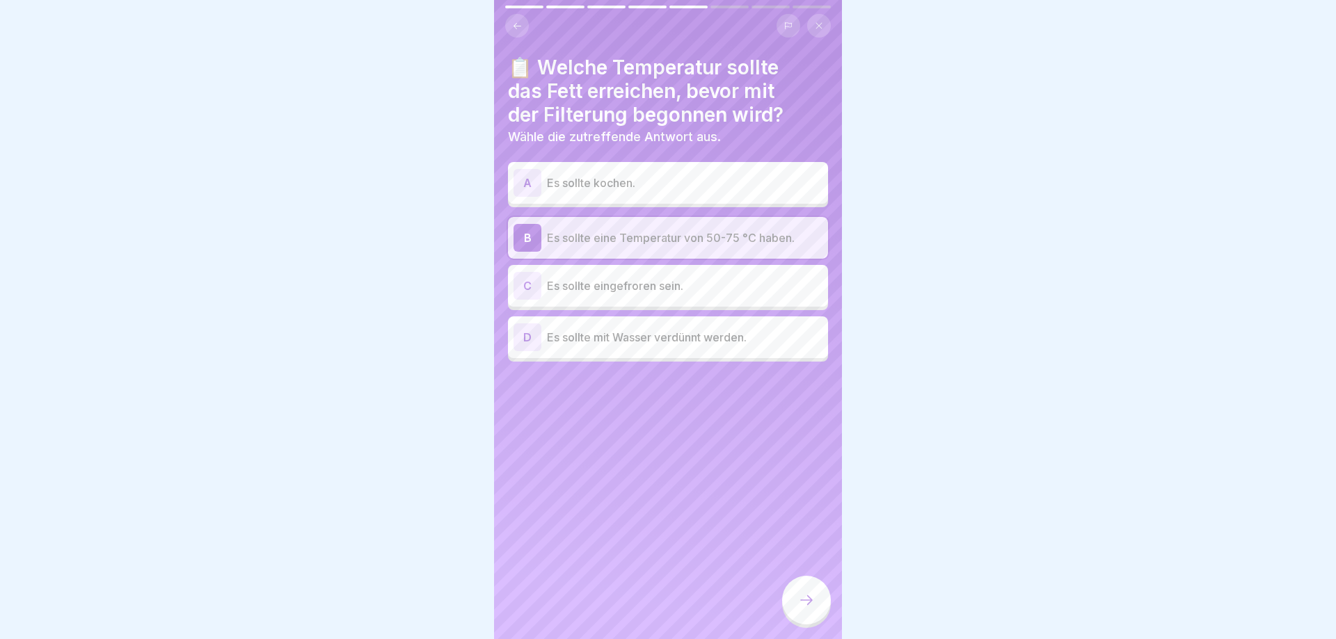
click at [796, 595] on div at bounding box center [806, 600] width 49 height 49
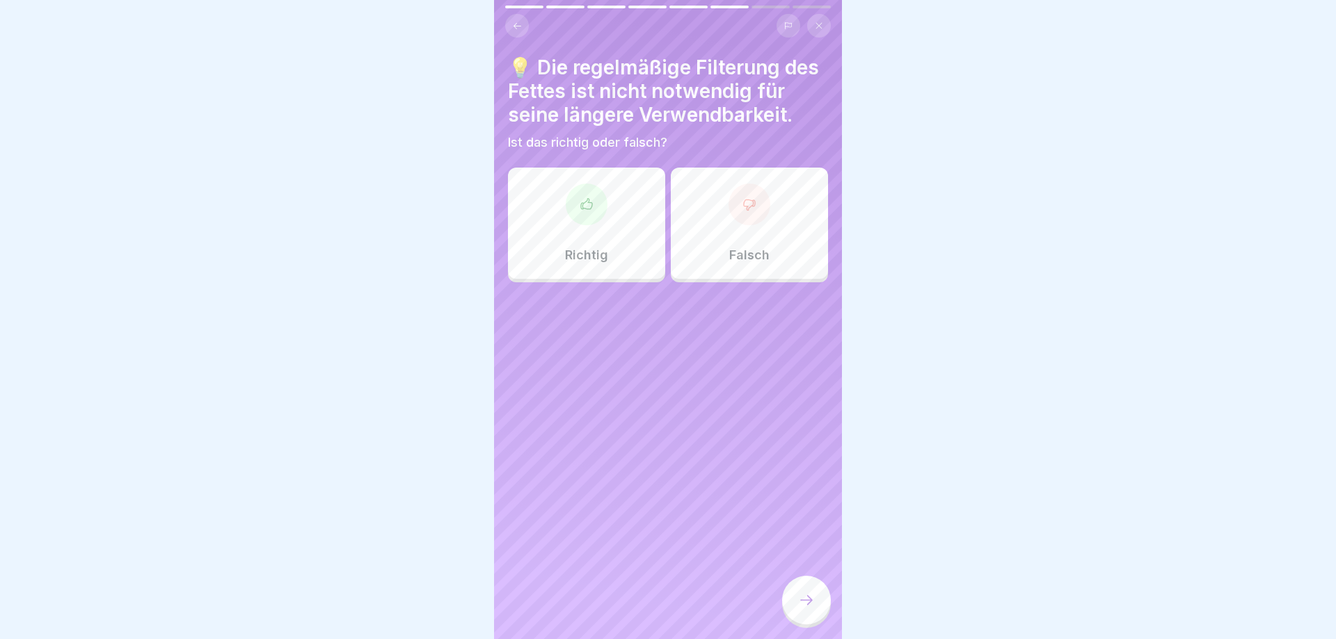
click at [774, 244] on div "Falsch" at bounding box center [749, 223] width 157 height 111
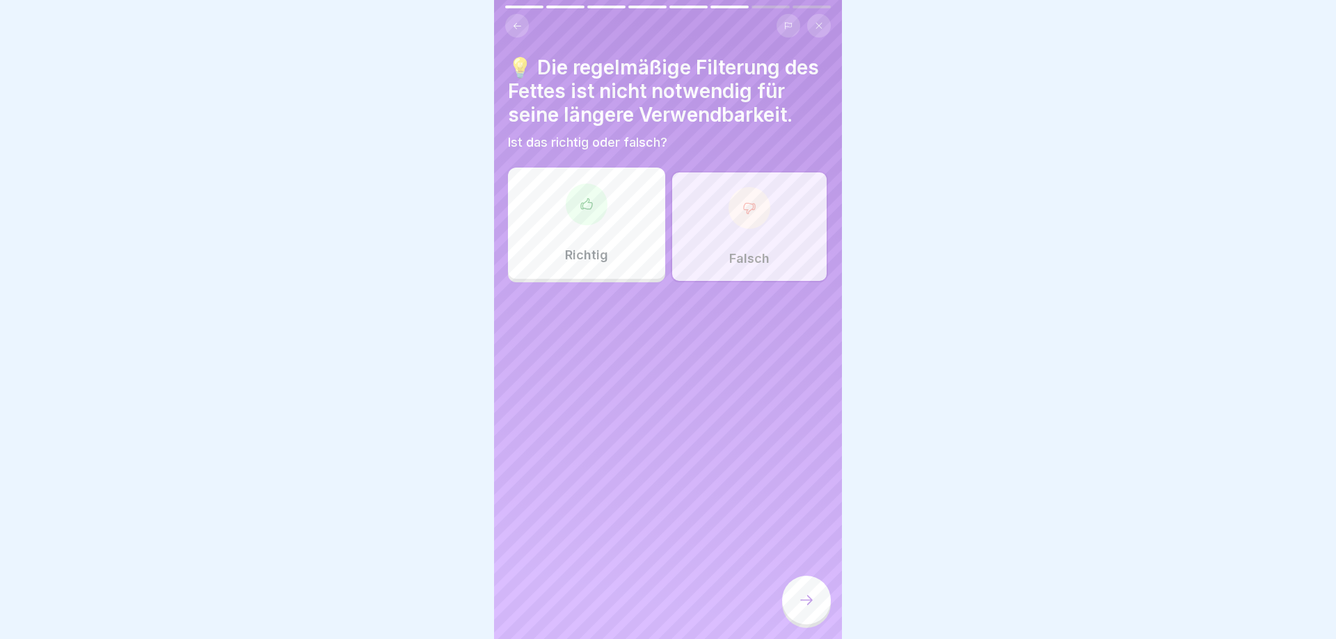
click at [803, 611] on div at bounding box center [806, 600] width 49 height 49
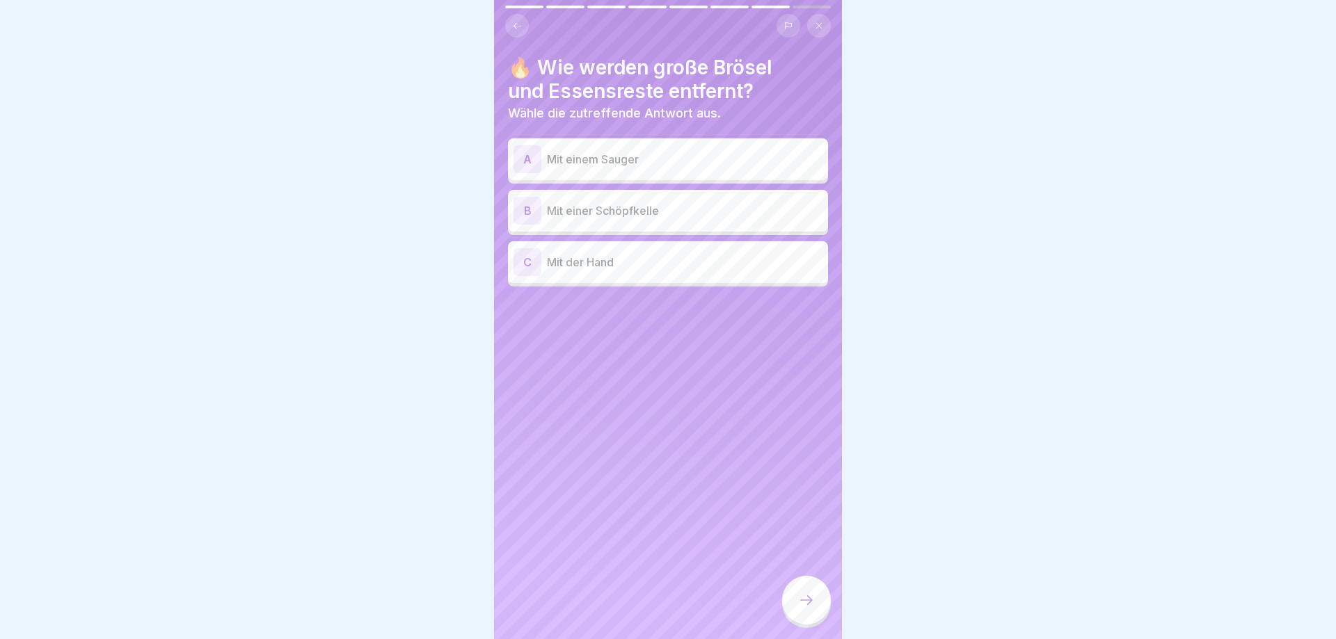
click at [608, 216] on p "Mit einer Schöpfkelle" at bounding box center [684, 210] width 275 height 17
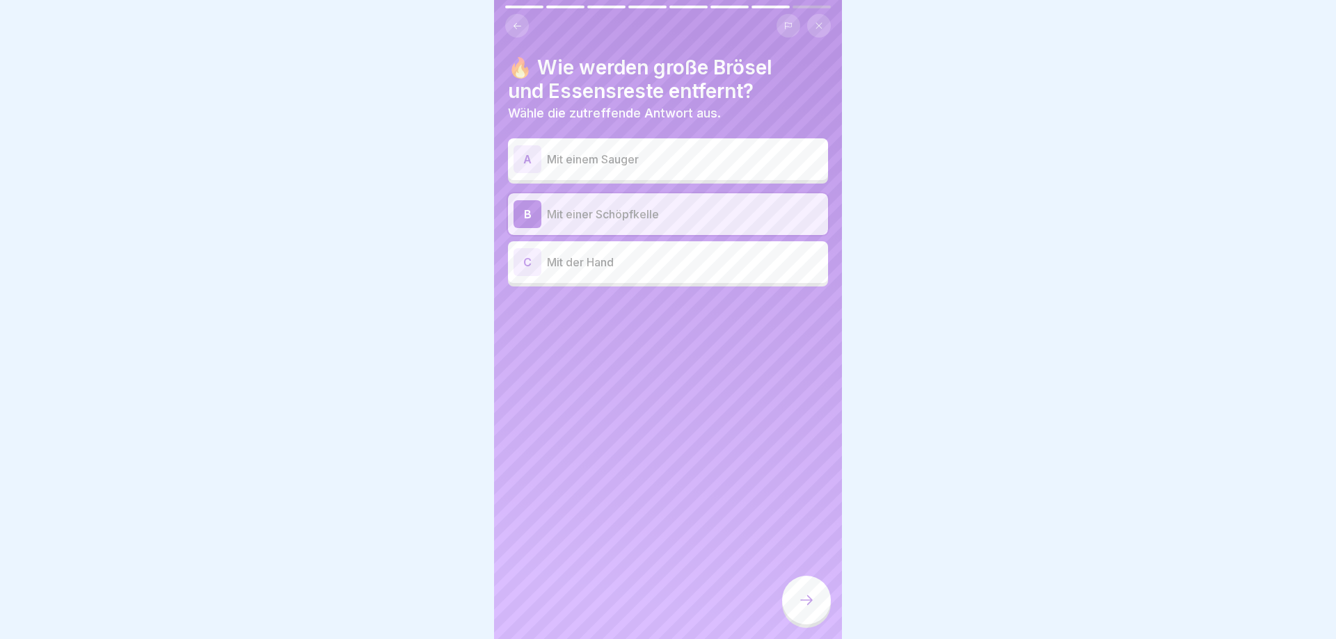
click at [794, 602] on div at bounding box center [806, 600] width 49 height 49
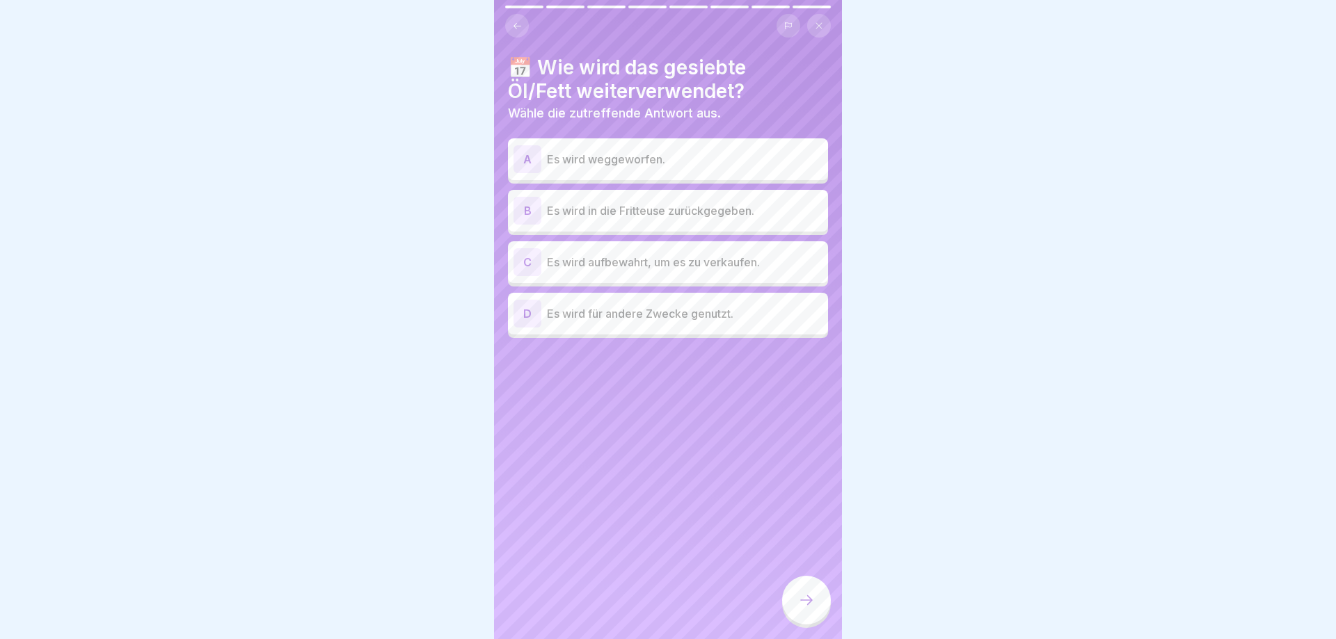
click at [647, 198] on div "B Es wird in die Fritteuse zurückgegeben." at bounding box center [667, 211] width 309 height 28
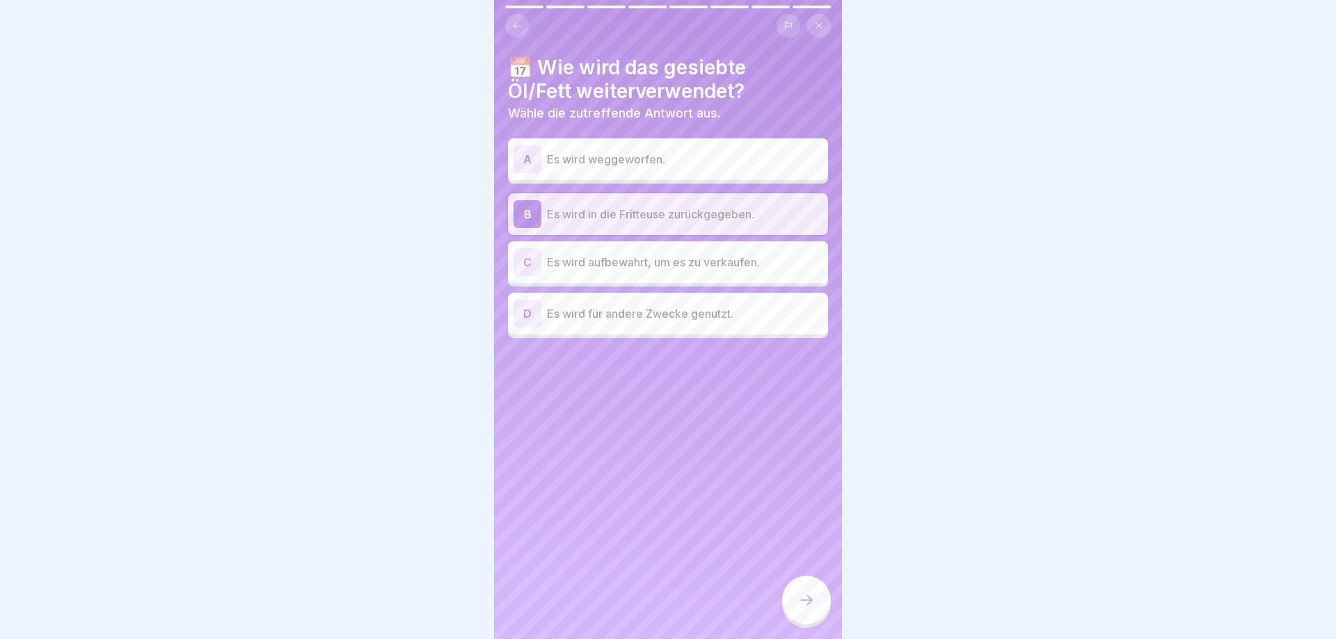
click at [803, 609] on div at bounding box center [806, 600] width 49 height 49
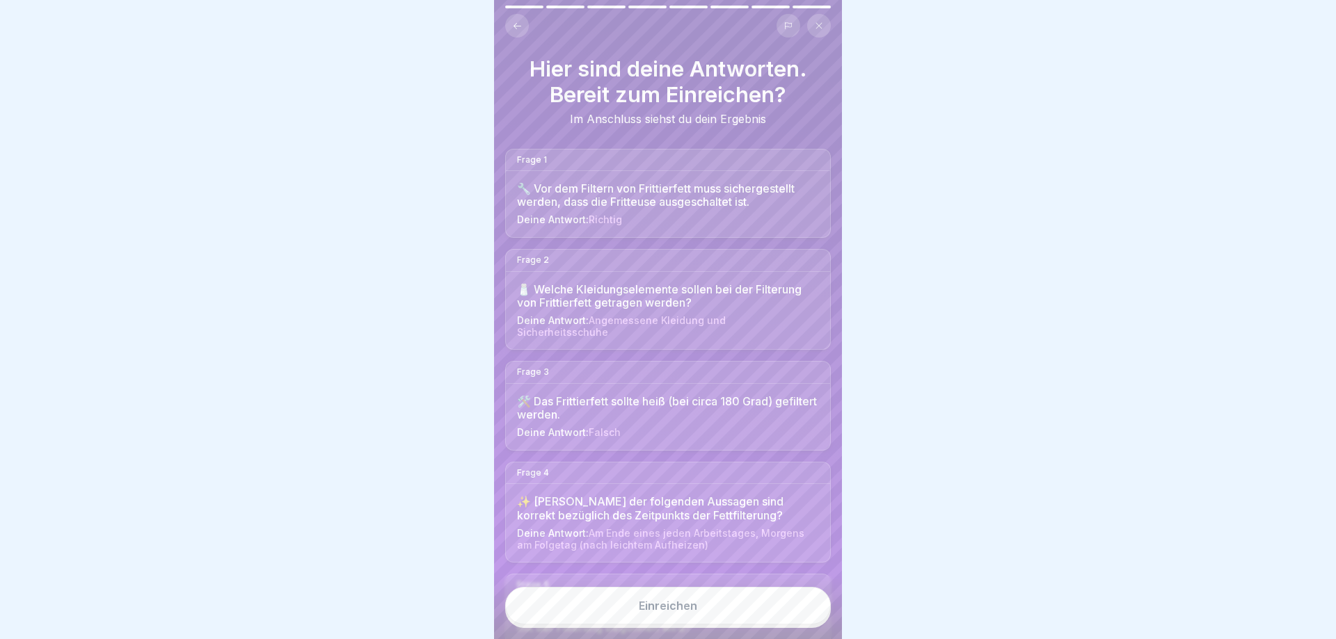
click at [737, 625] on div "Einreichen" at bounding box center [668, 607] width 348 height 63
click at [678, 606] on div "Einreichen" at bounding box center [668, 606] width 58 height 13
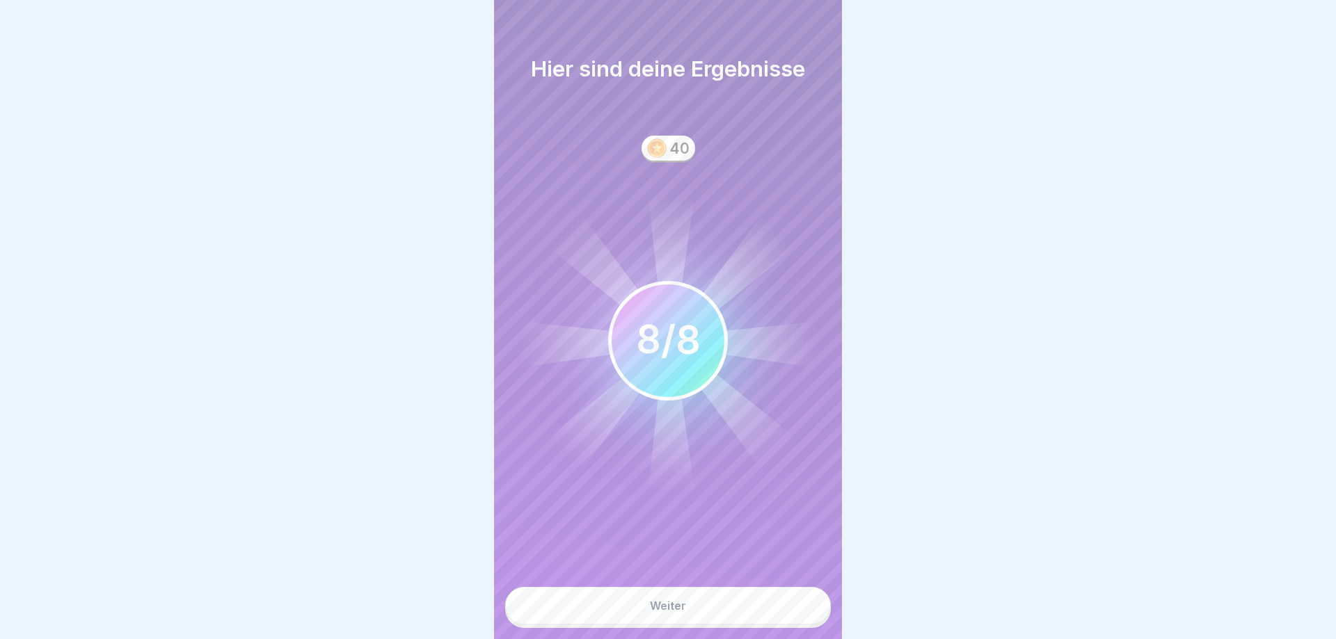
click at [678, 606] on div "Weiter" at bounding box center [668, 606] width 36 height 13
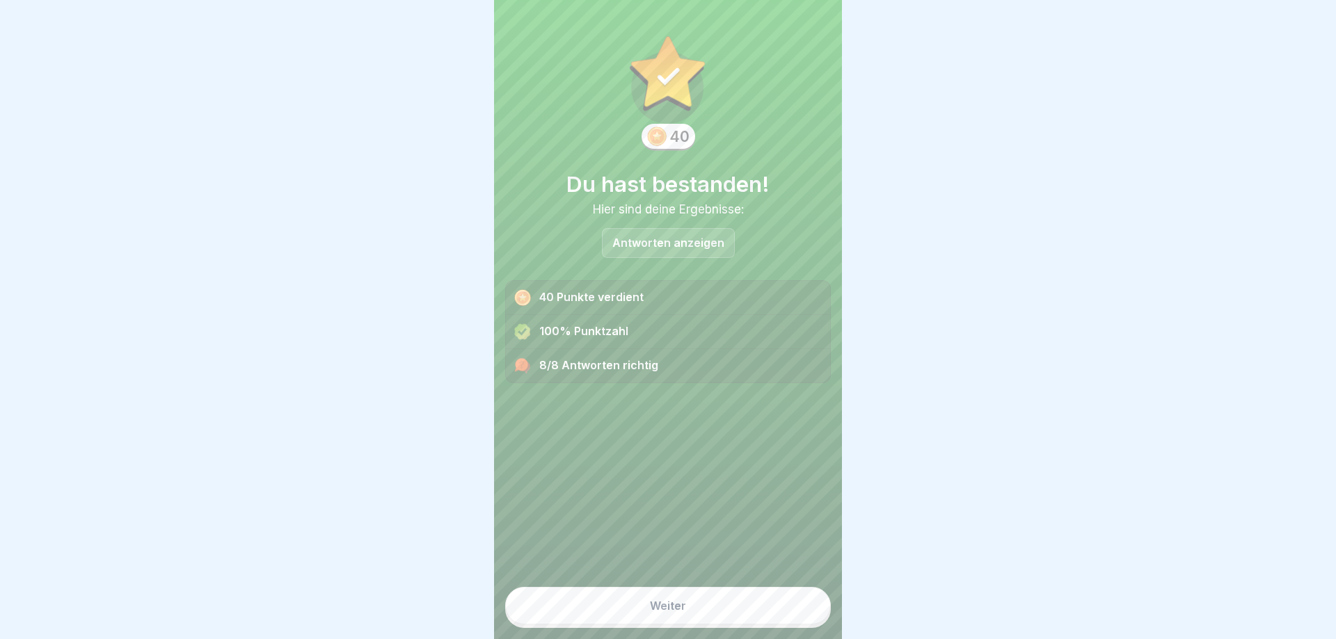
click at [678, 606] on div "Weiter" at bounding box center [668, 606] width 36 height 13
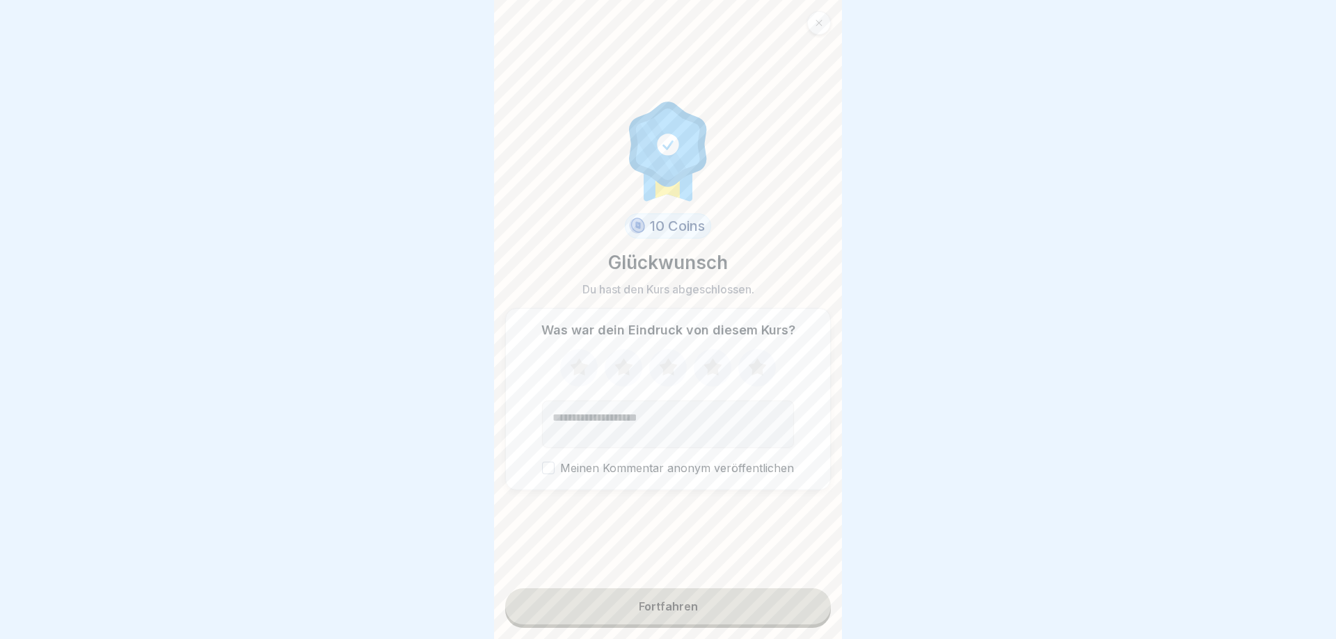
click at [678, 606] on div "Fortfahren" at bounding box center [668, 606] width 59 height 13
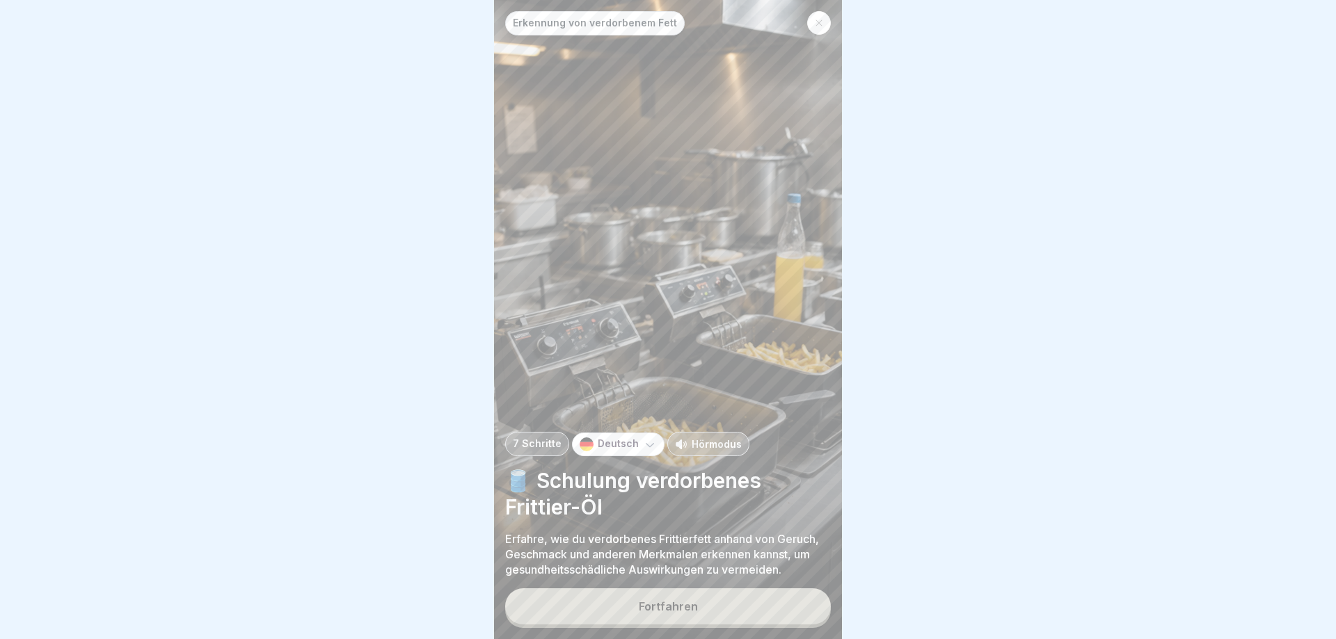
click at [707, 446] on p "Hörmodus" at bounding box center [716, 444] width 50 height 15
click at [690, 609] on div "Fortfahren" at bounding box center [668, 606] width 59 height 13
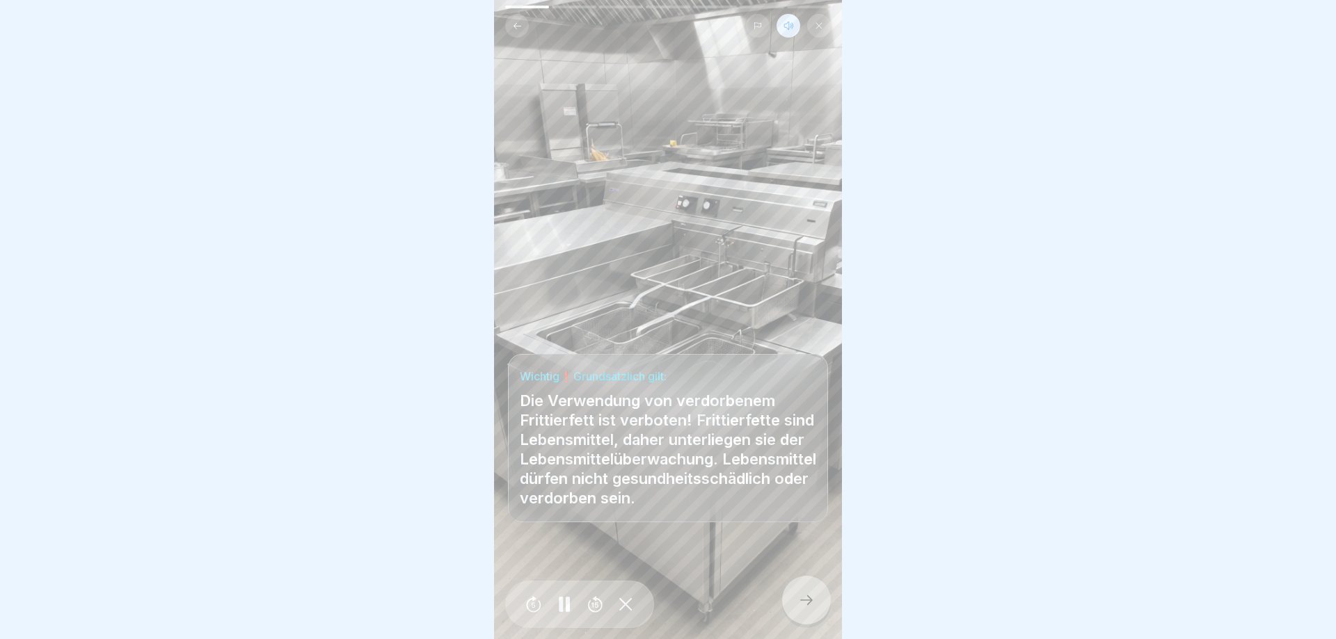
click at [803, 602] on icon at bounding box center [806, 600] width 17 height 17
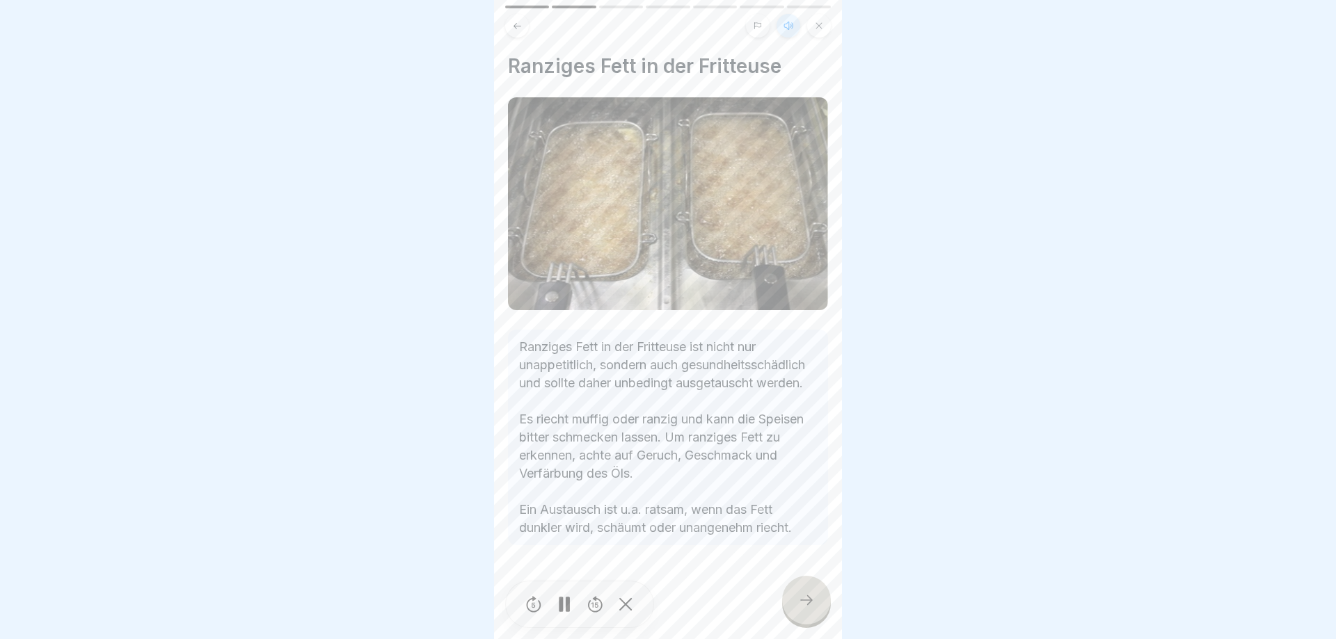
click at [803, 602] on icon at bounding box center [806, 600] width 17 height 17
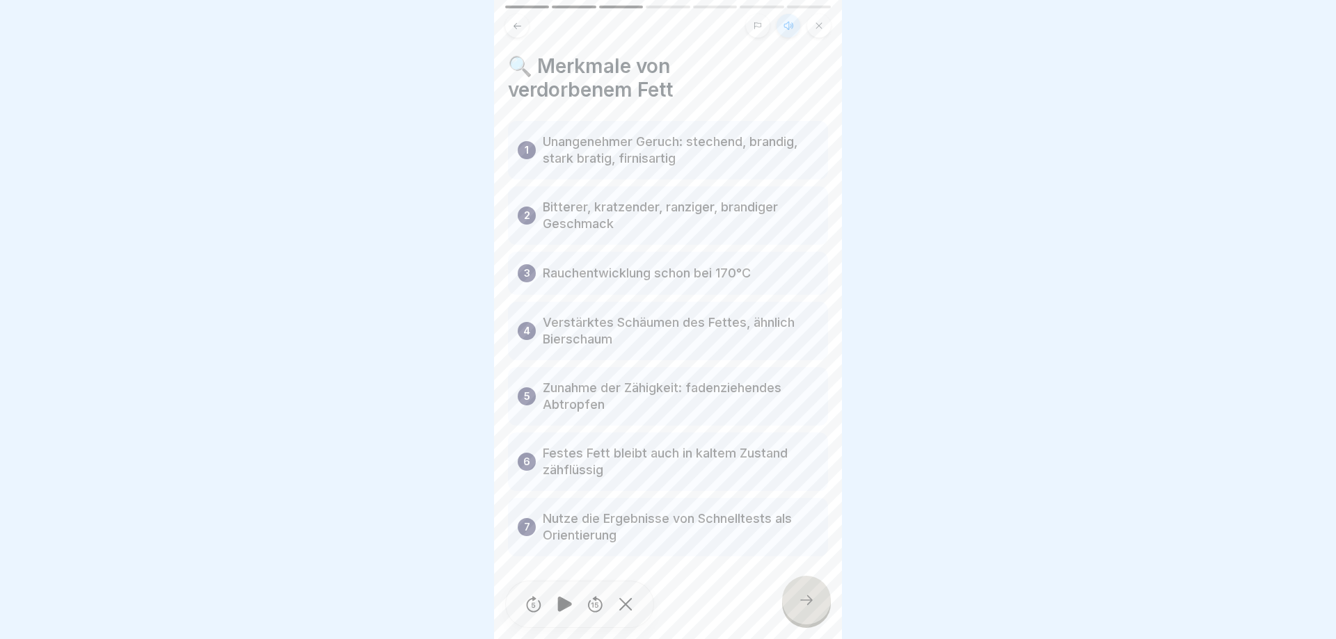
click at [803, 602] on icon at bounding box center [806, 600] width 17 height 17
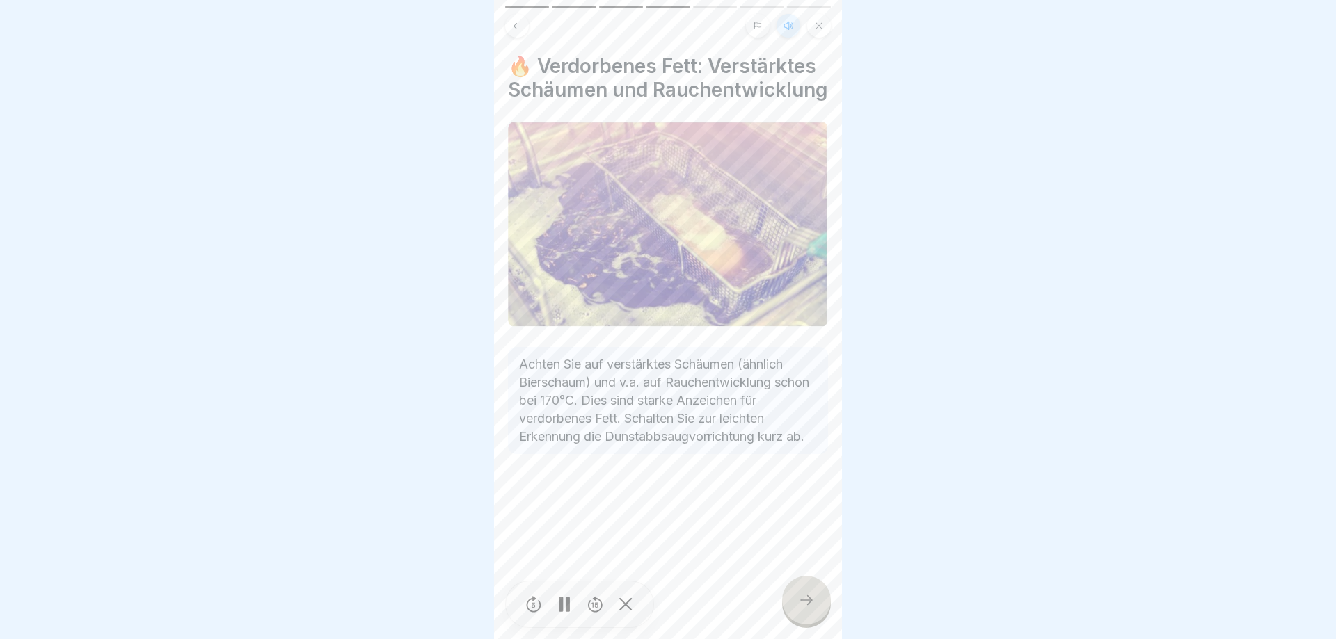
click at [803, 602] on icon at bounding box center [806, 600] width 17 height 17
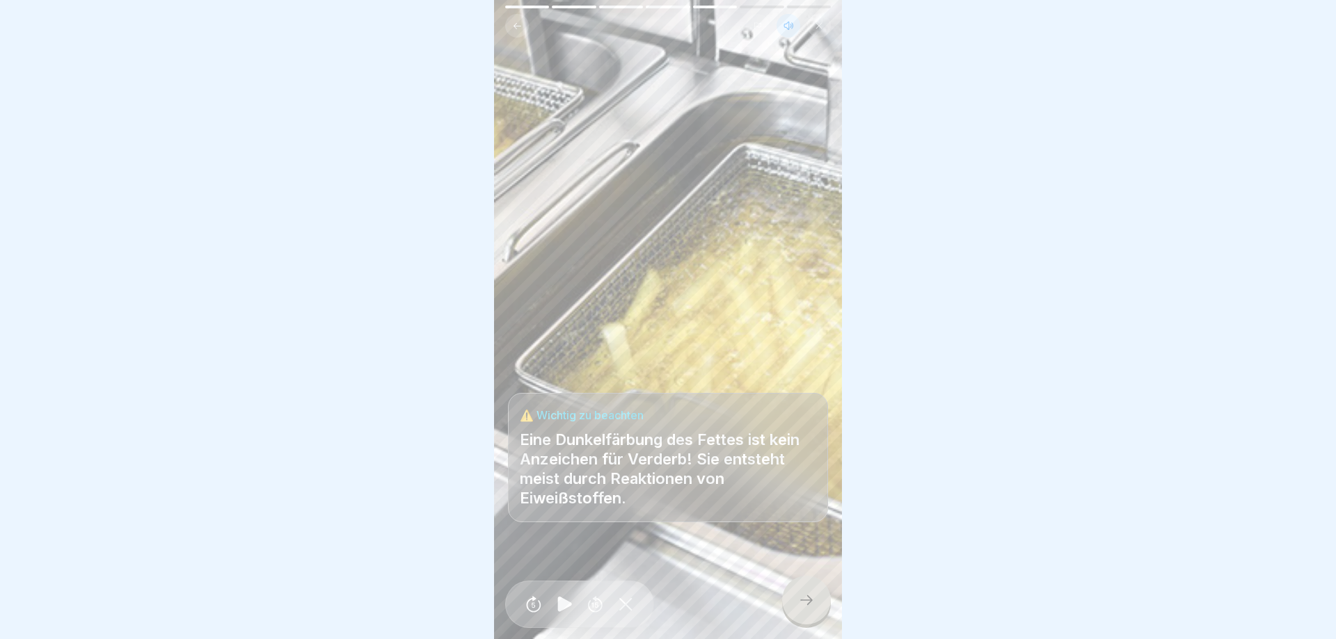
click at [803, 602] on icon at bounding box center [806, 600] width 17 height 17
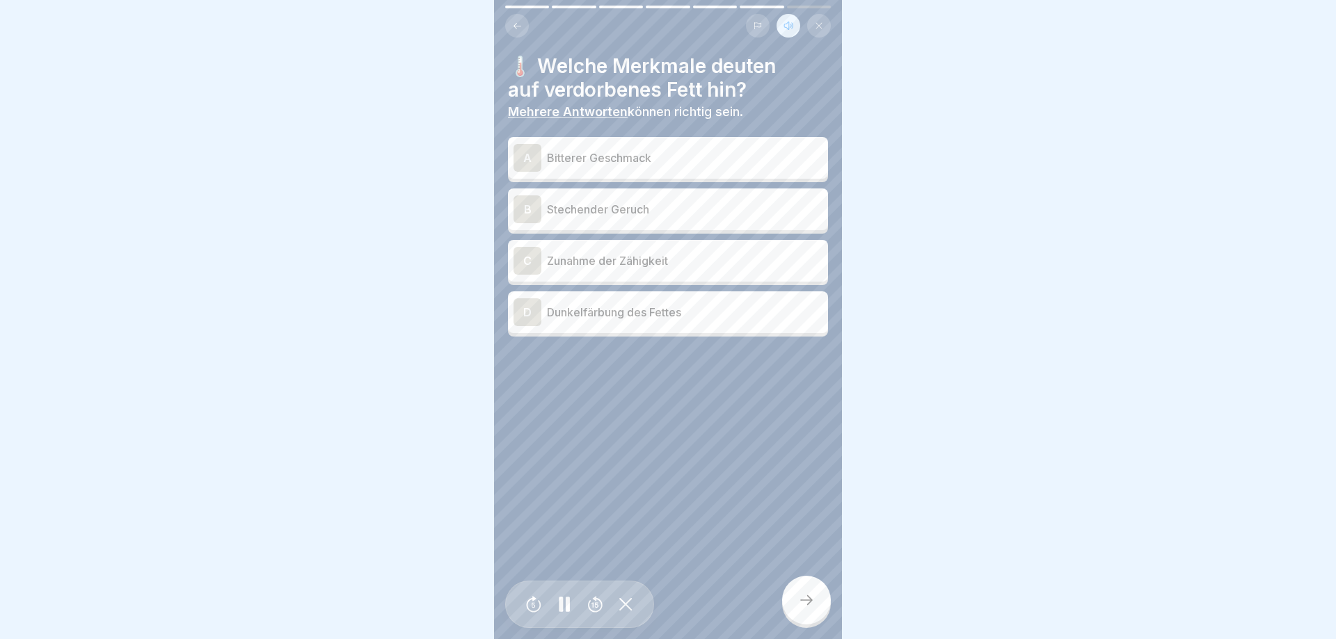
click at [654, 157] on p "Bitterer Geschmack" at bounding box center [684, 158] width 275 height 17
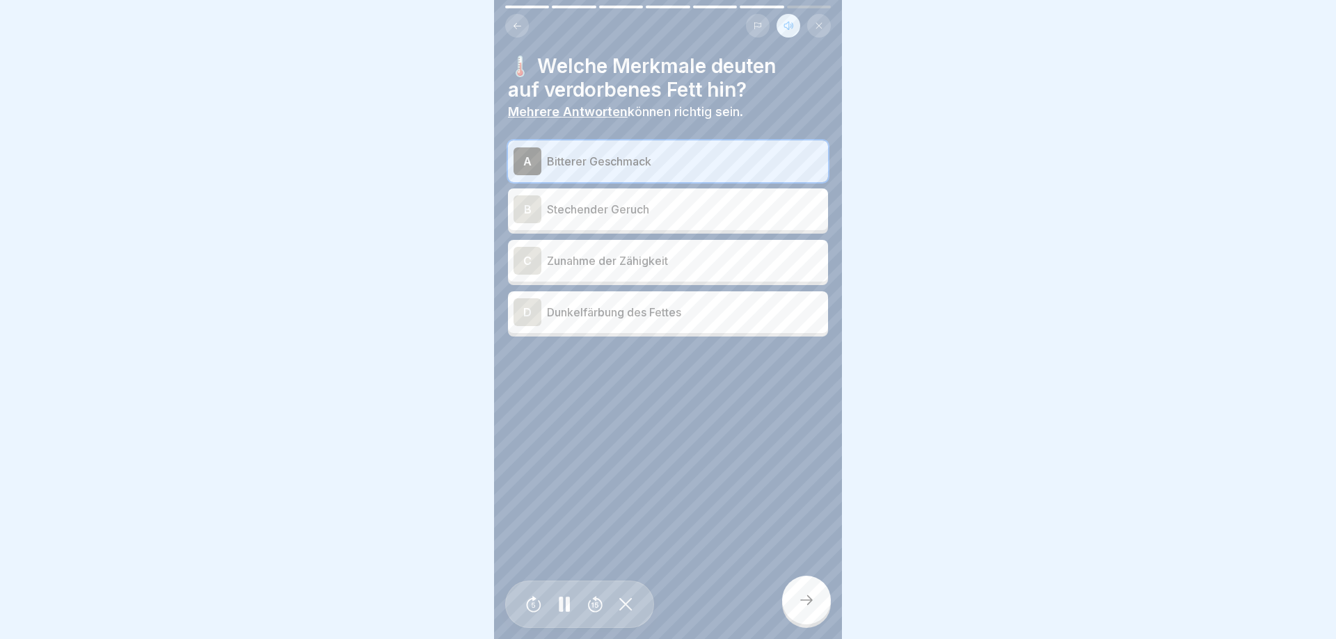
click at [652, 205] on p "Stechender Geruch" at bounding box center [684, 209] width 275 height 17
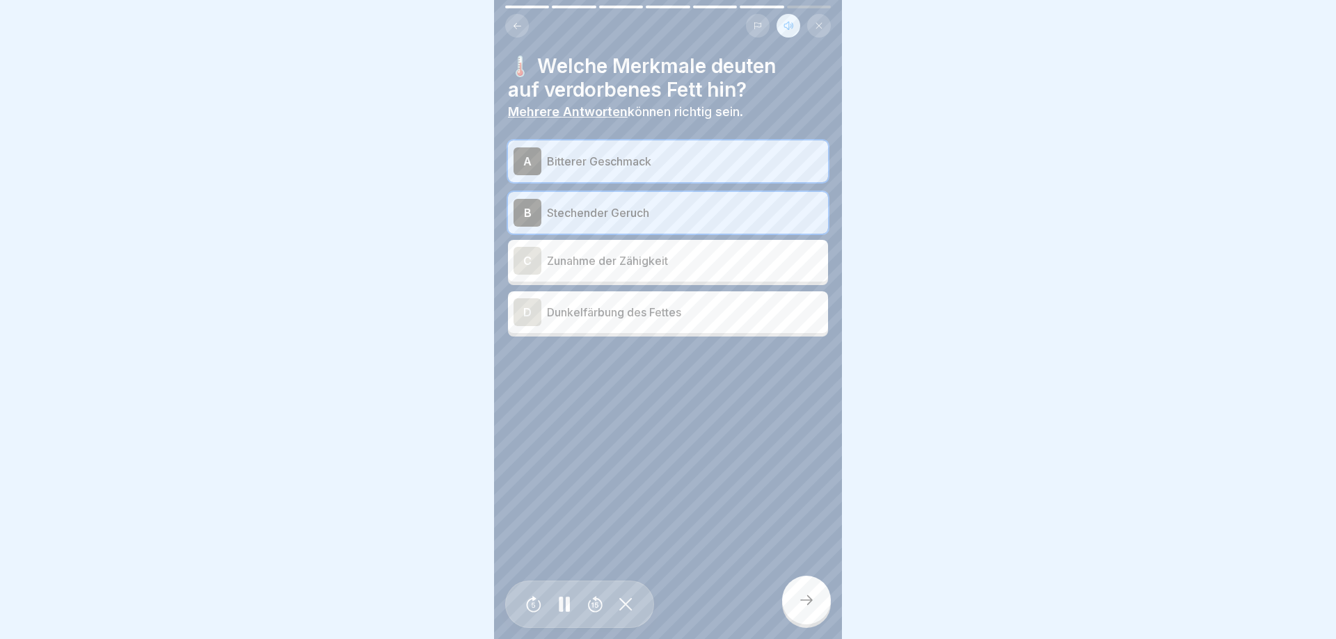
click at [647, 255] on p "Zunahme der Zähigkeit" at bounding box center [684, 261] width 275 height 17
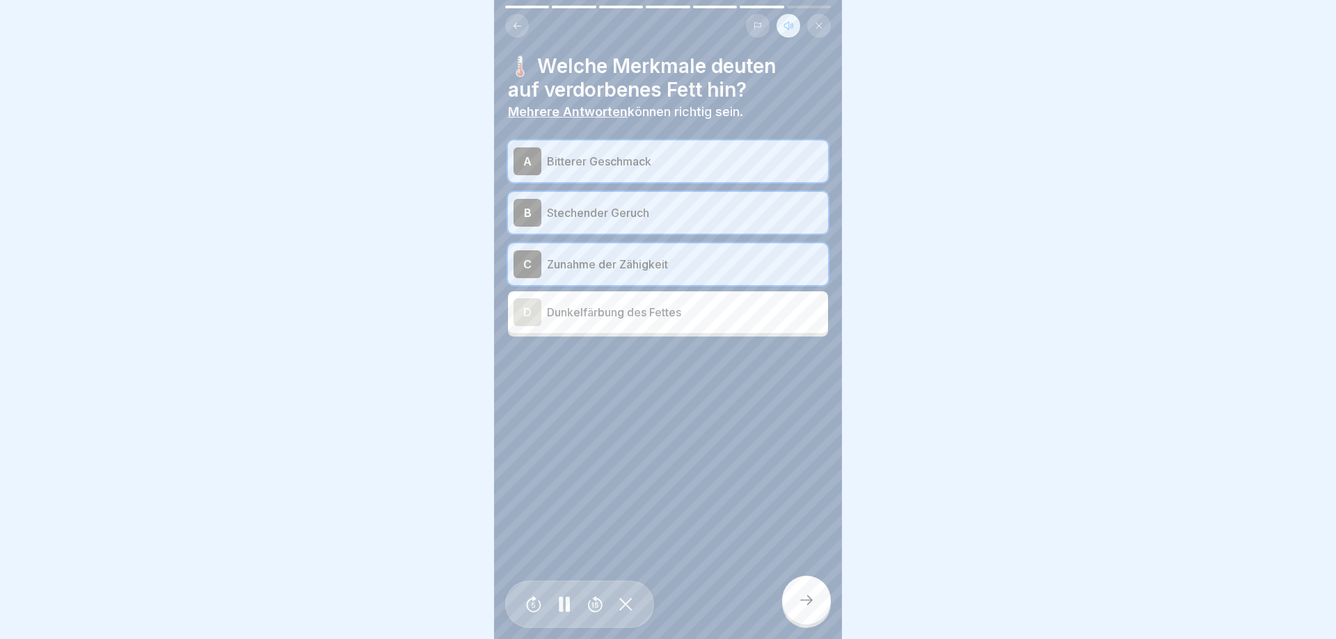
click at [807, 599] on icon at bounding box center [806, 600] width 17 height 17
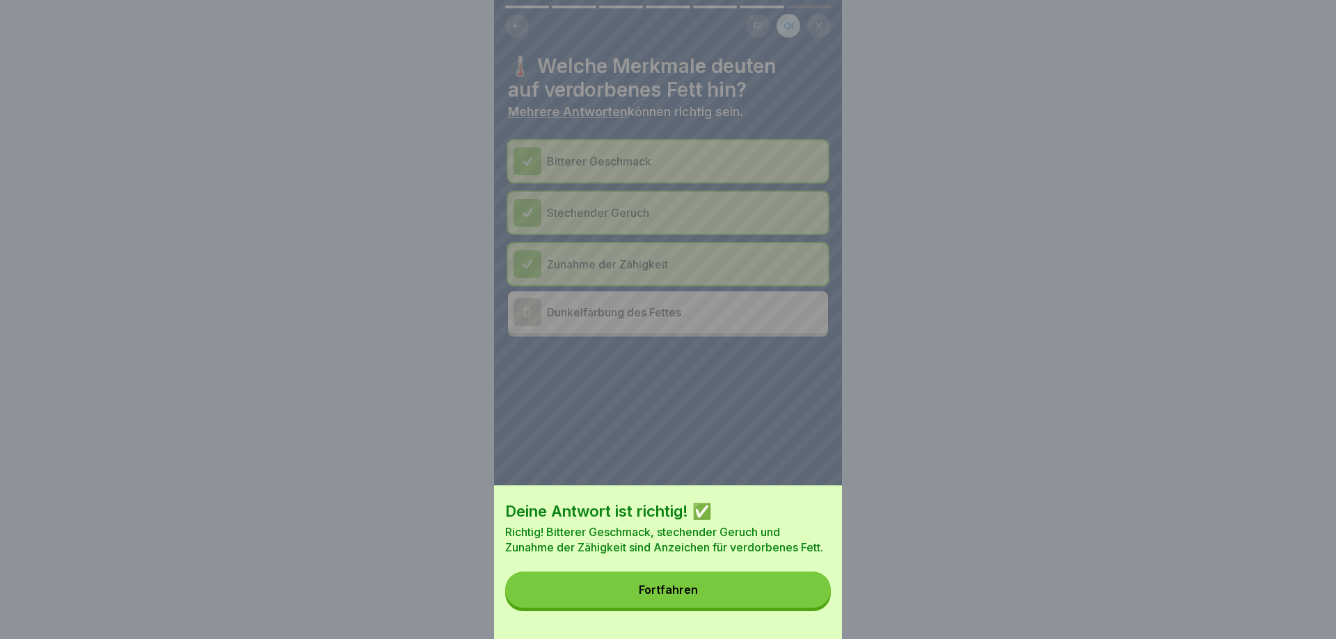
click at [807, 596] on button "Fortfahren" at bounding box center [668, 590] width 326 height 36
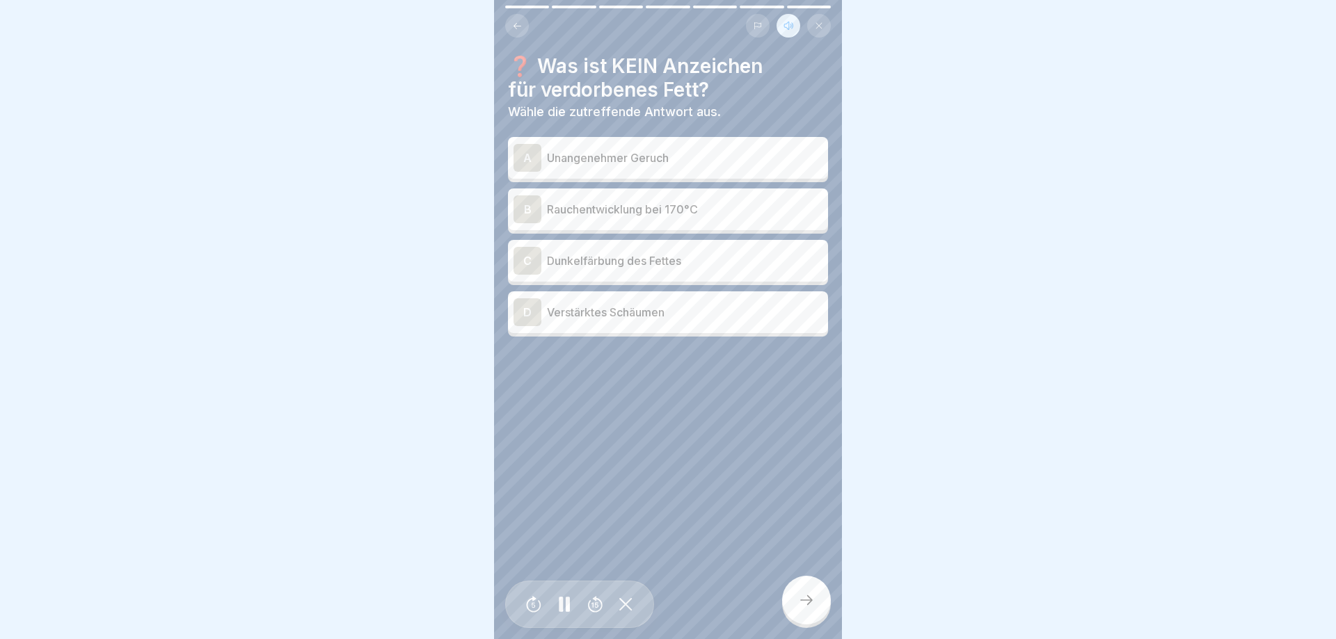
click at [636, 262] on p "Dunkelfärbung des Fettes" at bounding box center [684, 261] width 275 height 17
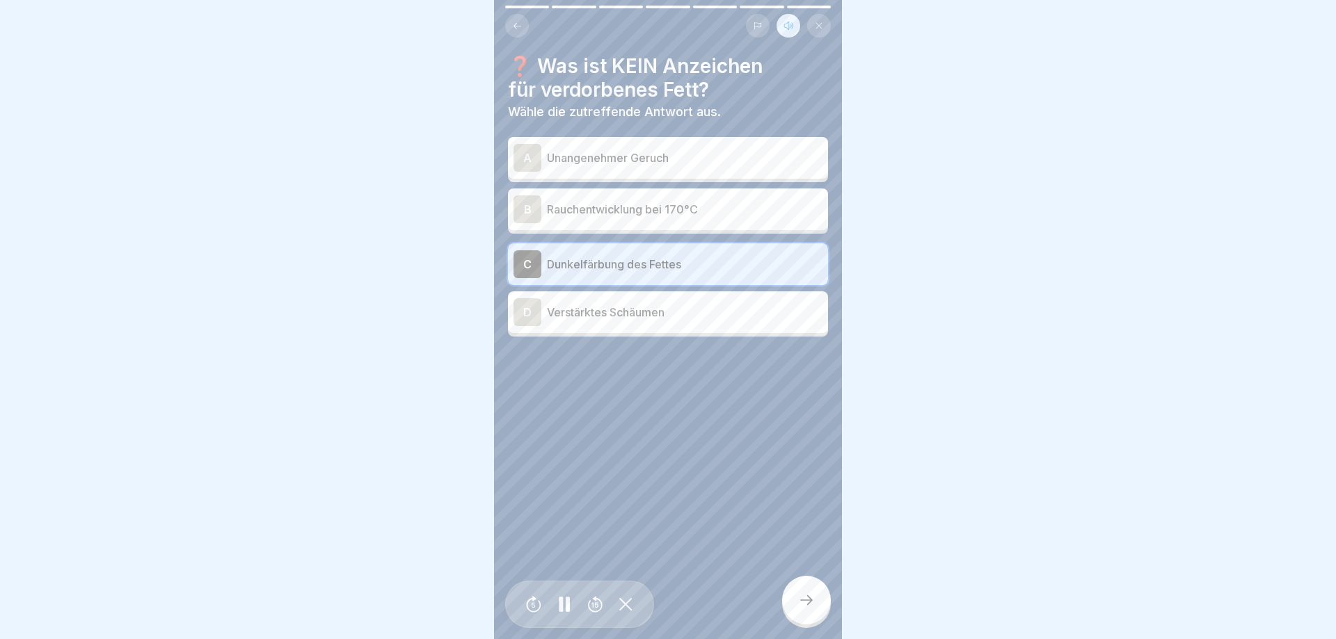
click at [795, 595] on div at bounding box center [806, 600] width 49 height 49
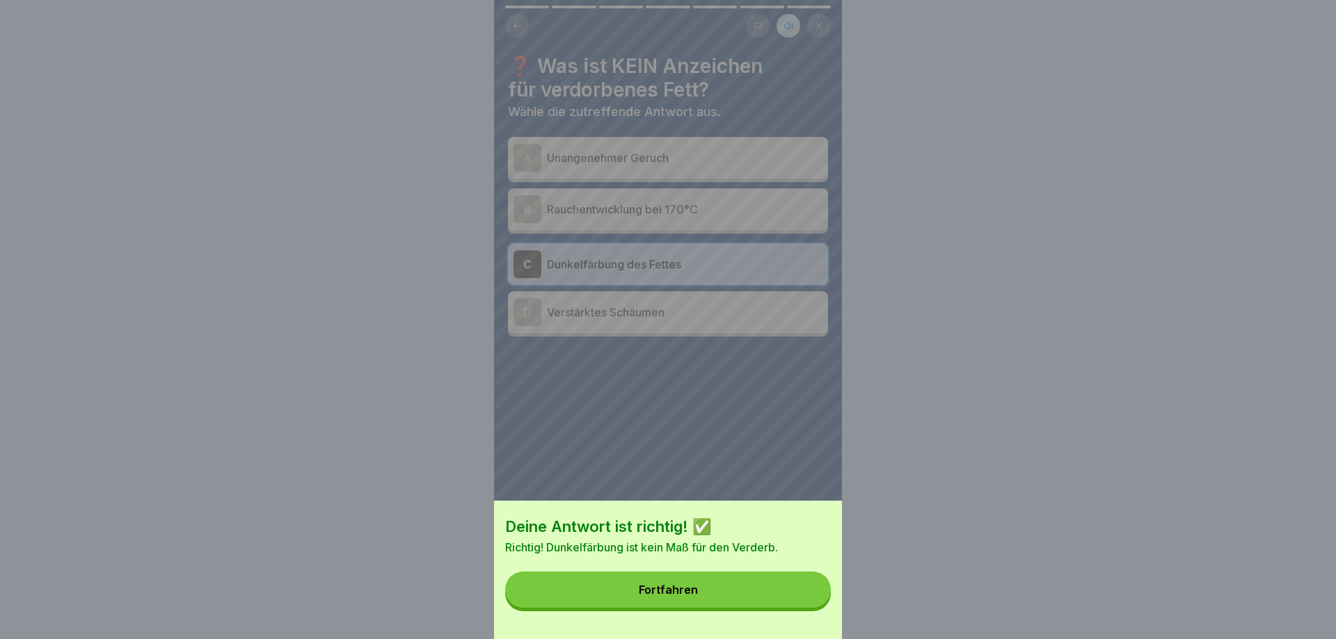
click at [796, 588] on button "Fortfahren" at bounding box center [668, 590] width 326 height 36
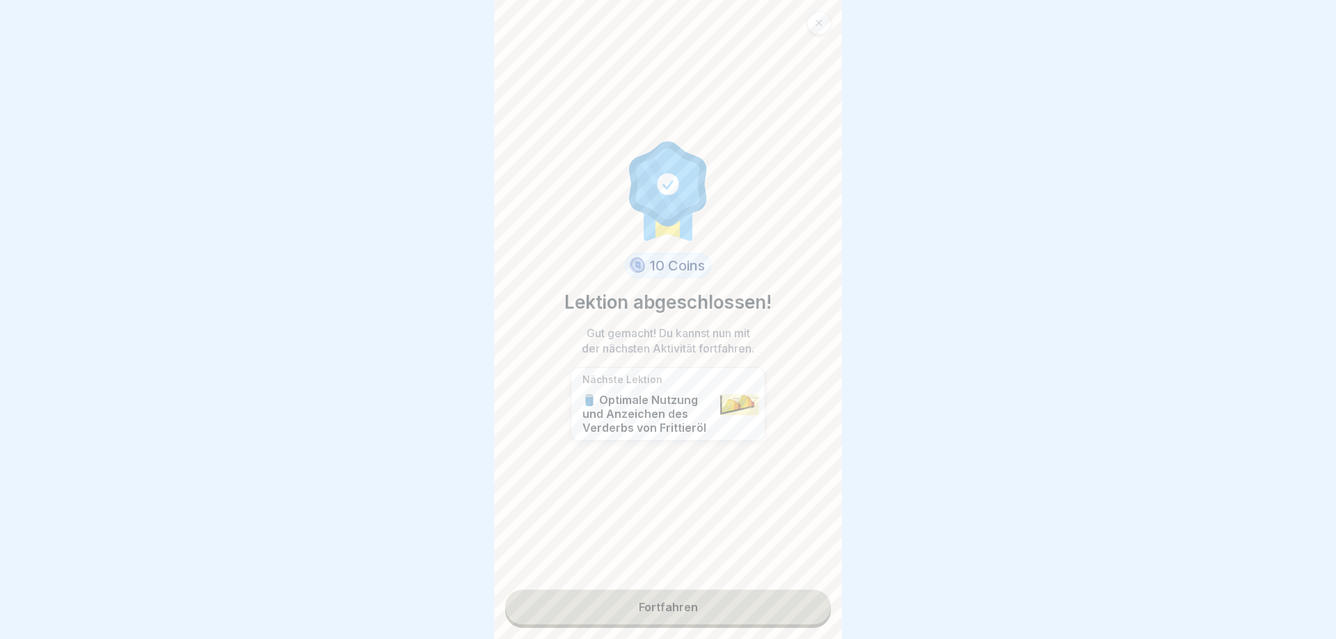
click at [718, 596] on link "Fortfahren" at bounding box center [668, 607] width 326 height 35
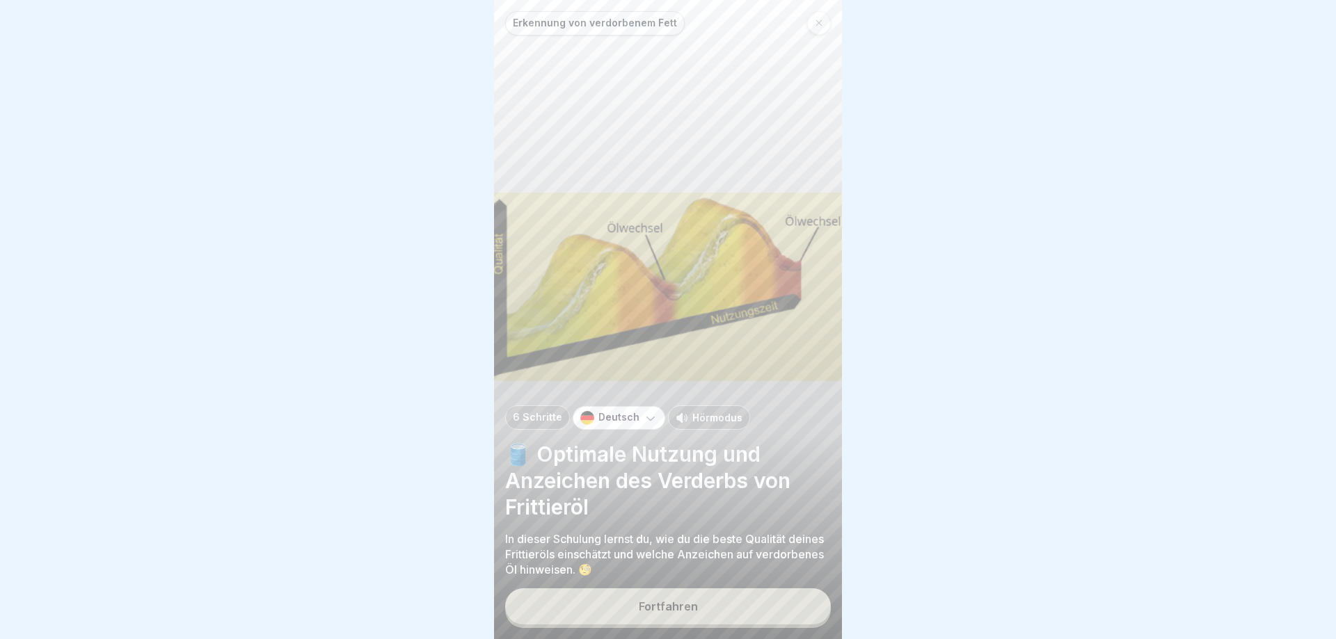
click at [714, 415] on p "Hörmodus" at bounding box center [717, 417] width 50 height 15
click at [698, 607] on button "Fortfahren" at bounding box center [668, 606] width 326 height 36
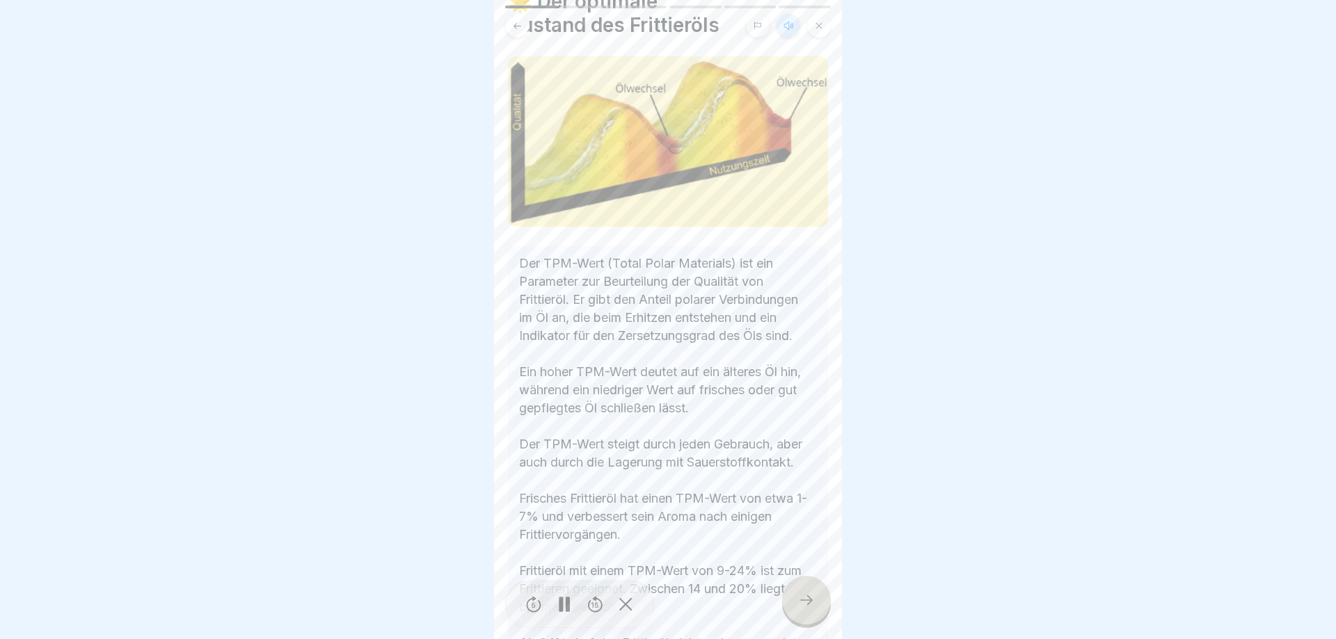
scroll to position [188, 0]
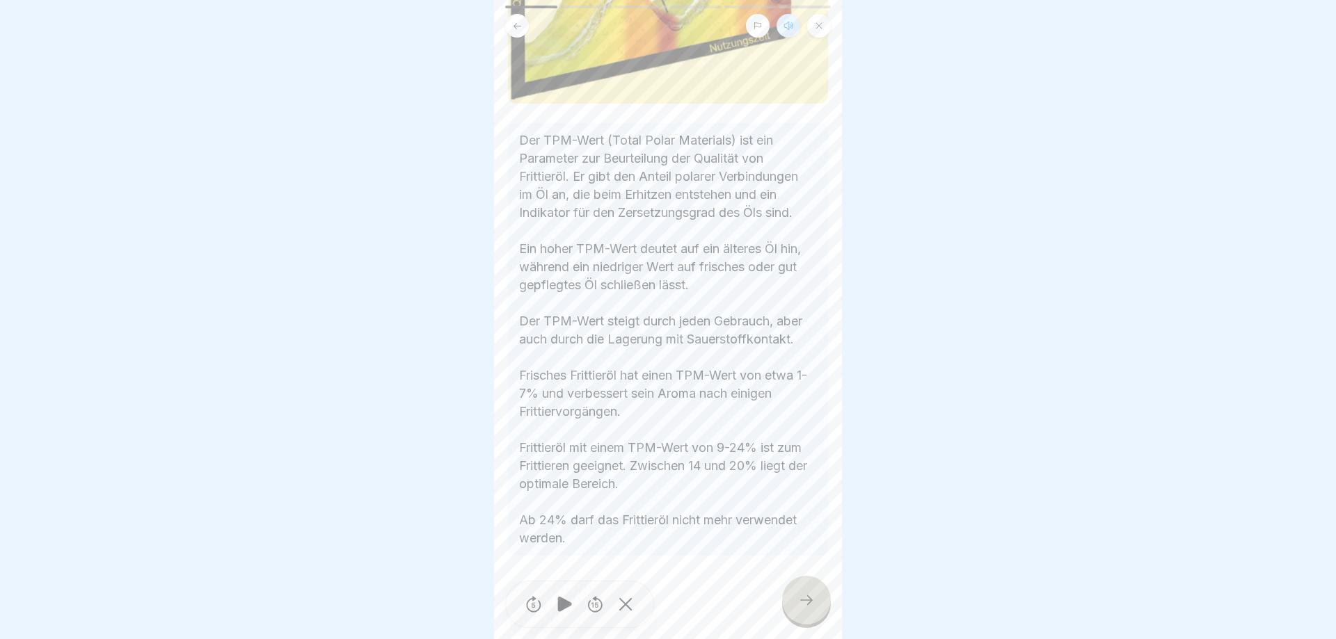
click at [818, 601] on div at bounding box center [806, 600] width 49 height 49
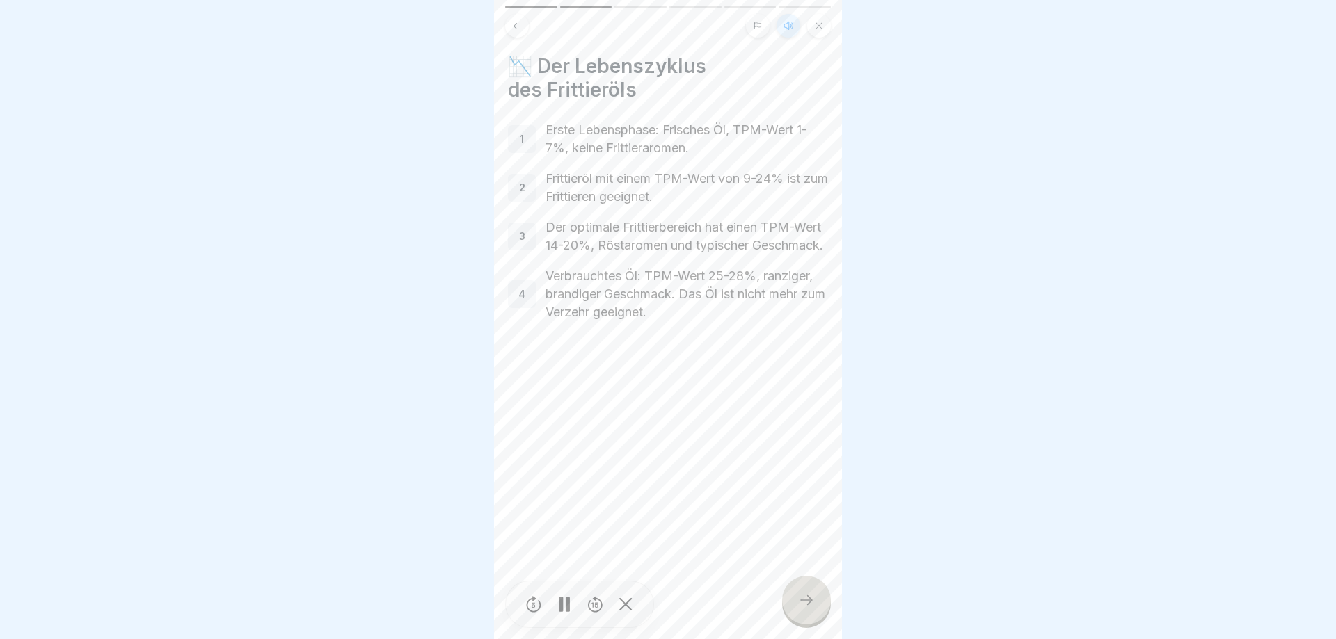
click at [824, 590] on div at bounding box center [806, 600] width 49 height 49
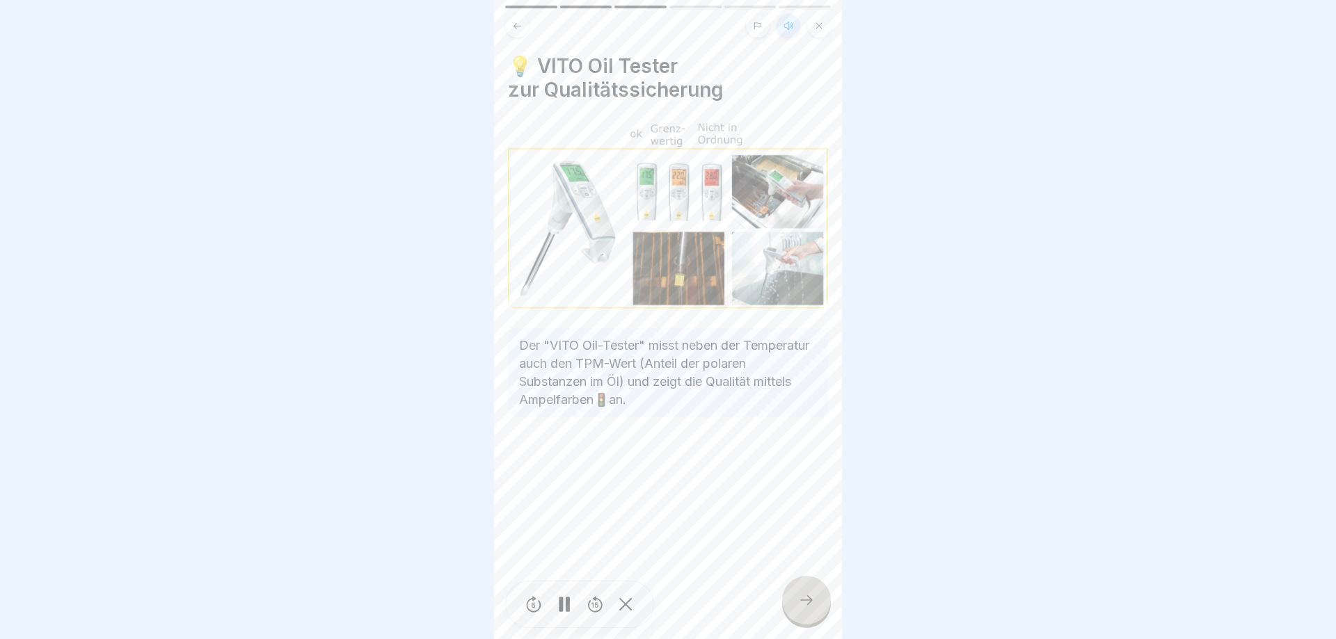
click at [823, 589] on div at bounding box center [806, 600] width 49 height 49
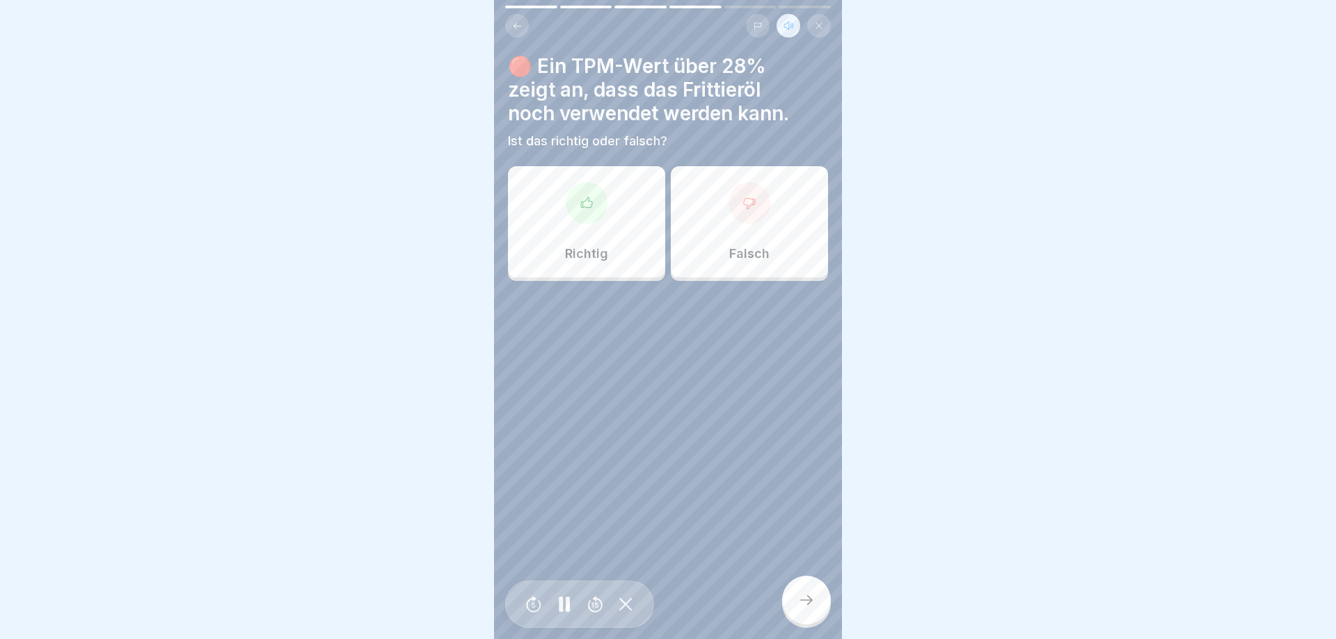
click at [767, 253] on p "Falsch" at bounding box center [749, 253] width 40 height 15
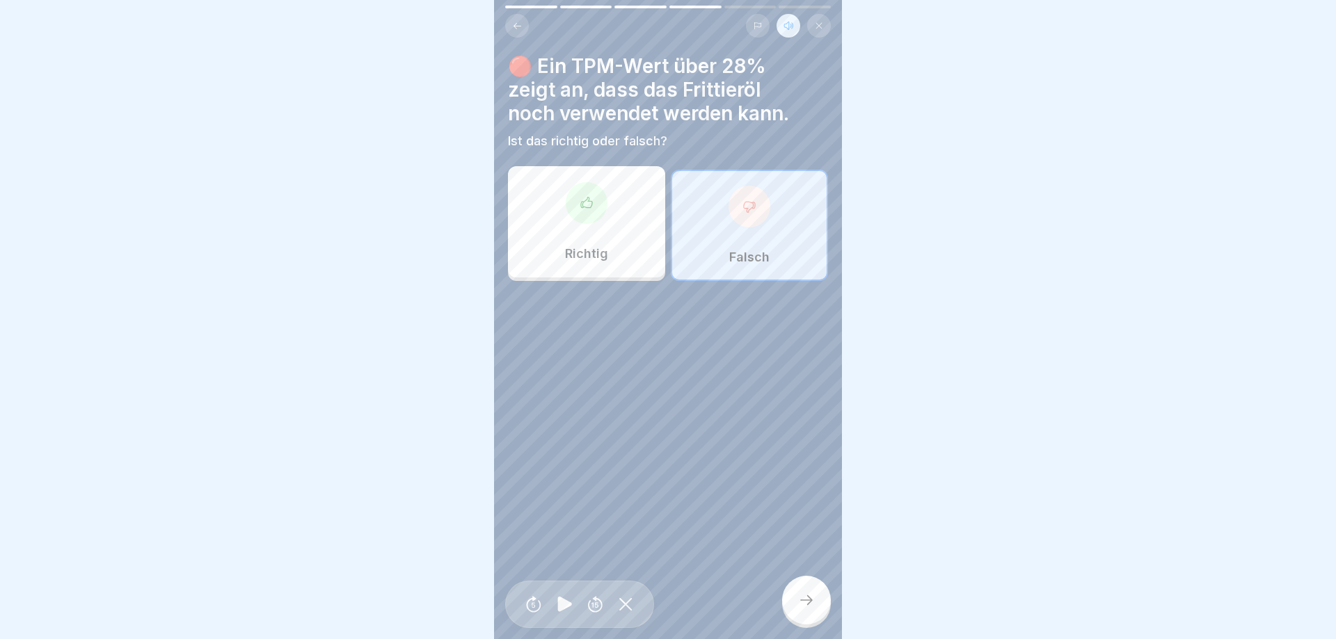
click at [815, 595] on div at bounding box center [806, 600] width 49 height 49
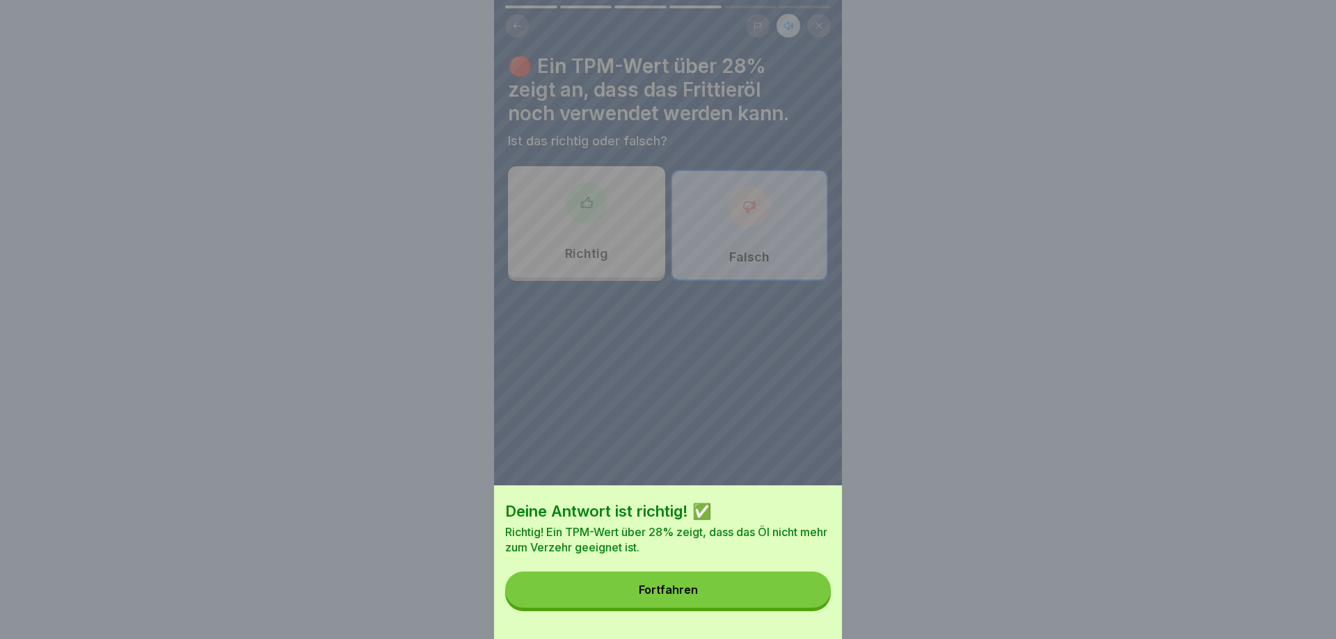
click at [814, 593] on button "Fortfahren" at bounding box center [668, 590] width 326 height 36
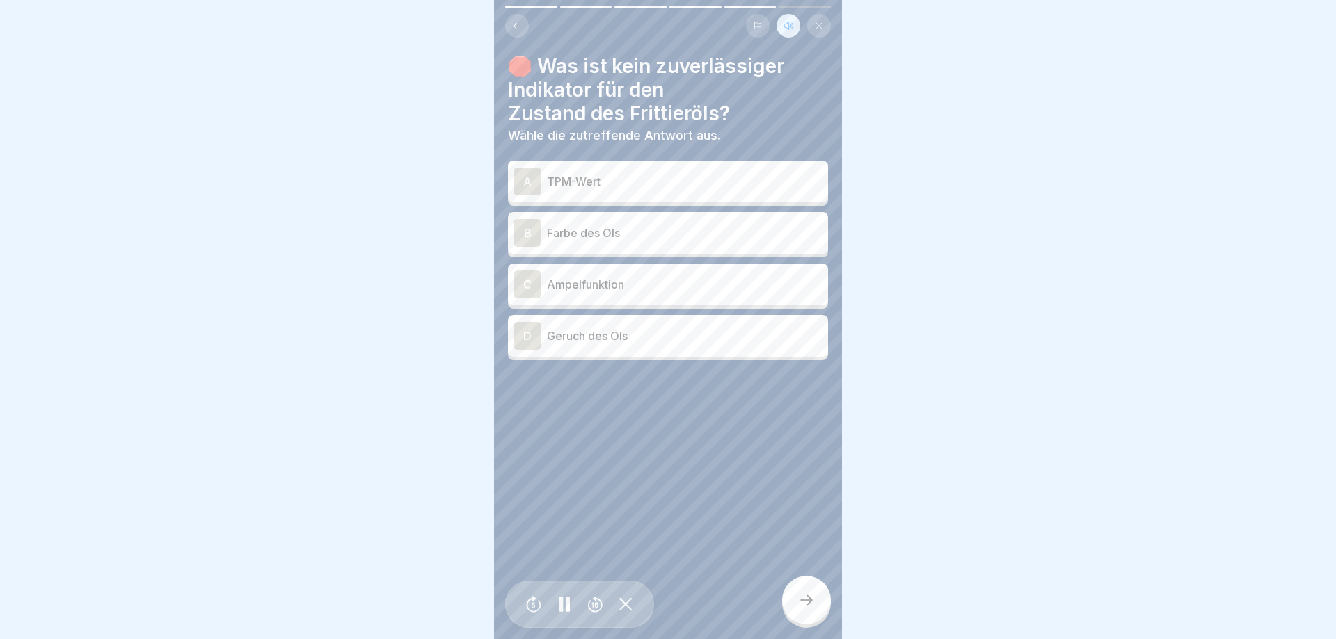
click at [664, 217] on div "B Farbe des Öls" at bounding box center [668, 233] width 320 height 42
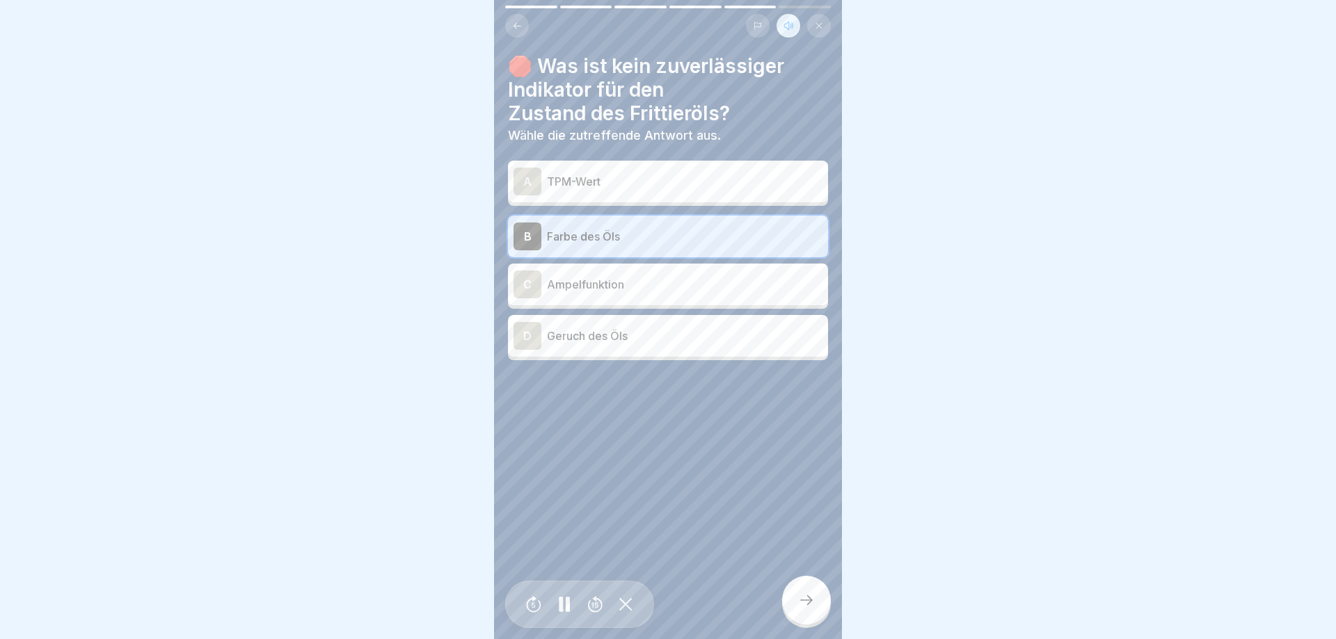
click at [808, 606] on icon at bounding box center [806, 600] width 17 height 17
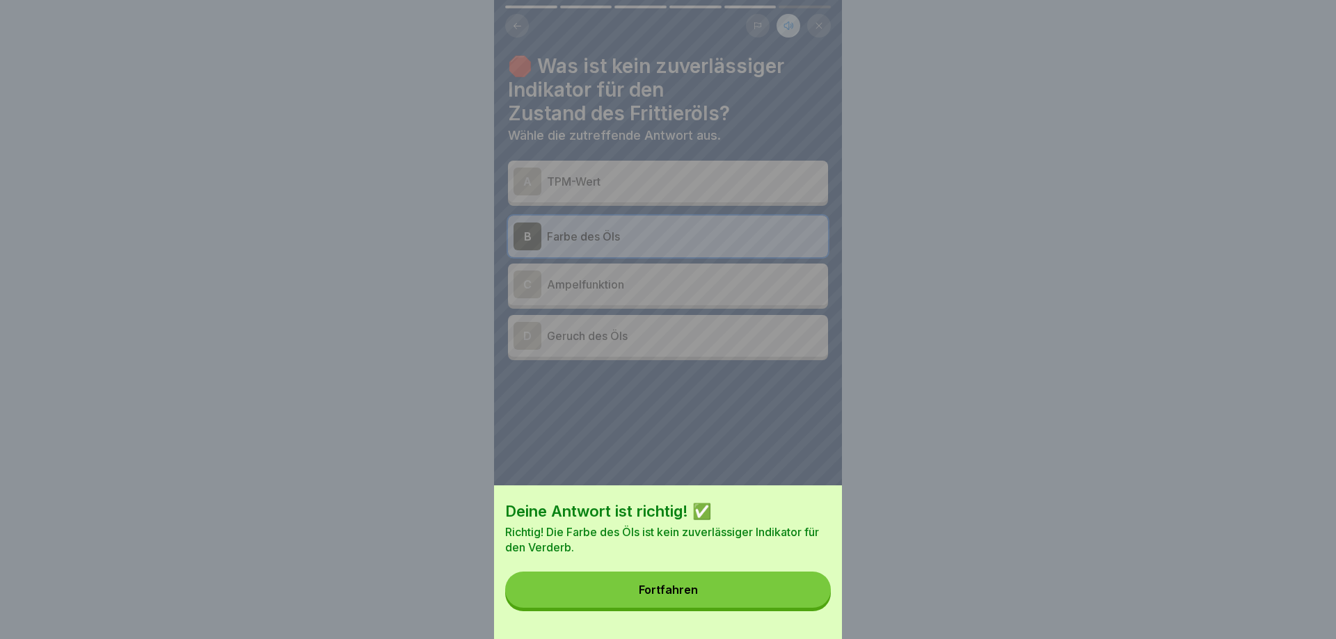
click at [808, 599] on button "Fortfahren" at bounding box center [668, 590] width 326 height 36
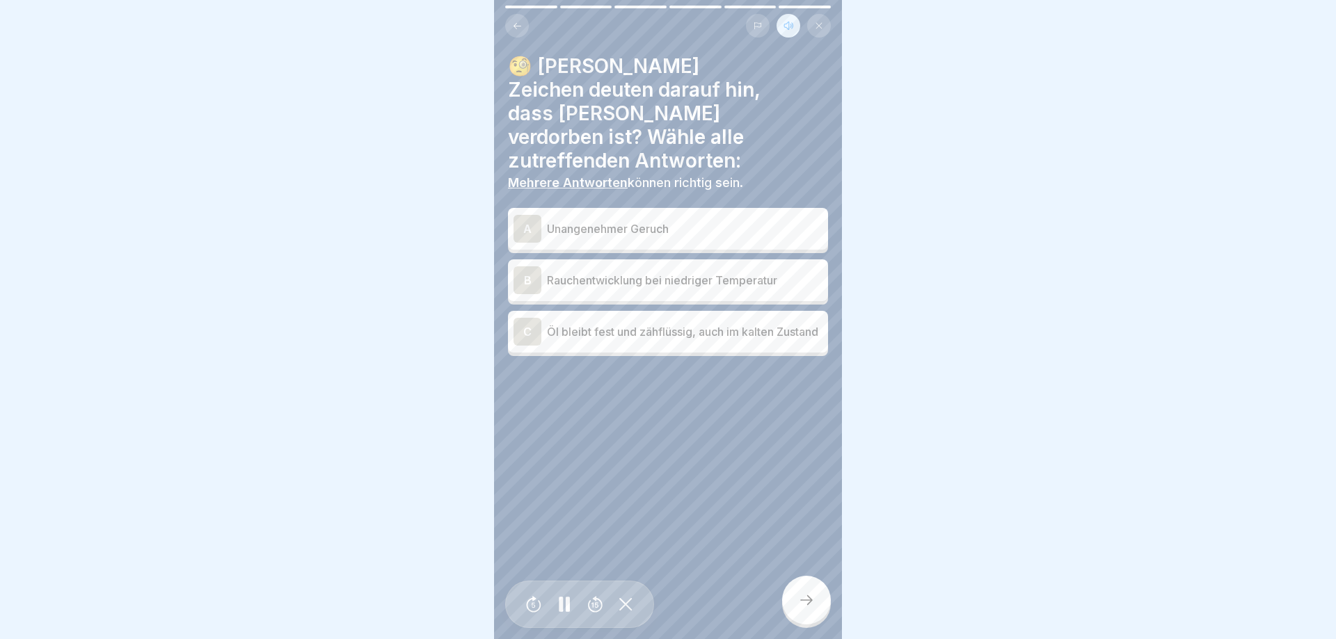
click at [699, 221] on p "Unangenehmer Geruch" at bounding box center [684, 229] width 275 height 17
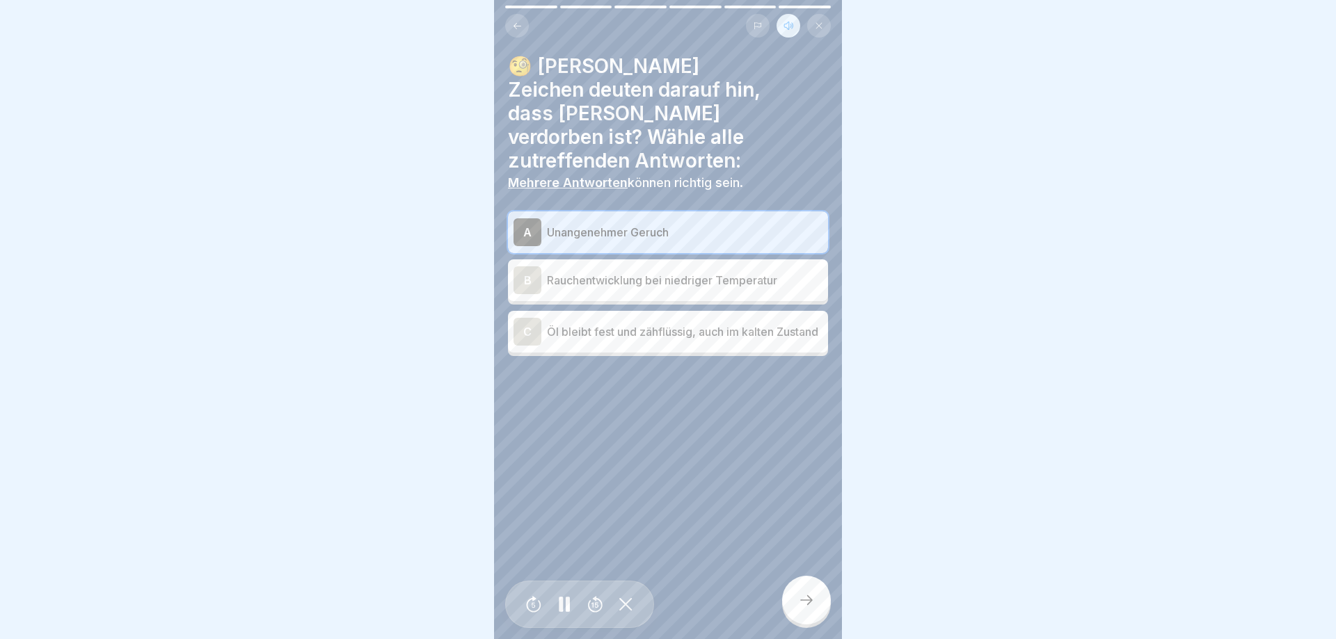
click at [680, 272] on p "Rauchentwicklung bei niedriger Temperatur" at bounding box center [684, 280] width 275 height 17
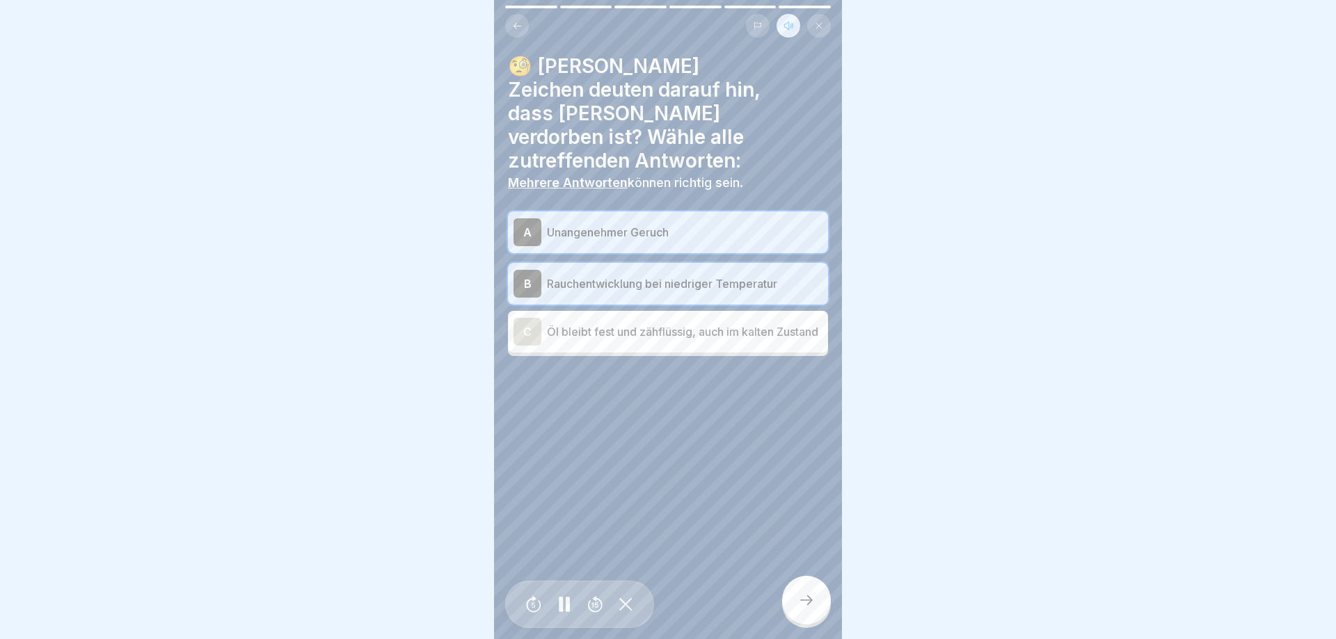
click at [671, 323] on p "Öl bleibt fest und zähflüssig, auch im kalten Zustand" at bounding box center [684, 331] width 275 height 17
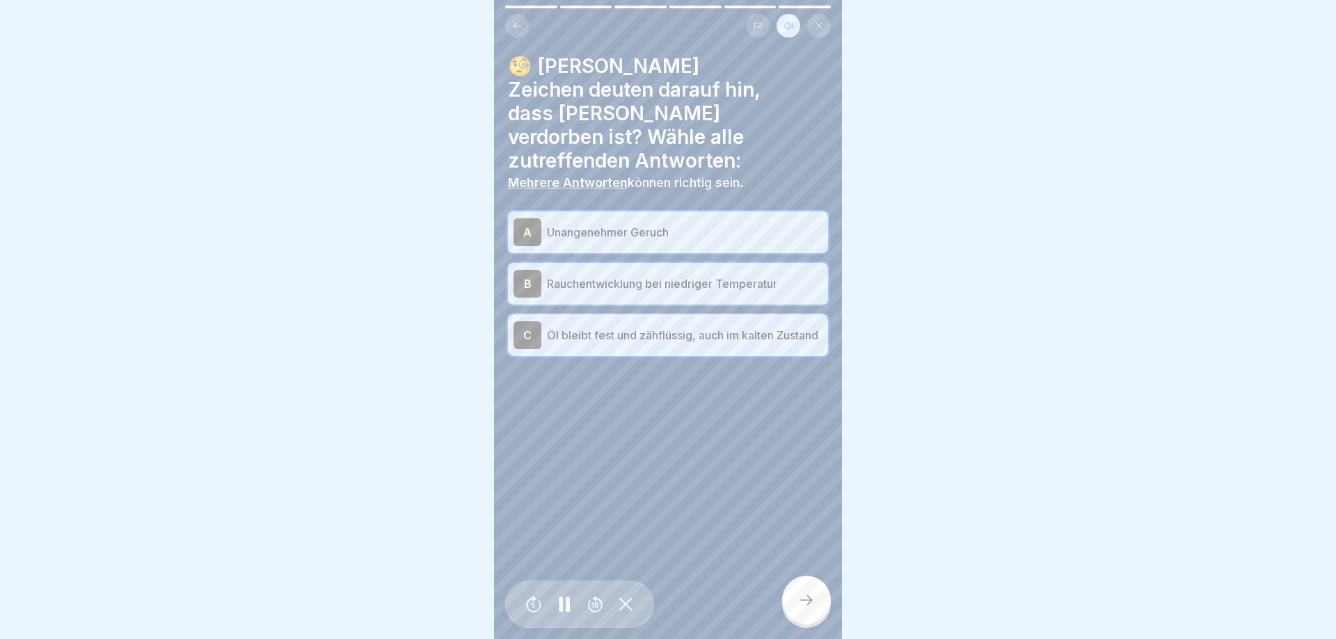
click at [671, 327] on p "Öl bleibt fest und zähflüssig, auch im kalten Zustand" at bounding box center [684, 335] width 275 height 17
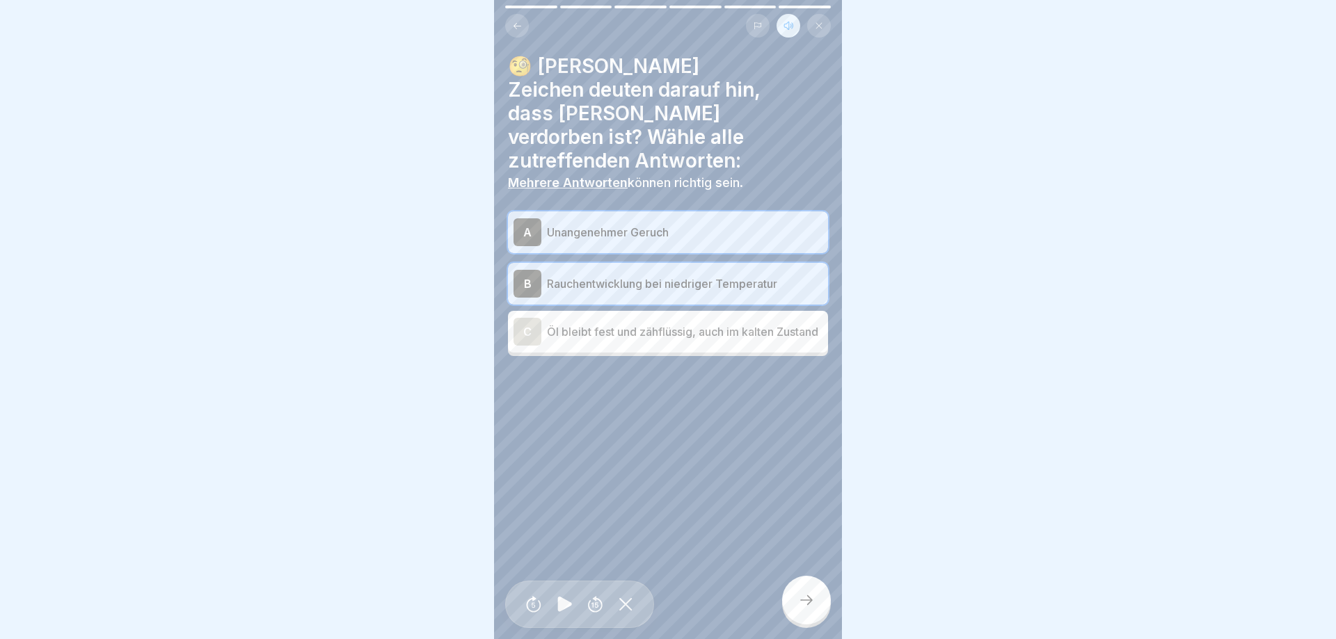
click at [812, 612] on div at bounding box center [806, 600] width 49 height 49
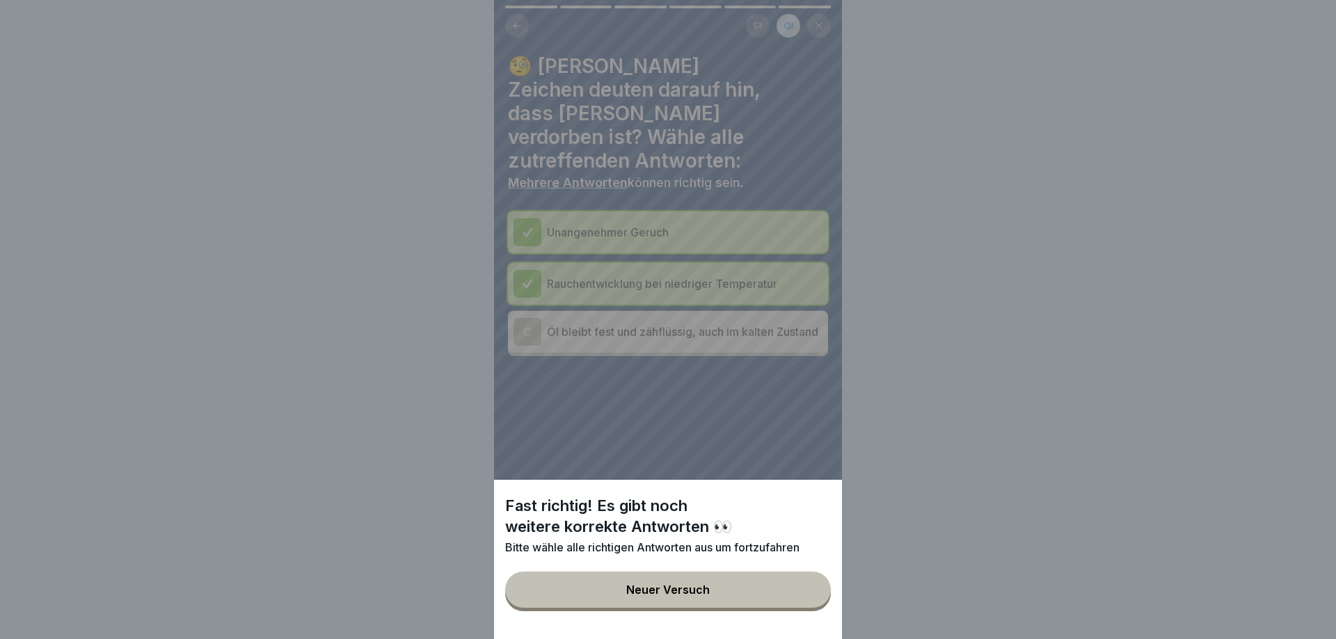
click at [682, 577] on button "Neuer Versuch" at bounding box center [668, 590] width 326 height 36
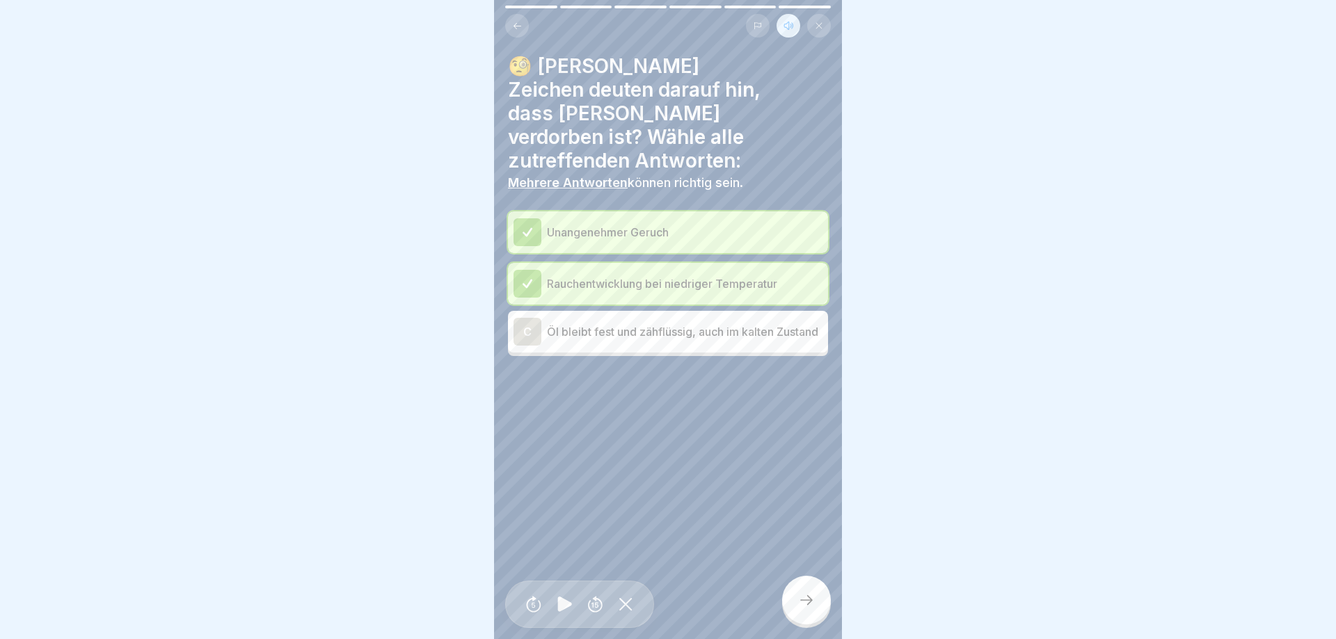
click at [725, 325] on p "Öl bleibt fest und zähflüssig, auch im kalten Zustand" at bounding box center [684, 331] width 275 height 17
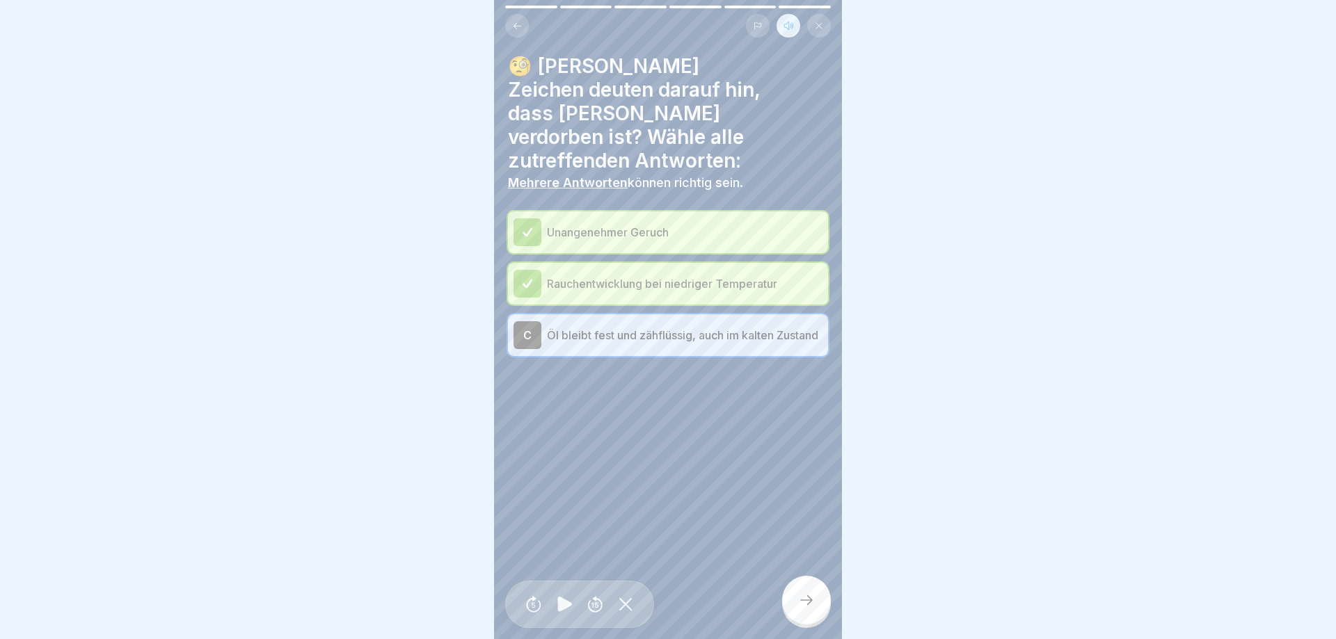
click at [704, 327] on p "Öl bleibt fest und zähflüssig, auch im kalten Zustand" at bounding box center [684, 335] width 275 height 17
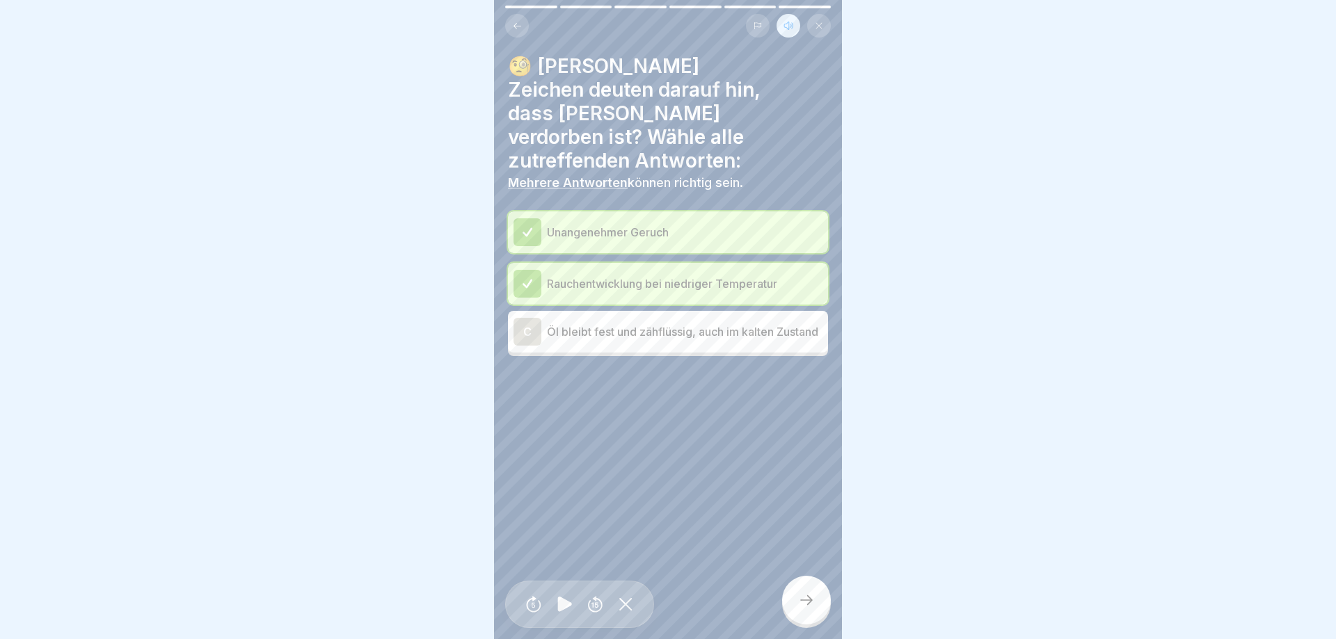
click at [704, 323] on p "Öl bleibt fest und zähflüssig, auch im kalten Zustand" at bounding box center [684, 331] width 275 height 17
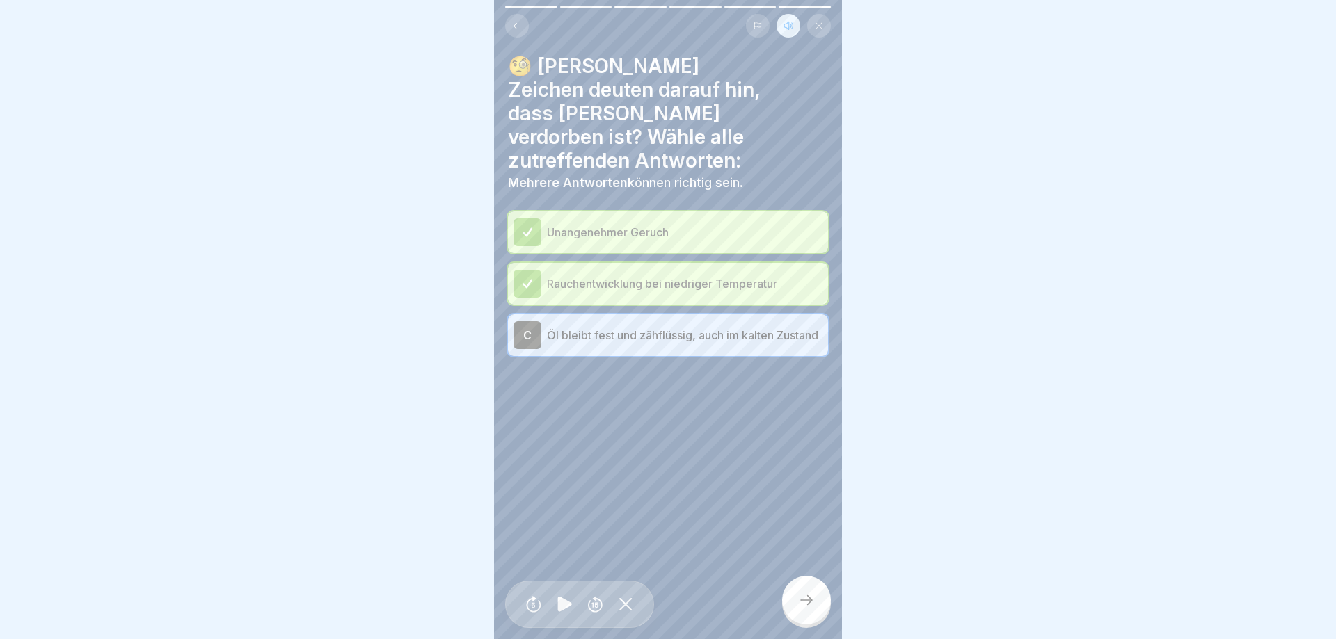
click at [813, 603] on icon at bounding box center [806, 600] width 17 height 17
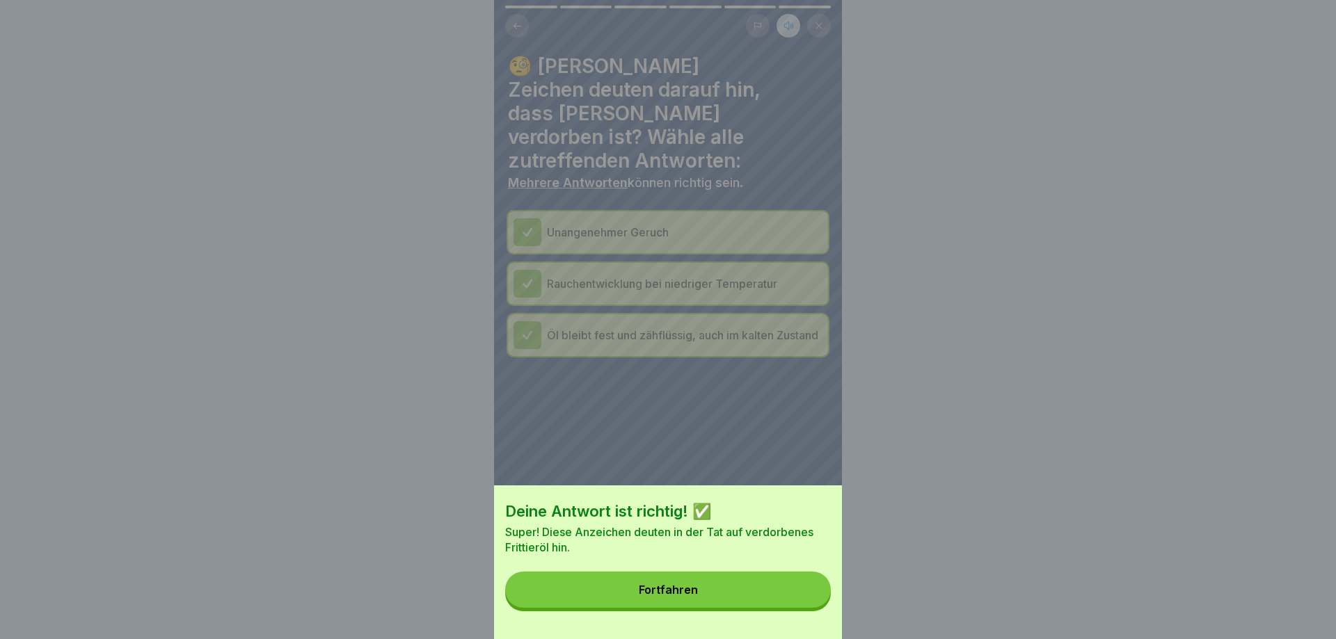
click at [806, 594] on button "Fortfahren" at bounding box center [668, 590] width 326 height 36
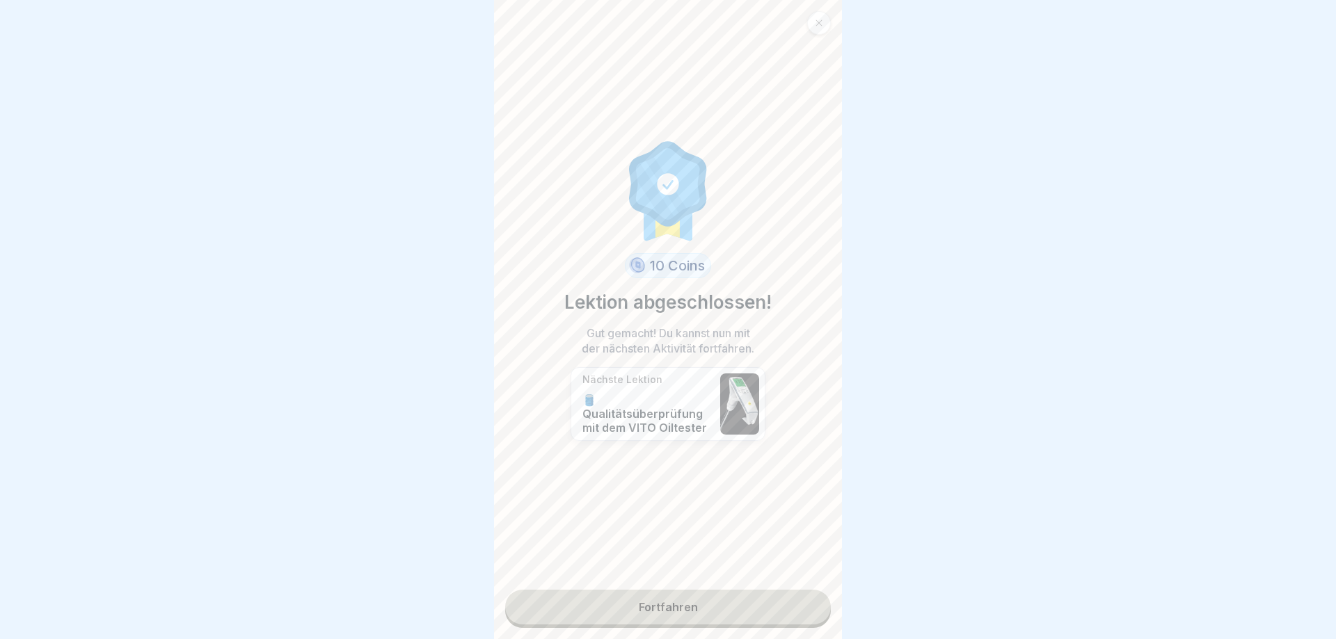
click at [712, 602] on link "Fortfahren" at bounding box center [668, 607] width 326 height 35
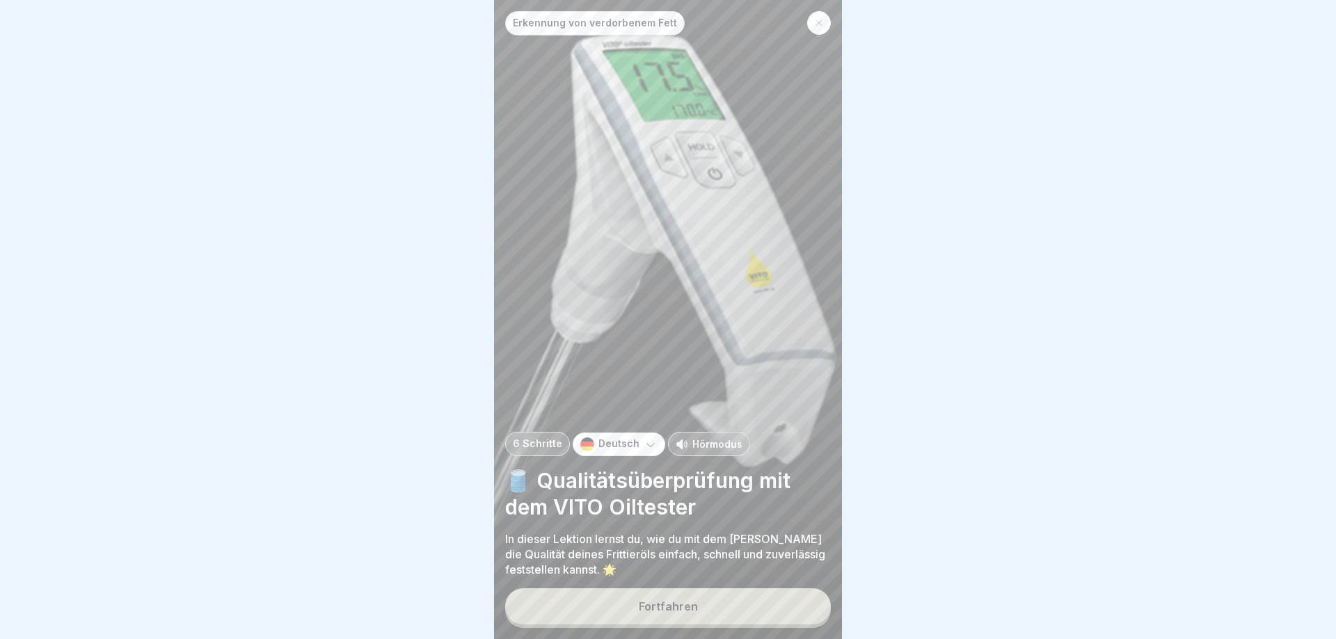
click at [696, 449] on p "Hörmodus" at bounding box center [717, 444] width 50 height 15
click at [691, 602] on div "Fortfahren" at bounding box center [668, 606] width 59 height 13
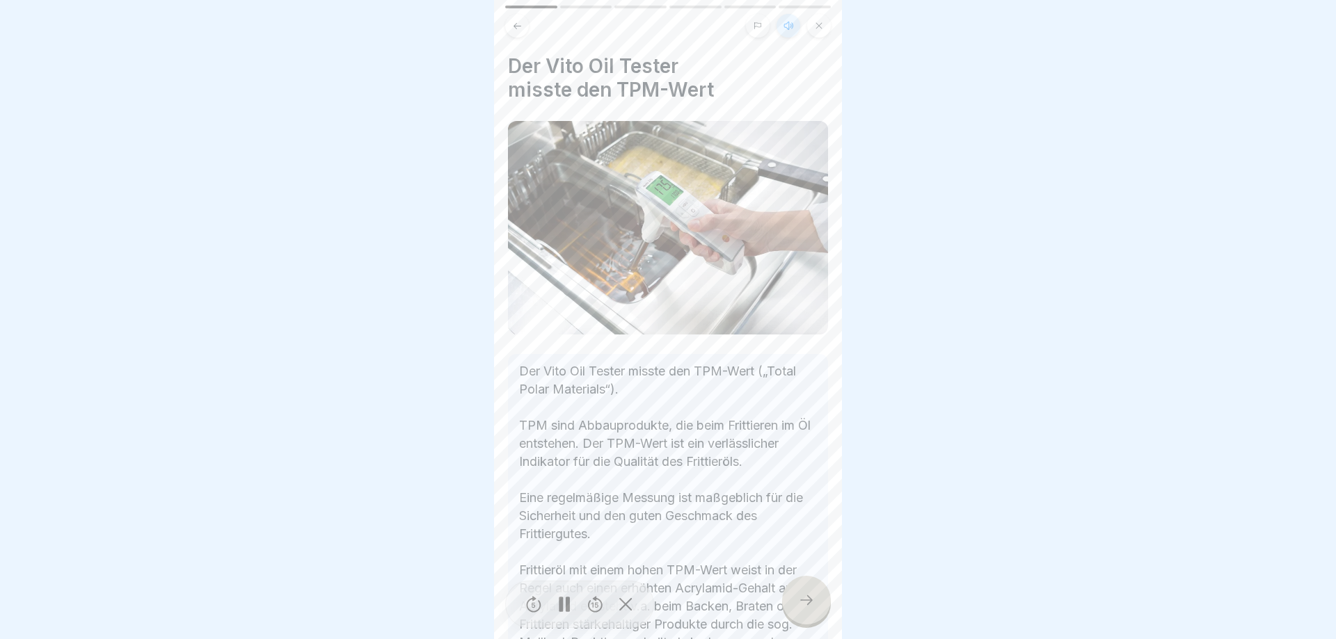
scroll to position [104, 0]
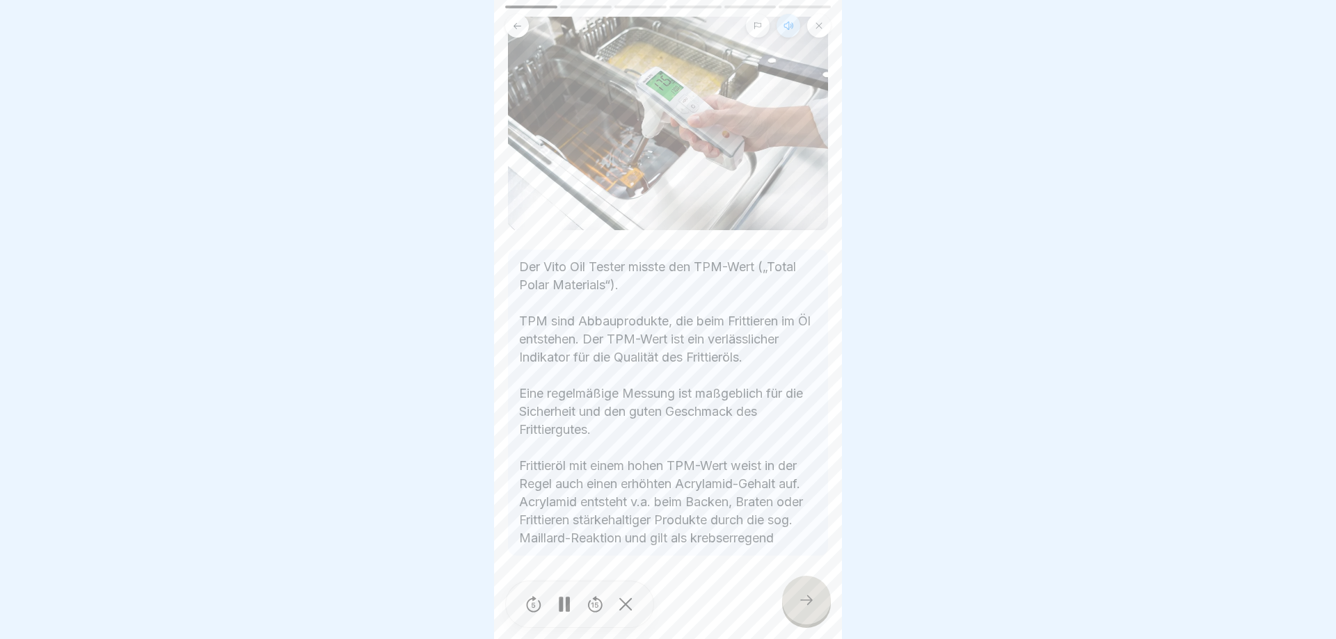
click at [785, 595] on div at bounding box center [806, 600] width 49 height 49
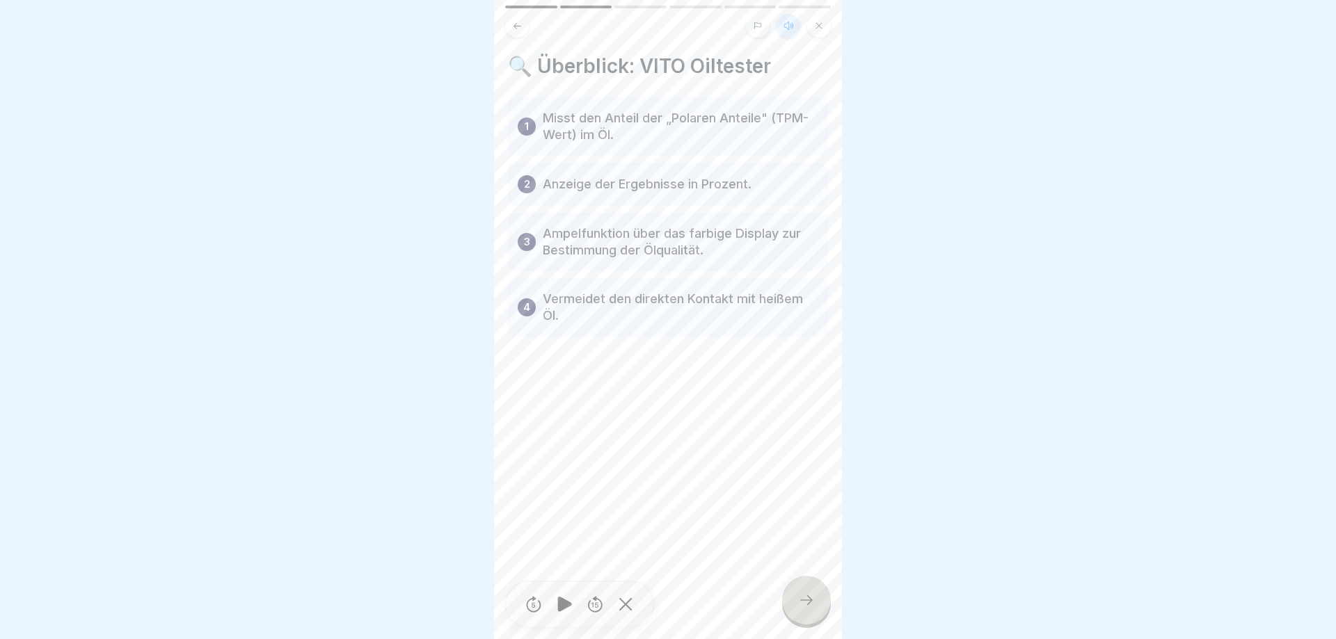
click at [793, 595] on div at bounding box center [806, 600] width 49 height 49
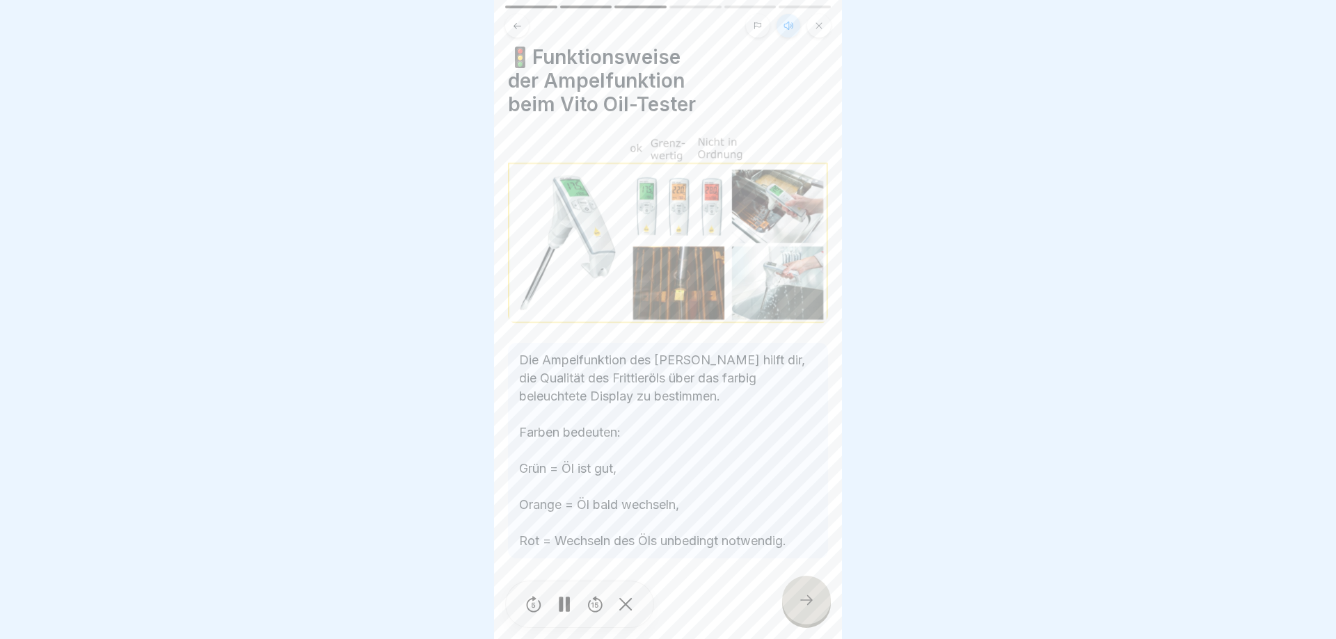
scroll to position [12, 0]
click at [805, 585] on div at bounding box center [806, 600] width 49 height 49
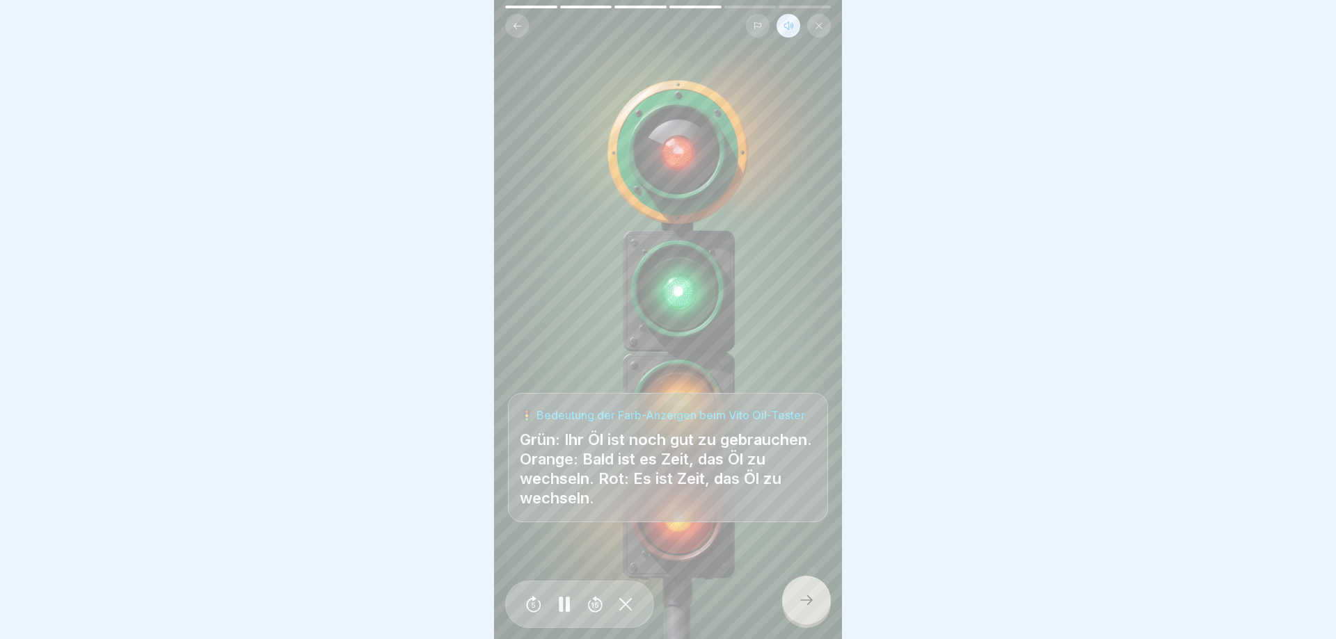
click at [806, 594] on icon at bounding box center [806, 600] width 17 height 17
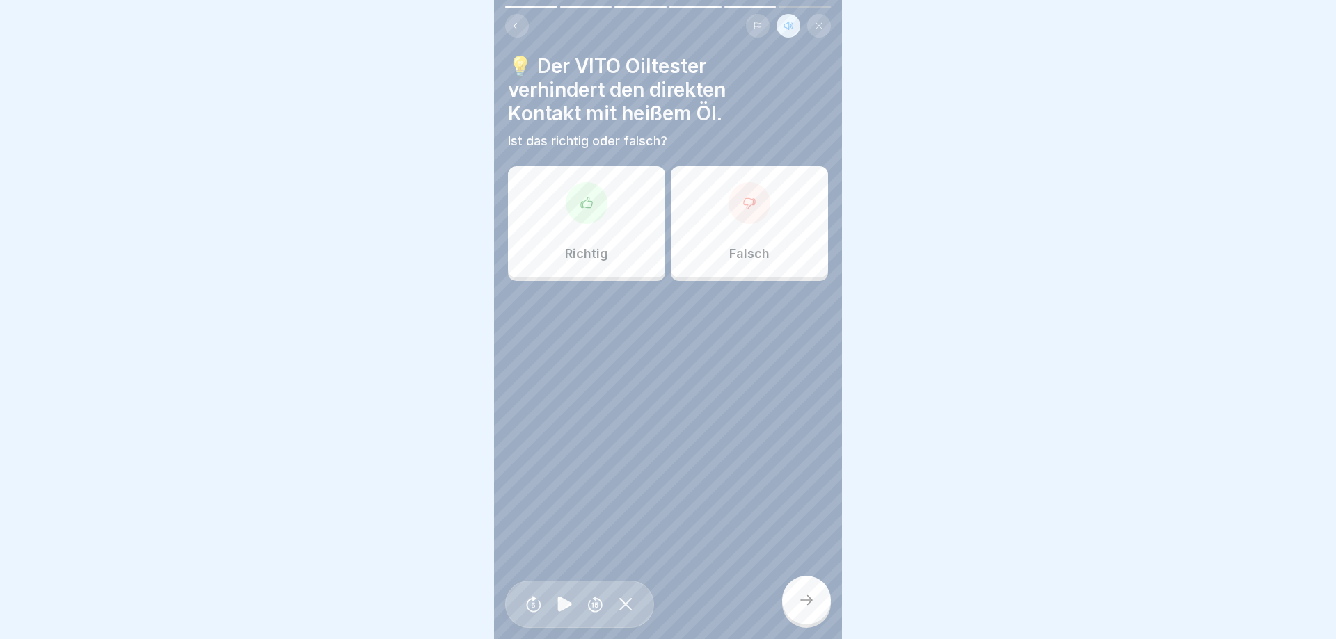
click at [586, 263] on div "Richtig" at bounding box center [586, 221] width 157 height 111
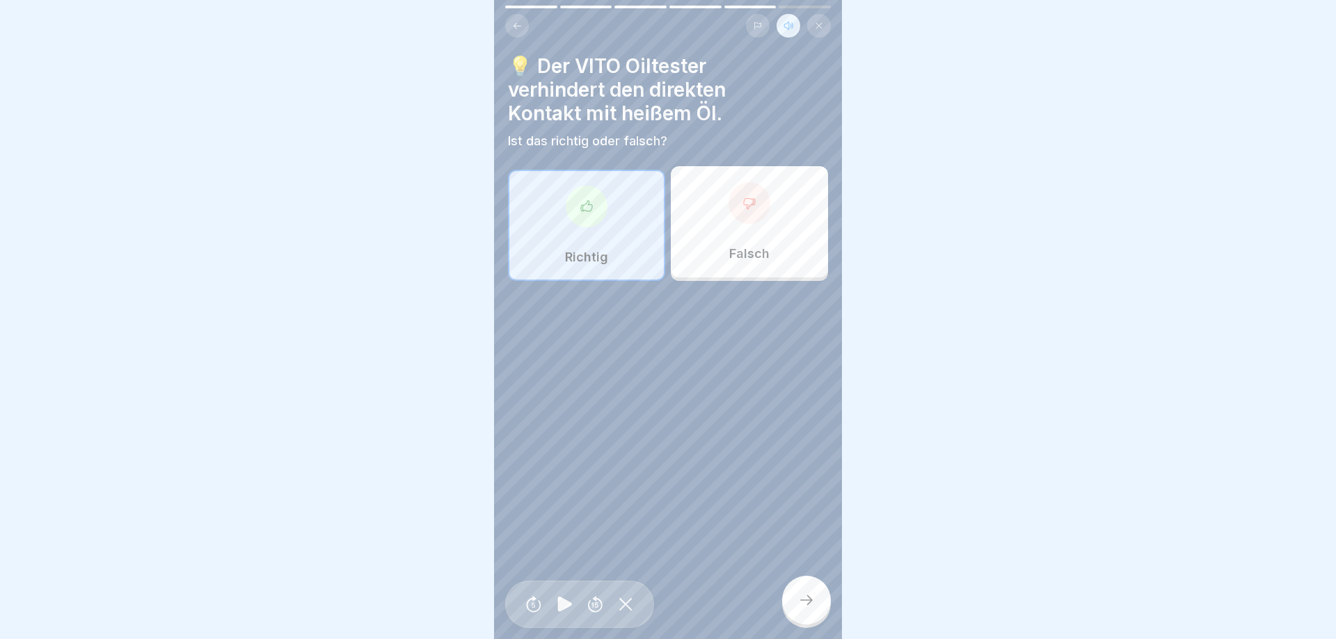
click at [785, 594] on div at bounding box center [806, 600] width 49 height 49
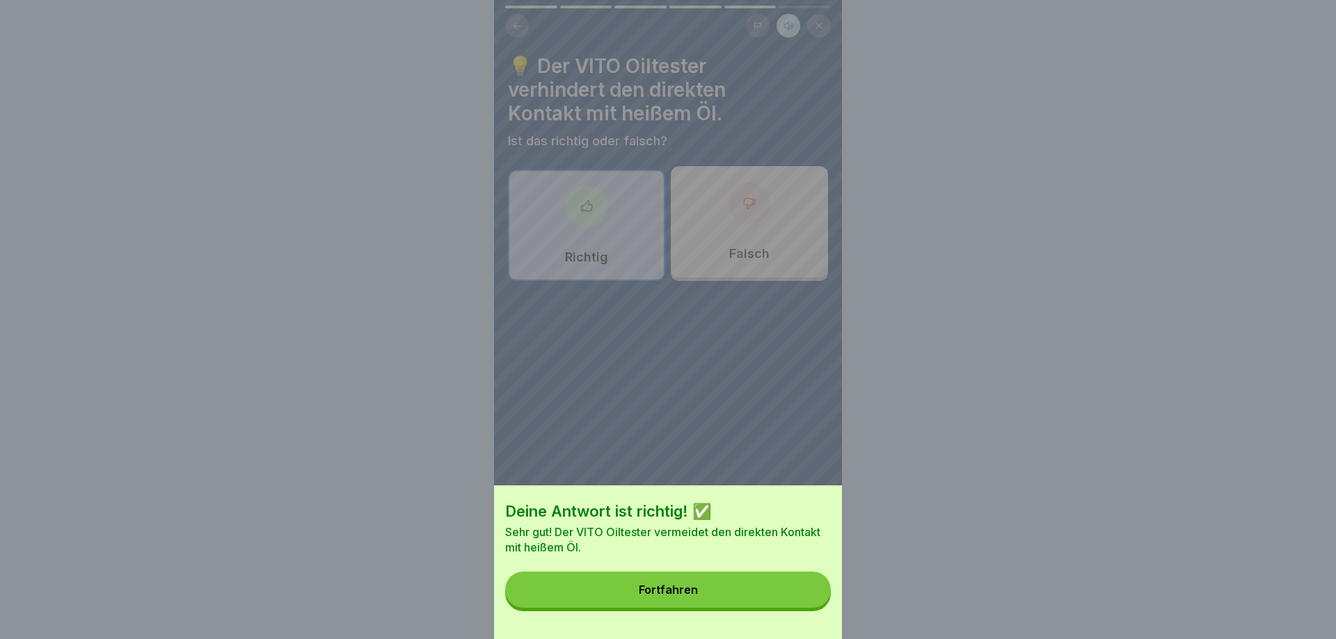
click at [785, 594] on button "Fortfahren" at bounding box center [668, 590] width 326 height 36
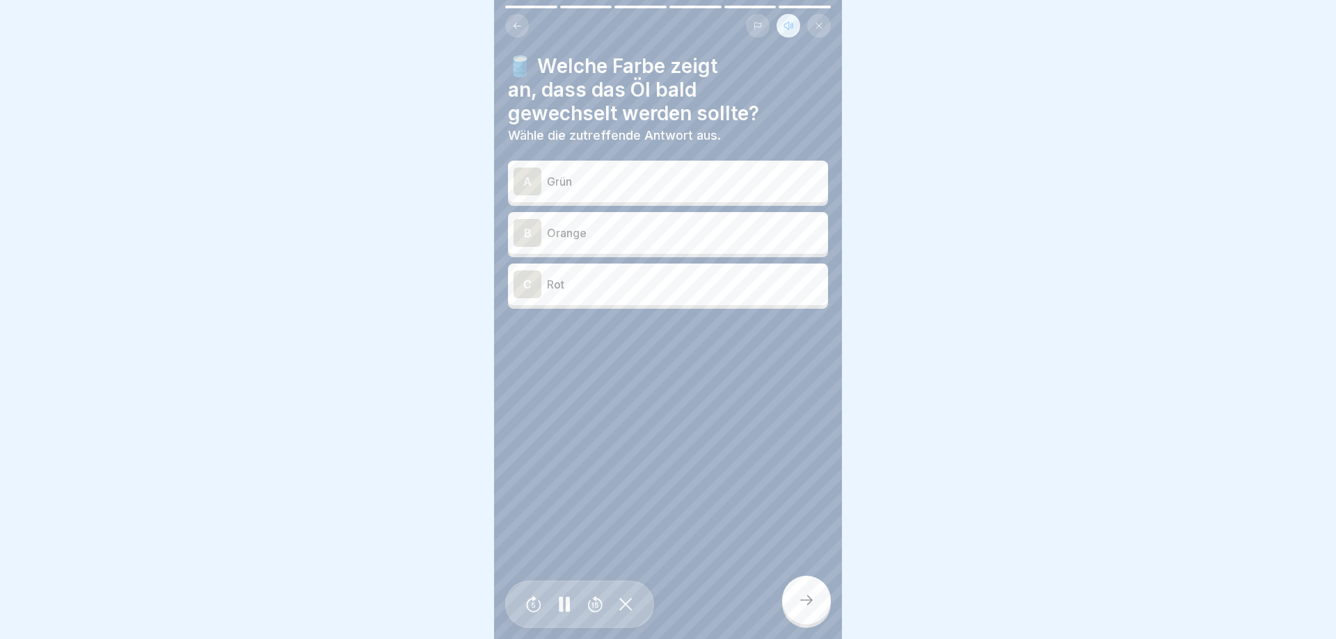
click at [615, 231] on p "Orange" at bounding box center [684, 233] width 275 height 17
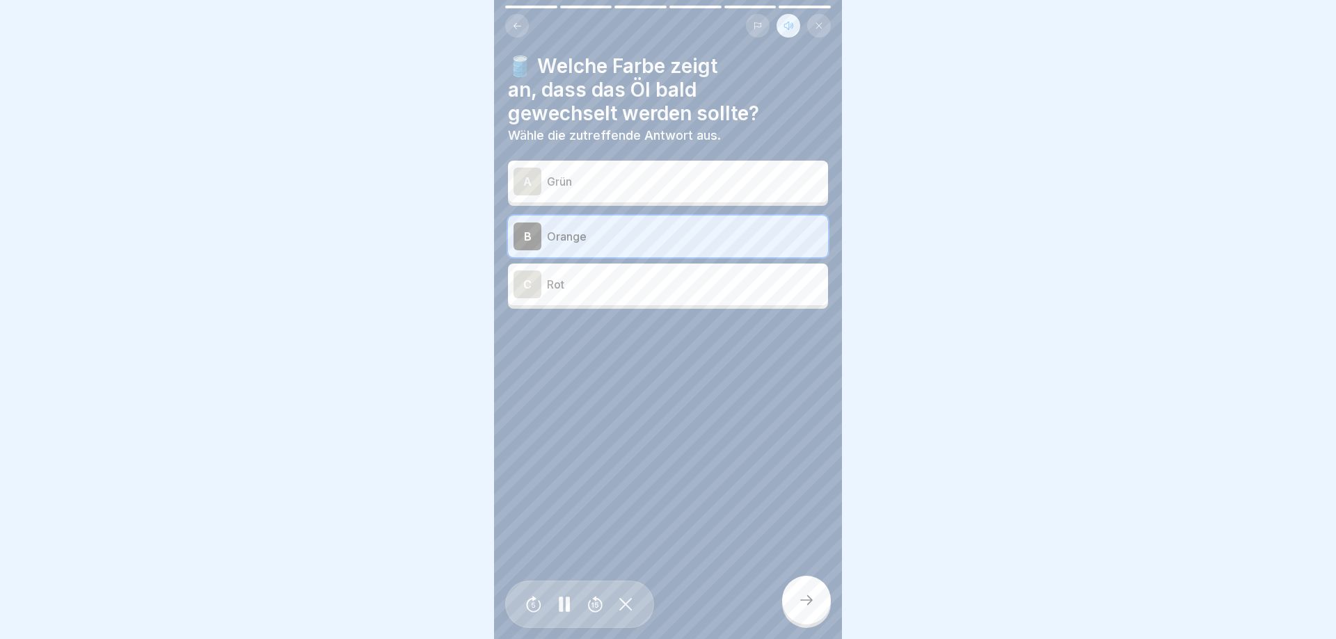
click at [806, 601] on icon at bounding box center [806, 600] width 17 height 17
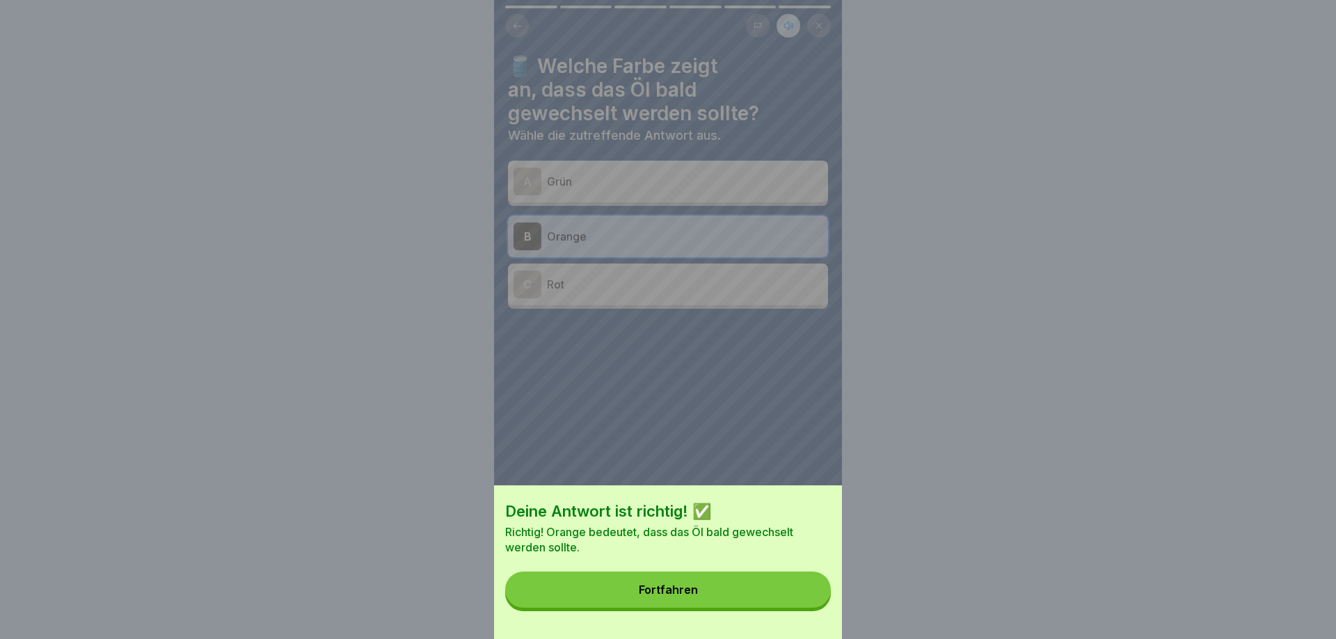
click at [803, 597] on button "Fortfahren" at bounding box center [668, 590] width 326 height 36
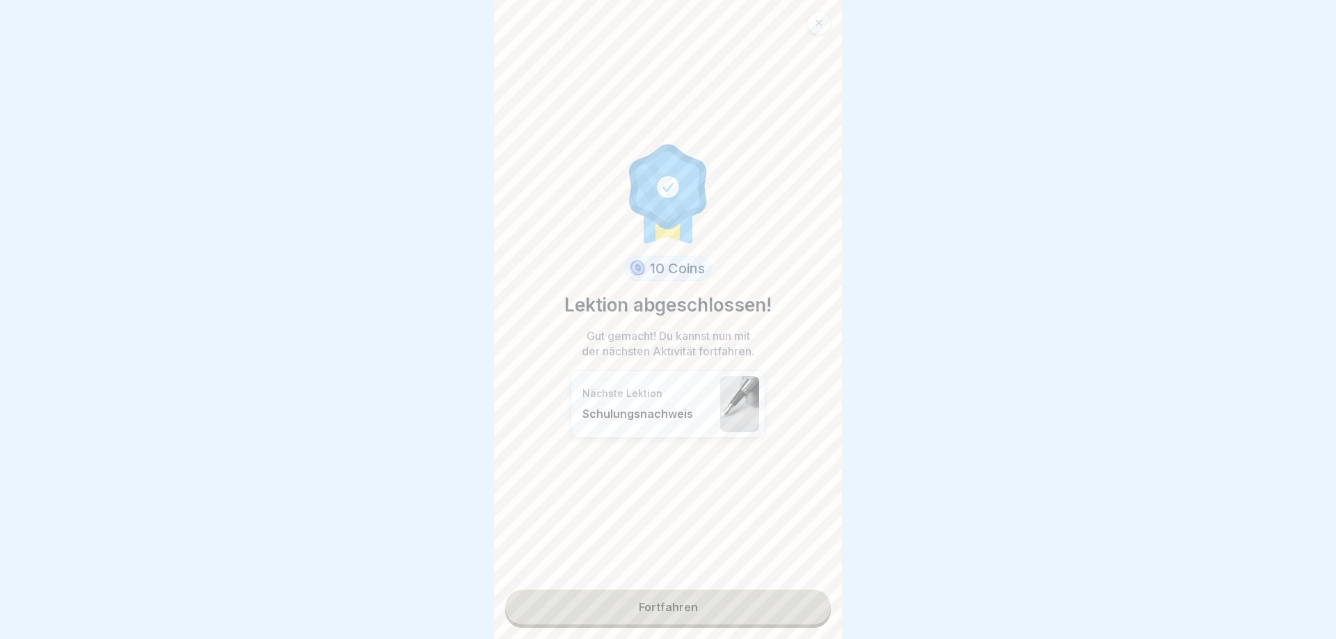
click at [748, 602] on link "Fortfahren" at bounding box center [668, 607] width 326 height 35
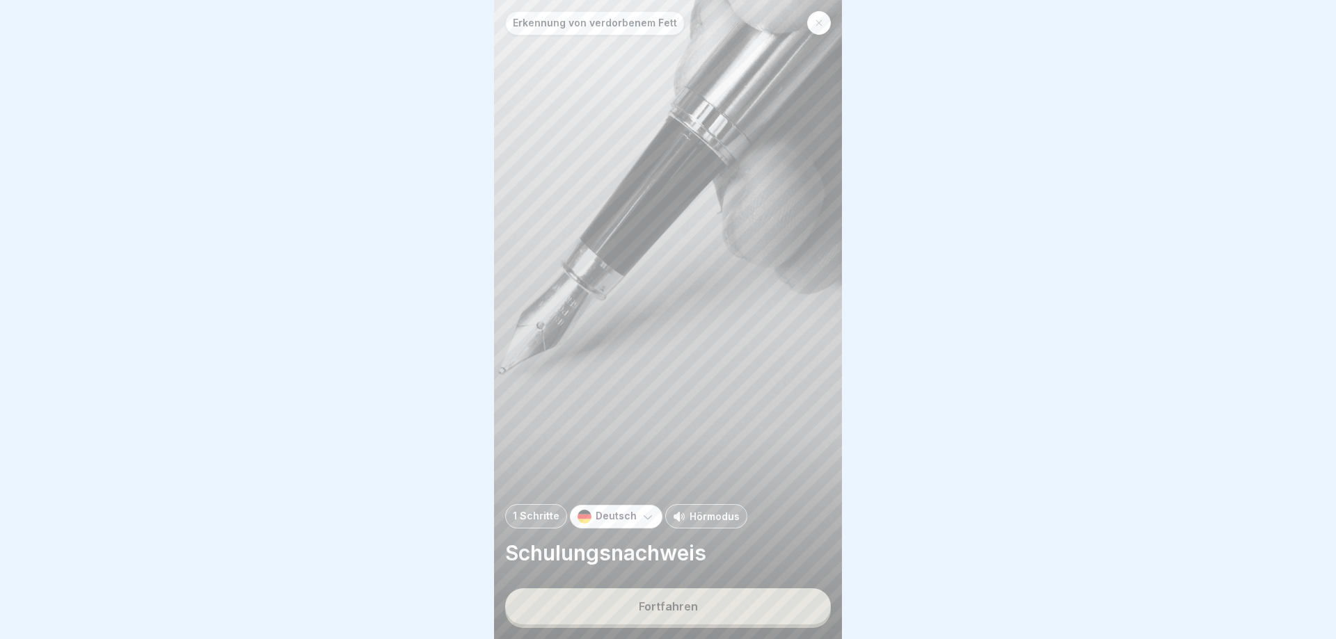
click at [683, 506] on div "Hörmodus" at bounding box center [706, 516] width 82 height 24
click at [730, 615] on button "Fortfahren" at bounding box center [668, 606] width 326 height 36
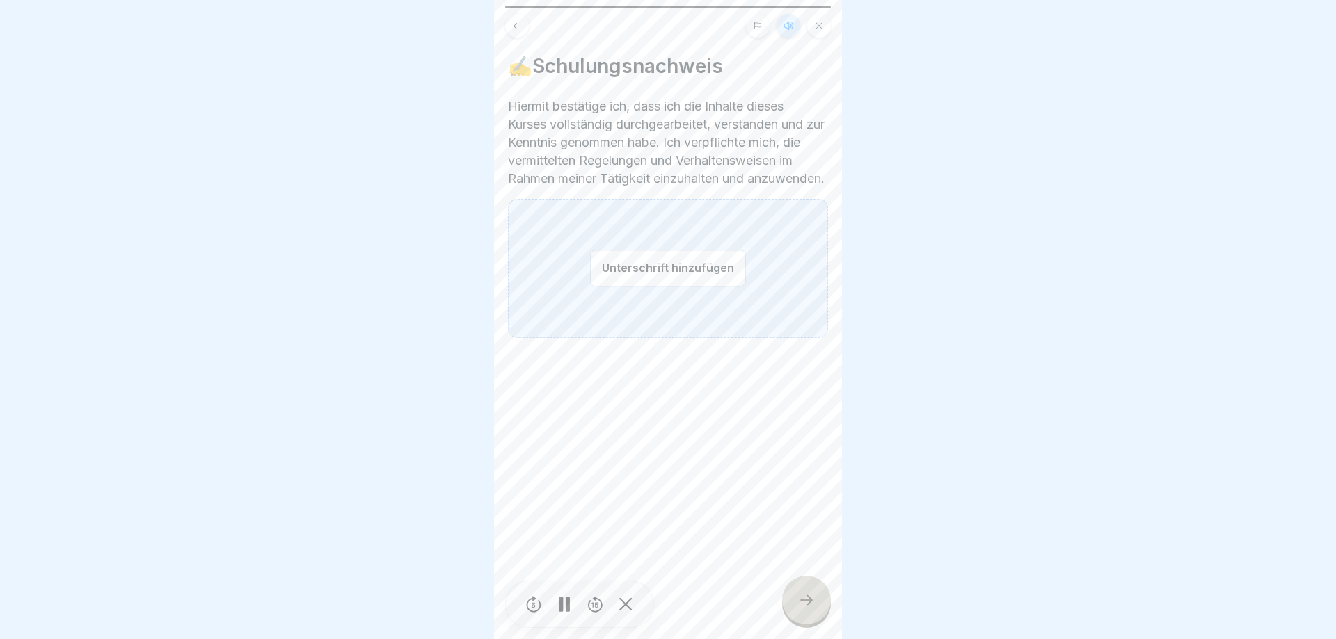
click at [641, 284] on button "Unterschrift hinzufügen" at bounding box center [668, 268] width 156 height 37
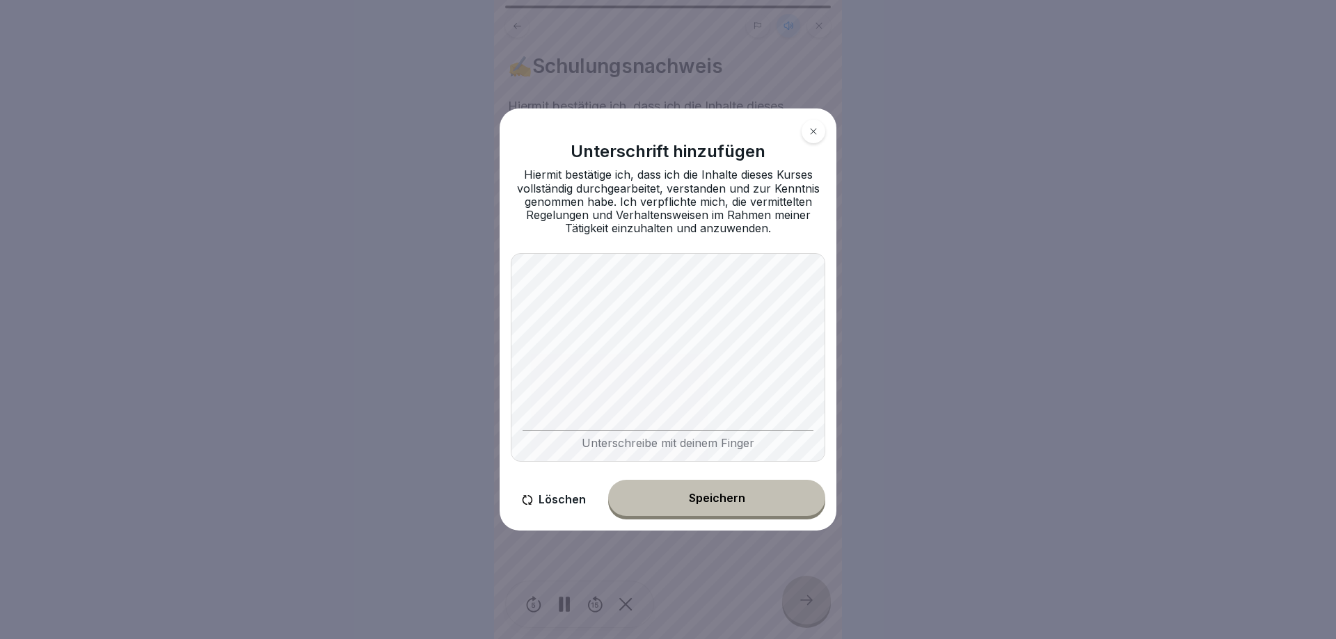
click at [723, 511] on button "Speichern" at bounding box center [716, 498] width 217 height 36
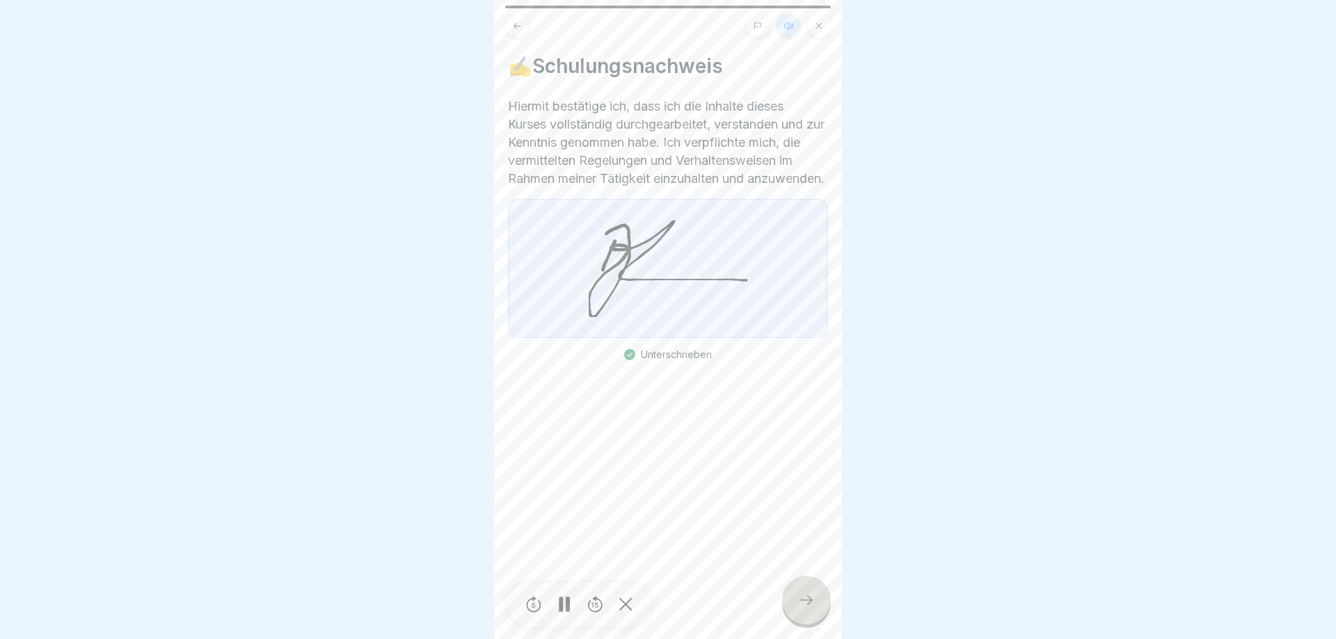
click at [808, 605] on icon at bounding box center [806, 600] width 17 height 17
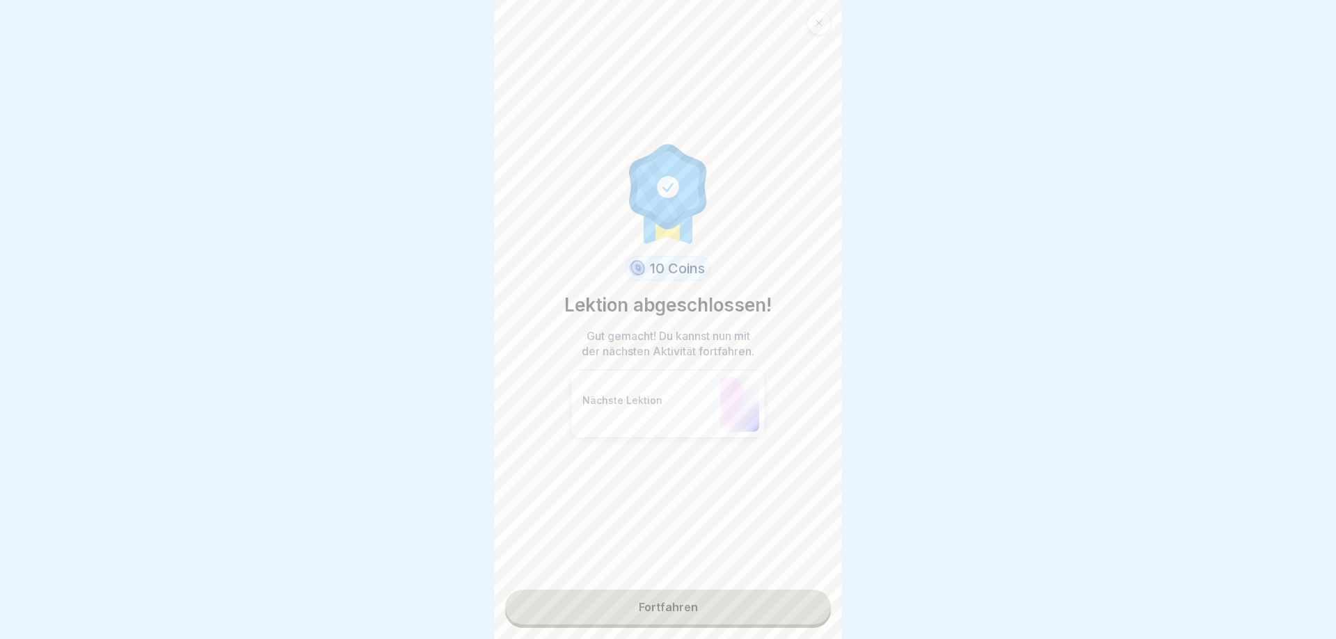
click at [660, 613] on link "Fortfahren" at bounding box center [668, 607] width 326 height 35
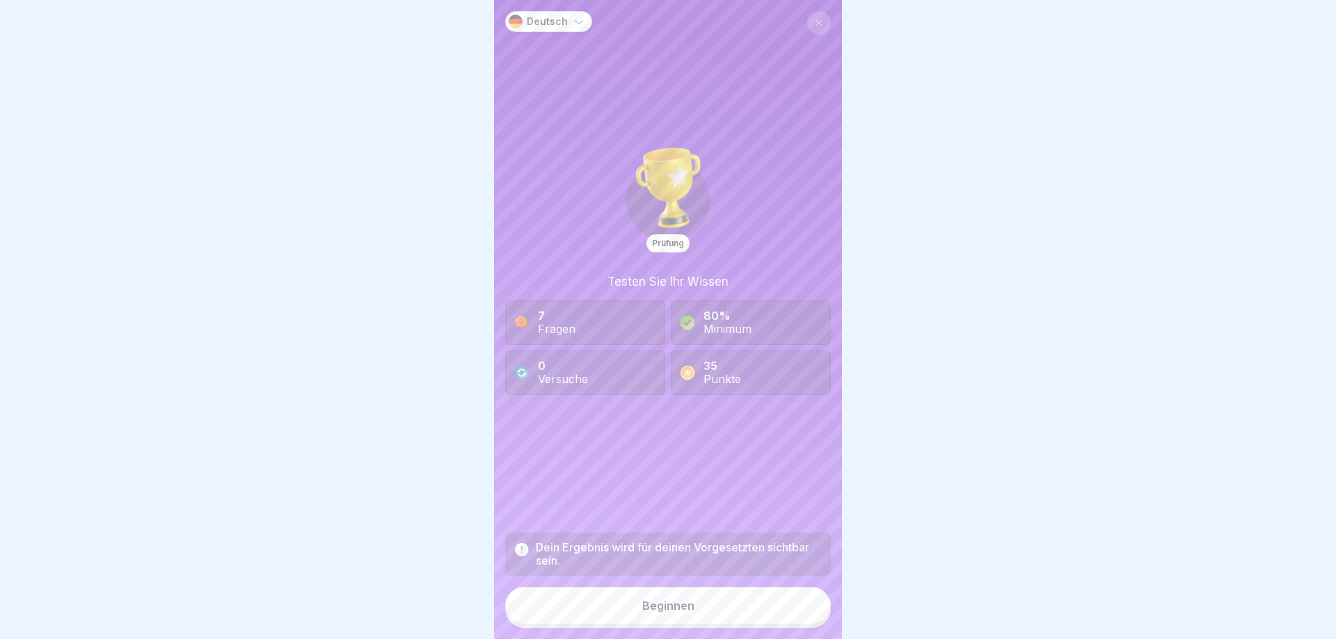
click at [660, 613] on button "Beginnen" at bounding box center [668, 606] width 326 height 38
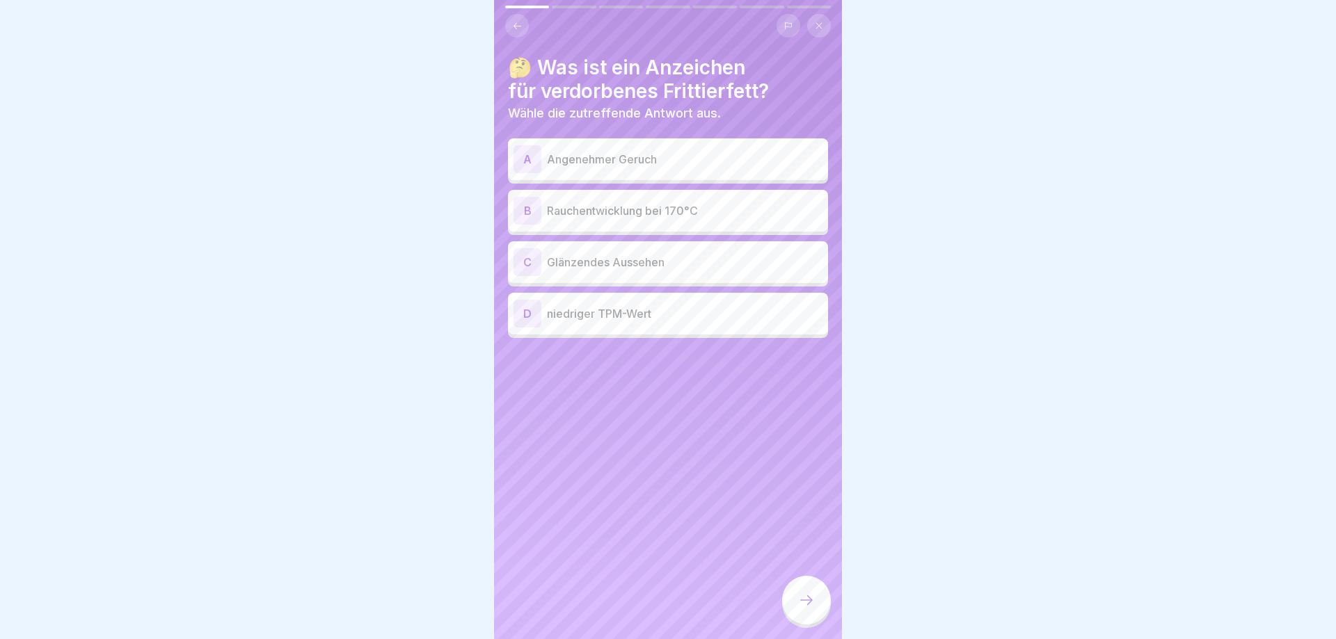
click at [700, 214] on p "Rauchentwicklung bei 170°C" at bounding box center [684, 210] width 275 height 17
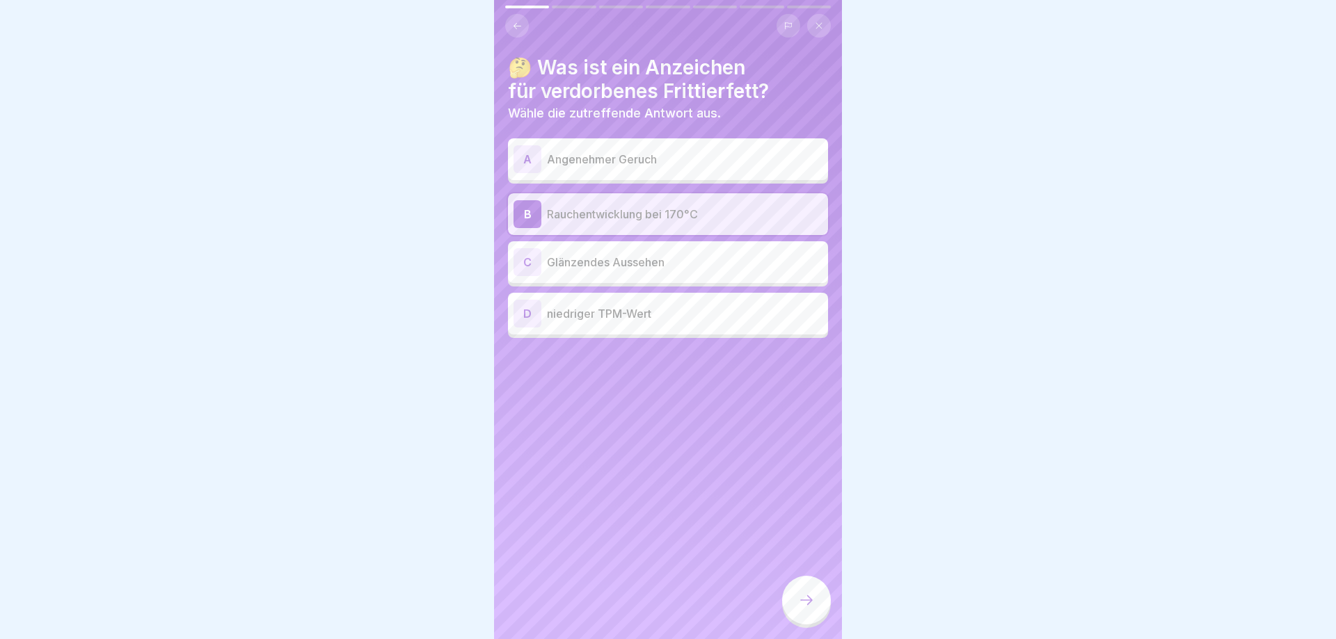
click at [800, 593] on icon at bounding box center [806, 600] width 17 height 17
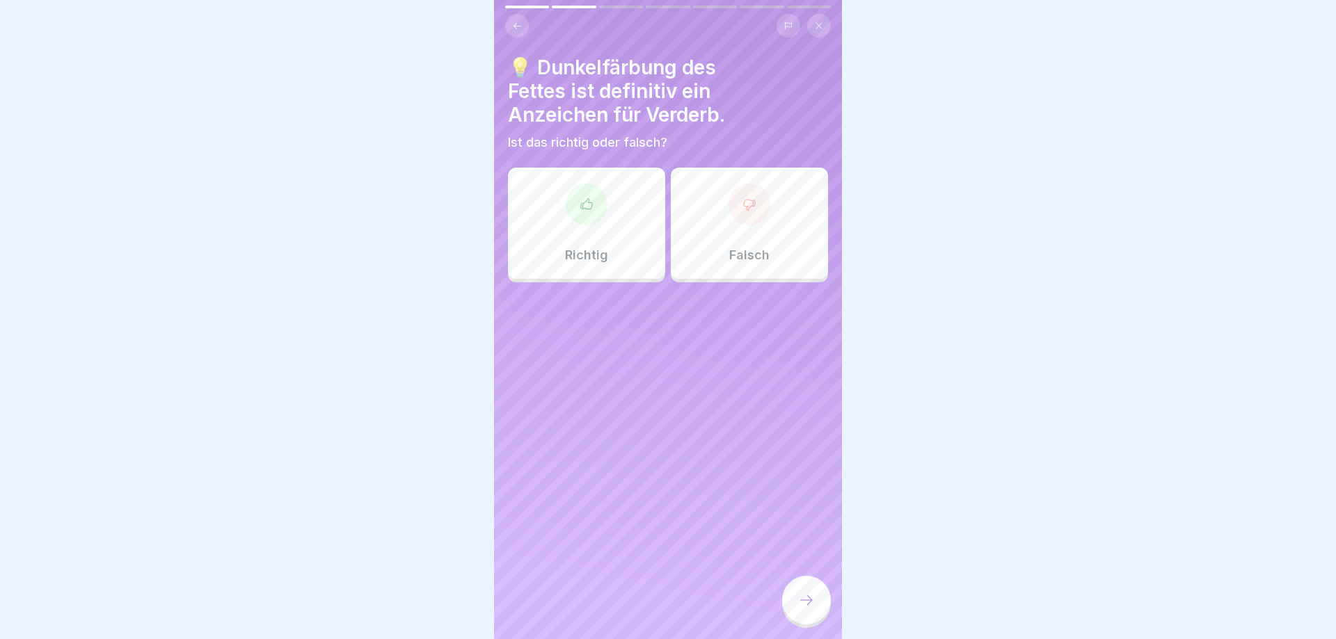
click at [719, 220] on div "Falsch" at bounding box center [749, 223] width 157 height 111
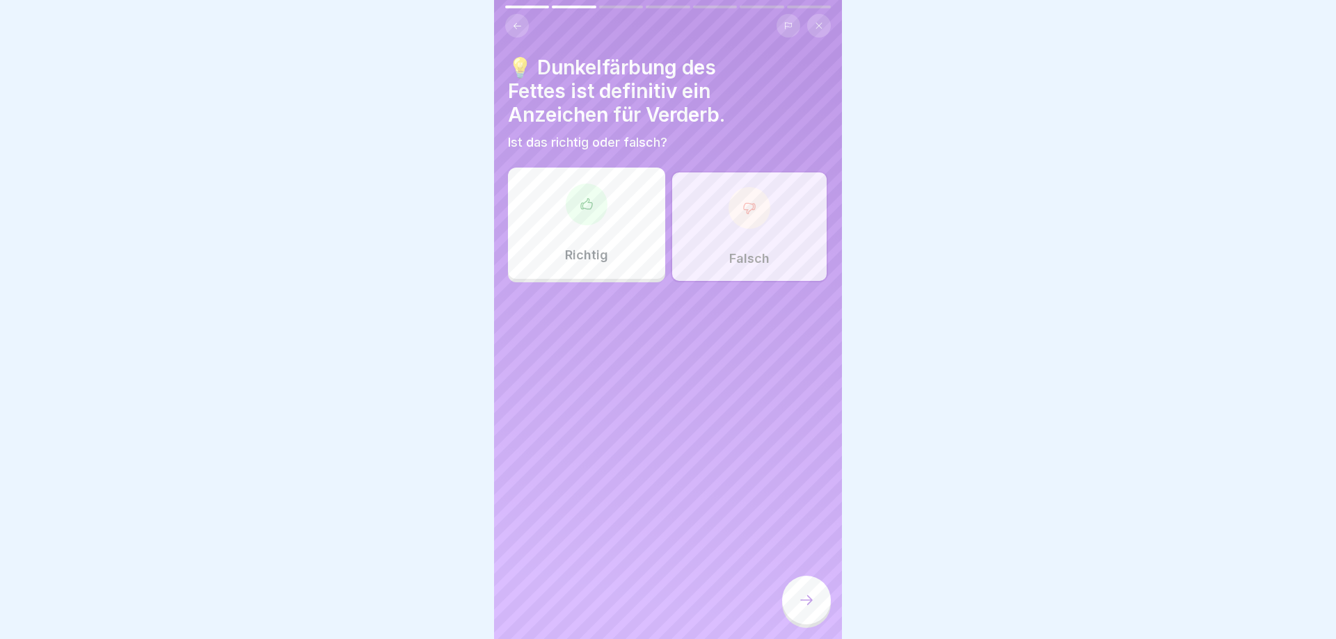
click at [787, 591] on div at bounding box center [806, 600] width 49 height 49
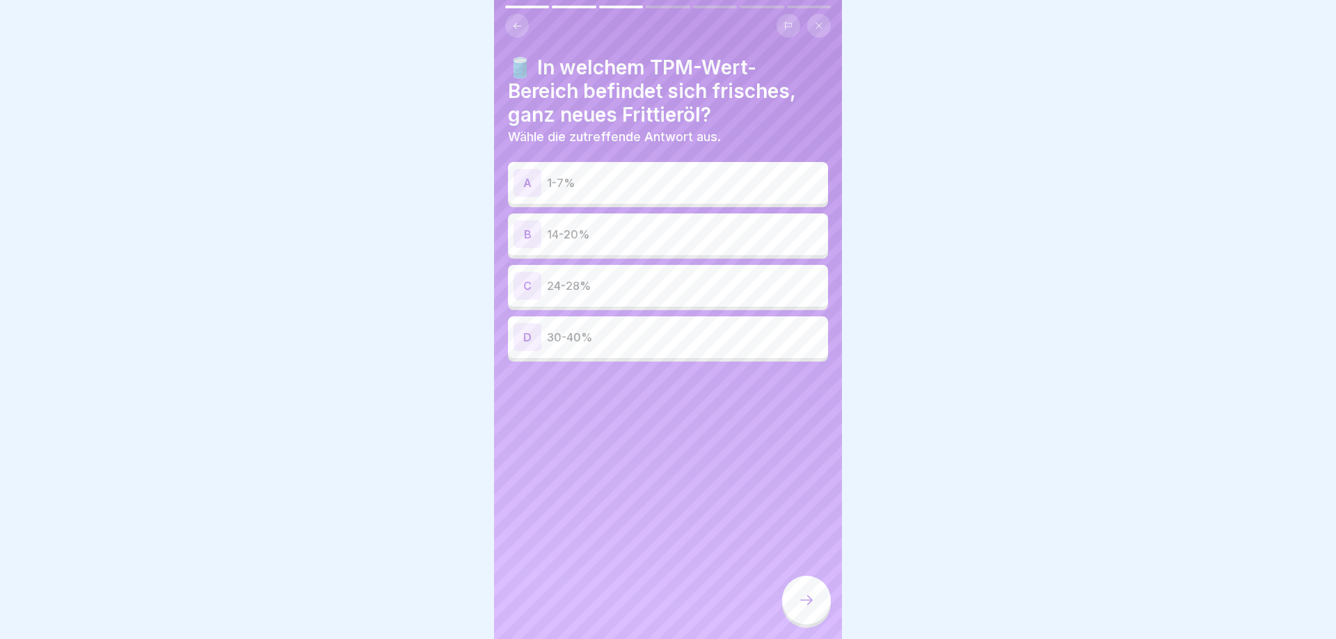
click at [643, 186] on p "1-7%" at bounding box center [684, 183] width 275 height 17
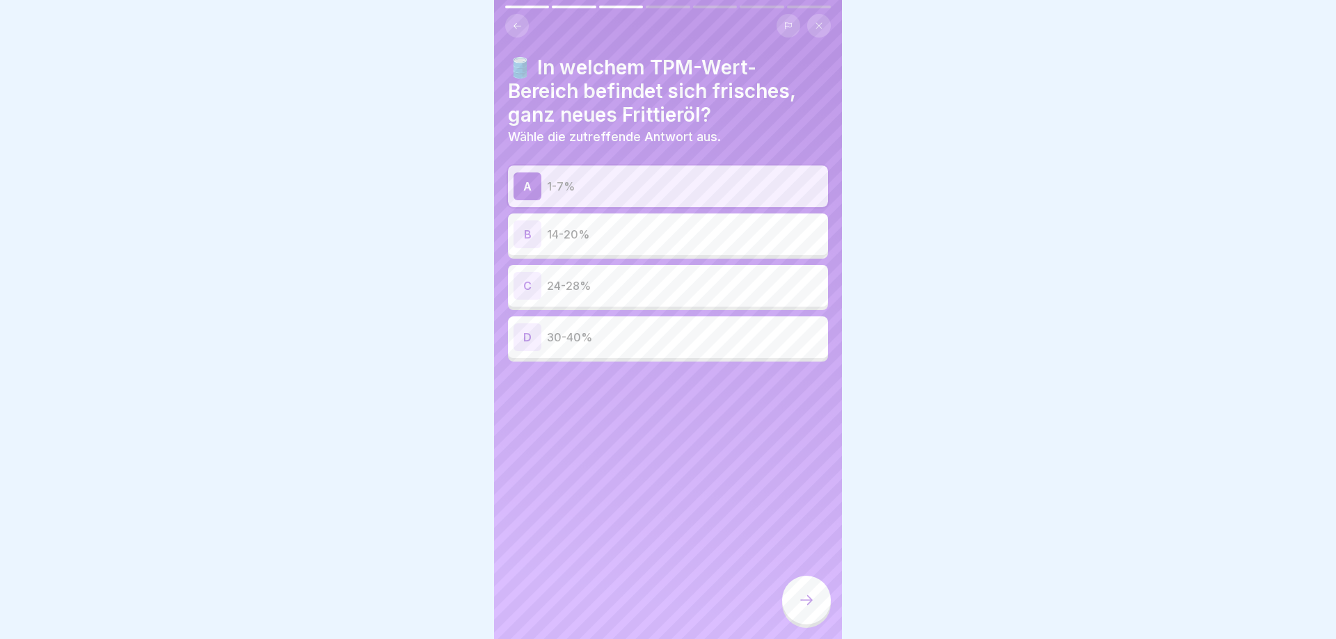
click at [808, 606] on icon at bounding box center [806, 600] width 17 height 17
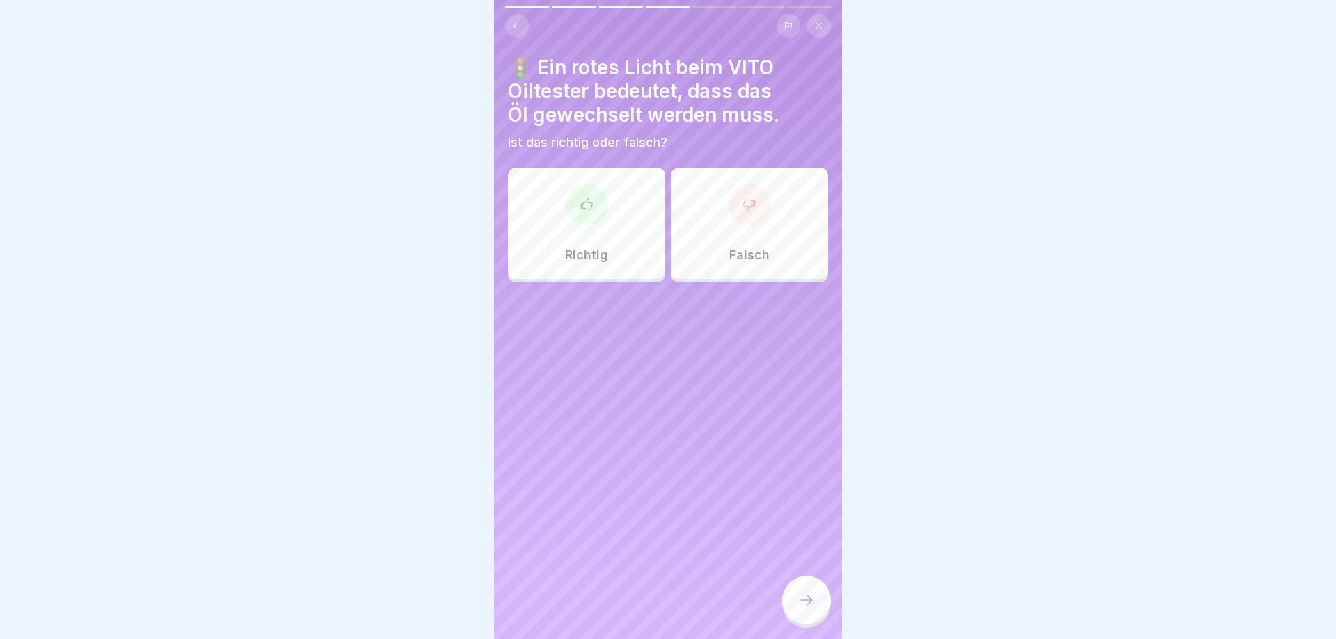
click at [582, 248] on div "Richtig" at bounding box center [586, 223] width 157 height 111
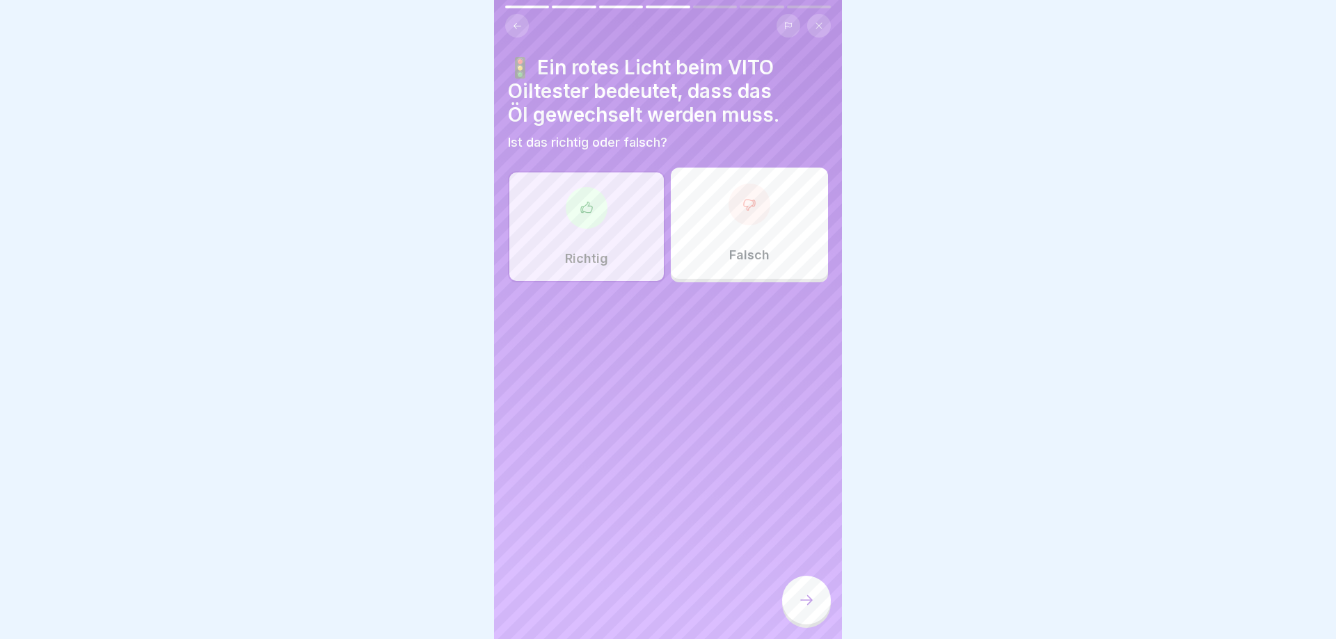
click at [821, 609] on div at bounding box center [806, 600] width 49 height 49
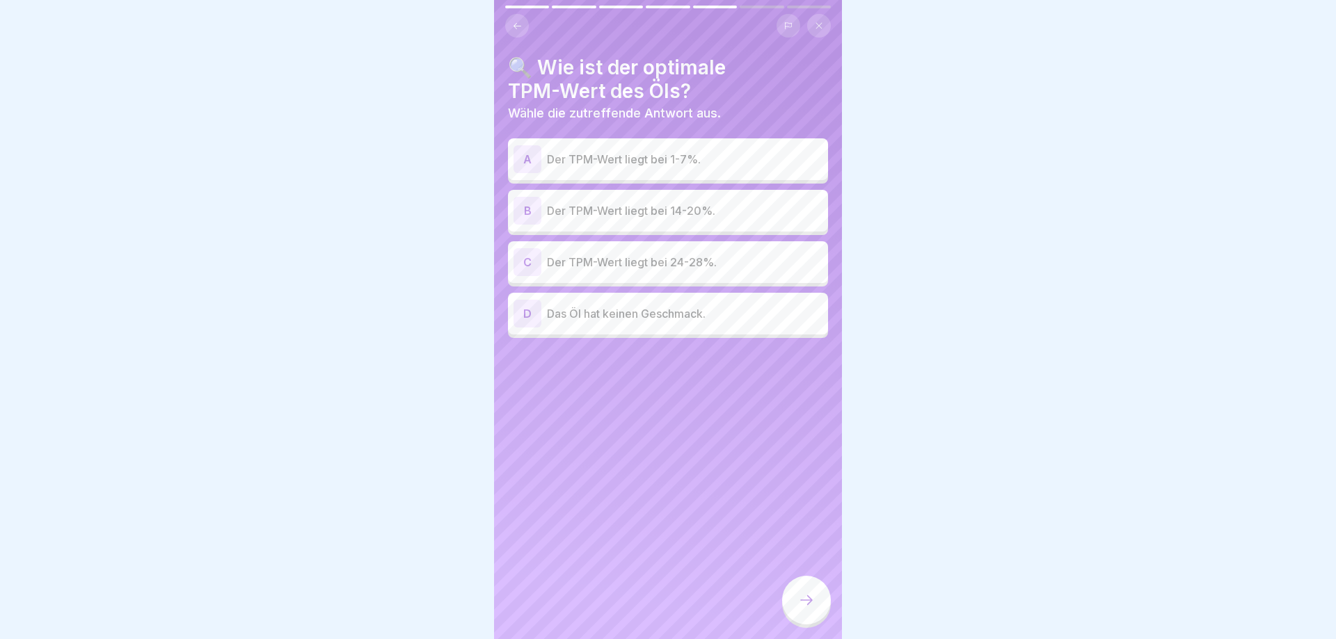
click at [583, 207] on p "Der TPM-Wert liegt bei 14-20%." at bounding box center [684, 210] width 275 height 17
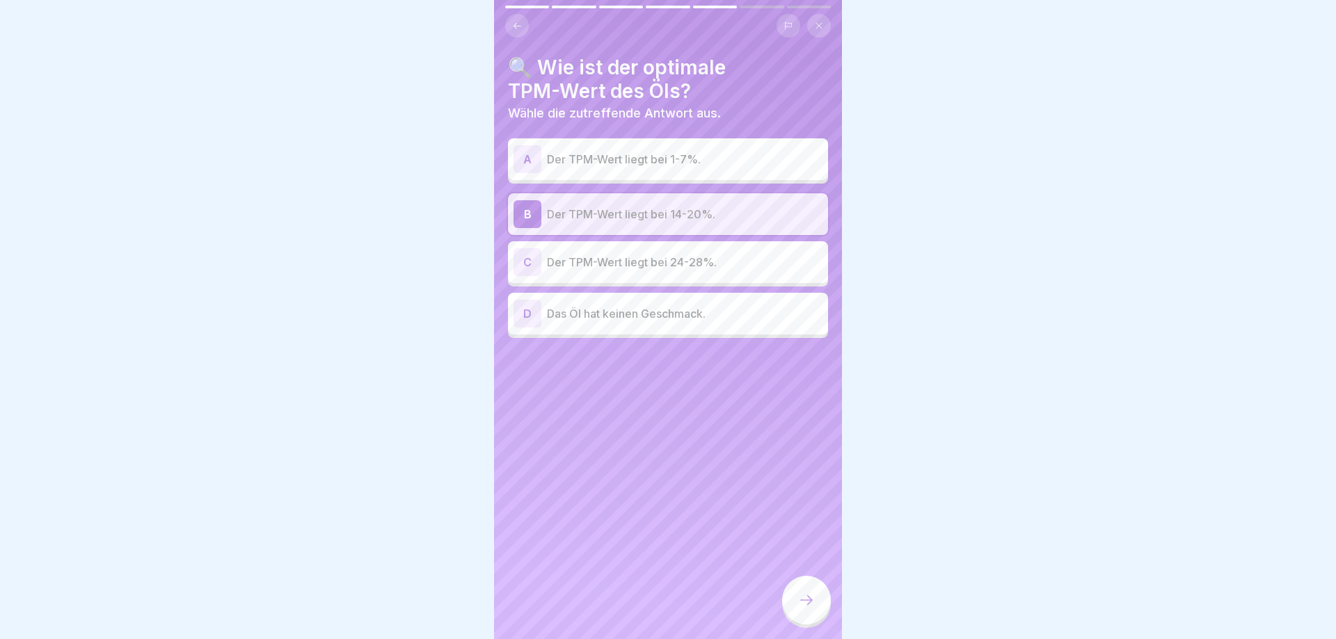
click at [805, 600] on icon at bounding box center [806, 600] width 17 height 17
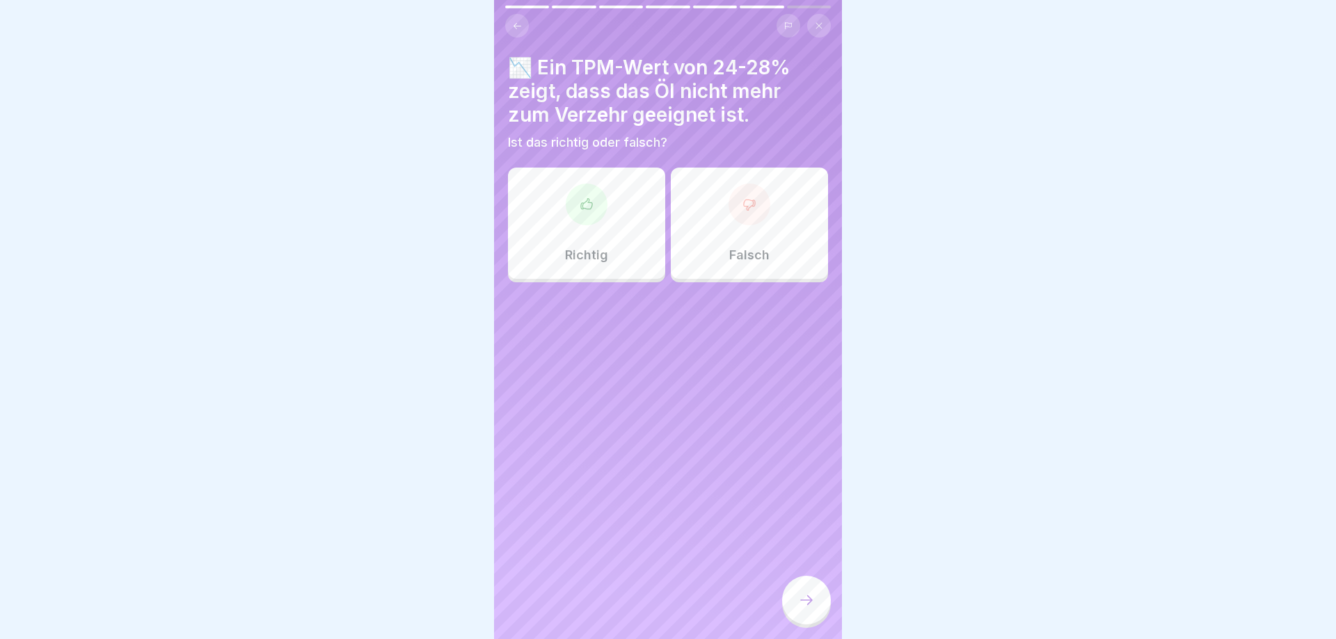
click at [548, 255] on div "Richtig" at bounding box center [586, 223] width 157 height 111
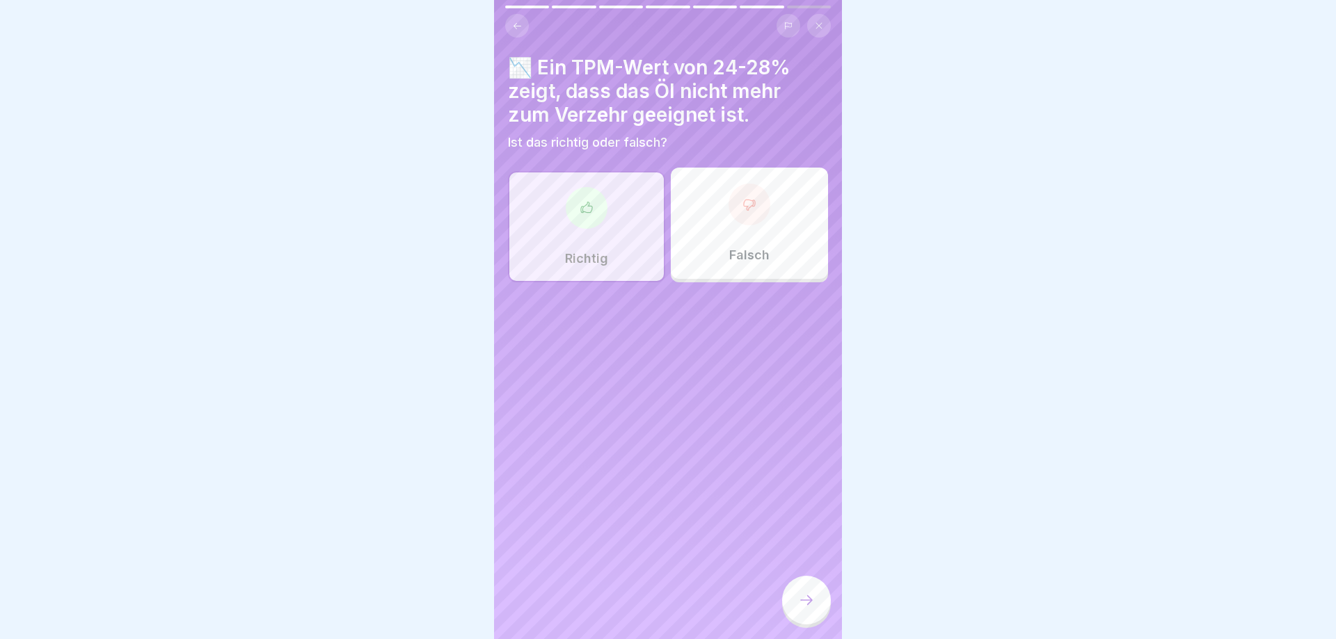
click at [798, 598] on icon at bounding box center [806, 600] width 17 height 17
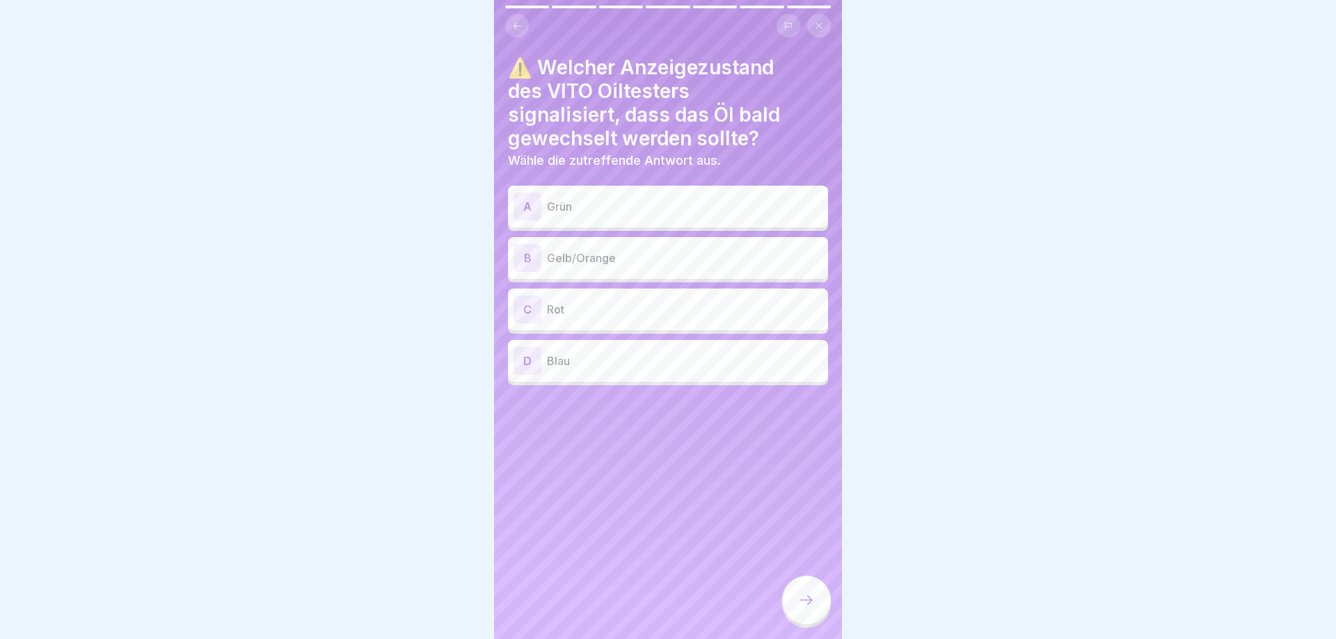
click at [627, 262] on p "Gelb/Orange" at bounding box center [684, 258] width 275 height 17
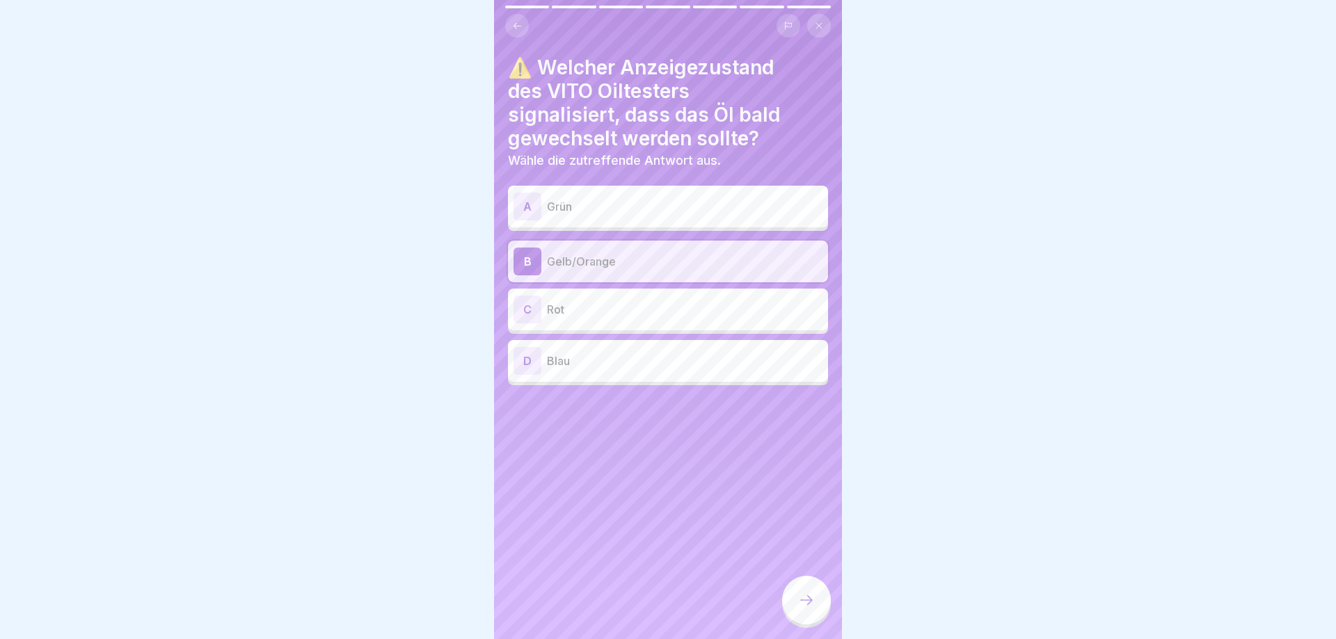
click at [793, 599] on div at bounding box center [806, 600] width 49 height 49
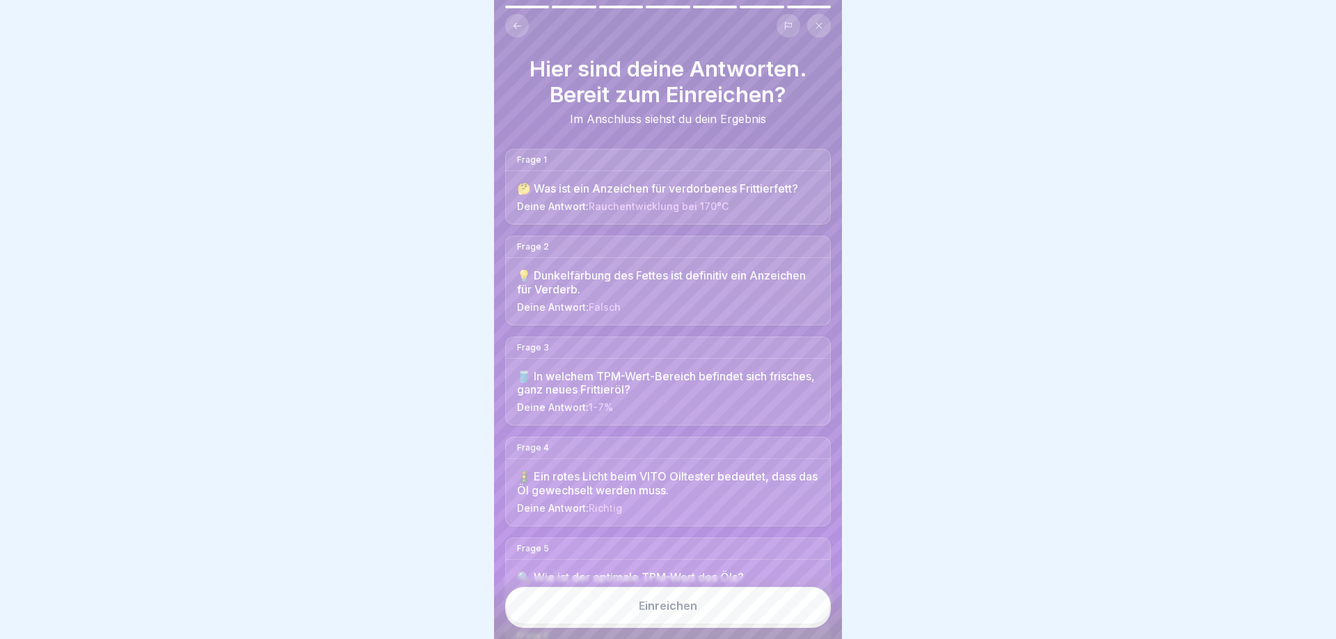
click at [673, 598] on button "Einreichen" at bounding box center [668, 606] width 326 height 38
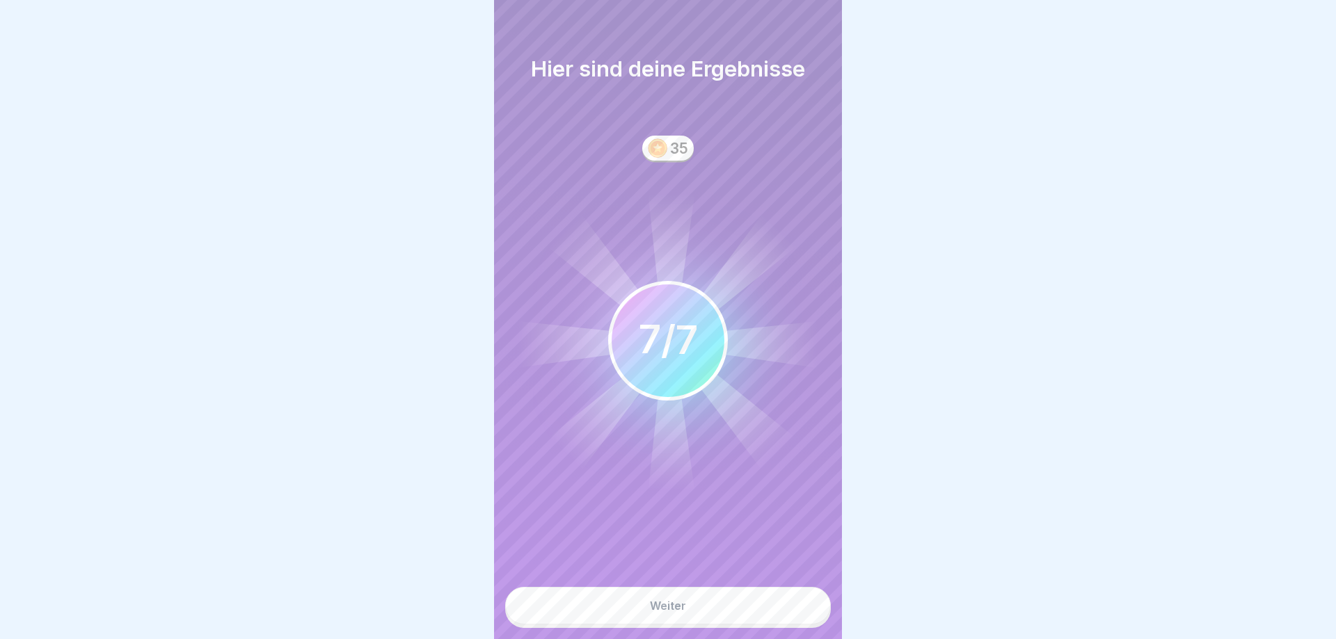
click at [662, 618] on button "Weiter" at bounding box center [668, 606] width 326 height 38
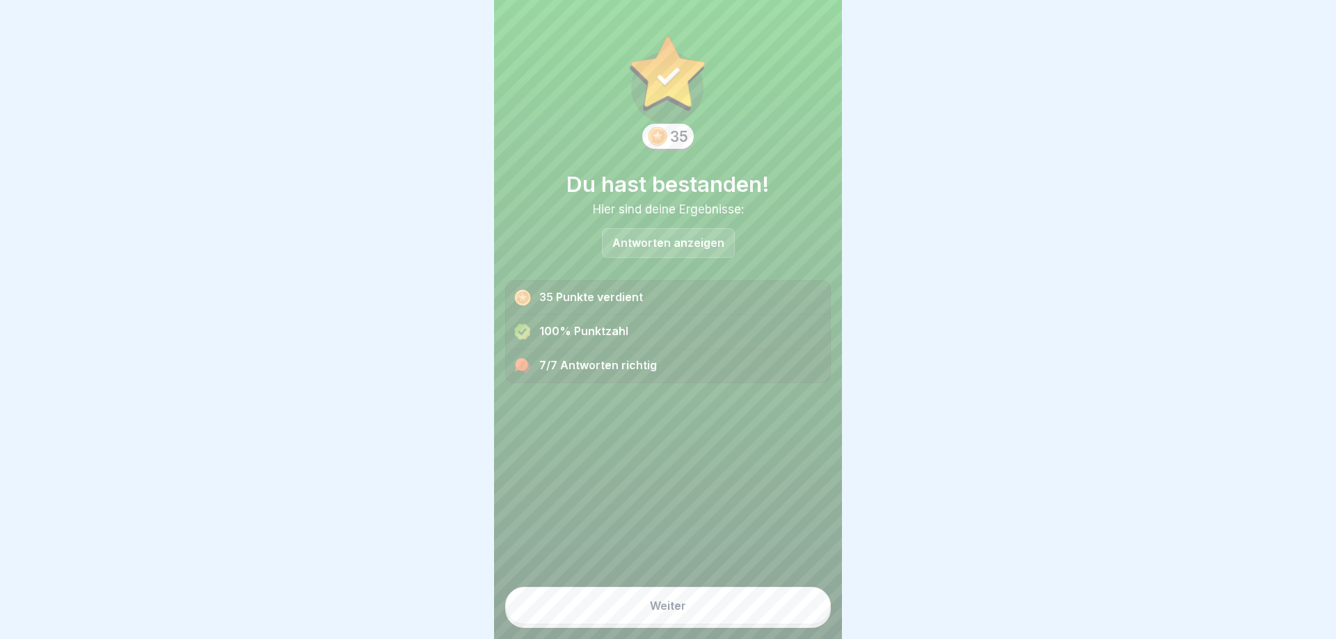
click at [662, 618] on button "Weiter" at bounding box center [668, 606] width 326 height 38
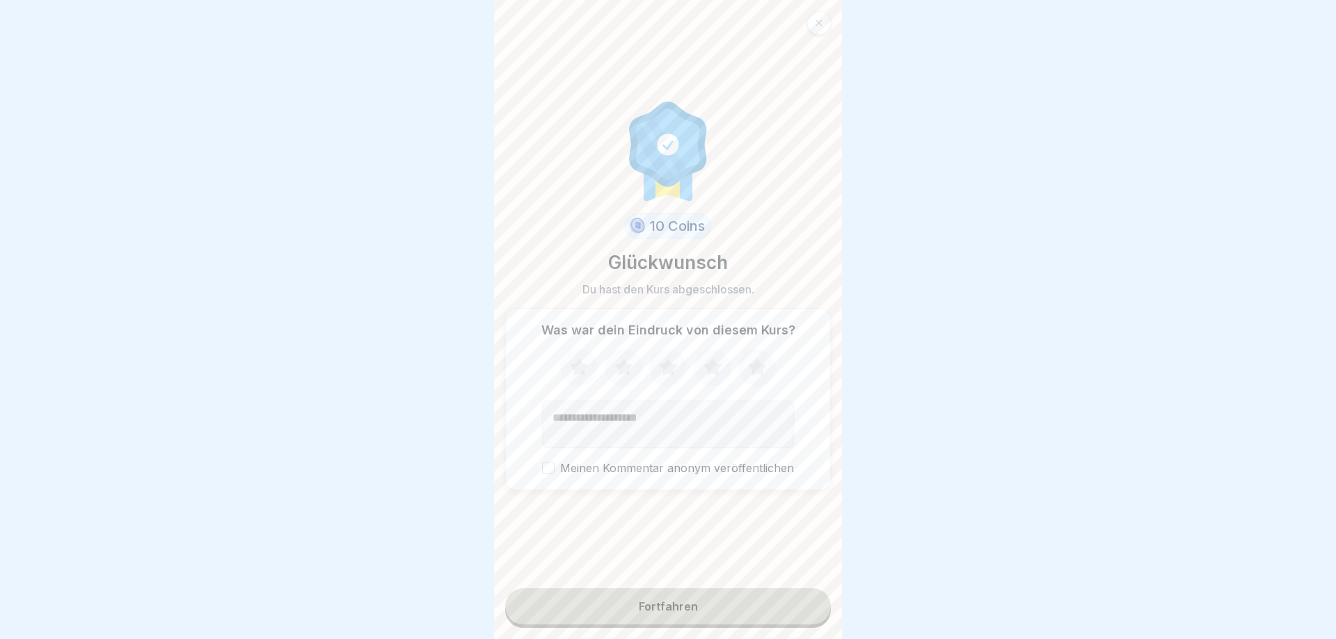
click at [662, 618] on button "Fortfahren" at bounding box center [668, 606] width 326 height 36
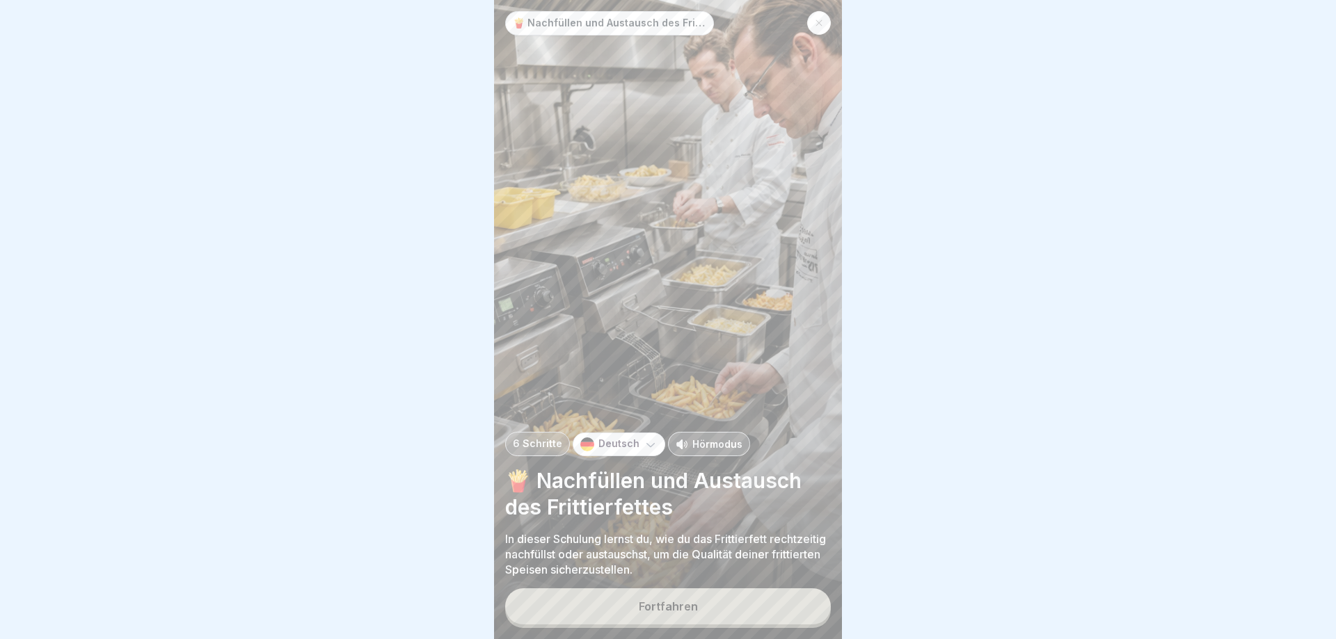
click at [821, 26] on icon at bounding box center [819, 23] width 8 height 8
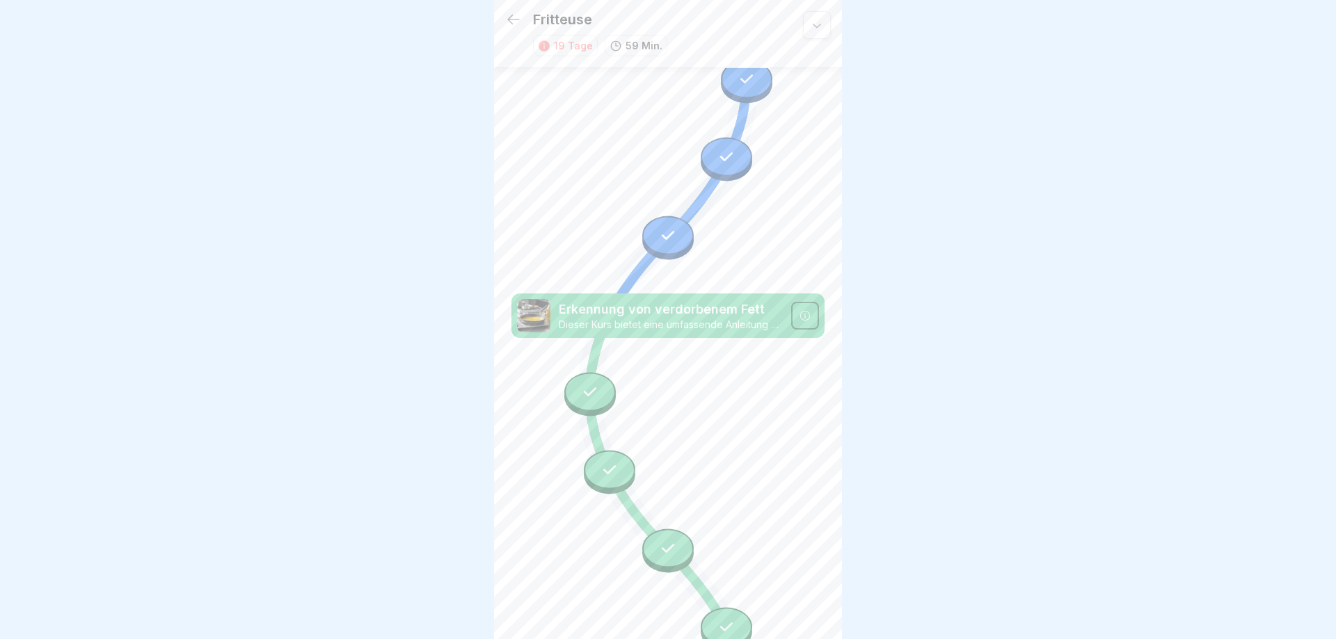
scroll to position [575, 0]
